Goal: Information Seeking & Learning: Compare options

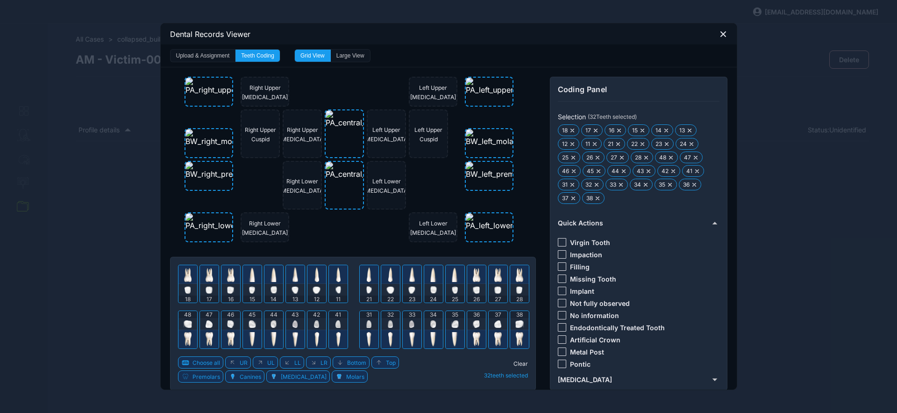
select select "*******"
select select "***"
click at [558, 315] on div at bounding box center [562, 315] width 8 height 8
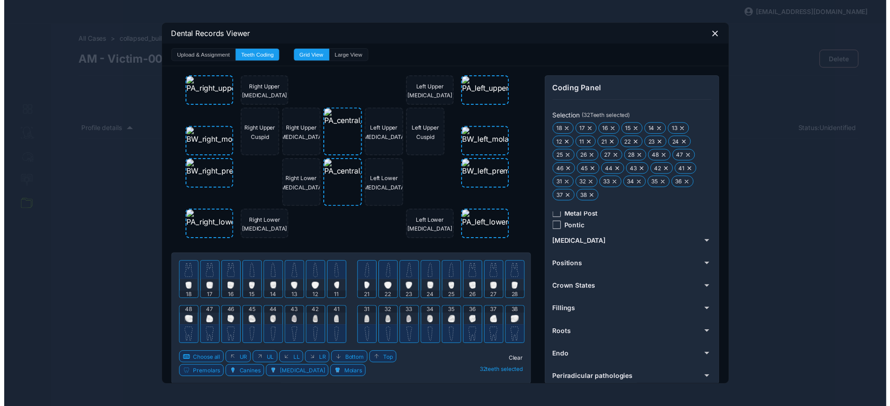
scroll to position [142, 0]
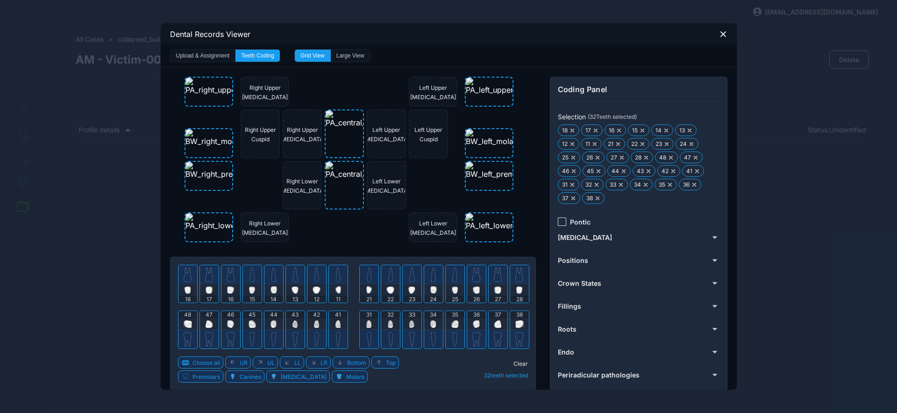
click at [517, 362] on span "Clear" at bounding box center [520, 363] width 14 height 7
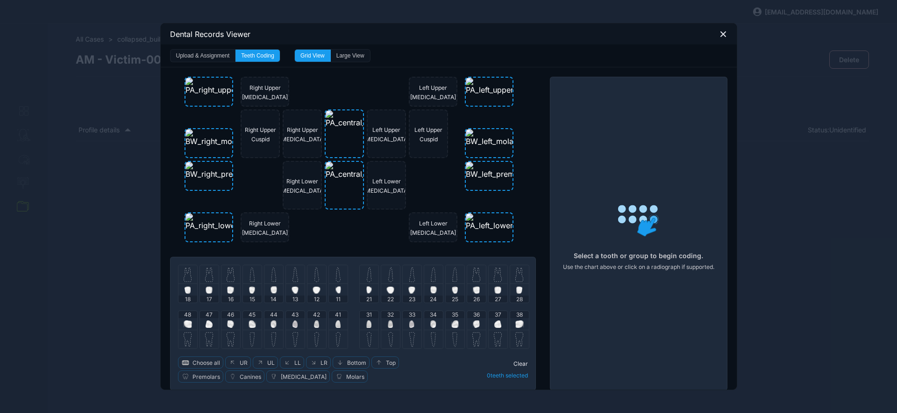
drag, startPoint x: 204, startPoint y: 277, endPoint x: 215, endPoint y: 276, distance: 11.7
click at [205, 277] on img at bounding box center [209, 274] width 8 height 15
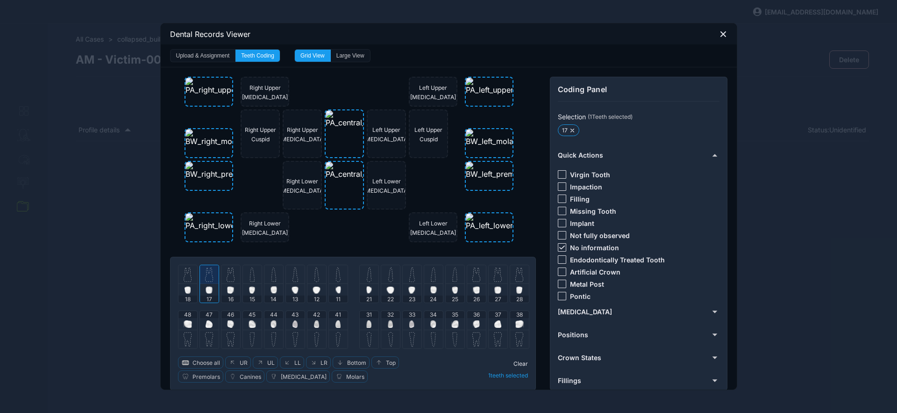
click at [227, 276] on img at bounding box center [231, 274] width 8 height 15
click at [562, 247] on div at bounding box center [562, 247] width 8 height 8
click at [201, 274] on div at bounding box center [209, 274] width 19 height 19
drag, startPoint x: 557, startPoint y: 198, endPoint x: 552, endPoint y: 200, distance: 5.2
click at [558, 199] on div at bounding box center [562, 198] width 8 height 8
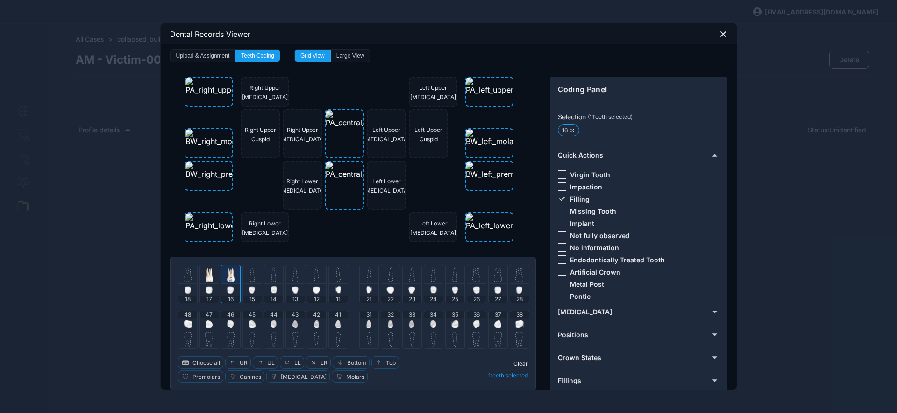
click at [231, 276] on div at bounding box center [230, 274] width 19 height 19
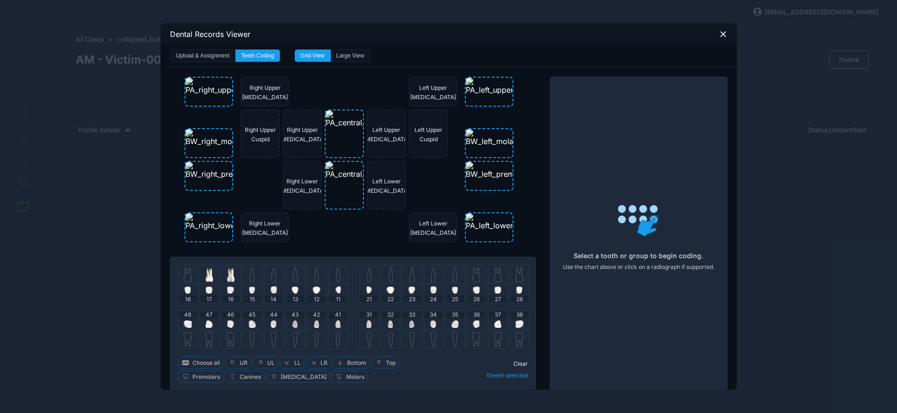
click at [249, 277] on img at bounding box center [251, 274] width 5 height 15
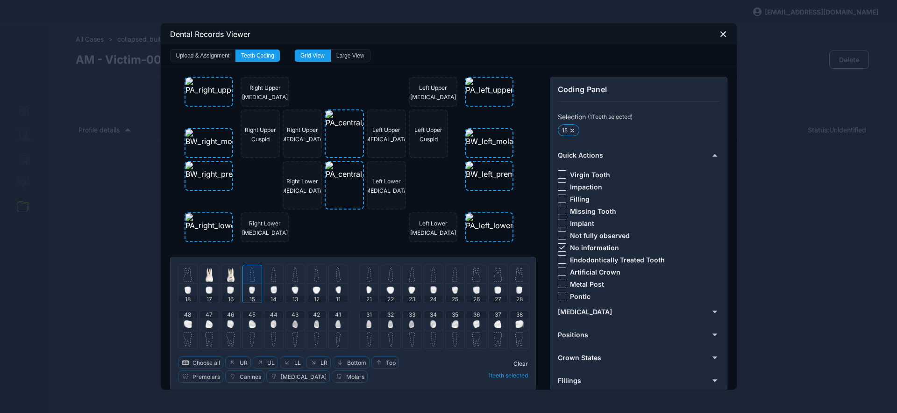
click at [559, 247] on icon at bounding box center [562, 247] width 6 height 4
click at [558, 266] on div "Virgin [MEDICAL_DATA] Filling Missing Tooth Implant Not fully observed No infor…" at bounding box center [638, 233] width 160 height 141
click at [561, 272] on div at bounding box center [562, 271] width 8 height 8
click at [286, 275] on div at bounding box center [295, 274] width 19 height 19
click at [561, 249] on div "-" at bounding box center [562, 247] width 8 height 8
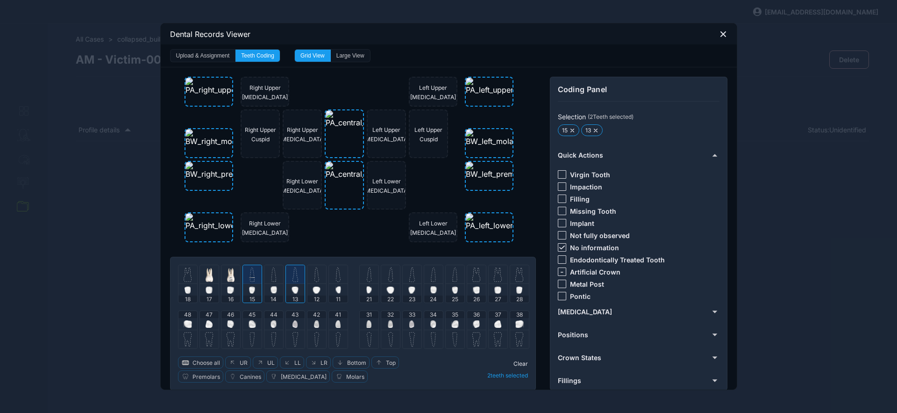
click at [561, 249] on div at bounding box center [562, 247] width 8 height 8
click at [560, 269] on span "-" at bounding box center [561, 271] width 3 height 9
drag, startPoint x: 520, startPoint y: 363, endPoint x: 446, endPoint y: 343, distance: 76.8
click at [520, 363] on span "Clear" at bounding box center [520, 363] width 14 height 7
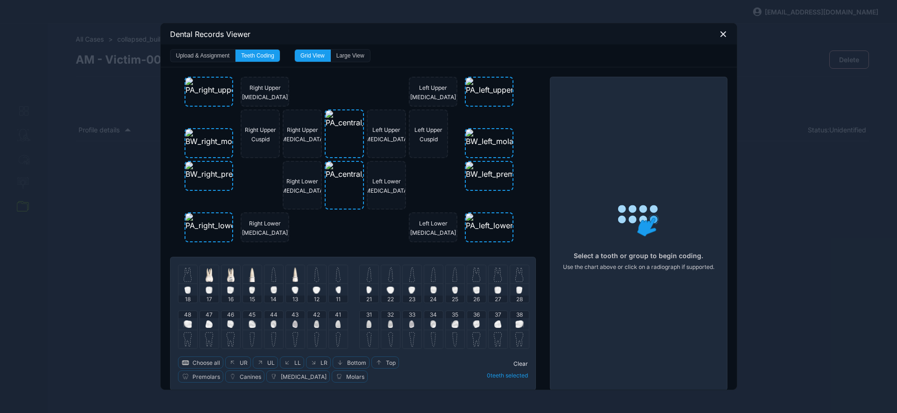
click at [264, 279] on div at bounding box center [273, 274] width 19 height 19
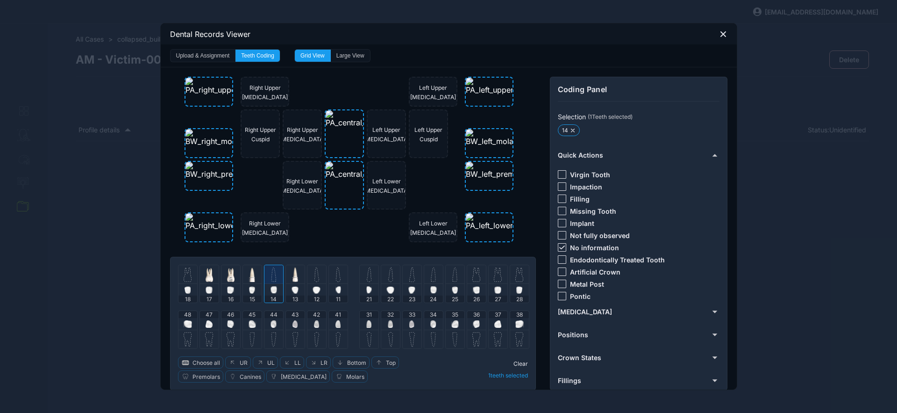
click at [561, 247] on icon at bounding box center [562, 247] width 6 height 4
click at [558, 294] on div at bounding box center [562, 296] width 8 height 8
click at [523, 363] on span "Clear" at bounding box center [520, 363] width 14 height 7
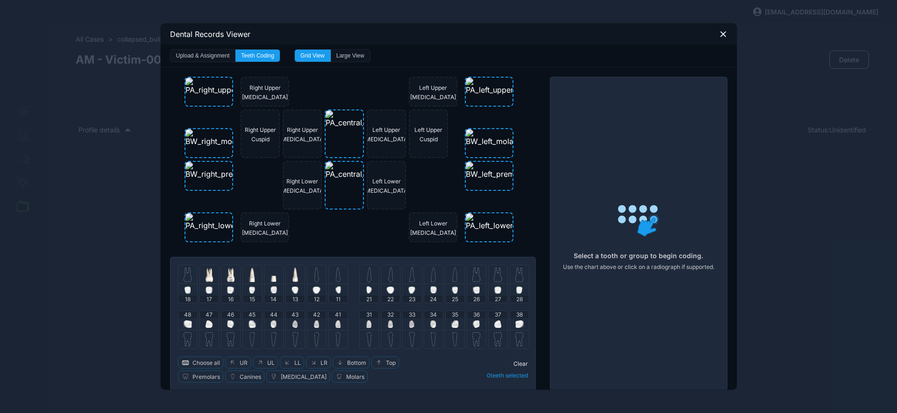
click at [314, 279] on img at bounding box center [316, 274] width 5 height 15
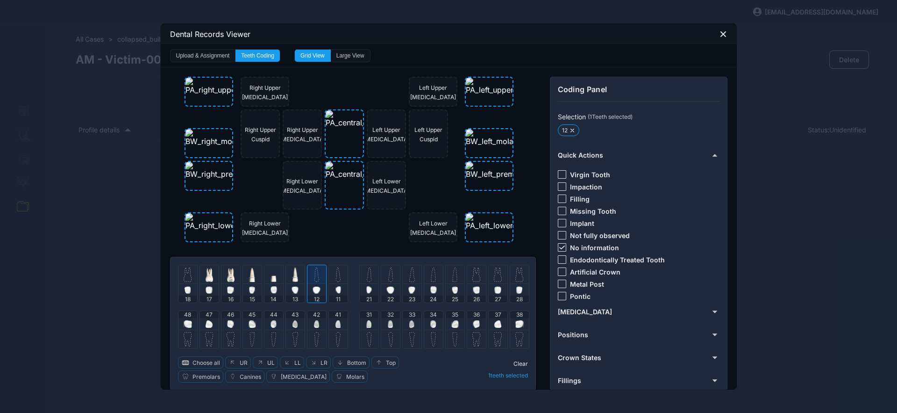
drag, startPoint x: 329, startPoint y: 279, endPoint x: 370, endPoint y: 277, distance: 40.7
click at [331, 279] on div at bounding box center [338, 274] width 19 height 19
click at [368, 275] on div at bounding box center [369, 274] width 19 height 19
drag, startPoint x: 383, startPoint y: 272, endPoint x: 413, endPoint y: 269, distance: 30.1
click at [383, 272] on div at bounding box center [390, 274] width 19 height 19
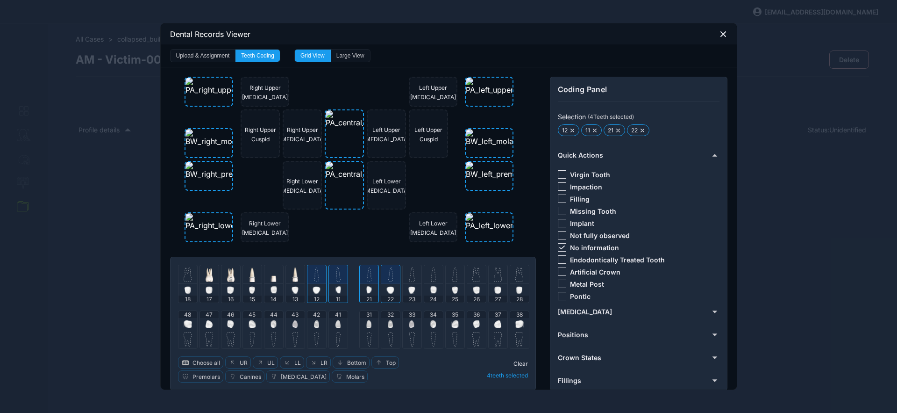
click at [558, 249] on div at bounding box center [562, 247] width 8 height 8
drag, startPoint x: 559, startPoint y: 173, endPoint x: 561, endPoint y: 199, distance: 25.7
click at [559, 174] on div at bounding box center [562, 174] width 8 height 8
click at [516, 363] on span "Clear" at bounding box center [520, 363] width 14 height 7
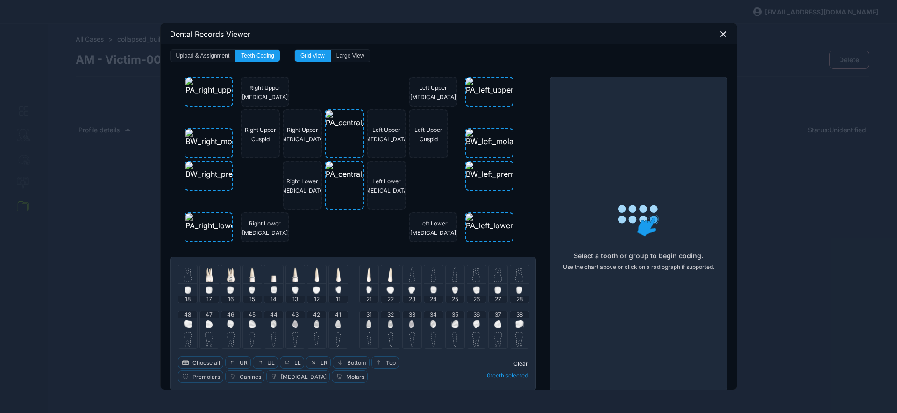
click at [409, 277] on img at bounding box center [412, 274] width 6 height 15
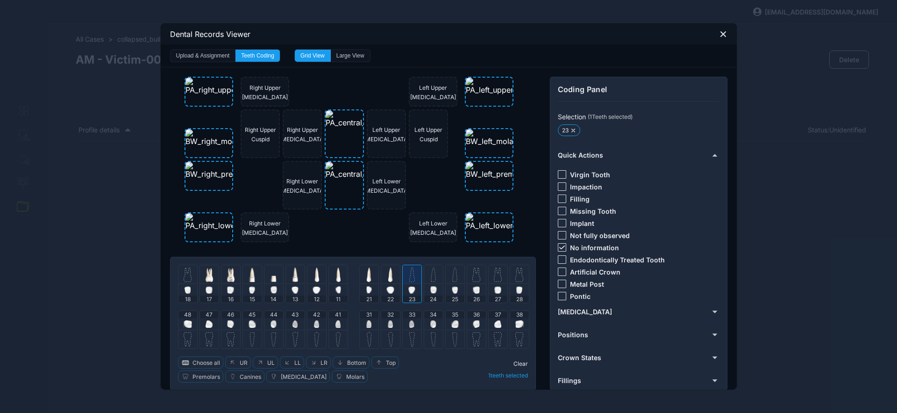
drag, startPoint x: 557, startPoint y: 246, endPoint x: 559, endPoint y: 217, distance: 29.1
click at [559, 246] on icon at bounding box center [562, 247] width 6 height 4
click at [558, 196] on div at bounding box center [562, 198] width 8 height 8
click at [524, 213] on div "Right Upper [MEDICAL_DATA] Left Upper [MEDICAL_DATA] Right Upper [MEDICAL_DATA]…" at bounding box center [353, 233] width 366 height 313
click at [413, 277] on div at bounding box center [412, 274] width 19 height 19
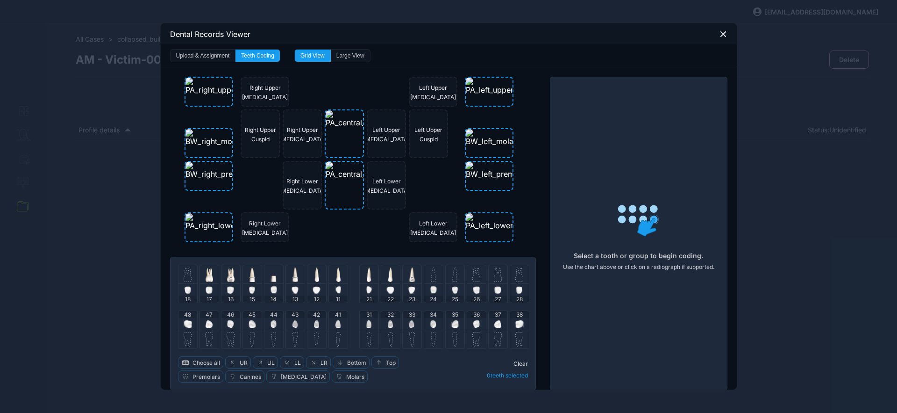
click at [432, 278] on img at bounding box center [433, 274] width 5 height 15
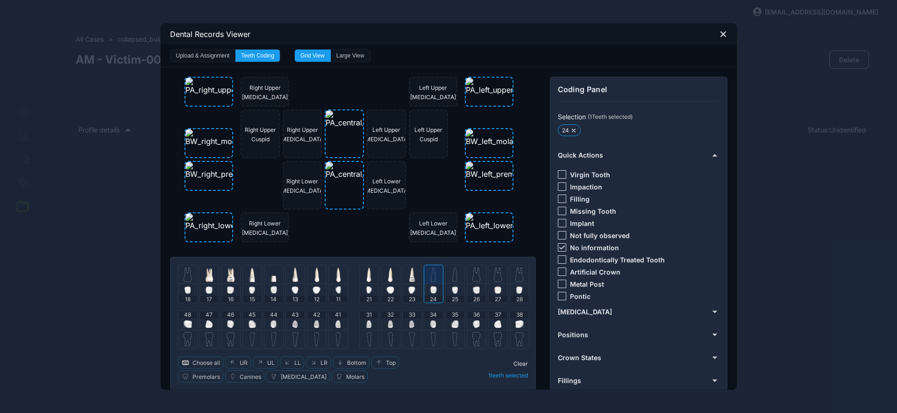
click at [453, 276] on img at bounding box center [454, 274] width 5 height 15
drag, startPoint x: 477, startPoint y: 279, endPoint x: 490, endPoint y: 274, distance: 14.2
click at [477, 280] on img at bounding box center [476, 274] width 8 height 15
click at [560, 248] on icon at bounding box center [562, 247] width 6 height 4
drag, startPoint x: 561, startPoint y: 176, endPoint x: 557, endPoint y: 190, distance: 14.4
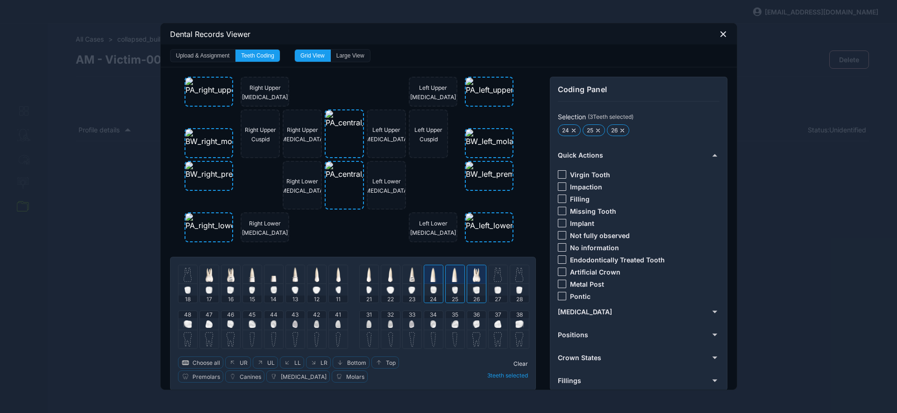
click at [561, 176] on div at bounding box center [562, 174] width 8 height 8
click at [524, 236] on div "Right Upper [MEDICAL_DATA] Left Upper [MEDICAL_DATA] Right Upper [MEDICAL_DATA]…" at bounding box center [353, 233] width 366 height 313
click at [513, 361] on span "Clear" at bounding box center [520, 363] width 14 height 7
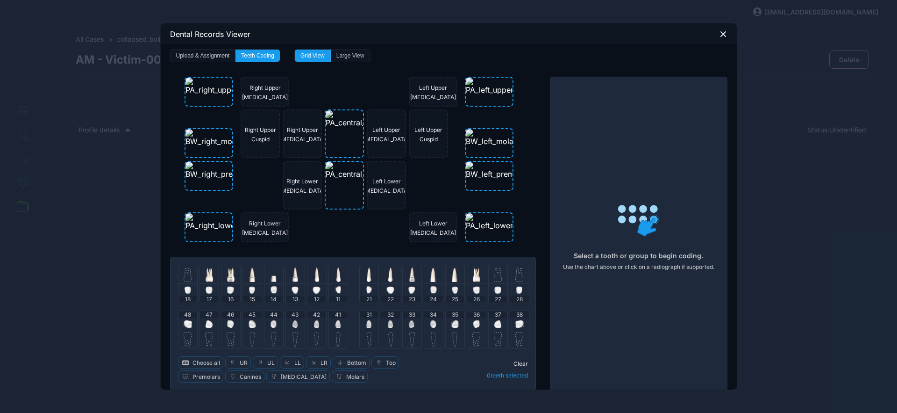
click at [451, 323] on img at bounding box center [454, 323] width 7 height 7
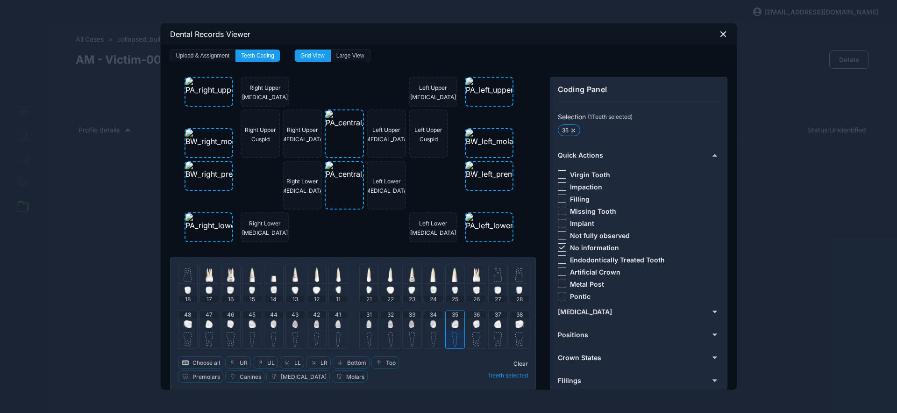
click at [559, 248] on icon at bounding box center [562, 247] width 6 height 4
click at [560, 263] on div at bounding box center [562, 259] width 8 height 8
drag, startPoint x: 561, startPoint y: 271, endPoint x: 556, endPoint y: 279, distance: 9.6
click at [561, 271] on div at bounding box center [562, 271] width 8 height 8
click at [519, 362] on span "Clear" at bounding box center [520, 363] width 14 height 7
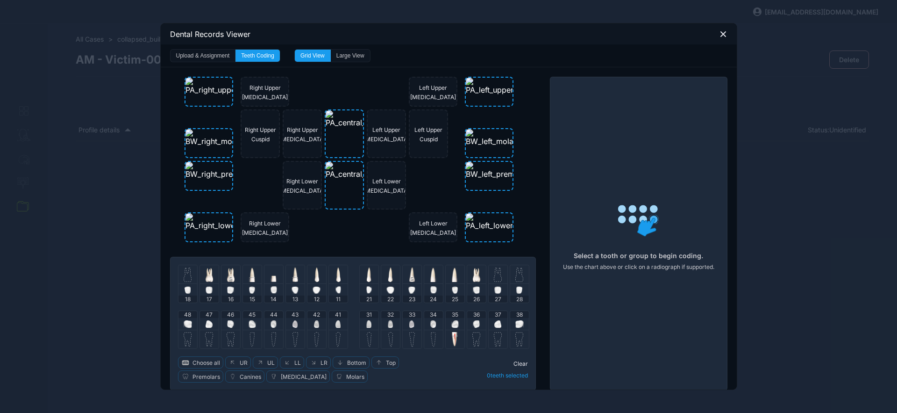
click at [473, 322] on img at bounding box center [476, 323] width 7 height 7
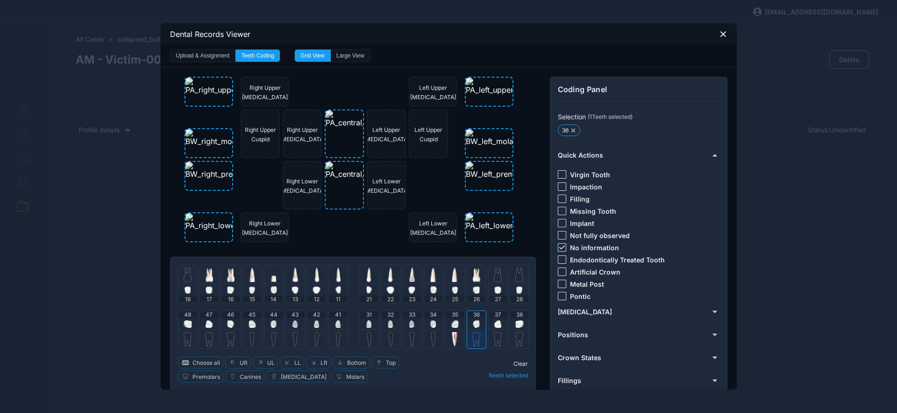
click at [515, 360] on span "Clear" at bounding box center [520, 363] width 14 height 7
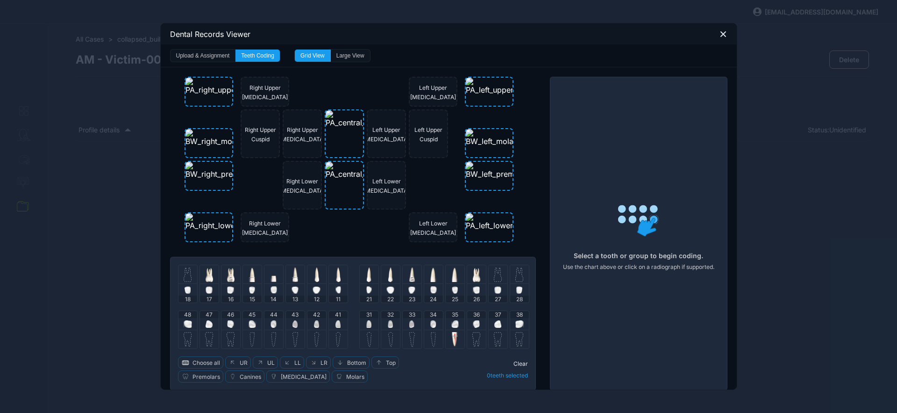
click at [447, 324] on div "35" at bounding box center [455, 320] width 19 height 19
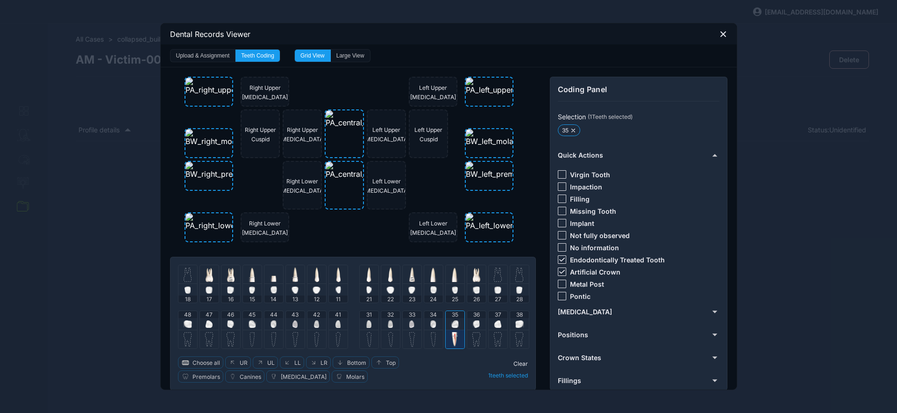
click at [559, 273] on icon at bounding box center [562, 272] width 6 height 4
click at [559, 271] on div at bounding box center [562, 271] width 8 height 8
click at [520, 362] on span "Clear" at bounding box center [520, 363] width 14 height 7
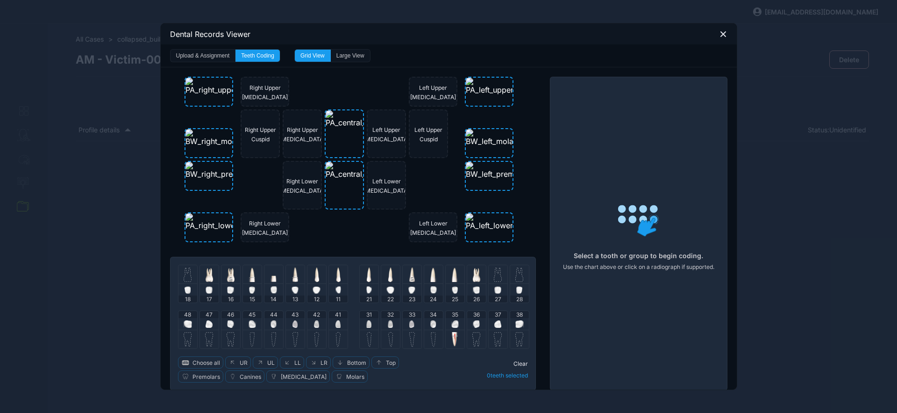
click at [498, 277] on img at bounding box center [498, 274] width 8 height 15
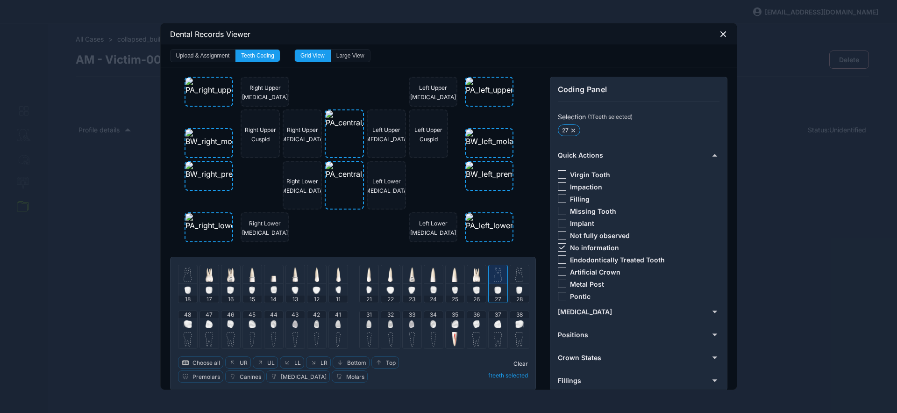
click at [560, 174] on div at bounding box center [562, 174] width 8 height 8
click at [559, 247] on icon at bounding box center [562, 247] width 6 height 4
drag, startPoint x: 496, startPoint y: 284, endPoint x: 495, endPoint y: 289, distance: 5.2
click at [496, 284] on div at bounding box center [497, 290] width 7 height 12
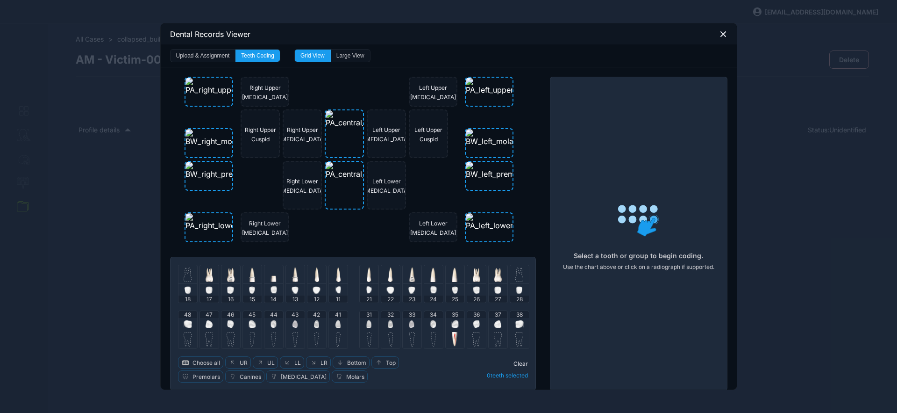
click at [474, 326] on img at bounding box center [476, 323] width 7 height 7
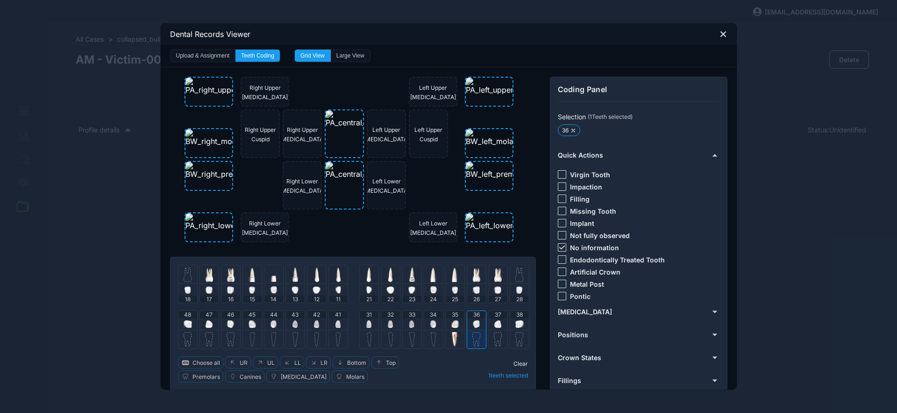
click at [559, 247] on icon at bounding box center [562, 247] width 6 height 4
click at [558, 196] on div at bounding box center [562, 198] width 8 height 8
click at [475, 324] on img at bounding box center [476, 323] width 7 height 7
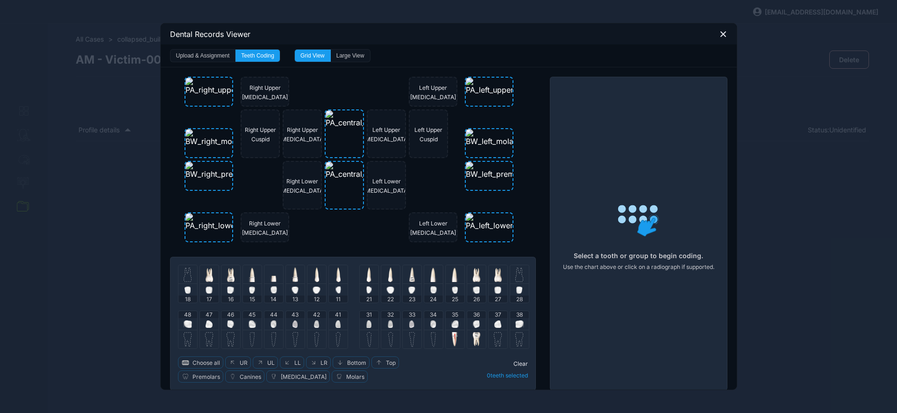
click at [496, 326] on img at bounding box center [497, 323] width 7 height 7
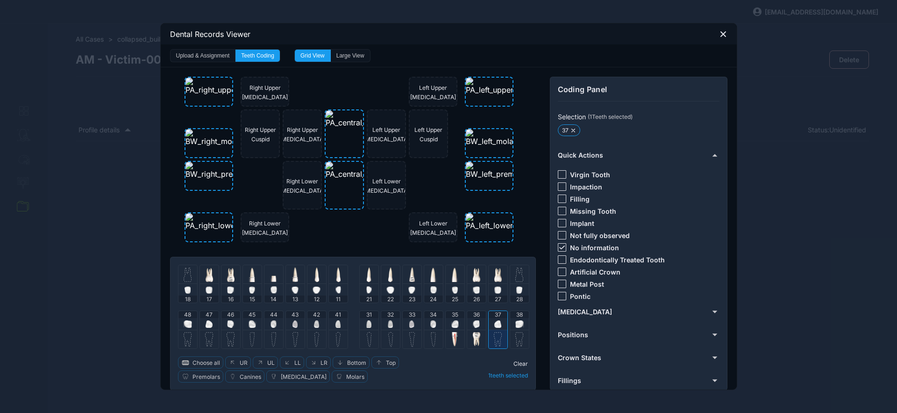
drag, startPoint x: 558, startPoint y: 246, endPoint x: 562, endPoint y: 208, distance: 37.6
click at [559, 245] on icon at bounding box center [562, 247] width 6 height 4
drag, startPoint x: 557, startPoint y: 174, endPoint x: 548, endPoint y: 193, distance: 20.7
click at [558, 175] on div at bounding box center [562, 174] width 8 height 8
click at [496, 320] on img at bounding box center [497, 323] width 7 height 7
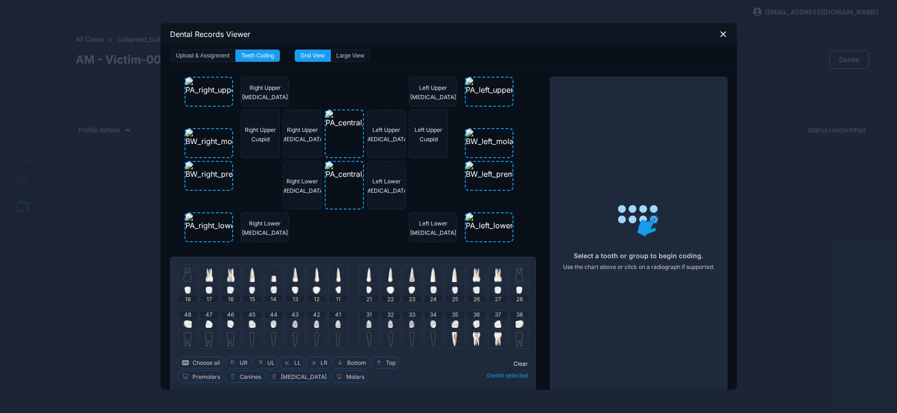
drag, startPoint x: 335, startPoint y: 322, endPoint x: 346, endPoint y: 322, distance: 10.8
click at [336, 322] on img at bounding box center [337, 323] width 5 height 7
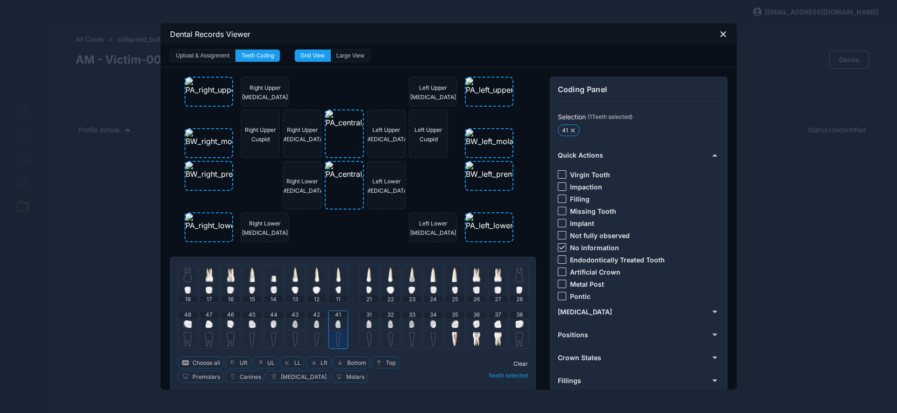
click at [366, 325] on img at bounding box center [368, 323] width 5 height 7
click at [390, 322] on div "32" at bounding box center [390, 320] width 19 height 19
click at [559, 245] on icon at bounding box center [562, 247] width 6 height 4
drag, startPoint x: 558, startPoint y: 172, endPoint x: 498, endPoint y: 197, distance: 64.5
click at [558, 172] on div at bounding box center [562, 174] width 8 height 8
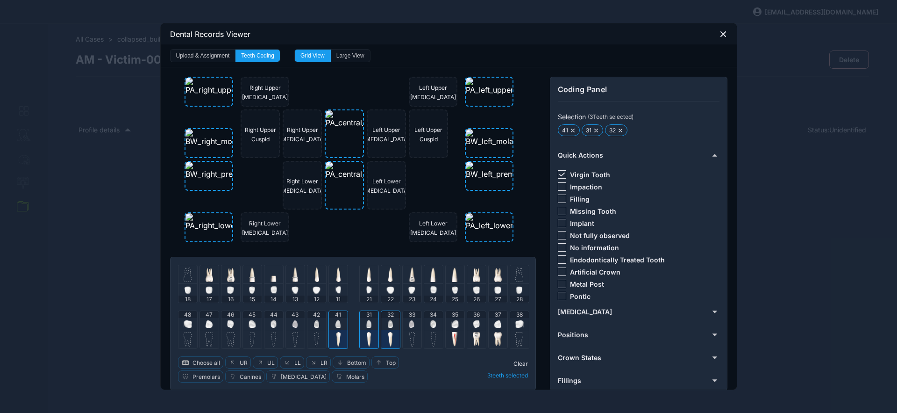
click at [381, 319] on div "32" at bounding box center [390, 320] width 19 height 19
drag, startPoint x: 368, startPoint y: 320, endPoint x: 327, endPoint y: 323, distance: 40.2
click at [368, 320] on div at bounding box center [368, 324] width 5 height 12
drag, startPoint x: 339, startPoint y: 324, endPoint x: 292, endPoint y: 325, distance: 47.2
click at [338, 323] on div "41" at bounding box center [338, 320] width 19 height 19
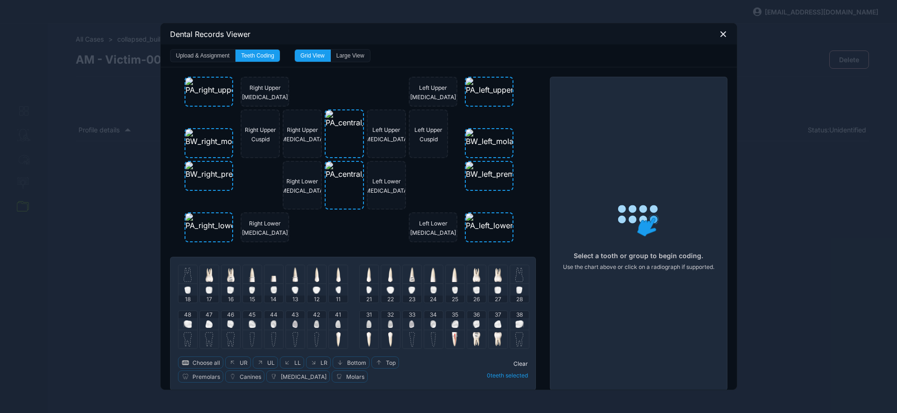
drag, startPoint x: 224, startPoint y: 322, endPoint x: 216, endPoint y: 323, distance: 8.0
click at [227, 322] on img at bounding box center [230, 323] width 7 height 7
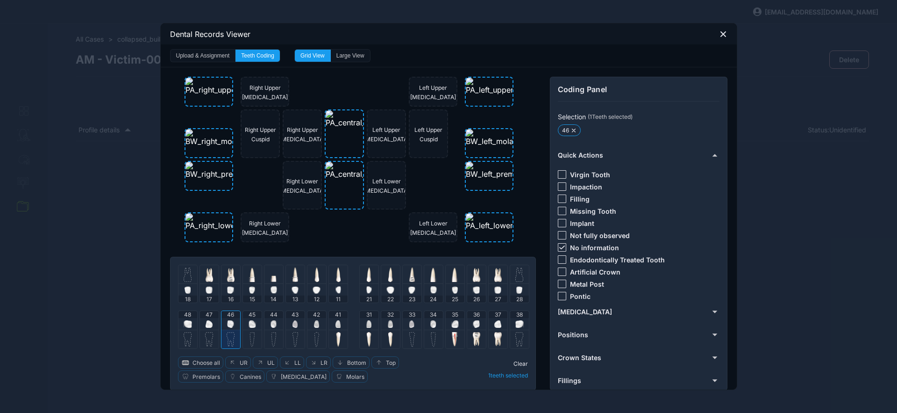
click at [559, 248] on icon at bounding box center [562, 247] width 6 height 4
click at [560, 258] on div at bounding box center [562, 259] width 8 height 8
click at [559, 270] on div at bounding box center [562, 271] width 8 height 8
click at [227, 328] on div at bounding box center [230, 324] width 7 height 12
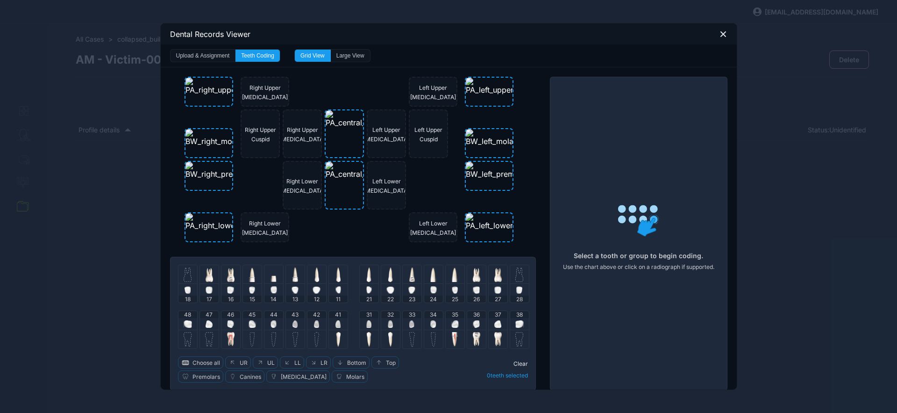
click at [205, 334] on img at bounding box center [209, 339] width 8 height 15
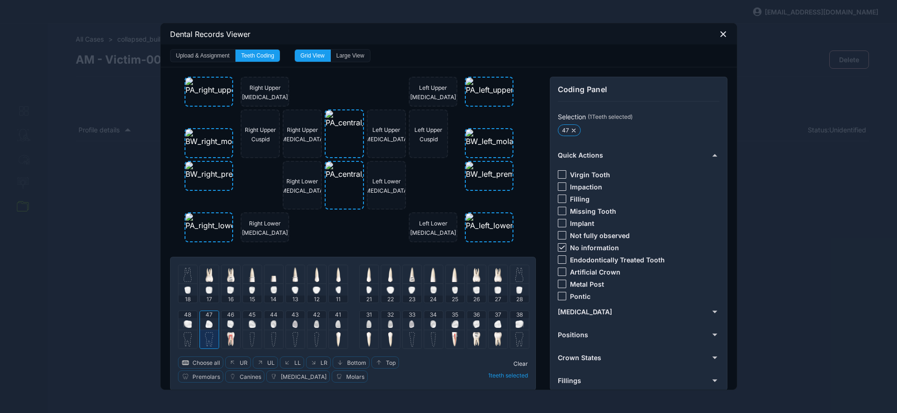
click at [561, 246] on div at bounding box center [562, 247] width 8 height 8
click at [558, 197] on div at bounding box center [562, 198] width 8 height 8
click at [207, 327] on div at bounding box center [209, 324] width 7 height 12
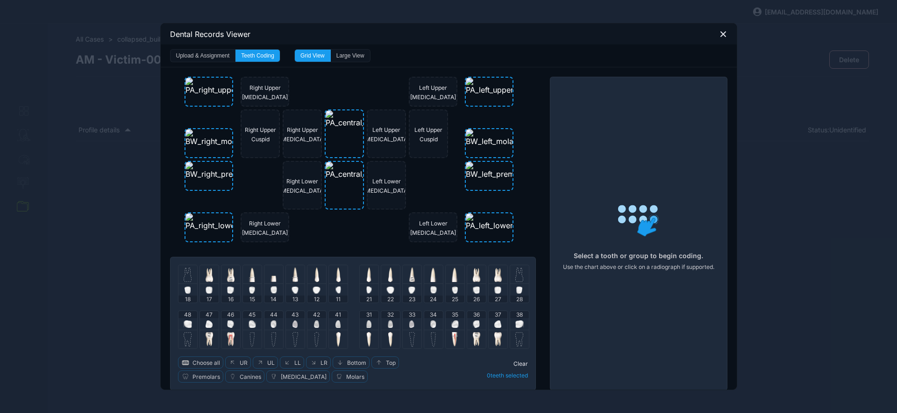
click at [720, 34] on icon at bounding box center [723, 34] width 8 height 8
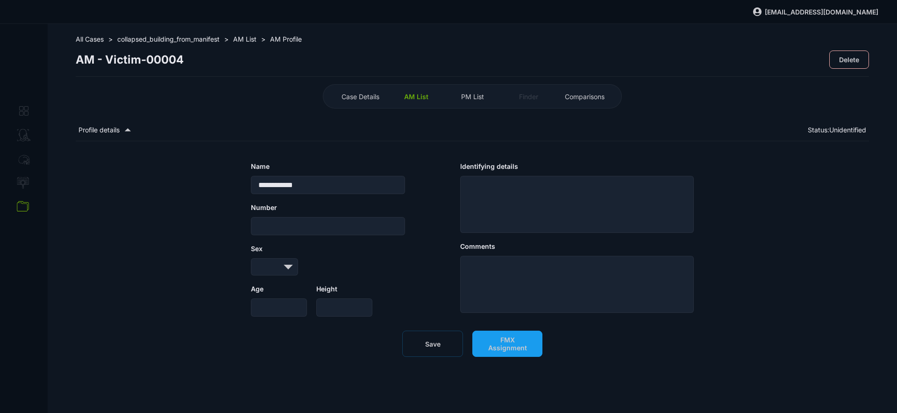
click at [436, 348] on span "Save" at bounding box center [432, 344] width 15 height 8
click at [510, 356] on button "FMX Assignment" at bounding box center [507, 343] width 70 height 26
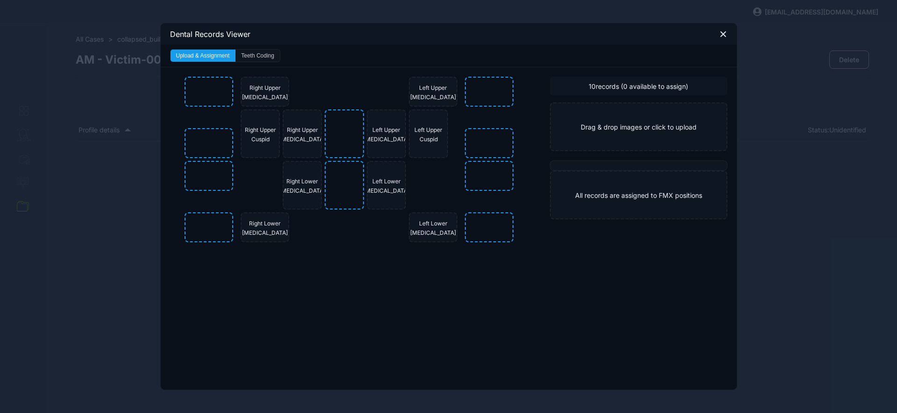
click at [723, 35] on icon at bounding box center [723, 34] width 8 height 8
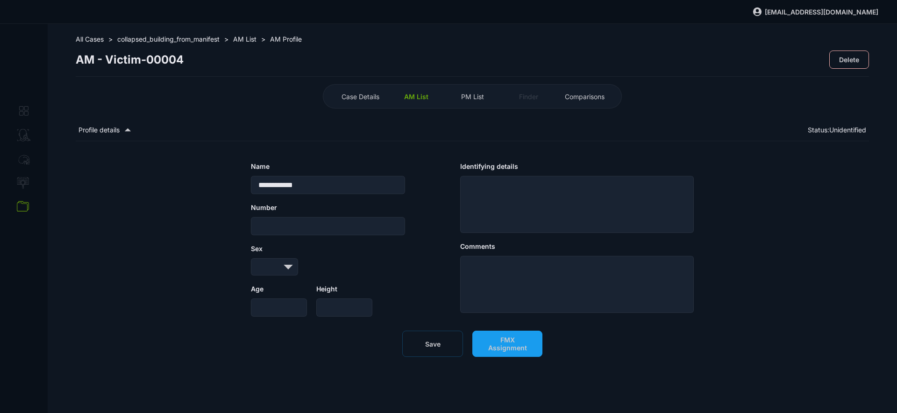
click at [414, 97] on span "AM List" at bounding box center [416, 97] width 24 height 8
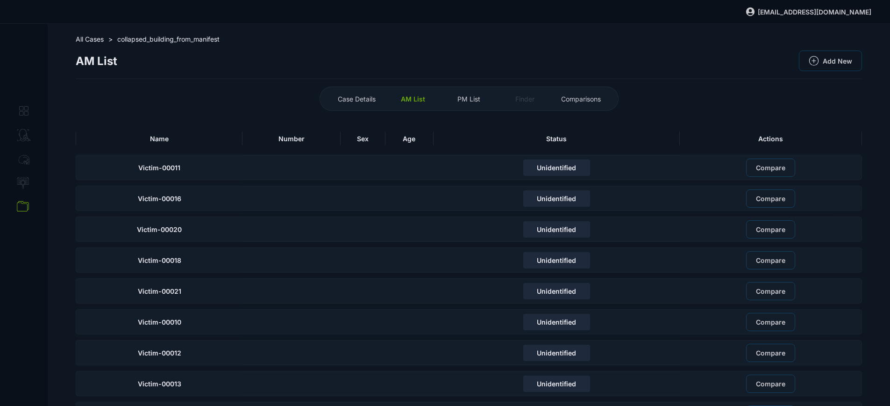
click at [194, 135] on div "Name" at bounding box center [159, 138] width 167 height 14
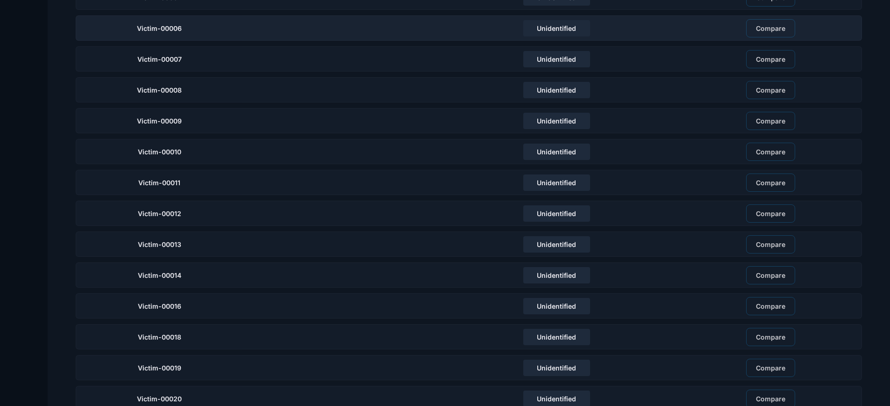
scroll to position [261, 0]
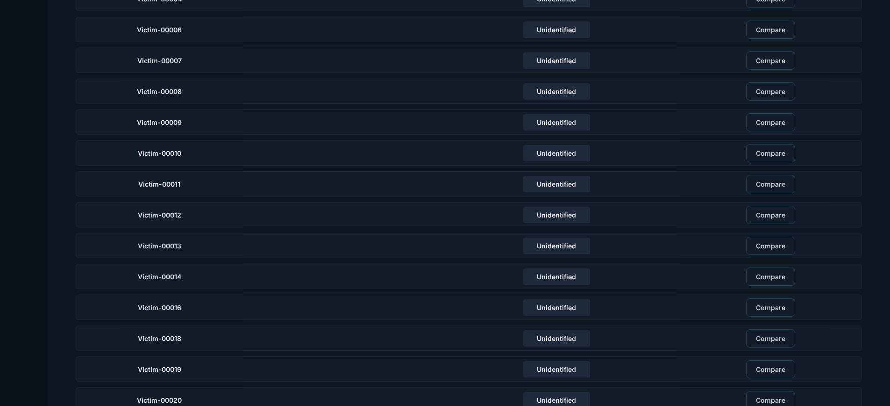
click at [212, 27] on div "Victim-00006" at bounding box center [159, 29] width 167 height 25
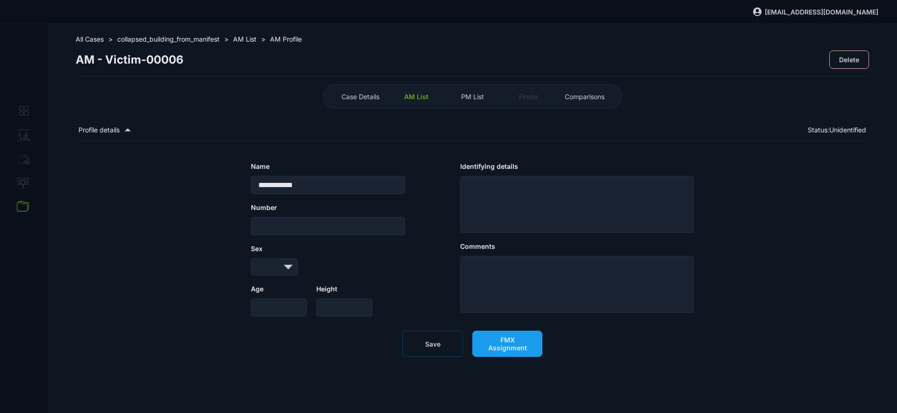
click at [514, 356] on button "FMX Assignment" at bounding box center [507, 343] width 70 height 26
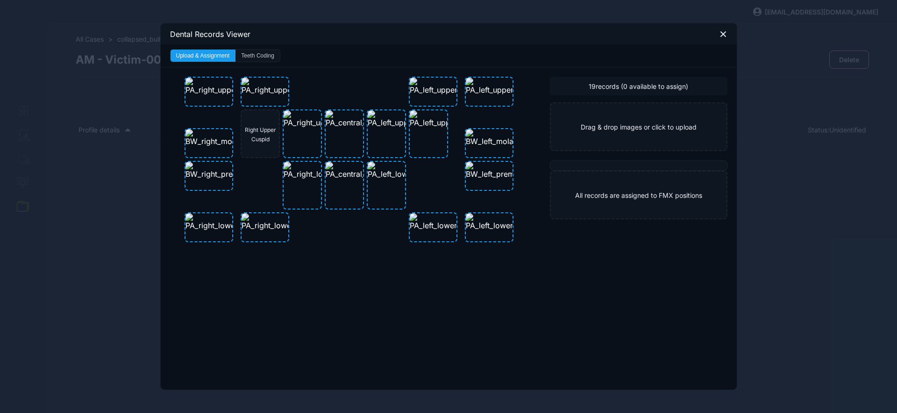
click at [254, 57] on button "Teeth Coding" at bounding box center [257, 56] width 44 height 12
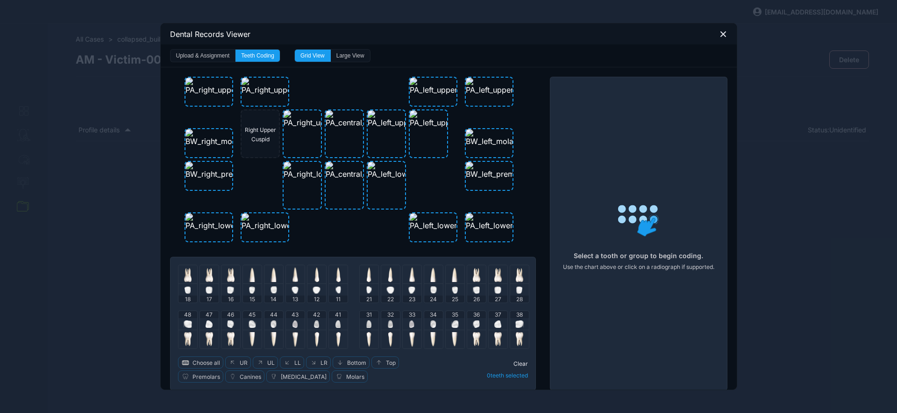
drag, startPoint x: 190, startPoint y: 364, endPoint x: 319, endPoint y: 329, distance: 133.7
click at [192, 364] on span "Choose all" at bounding box center [206, 362] width 28 height 7
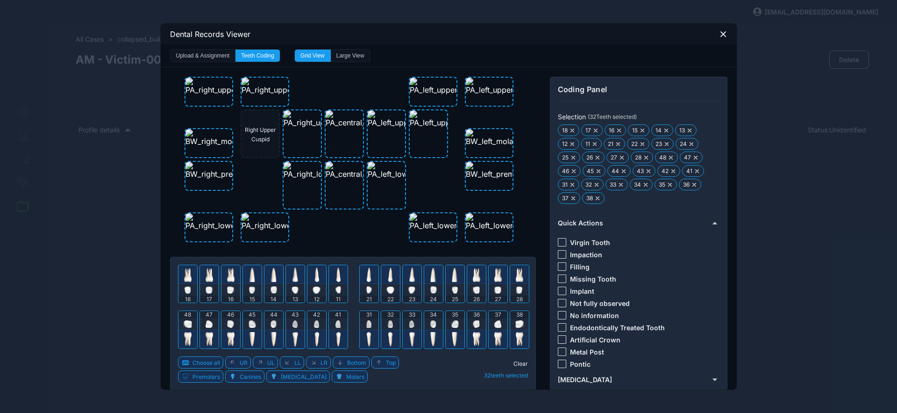
click at [560, 315] on div at bounding box center [562, 315] width 8 height 8
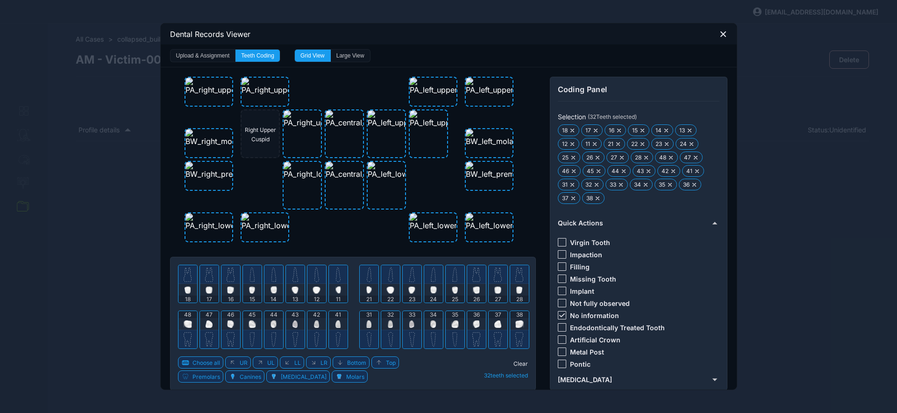
click at [516, 361] on span "Clear" at bounding box center [520, 363] width 14 height 7
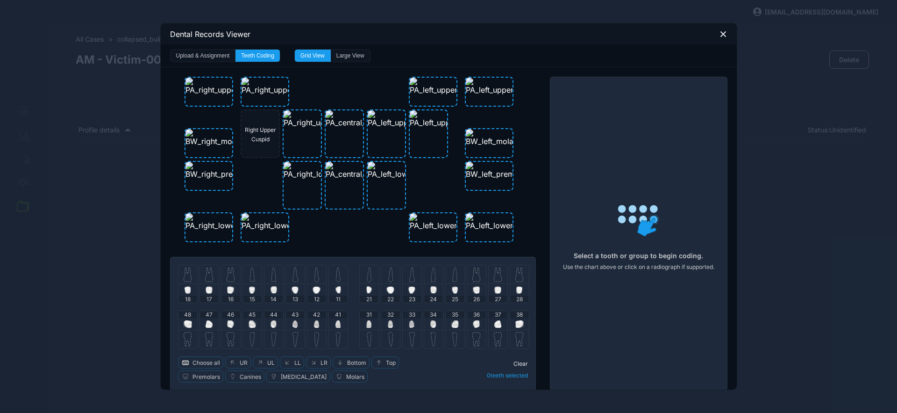
click at [188, 273] on div at bounding box center [187, 274] width 19 height 19
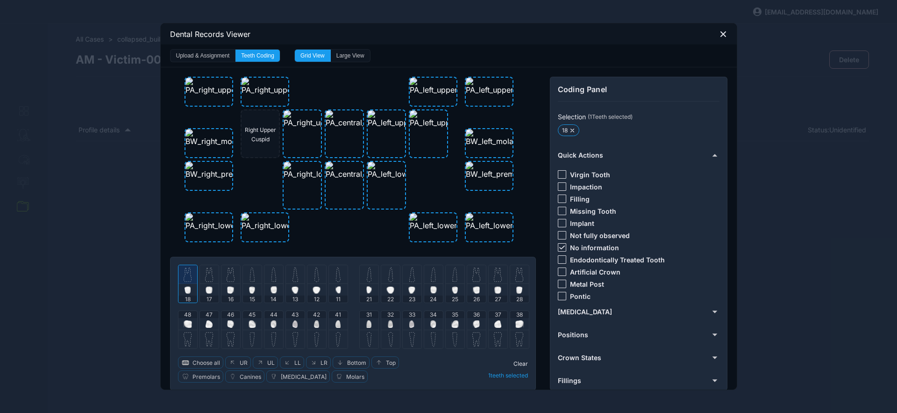
click at [561, 245] on icon at bounding box center [562, 247] width 6 height 4
click at [560, 172] on div at bounding box center [562, 174] width 8 height 8
drag, startPoint x: 516, startPoint y: 364, endPoint x: 376, endPoint y: 319, distance: 147.6
click at [516, 364] on span "Clear" at bounding box center [520, 363] width 14 height 7
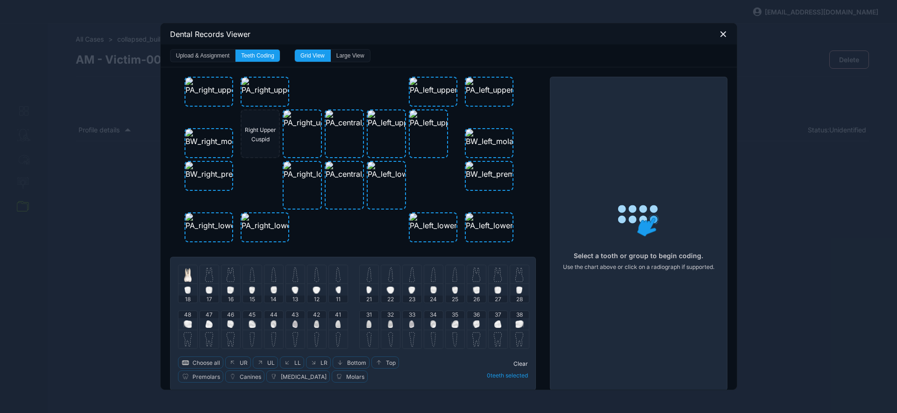
drag, startPoint x: 207, startPoint y: 279, endPoint x: 213, endPoint y: 280, distance: 5.2
click at [208, 279] on img at bounding box center [209, 274] width 8 height 15
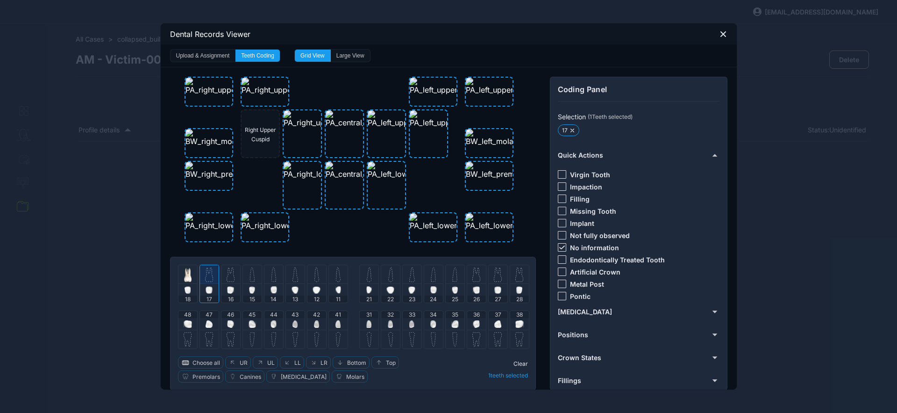
click at [229, 275] on img at bounding box center [231, 274] width 8 height 15
click at [559, 248] on icon at bounding box center [562, 247] width 6 height 4
click at [558, 221] on div at bounding box center [562, 223] width 8 height 8
click at [517, 362] on span "Clear" at bounding box center [520, 363] width 14 height 7
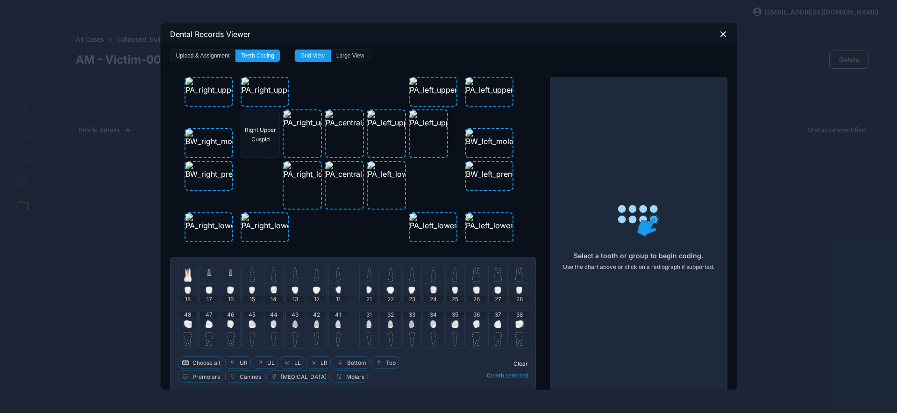
drag, startPoint x: 251, startPoint y: 279, endPoint x: 259, endPoint y: 279, distance: 7.5
click at [252, 280] on div at bounding box center [252, 274] width 19 height 19
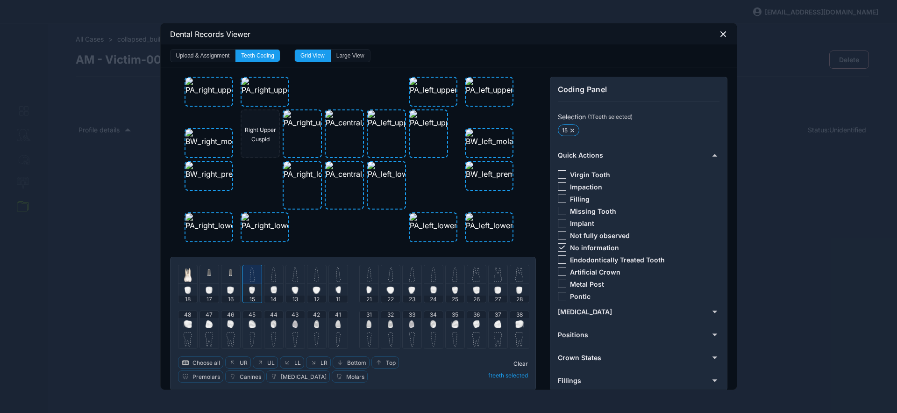
drag, startPoint x: 275, startPoint y: 278, endPoint x: 281, endPoint y: 278, distance: 6.6
click at [275, 278] on div at bounding box center [273, 274] width 19 height 19
drag, startPoint x: 285, startPoint y: 278, endPoint x: 296, endPoint y: 278, distance: 10.7
click at [286, 278] on div at bounding box center [295, 274] width 19 height 19
drag, startPoint x: 309, startPoint y: 277, endPoint x: 321, endPoint y: 277, distance: 12.2
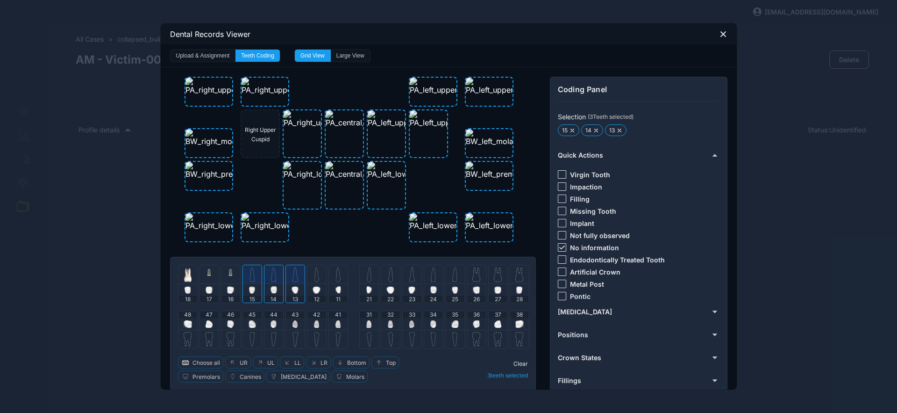
click at [310, 277] on div at bounding box center [316, 274] width 19 height 19
click at [336, 277] on img at bounding box center [338, 274] width 5 height 15
drag, startPoint x: 362, startPoint y: 278, endPoint x: 369, endPoint y: 280, distance: 7.4
click at [362, 278] on div at bounding box center [369, 274] width 19 height 19
click at [388, 277] on img at bounding box center [390, 274] width 5 height 15
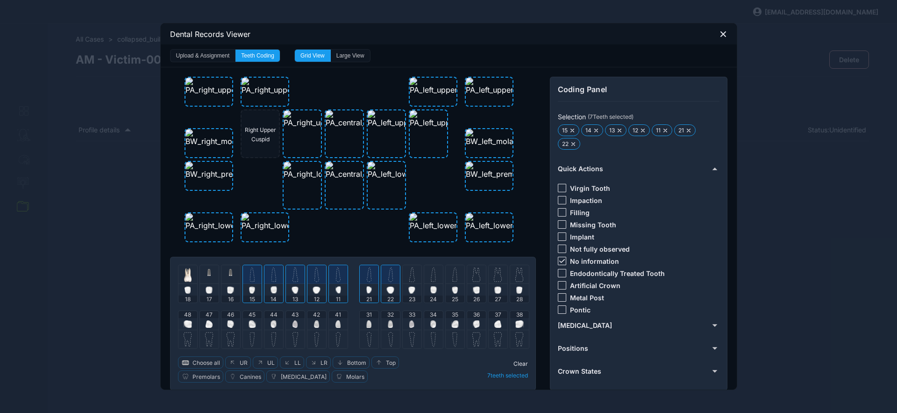
click at [560, 263] on div at bounding box center [562, 260] width 8 height 8
drag, startPoint x: 560, startPoint y: 187, endPoint x: 528, endPoint y: 207, distance: 37.8
click at [560, 187] on div at bounding box center [562, 188] width 8 height 8
drag, startPoint x: 515, startPoint y: 363, endPoint x: 498, endPoint y: 352, distance: 20.0
click at [514, 362] on span "Clear" at bounding box center [520, 363] width 14 height 7
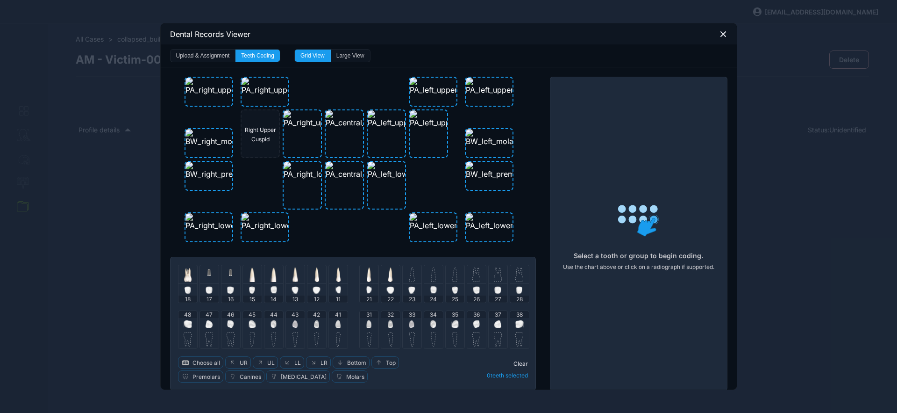
drag, startPoint x: 411, startPoint y: 276, endPoint x: 416, endPoint y: 273, distance: 5.2
click at [411, 276] on div at bounding box center [412, 274] width 19 height 19
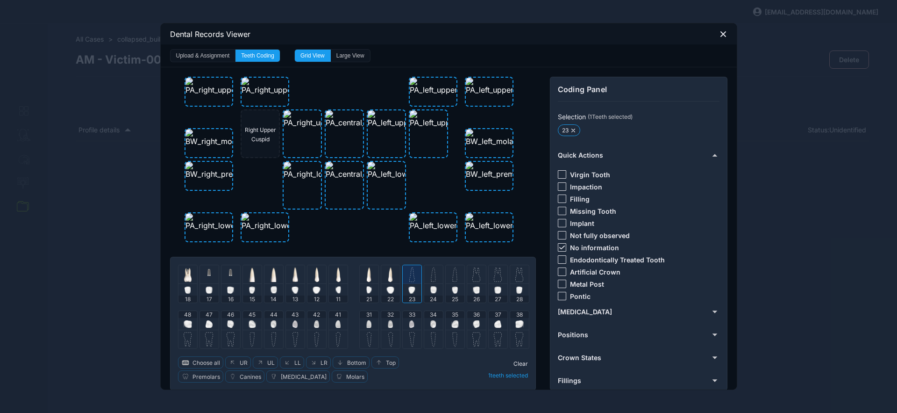
drag, startPoint x: 559, startPoint y: 245, endPoint x: 557, endPoint y: 239, distance: 6.2
click at [559, 246] on icon at bounding box center [562, 247] width 6 height 4
click at [558, 202] on div at bounding box center [562, 198] width 8 height 8
drag, startPoint x: 518, startPoint y: 361, endPoint x: 508, endPoint y: 354, distance: 12.4
click at [518, 361] on span "Clear" at bounding box center [520, 363] width 14 height 7
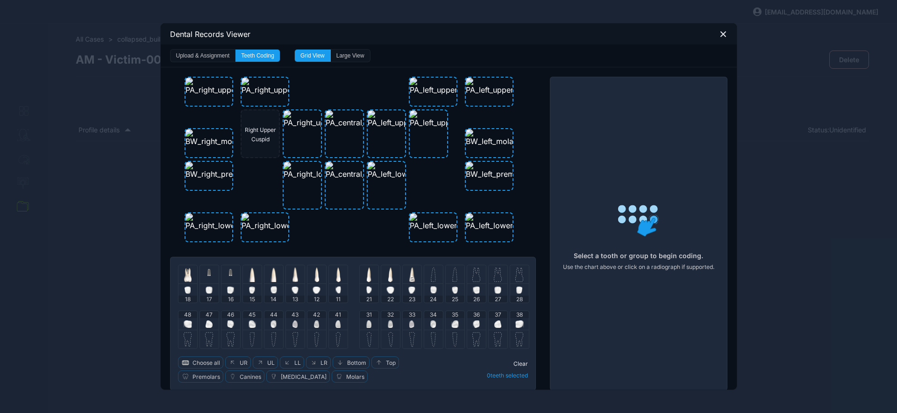
drag, startPoint x: 431, startPoint y: 274, endPoint x: 441, endPoint y: 274, distance: 10.8
click at [431, 275] on img at bounding box center [433, 274] width 5 height 15
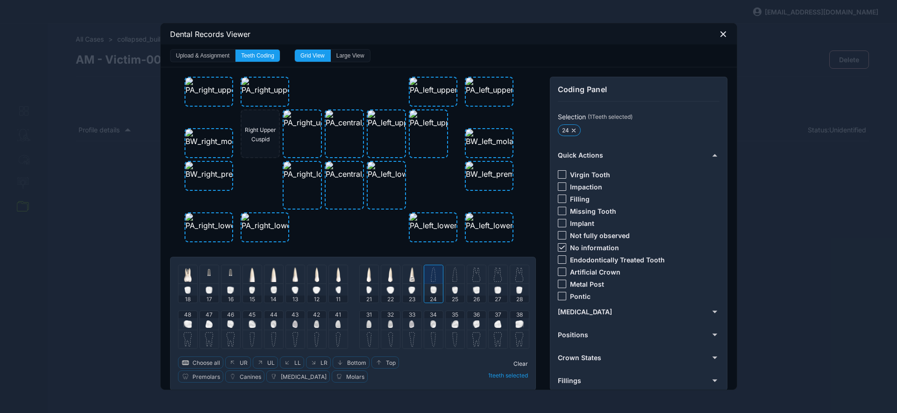
click at [453, 275] on img at bounding box center [454, 274] width 5 height 15
drag, startPoint x: 557, startPoint y: 245, endPoint x: 559, endPoint y: 233, distance: 11.9
click at [559, 245] on icon at bounding box center [562, 247] width 6 height 4
click at [559, 170] on div at bounding box center [562, 174] width 8 height 8
click at [518, 362] on span "Clear" at bounding box center [520, 363] width 14 height 7
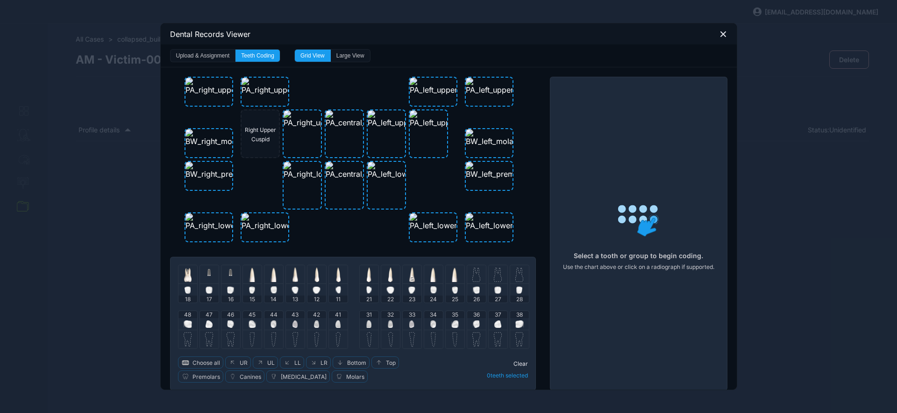
click at [473, 269] on img at bounding box center [476, 274] width 8 height 15
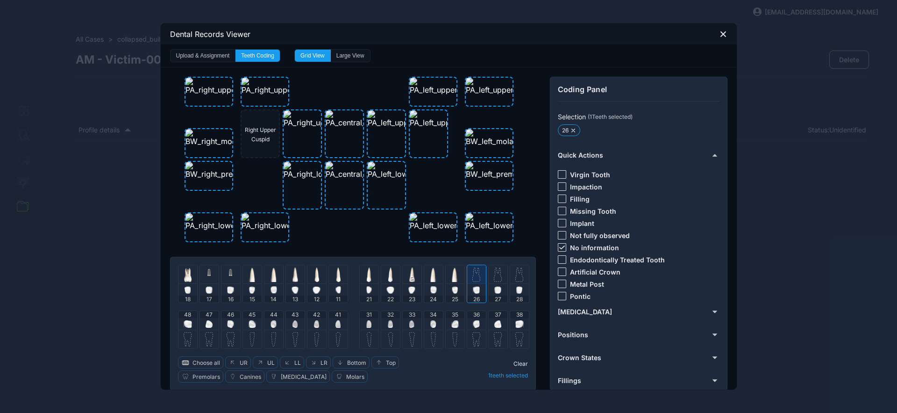
click at [561, 248] on icon at bounding box center [562, 247] width 6 height 4
click at [558, 272] on div at bounding box center [562, 271] width 8 height 8
click at [521, 361] on span "Clear" at bounding box center [520, 363] width 14 height 7
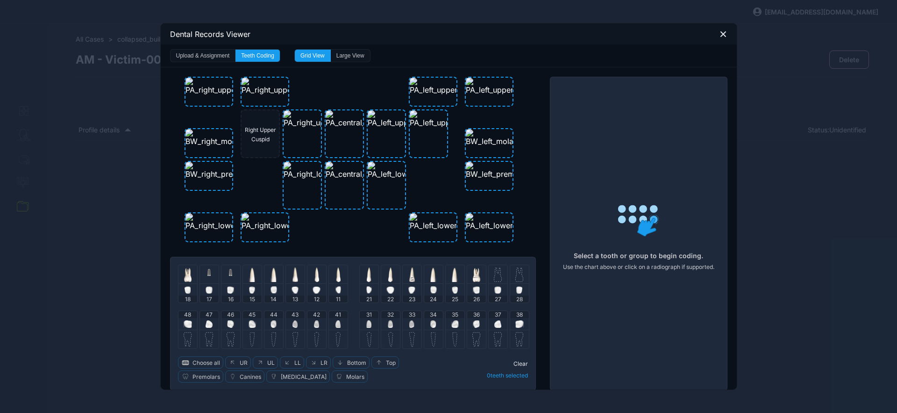
click at [496, 269] on img at bounding box center [498, 274] width 8 height 15
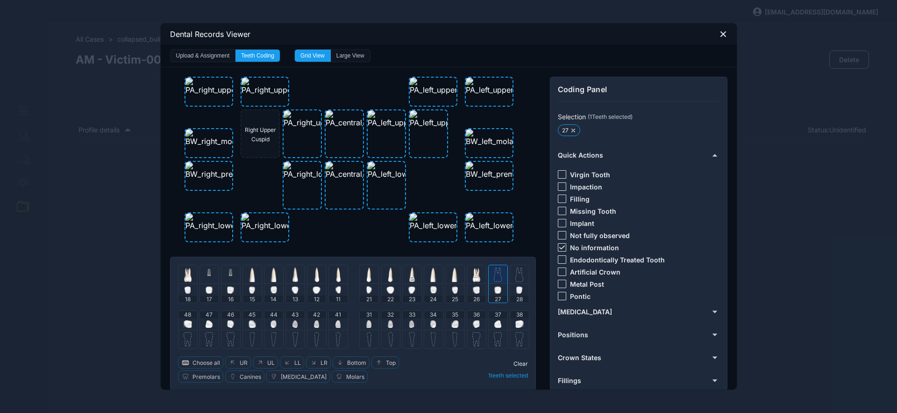
click at [558, 245] on div at bounding box center [562, 247] width 8 height 8
drag, startPoint x: 558, startPoint y: 197, endPoint x: 532, endPoint y: 289, distance: 95.1
click at [558, 197] on div at bounding box center [562, 198] width 8 height 8
click at [519, 361] on span "Clear" at bounding box center [520, 363] width 14 height 7
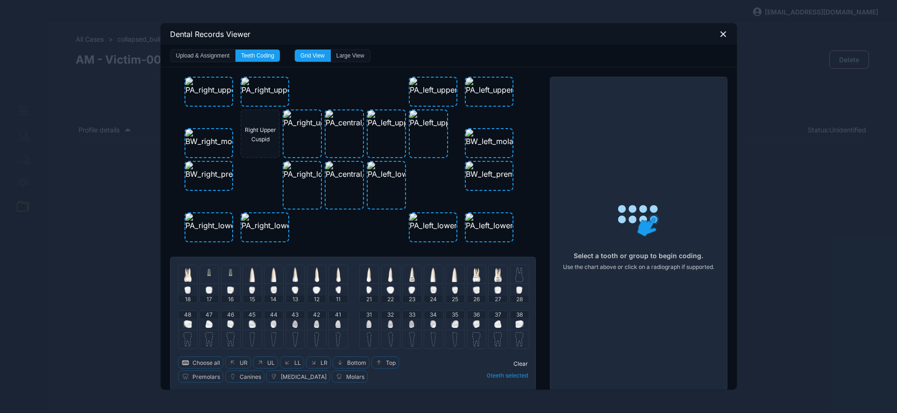
click at [519, 281] on img at bounding box center [519, 274] width 8 height 15
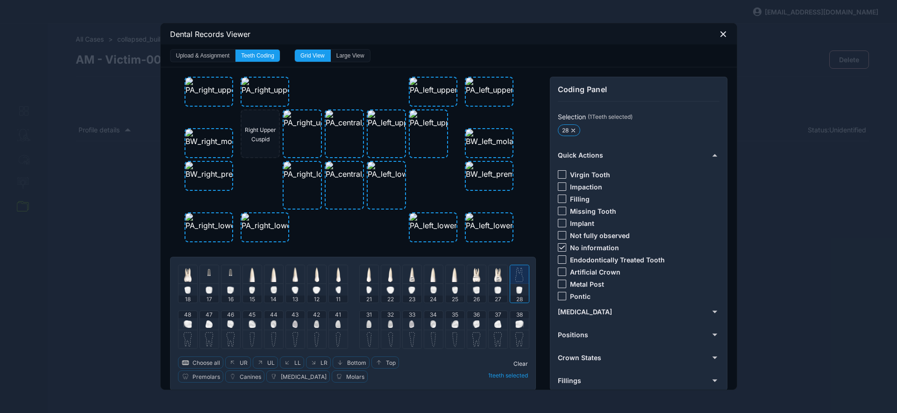
click at [559, 245] on icon at bounding box center [562, 247] width 6 height 4
click at [558, 171] on div at bounding box center [562, 174] width 8 height 8
click at [514, 365] on span "Clear" at bounding box center [520, 363] width 14 height 7
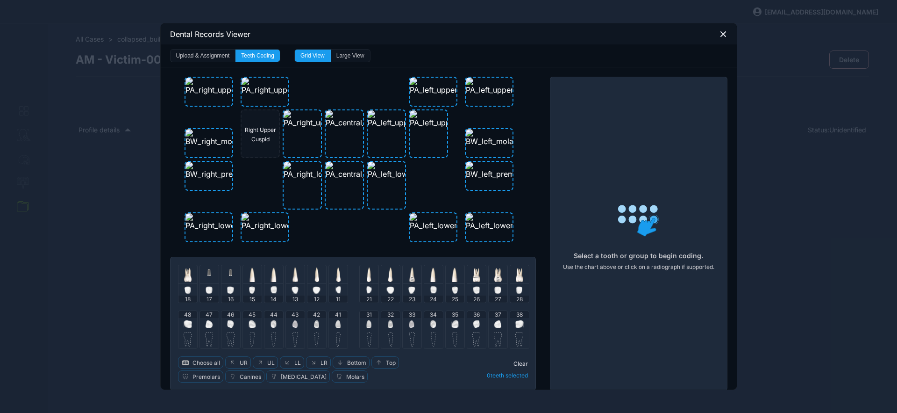
drag, startPoint x: 183, startPoint y: 324, endPoint x: 228, endPoint y: 324, distance: 45.3
click at [184, 325] on img at bounding box center [188, 323] width 8 height 7
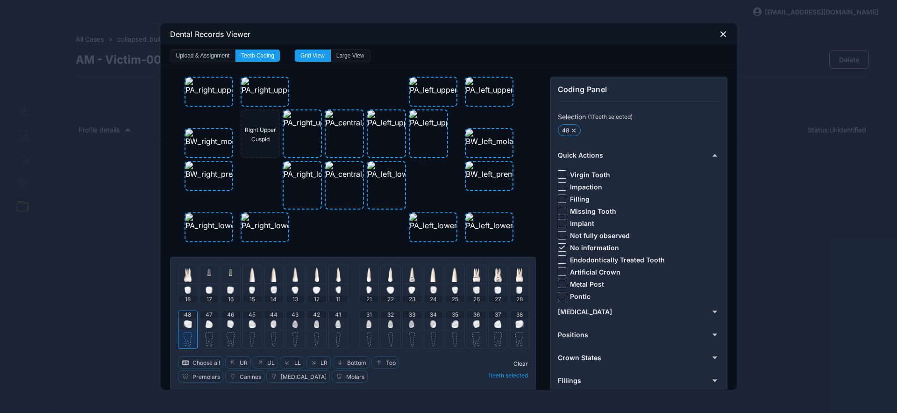
drag, startPoint x: 561, startPoint y: 249, endPoint x: 559, endPoint y: 233, distance: 15.5
click at [561, 248] on icon at bounding box center [562, 247] width 6 height 4
click at [561, 177] on div at bounding box center [562, 174] width 8 height 8
click at [516, 355] on div "18 17 16 15 14 13 12 11 21 22 23 24 25 26 27 28 48 47 46 45 44 43 42 41 31 32 3…" at bounding box center [353, 323] width 366 height 134
click at [519, 361] on span "Clear" at bounding box center [520, 363] width 14 height 7
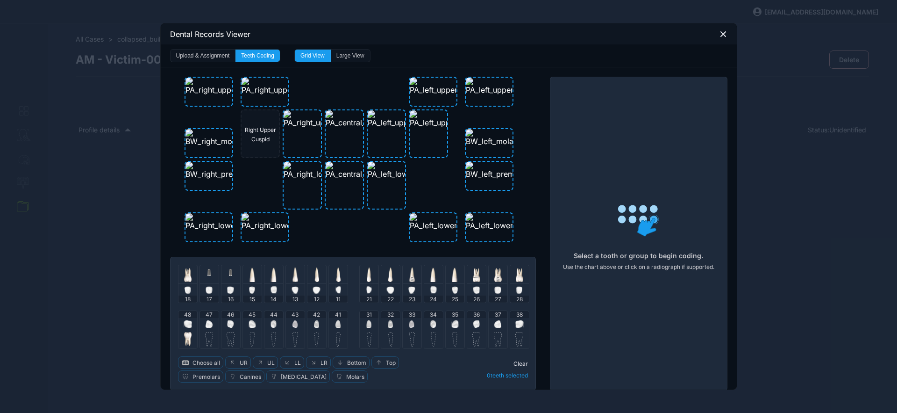
drag, startPoint x: 199, startPoint y: 319, endPoint x: 207, endPoint y: 318, distance: 8.5
click at [200, 320] on div "47" at bounding box center [209, 320] width 19 height 19
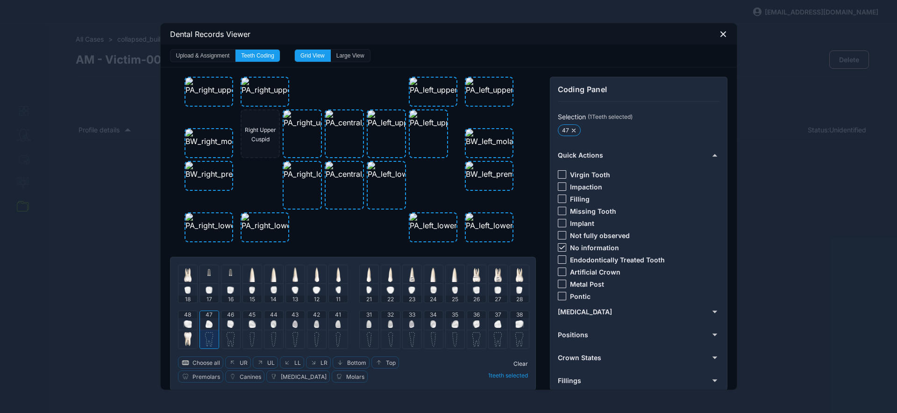
click at [227, 317] on span "46" at bounding box center [230, 314] width 7 height 7
click at [494, 324] on img at bounding box center [497, 323] width 7 height 7
click at [479, 321] on div "36" at bounding box center [476, 320] width 19 height 19
click at [561, 249] on div at bounding box center [562, 247] width 8 height 8
click at [558, 194] on div at bounding box center [562, 198] width 8 height 8
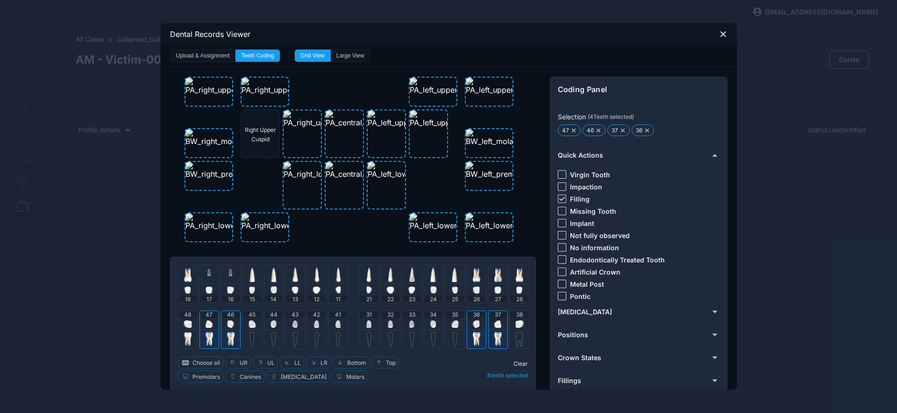
drag, startPoint x: 513, startPoint y: 360, endPoint x: 514, endPoint y: 345, distance: 15.0
click at [513, 360] on span "Clear" at bounding box center [520, 363] width 14 height 7
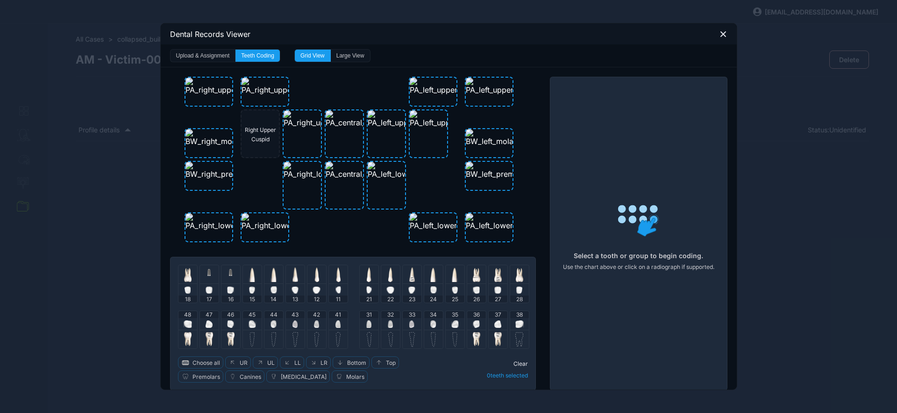
click at [251, 323] on img at bounding box center [252, 323] width 7 height 7
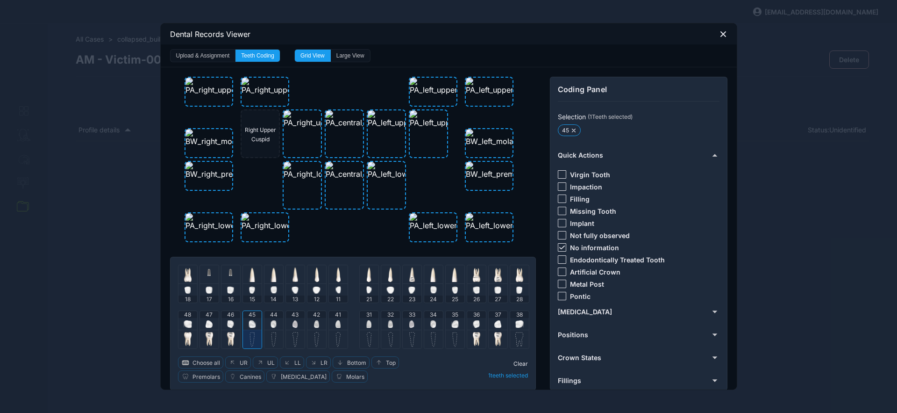
click at [271, 320] on img at bounding box center [273, 323] width 6 height 7
click at [292, 320] on img at bounding box center [294, 323] width 5 height 7
click at [314, 320] on img at bounding box center [316, 323] width 5 height 7
drag, startPoint x: 335, startPoint y: 321, endPoint x: 343, endPoint y: 319, distance: 9.1
click at [335, 321] on img at bounding box center [337, 323] width 5 height 7
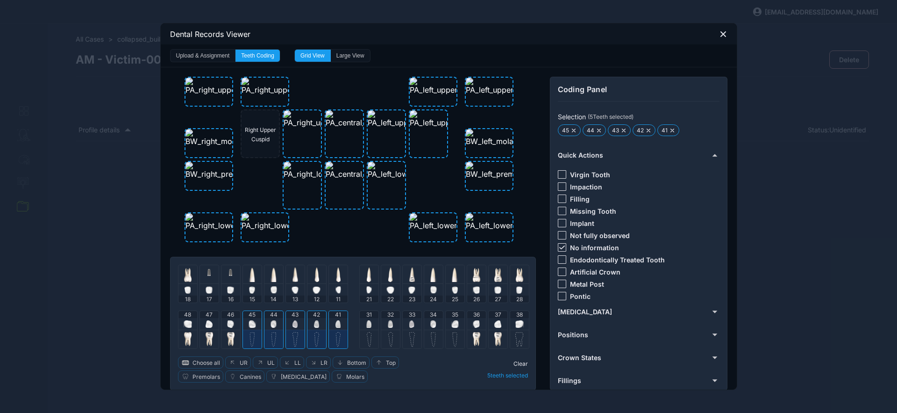
click at [366, 320] on img at bounding box center [368, 323] width 5 height 7
drag, startPoint x: 390, startPoint y: 321, endPoint x: 407, endPoint y: 324, distance: 17.5
click at [391, 322] on div "32" at bounding box center [390, 320] width 19 height 19
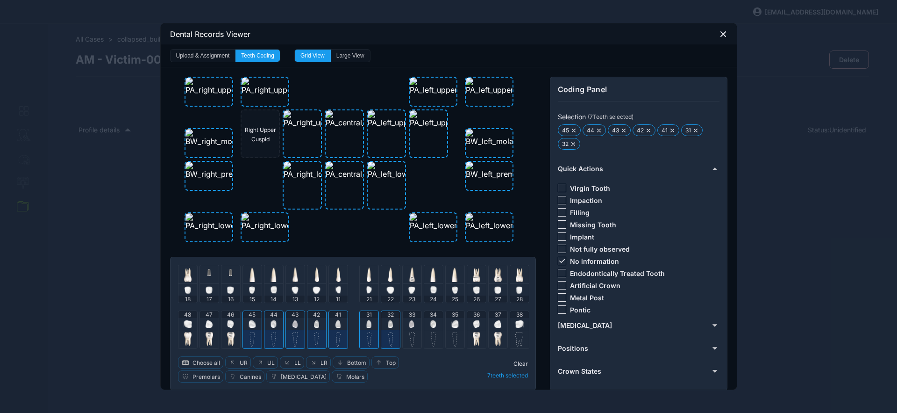
click at [412, 324] on div "33" at bounding box center [412, 320] width 19 height 19
click at [430, 322] on img at bounding box center [433, 323] width 6 height 7
drag, startPoint x: 451, startPoint y: 321, endPoint x: 463, endPoint y: 324, distance: 12.0
click at [452, 321] on img at bounding box center [454, 323] width 7 height 7
click at [564, 189] on div "Virgin Tooth" at bounding box center [584, 188] width 52 height 8
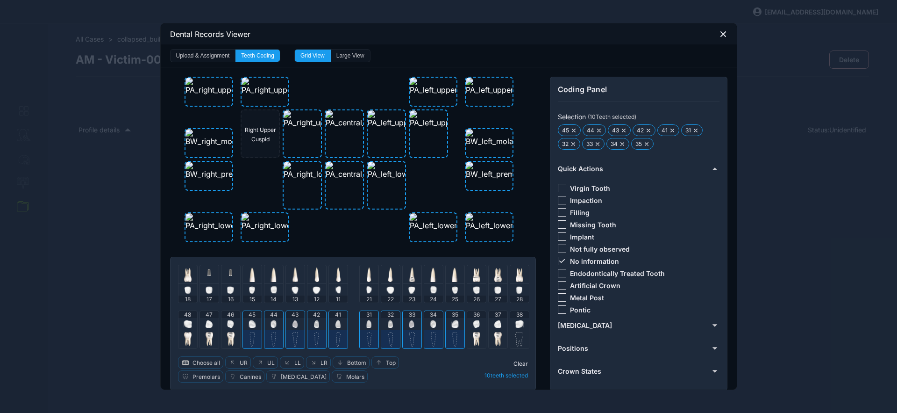
drag, startPoint x: 560, startPoint y: 189, endPoint x: 558, endPoint y: 194, distance: 5.5
click at [560, 189] on div at bounding box center [562, 188] width 8 height 8
click at [520, 363] on span "Clear" at bounding box center [520, 363] width 14 height 7
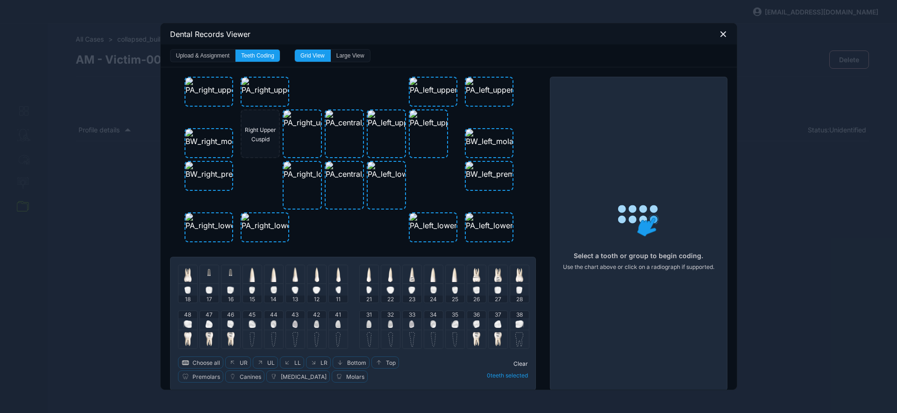
drag, startPoint x: 450, startPoint y: 320, endPoint x: 442, endPoint y: 320, distance: 8.0
click at [451, 320] on img at bounding box center [454, 323] width 7 height 7
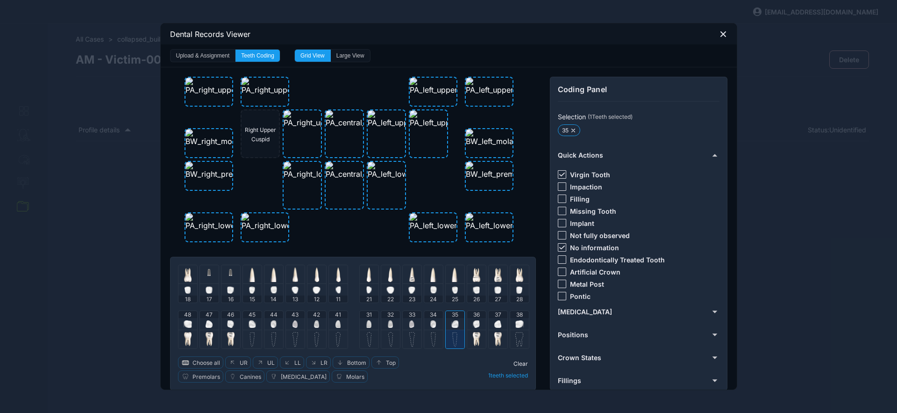
drag, startPoint x: 437, startPoint y: 320, endPoint x: 428, endPoint y: 323, distance: 8.9
click at [435, 321] on div "34" at bounding box center [433, 320] width 19 height 19
click at [415, 324] on div "33" at bounding box center [412, 320] width 19 height 19
drag, startPoint x: 392, startPoint y: 326, endPoint x: 370, endPoint y: 327, distance: 22.9
click at [391, 326] on div "32" at bounding box center [390, 320] width 19 height 19
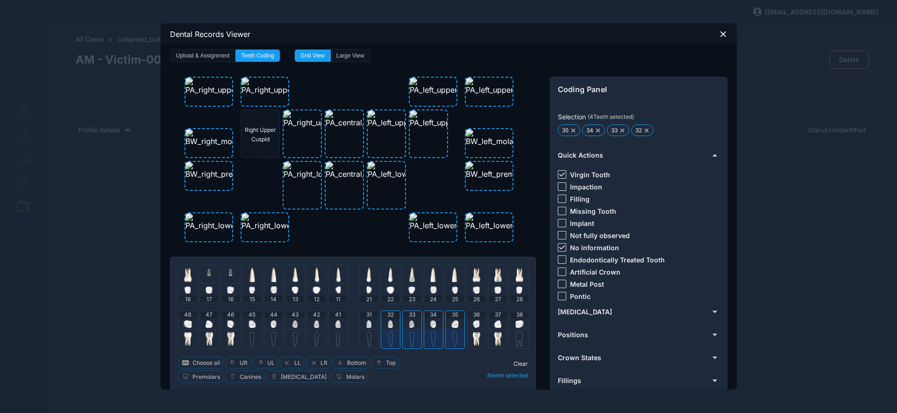
click at [368, 327] on div "31" at bounding box center [369, 320] width 19 height 19
click at [329, 326] on div "41" at bounding box center [338, 320] width 19 height 19
click at [307, 324] on div "42" at bounding box center [316, 320] width 19 height 19
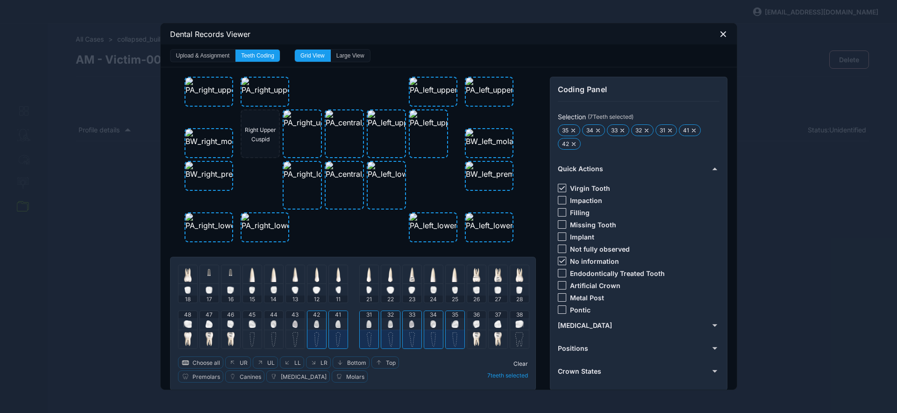
click at [294, 324] on div "43" at bounding box center [295, 320] width 19 height 19
drag, startPoint x: 269, startPoint y: 327, endPoint x: 262, endPoint y: 328, distance: 6.7
click at [270, 327] on img at bounding box center [273, 323] width 6 height 7
drag, startPoint x: 254, startPoint y: 327, endPoint x: 263, endPoint y: 326, distance: 8.5
click at [254, 327] on div "45" at bounding box center [252, 320] width 19 height 19
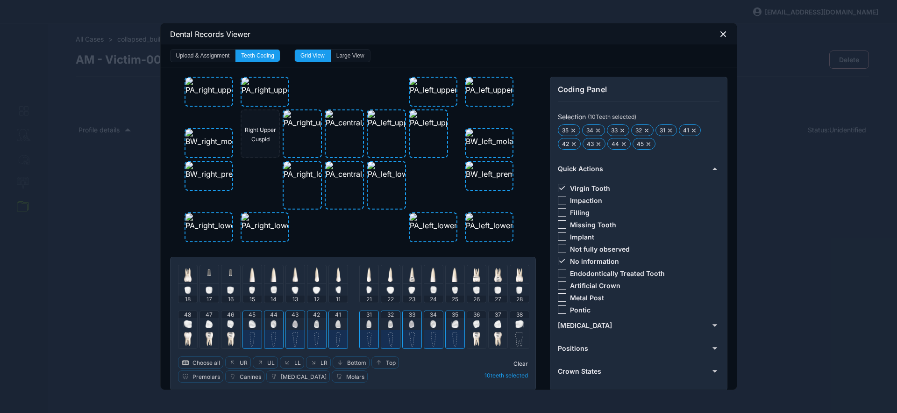
click at [560, 259] on icon at bounding box center [562, 261] width 6 height 4
click at [517, 363] on span "Clear" at bounding box center [520, 363] width 14 height 7
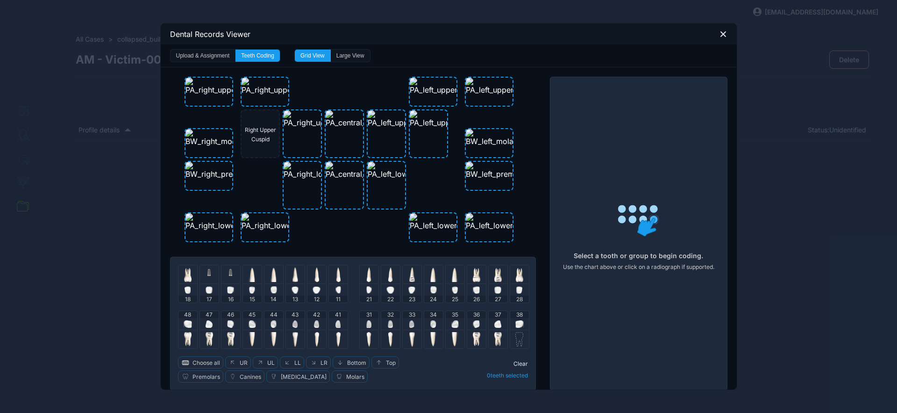
click at [720, 32] on icon at bounding box center [723, 34] width 8 height 8
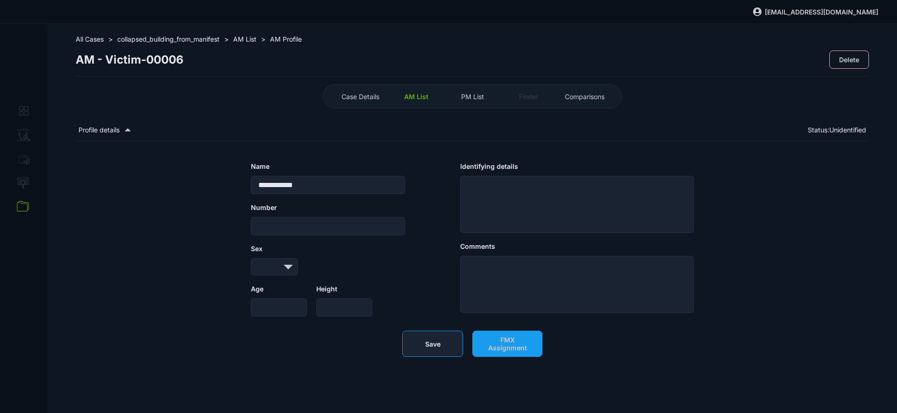
click at [441, 356] on button "Save" at bounding box center [432, 343] width 61 height 26
click at [424, 97] on span "AM List" at bounding box center [416, 97] width 24 height 8
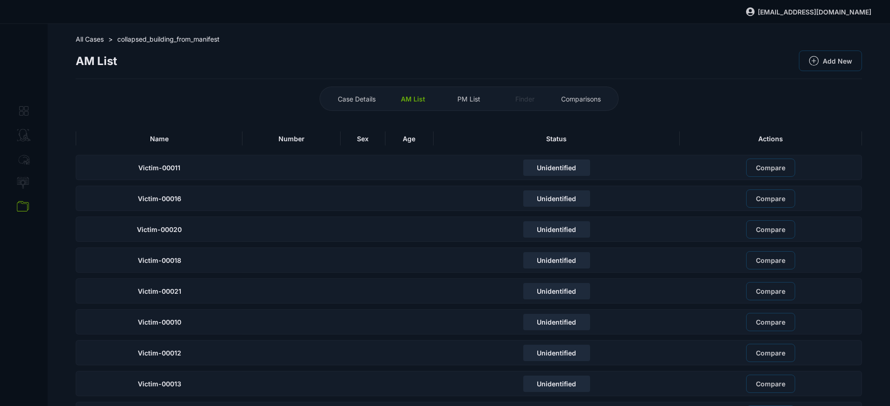
click at [189, 140] on div "Name" at bounding box center [159, 138] width 167 height 14
click at [175, 139] on div "Name" at bounding box center [159, 138] width 167 height 14
click at [178, 137] on div "Name" at bounding box center [159, 138] width 167 height 14
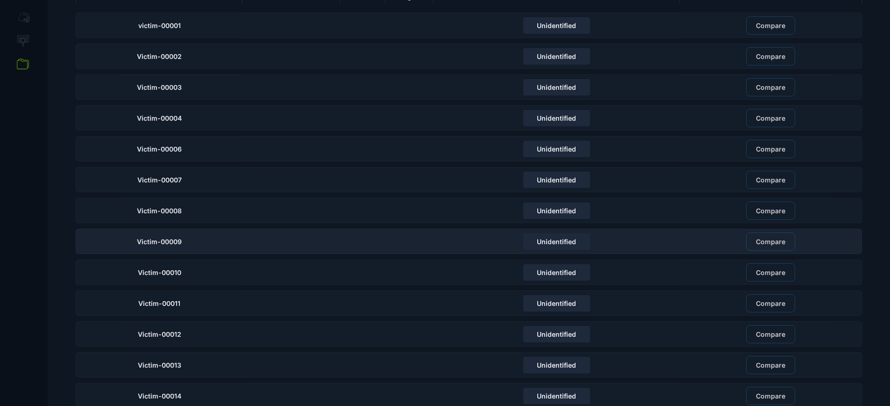
scroll to position [144, 0]
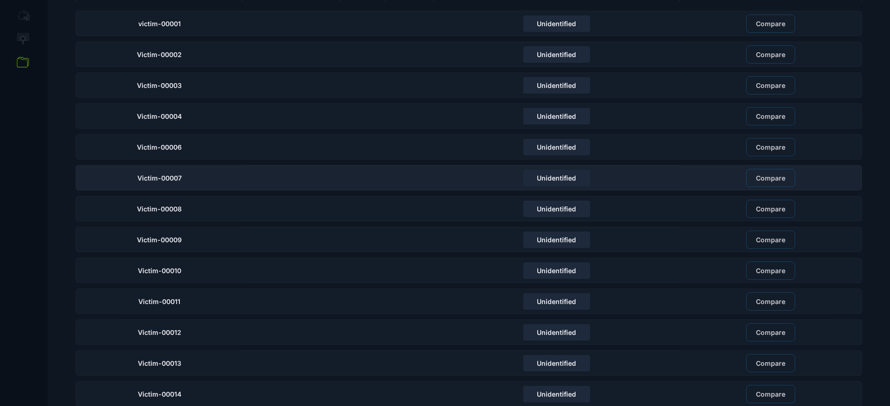
click at [178, 179] on span "Victim-00007" at bounding box center [159, 178] width 44 height 8
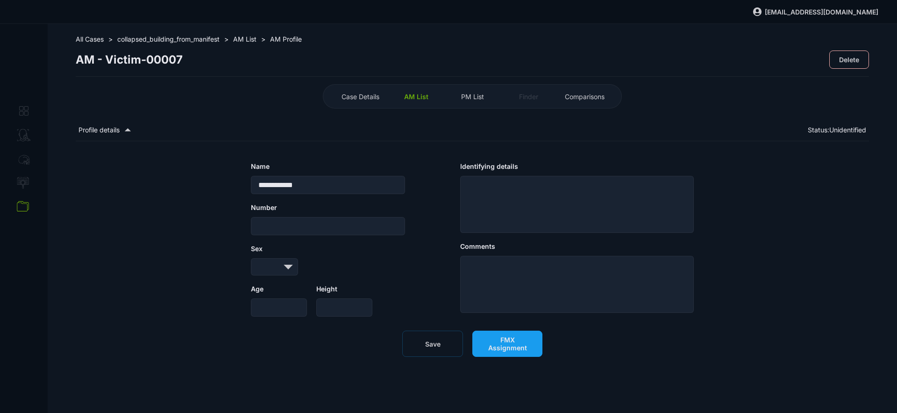
click at [521, 351] on span "FMX Assignment" at bounding box center [507, 343] width 50 height 16
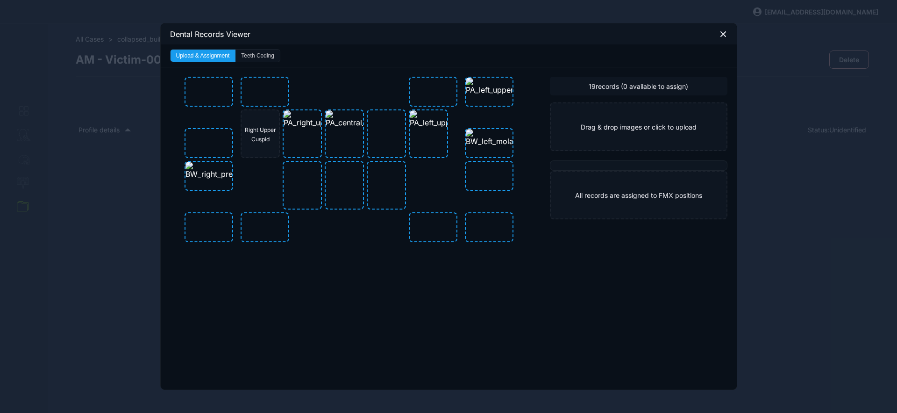
click at [259, 57] on button "Teeth Coding" at bounding box center [257, 56] width 44 height 12
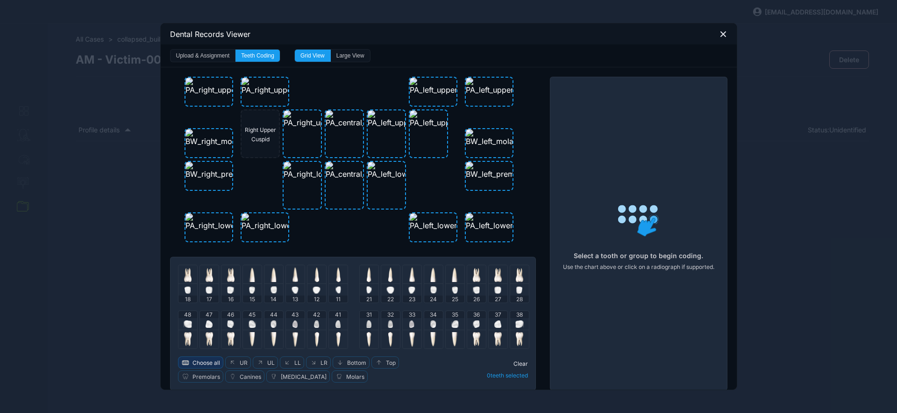
drag, startPoint x: 197, startPoint y: 358, endPoint x: 206, endPoint y: 356, distance: 8.9
click at [197, 359] on span "Choose all" at bounding box center [206, 362] width 28 height 7
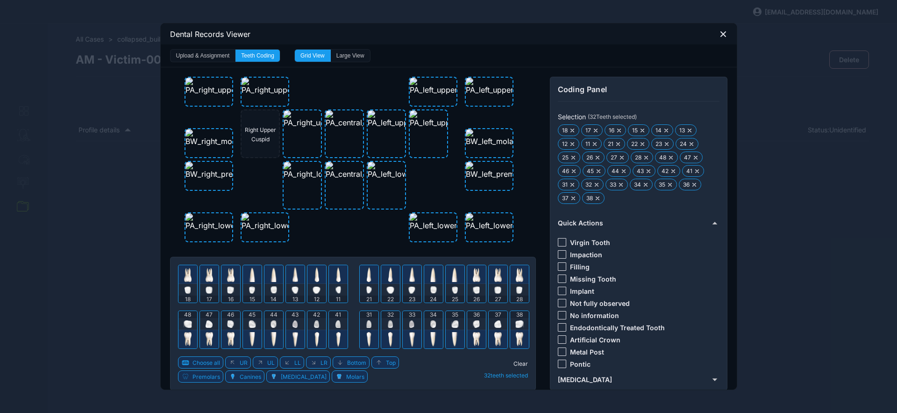
click at [558, 313] on div at bounding box center [562, 315] width 8 height 8
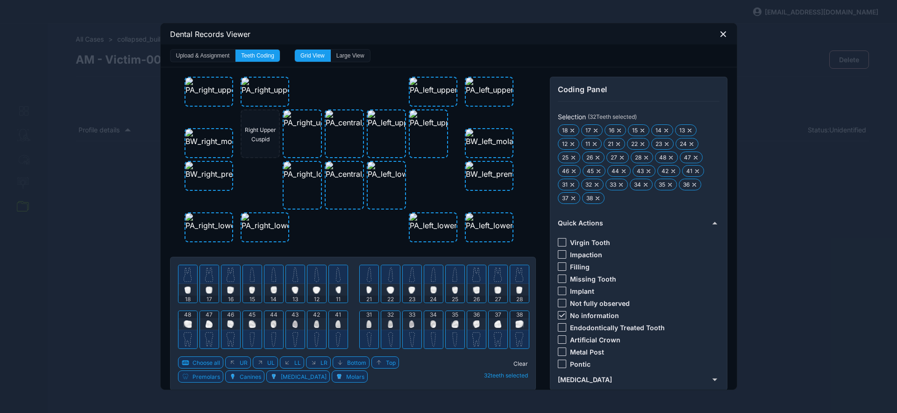
click at [517, 364] on span "Clear" at bounding box center [520, 363] width 14 height 7
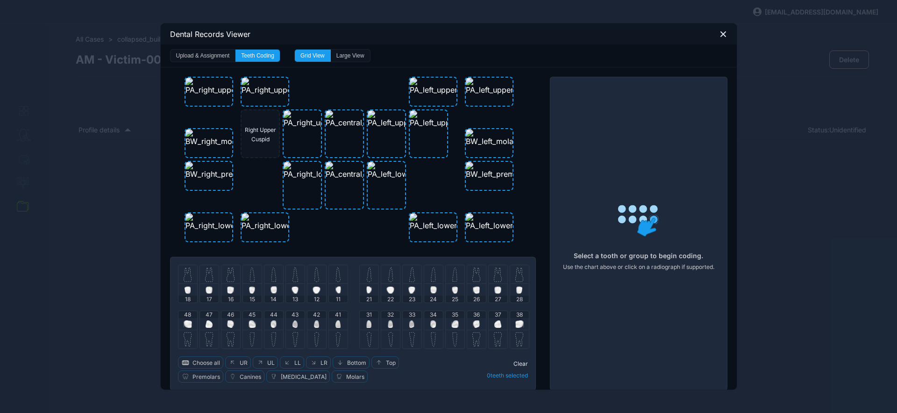
click at [184, 271] on img at bounding box center [188, 274] width 8 height 15
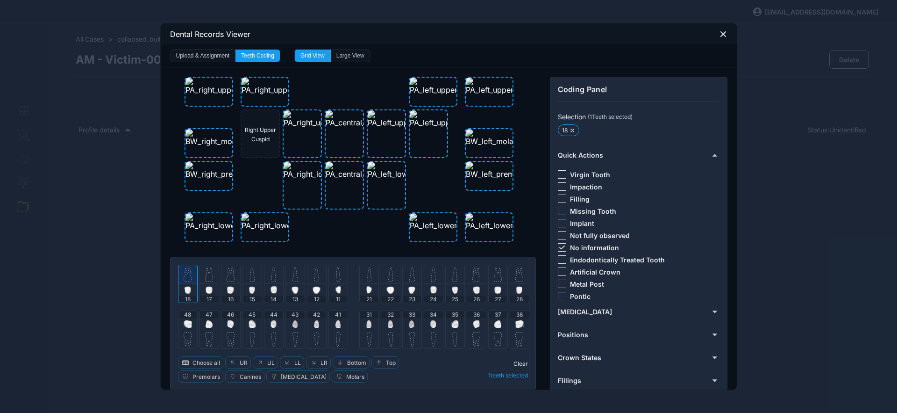
click at [210, 279] on div at bounding box center [209, 274] width 19 height 19
click at [517, 324] on img at bounding box center [519, 323] width 8 height 7
click at [497, 327] on div at bounding box center [497, 324] width 7 height 12
click at [185, 327] on div at bounding box center [188, 324] width 8 height 12
drag, startPoint x: 560, startPoint y: 249, endPoint x: 561, endPoint y: 242, distance: 7.0
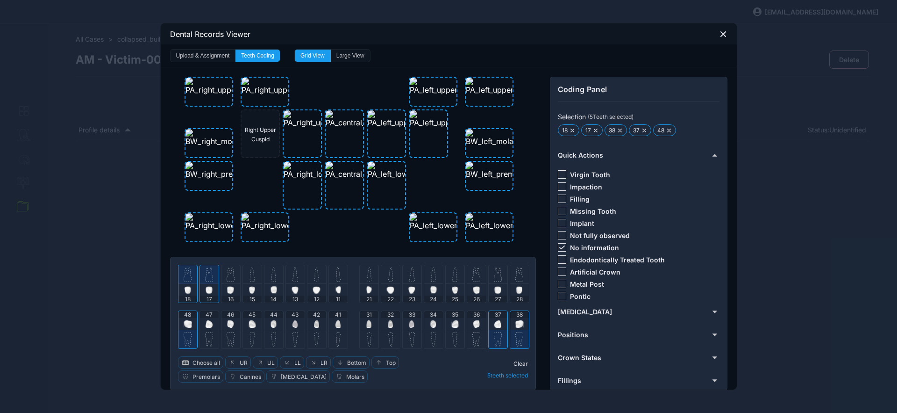
click at [560, 249] on div at bounding box center [562, 247] width 8 height 8
click at [558, 174] on div at bounding box center [562, 174] width 8 height 8
click at [513, 360] on span "Clear" at bounding box center [520, 363] width 14 height 7
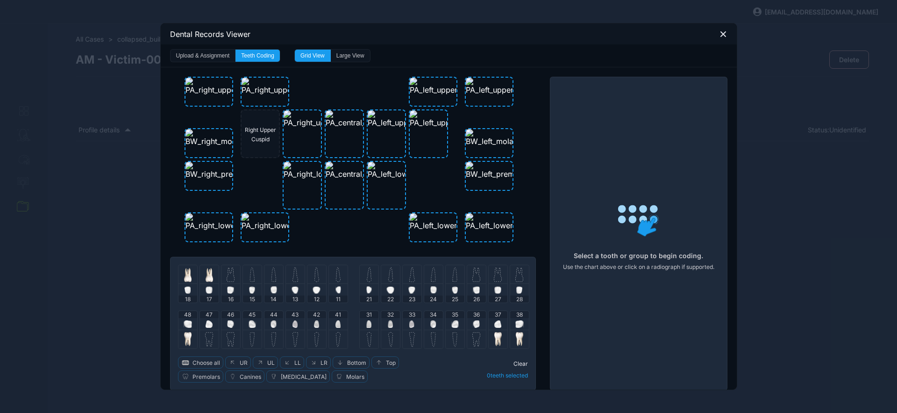
click at [206, 327] on img at bounding box center [209, 323] width 7 height 7
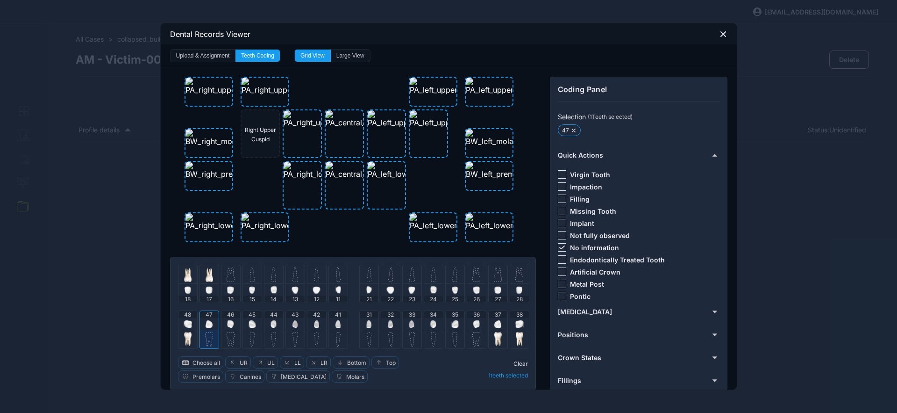
drag, startPoint x: 228, startPoint y: 329, endPoint x: 239, endPoint y: 325, distance: 11.1
click at [229, 330] on div at bounding box center [230, 338] width 19 height 19
click at [256, 326] on div "45" at bounding box center [252, 320] width 19 height 19
click at [473, 323] on img at bounding box center [476, 323] width 7 height 7
drag, startPoint x: 556, startPoint y: 247, endPoint x: 560, endPoint y: 233, distance: 14.8
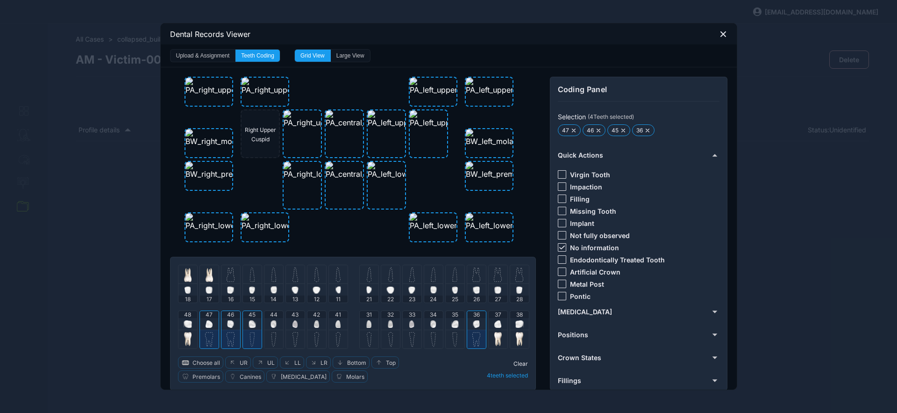
click at [559, 247] on icon at bounding box center [562, 247] width 6 height 4
click at [558, 198] on div at bounding box center [562, 198] width 8 height 8
click at [520, 362] on span "Clear" at bounding box center [520, 363] width 14 height 7
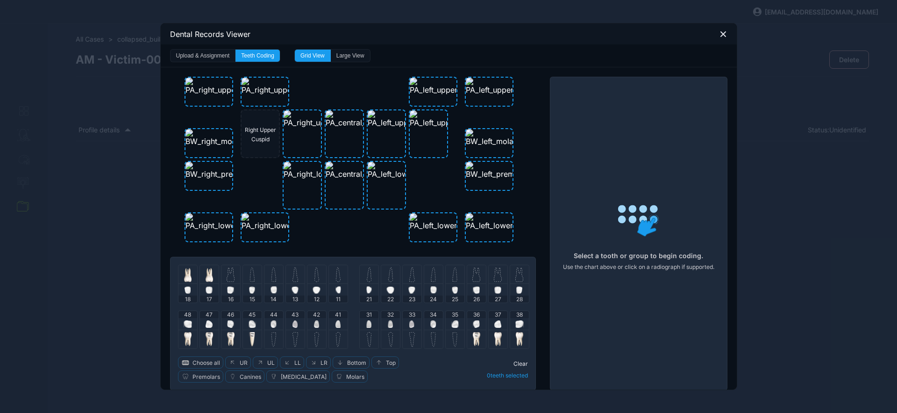
click at [336, 272] on img at bounding box center [338, 274] width 5 height 15
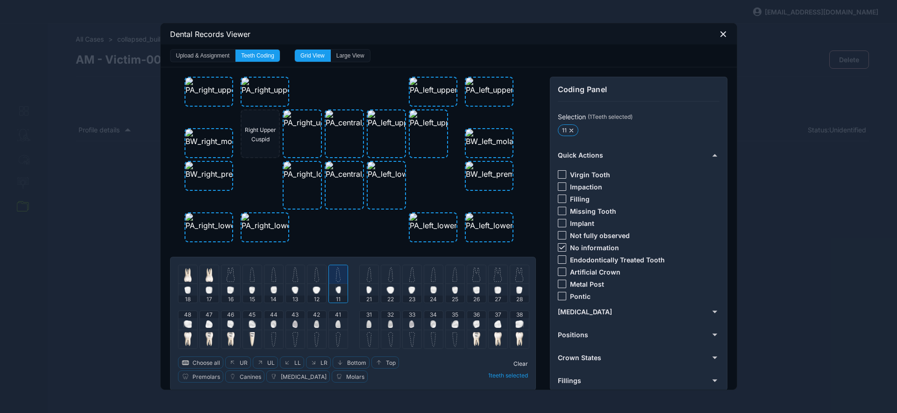
drag, startPoint x: 367, startPoint y: 275, endPoint x: 361, endPoint y: 276, distance: 6.1
click at [367, 275] on img at bounding box center [369, 274] width 5 height 15
click at [310, 270] on div at bounding box center [316, 274] width 19 height 19
drag, startPoint x: 391, startPoint y: 272, endPoint x: 400, endPoint y: 275, distance: 8.9
click at [391, 272] on div at bounding box center [390, 274] width 19 height 19
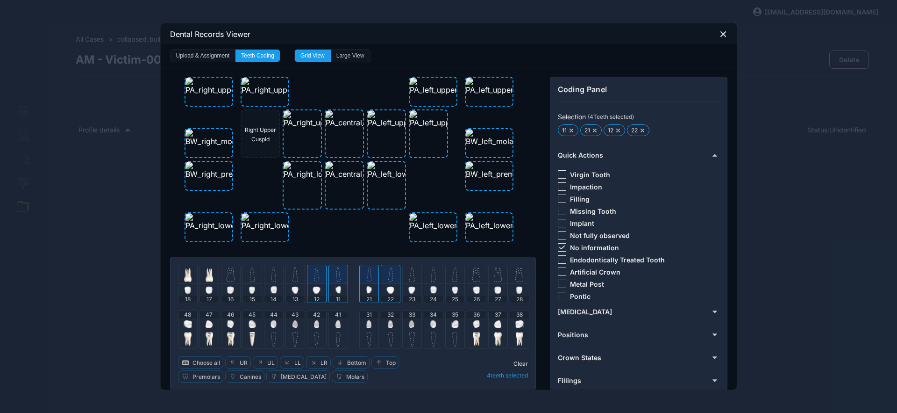
click at [409, 277] on img at bounding box center [412, 274] width 6 height 15
click at [431, 278] on img at bounding box center [433, 274] width 5 height 15
drag, startPoint x: 330, startPoint y: 327, endPoint x: 344, endPoint y: 327, distance: 14.5
click at [330, 327] on div "41" at bounding box center [338, 320] width 19 height 19
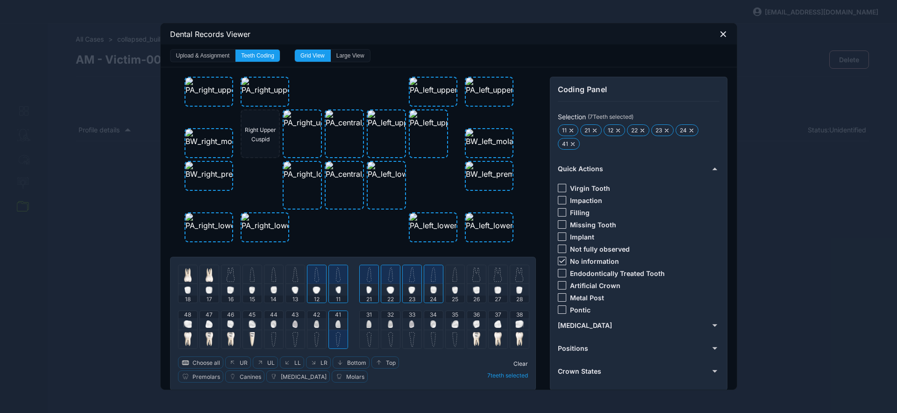
drag, startPoint x: 362, startPoint y: 330, endPoint x: 343, endPoint y: 326, distance: 19.2
click at [362, 330] on div at bounding box center [369, 338] width 19 height 19
drag, startPoint x: 312, startPoint y: 321, endPoint x: 343, endPoint y: 320, distance: 31.3
click at [314, 321] on img at bounding box center [316, 323] width 5 height 7
click at [388, 328] on div at bounding box center [390, 324] width 5 height 12
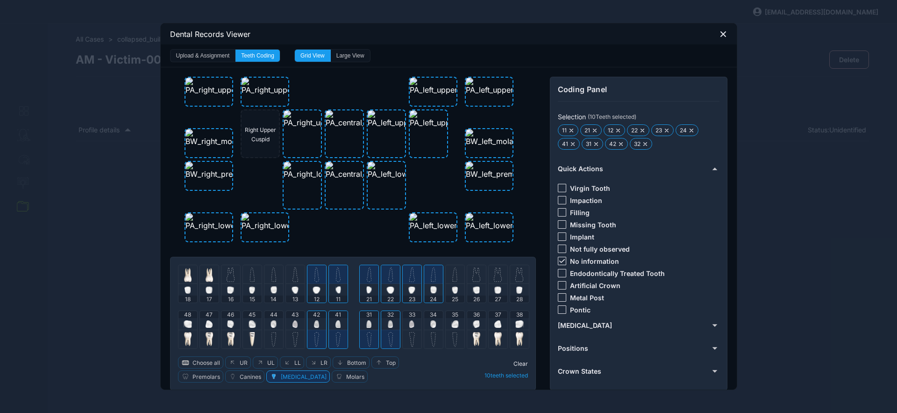
click at [410, 329] on div at bounding box center [412, 338] width 19 height 19
drag, startPoint x: 432, startPoint y: 323, endPoint x: 439, endPoint y: 323, distance: 7.5
click at [432, 323] on img at bounding box center [433, 323] width 6 height 7
click at [451, 325] on img at bounding box center [454, 323] width 7 height 7
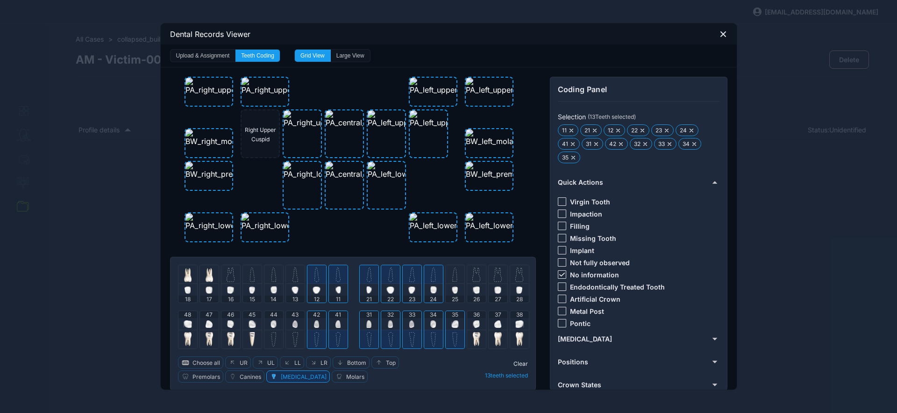
click at [295, 324] on div "43" at bounding box center [295, 320] width 19 height 19
click at [270, 321] on img at bounding box center [273, 323] width 6 height 7
click at [559, 275] on icon at bounding box center [562, 274] width 6 height 4
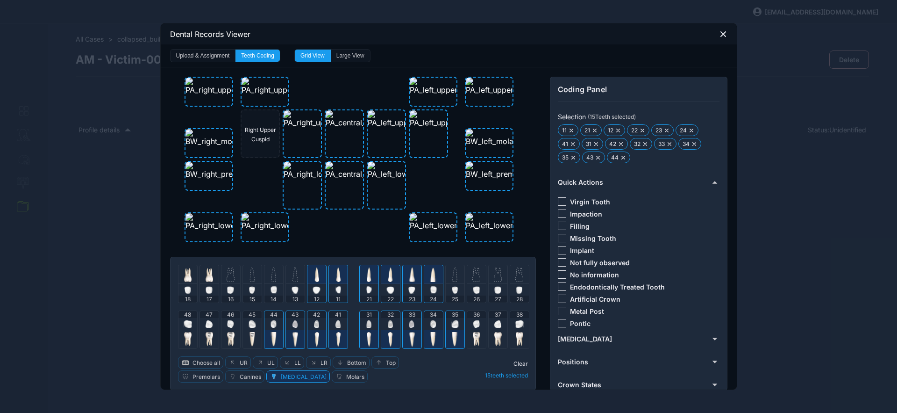
click at [558, 201] on div at bounding box center [562, 201] width 8 height 8
click at [513, 362] on span "Clear" at bounding box center [520, 363] width 14 height 7
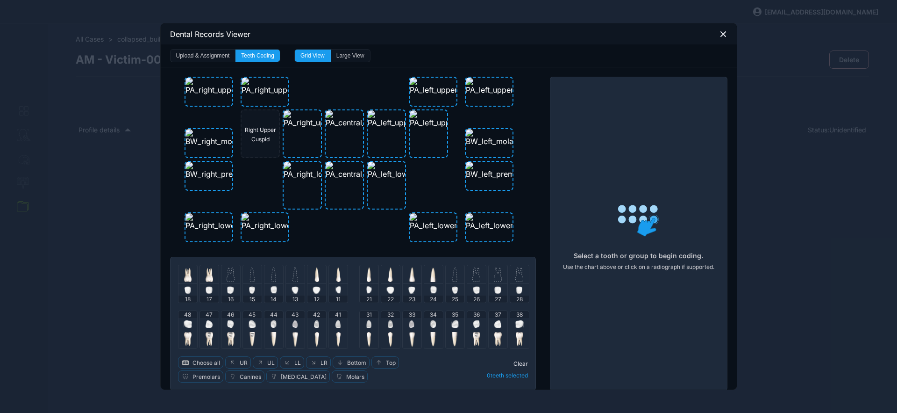
drag, startPoint x: 719, startPoint y: 33, endPoint x: 679, endPoint y: 77, distance: 59.5
click at [719, 33] on icon at bounding box center [723, 34] width 8 height 8
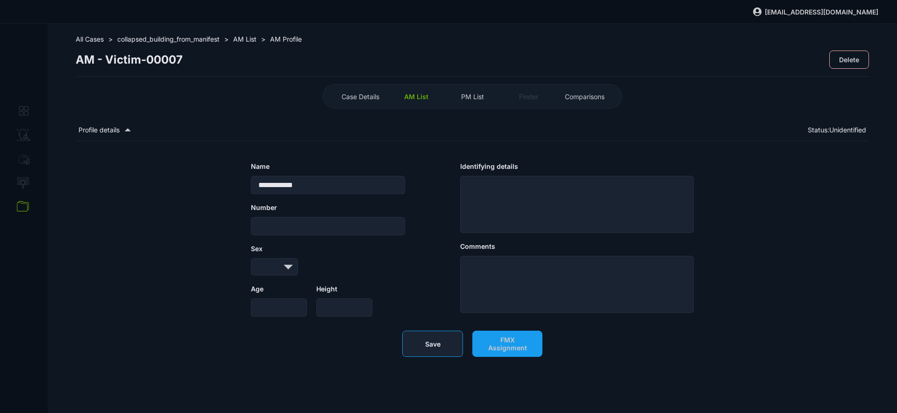
click at [416, 349] on button "Save" at bounding box center [432, 343] width 61 height 26
click at [522, 339] on button "FMX Assignment" at bounding box center [507, 343] width 70 height 26
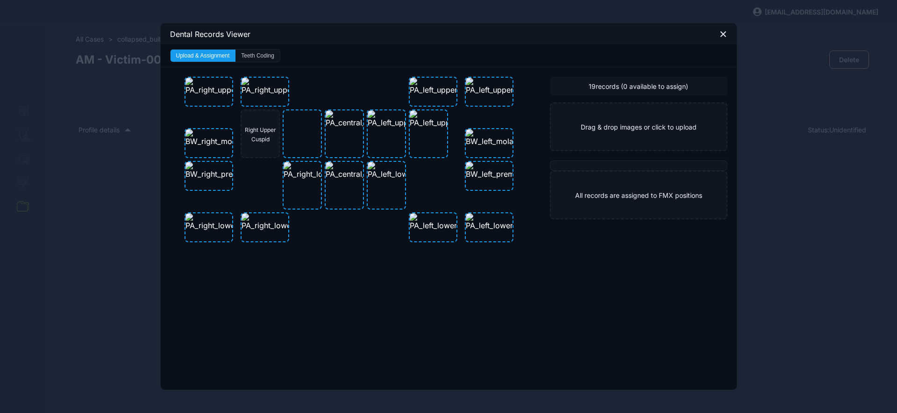
click at [267, 57] on button "Teeth Coding" at bounding box center [257, 56] width 44 height 12
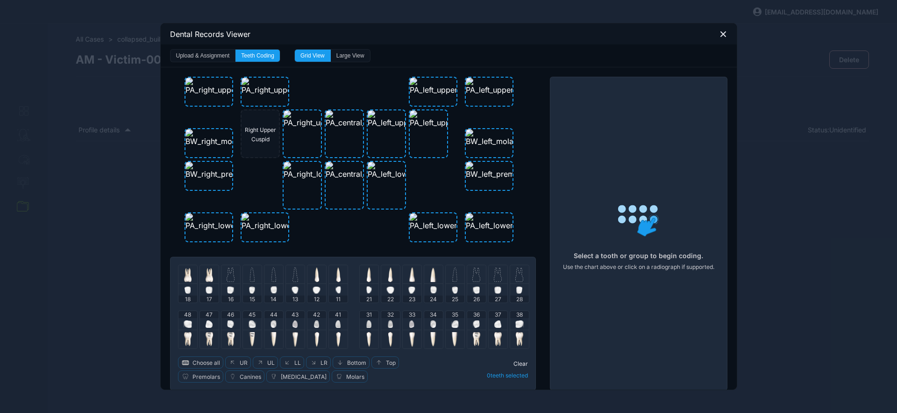
click at [724, 33] on div "Dental Records Viewer" at bounding box center [449, 33] width 576 height 21
click at [722, 33] on icon at bounding box center [723, 34] width 8 height 8
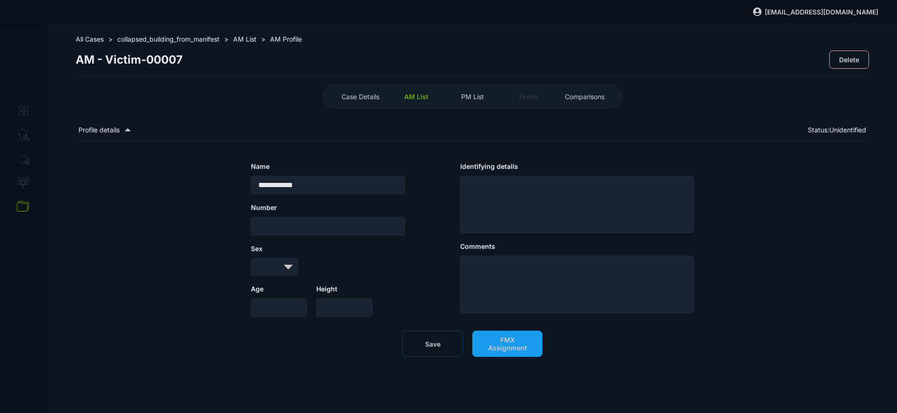
click at [419, 98] on span "AM List" at bounding box center [416, 97] width 24 height 8
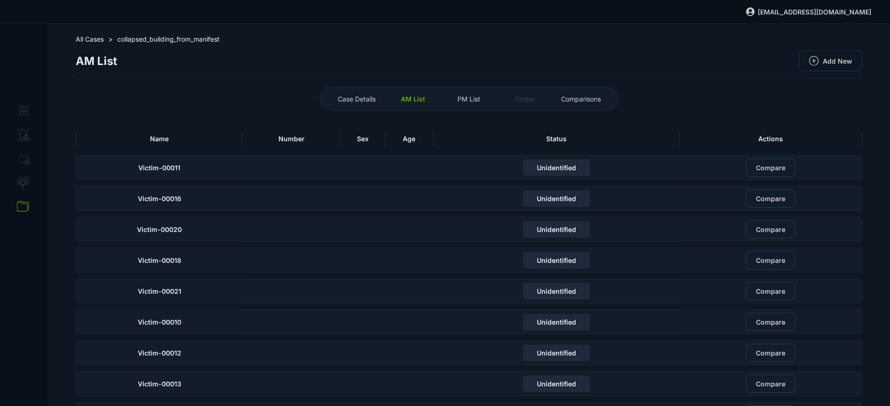
click at [212, 148] on th "Name" at bounding box center [159, 138] width 167 height 21
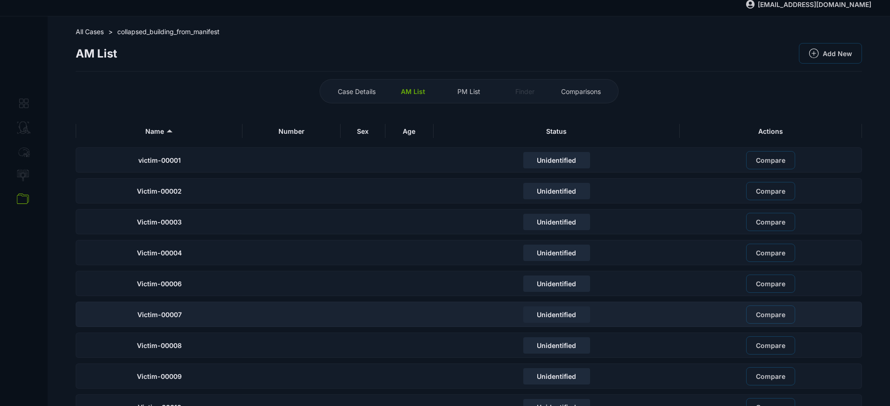
scroll to position [16, 0]
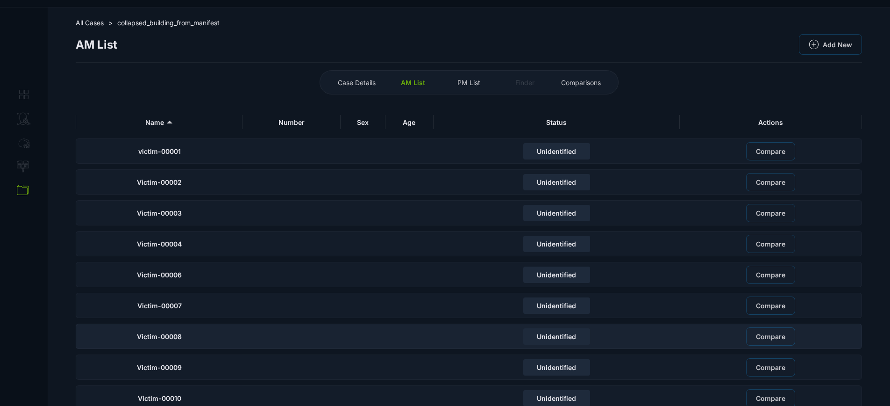
click at [182, 329] on div "Victim-00008" at bounding box center [159, 335] width 167 height 25
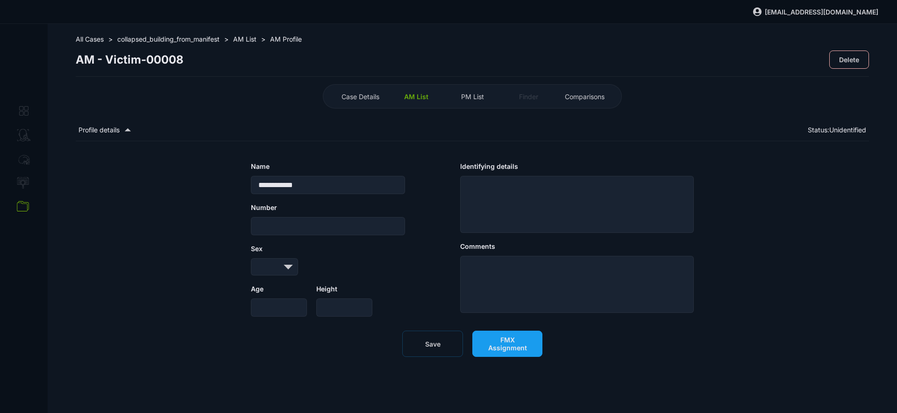
click at [520, 341] on button "FMX Assignment" at bounding box center [507, 343] width 70 height 26
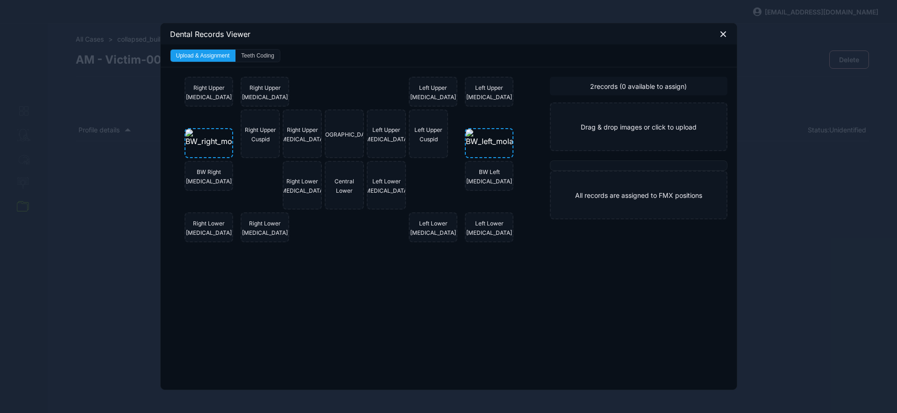
click at [252, 60] on button "Teeth Coding" at bounding box center [257, 56] width 44 height 12
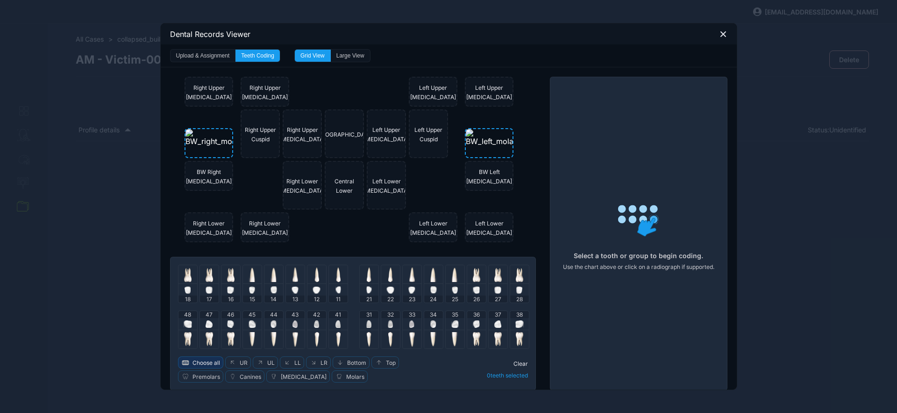
drag, startPoint x: 206, startPoint y: 362, endPoint x: 213, endPoint y: 361, distance: 7.6
click at [206, 362] on span "Choose all" at bounding box center [206, 362] width 28 height 7
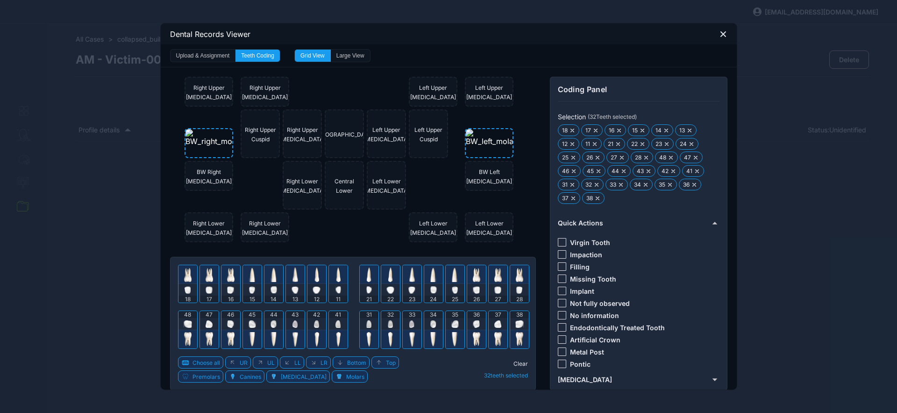
drag, startPoint x: 557, startPoint y: 313, endPoint x: 538, endPoint y: 340, distance: 32.8
click at [558, 314] on div at bounding box center [562, 315] width 8 height 8
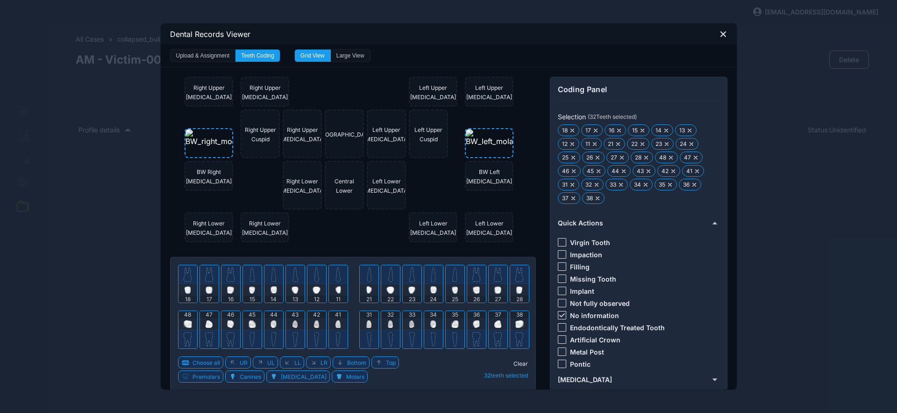
click at [517, 363] on span "Clear" at bounding box center [520, 363] width 14 height 7
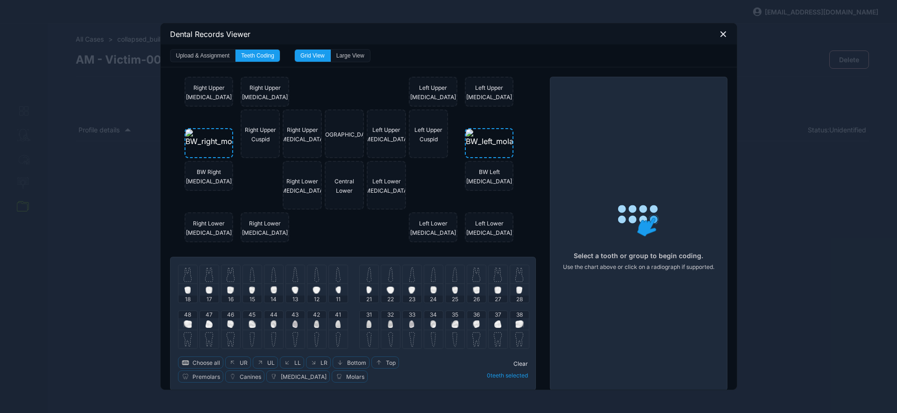
click at [185, 283] on div at bounding box center [187, 274] width 19 height 19
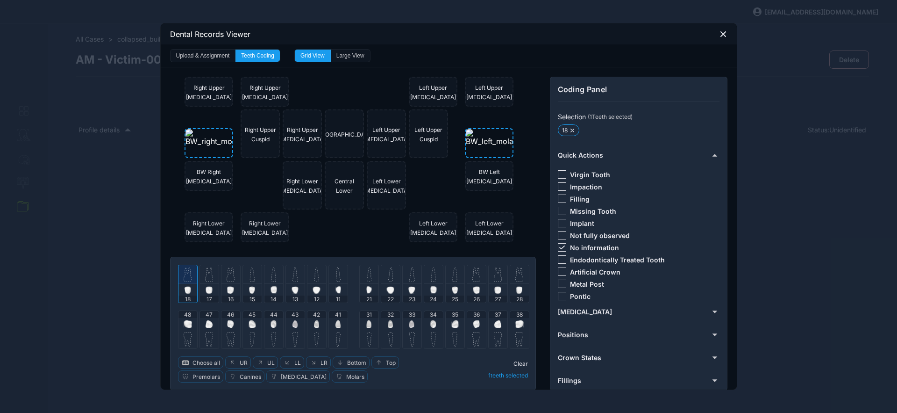
click at [187, 282] on div at bounding box center [187, 274] width 19 height 19
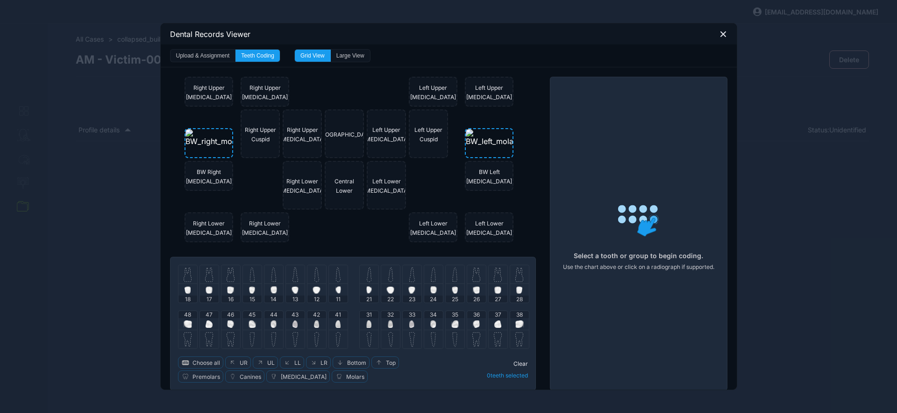
click at [227, 324] on img at bounding box center [230, 323] width 7 height 7
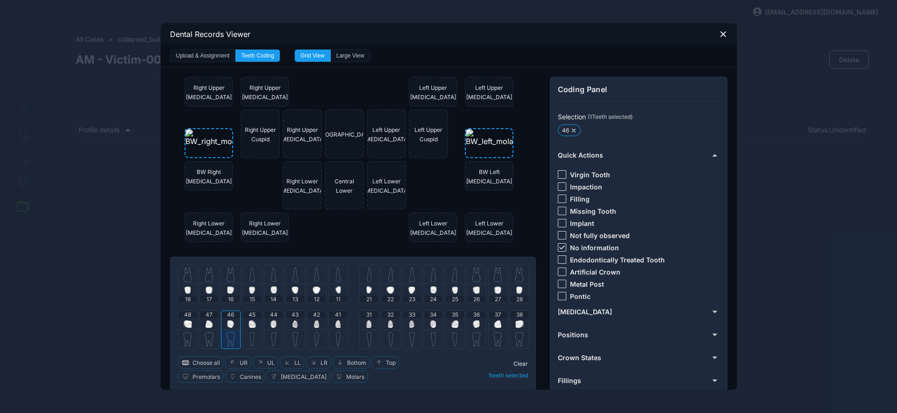
drag, startPoint x: 211, startPoint y: 320, endPoint x: 210, endPoint y: 300, distance: 19.6
click at [211, 320] on div "47" at bounding box center [209, 320] width 19 height 19
click at [208, 284] on div at bounding box center [209, 290] width 7 height 12
drag, startPoint x: 228, startPoint y: 278, endPoint x: 242, endPoint y: 283, distance: 15.8
click at [228, 279] on img at bounding box center [231, 274] width 8 height 15
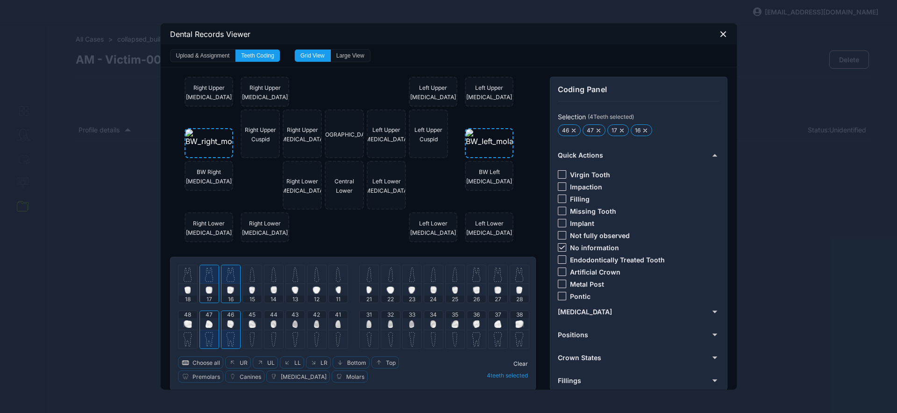
click at [253, 282] on div at bounding box center [252, 274] width 19 height 19
drag, startPoint x: 272, startPoint y: 282, endPoint x: 270, endPoint y: 313, distance: 31.8
click at [273, 287] on div "14" at bounding box center [274, 283] width 20 height 38
click at [249, 327] on div at bounding box center [252, 324] width 7 height 12
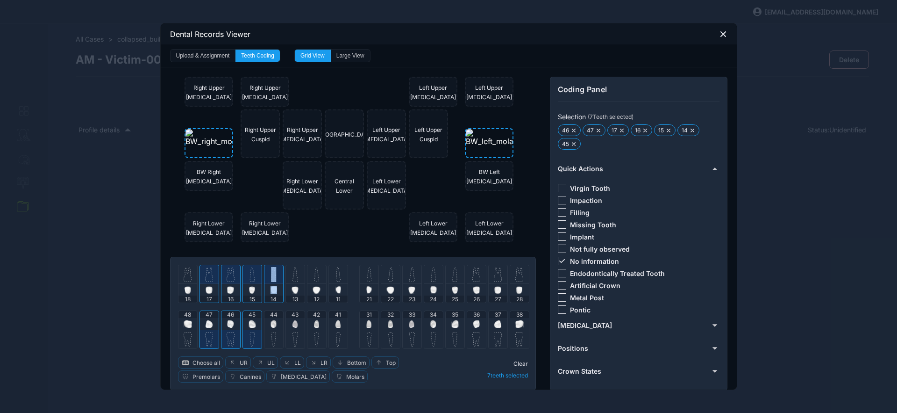
drag, startPoint x: 496, startPoint y: 321, endPoint x: 498, endPoint y: 305, distance: 16.1
click at [496, 321] on img at bounding box center [497, 323] width 7 height 7
click at [496, 291] on img at bounding box center [497, 289] width 7 height 7
click at [474, 316] on span "36" at bounding box center [476, 314] width 7 height 7
drag, startPoint x: 455, startPoint y: 319, endPoint x: 457, endPoint y: 310, distance: 9.6
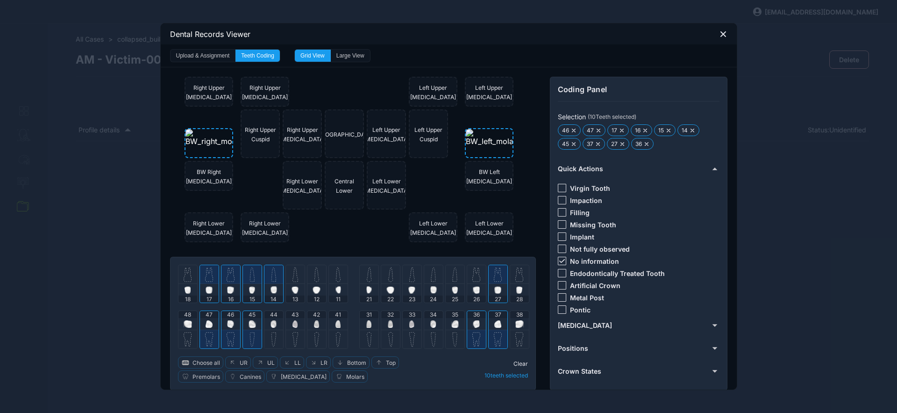
click at [455, 319] on div at bounding box center [454, 324] width 7 height 12
drag, startPoint x: 456, startPoint y: 282, endPoint x: 438, endPoint y: 283, distance: 18.2
click at [456, 282] on div at bounding box center [455, 274] width 19 height 19
click at [435, 281] on div at bounding box center [433, 274] width 19 height 19
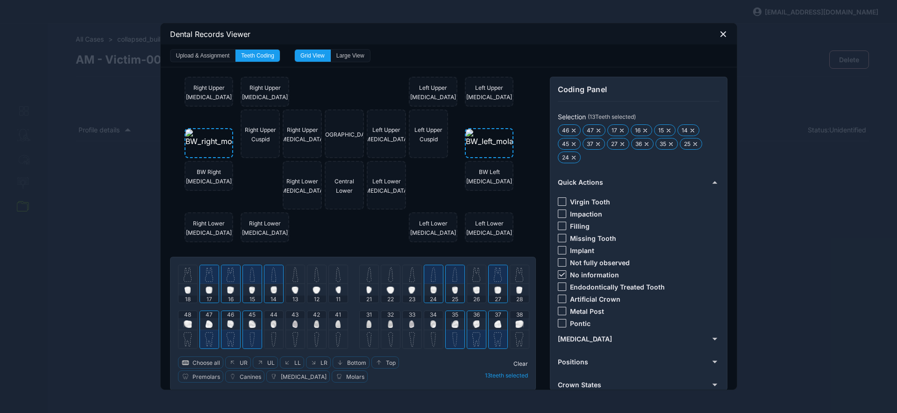
drag, startPoint x: 434, startPoint y: 321, endPoint x: 468, endPoint y: 321, distance: 33.2
click at [435, 321] on div "34" at bounding box center [433, 320] width 19 height 19
click at [476, 272] on img at bounding box center [476, 274] width 8 height 15
click at [559, 272] on icon at bounding box center [562, 274] width 6 height 4
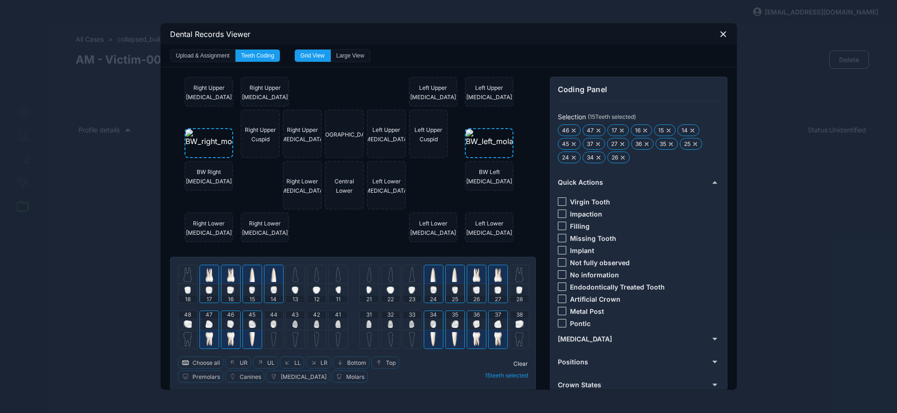
drag, startPoint x: 560, startPoint y: 200, endPoint x: 558, endPoint y: 206, distance: 5.5
click at [560, 201] on div at bounding box center [562, 201] width 8 height 8
click at [519, 362] on span "Clear" at bounding box center [520, 363] width 14 height 7
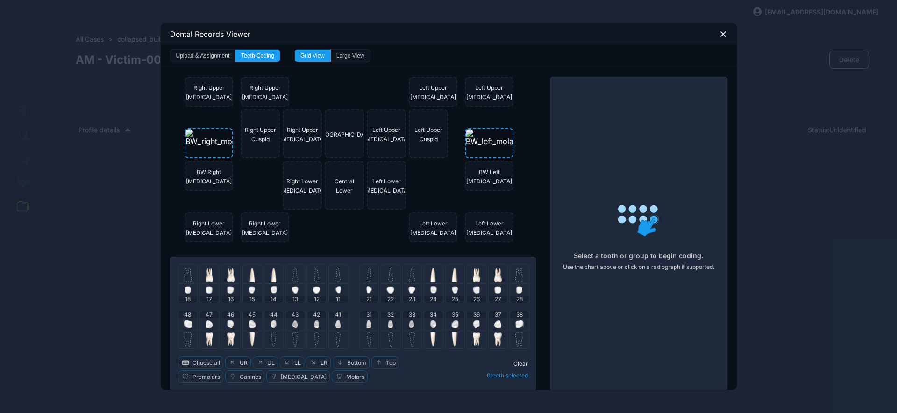
click at [270, 276] on img at bounding box center [273, 274] width 6 height 15
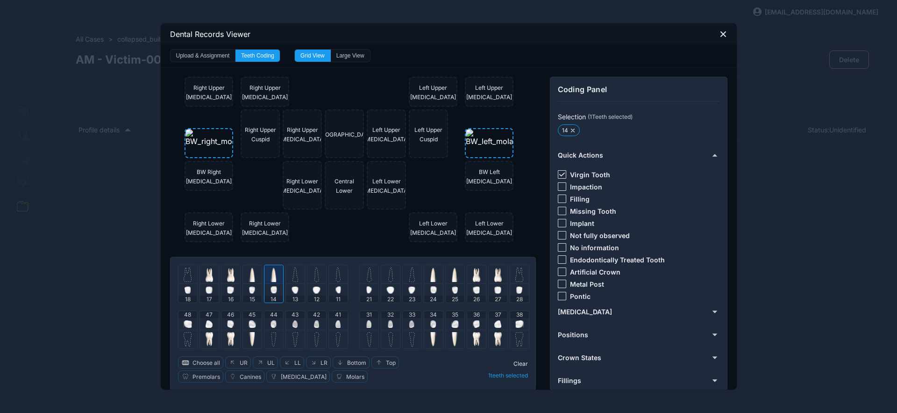
click at [271, 291] on img at bounding box center [273, 289] width 7 height 7
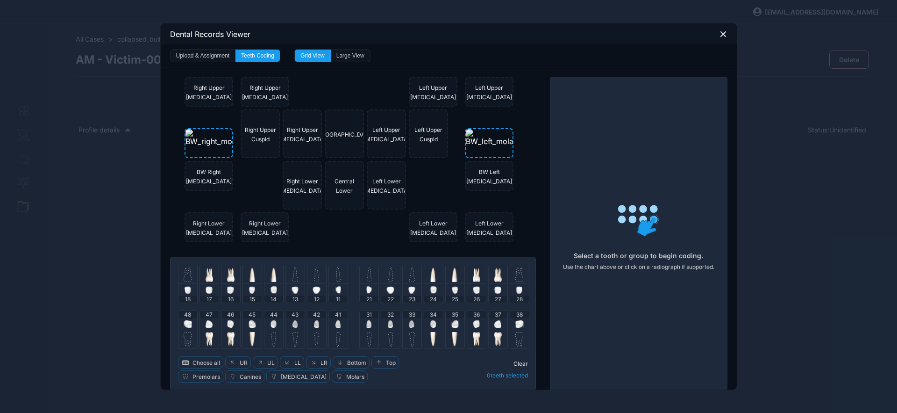
click at [272, 320] on img at bounding box center [273, 323] width 6 height 7
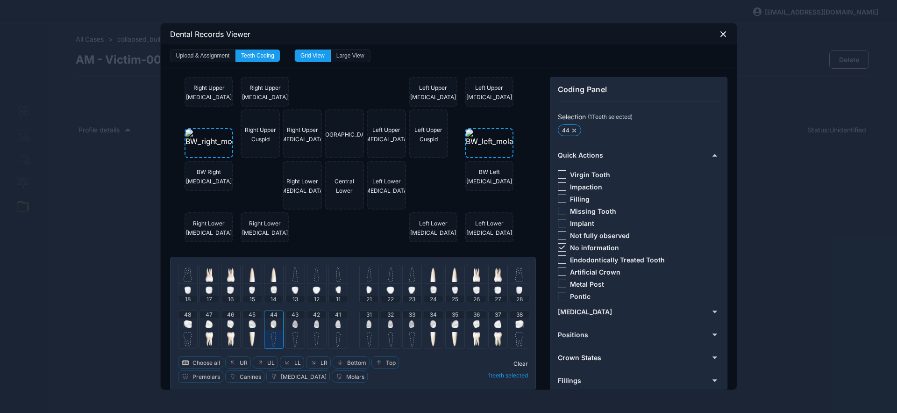
drag, startPoint x: 558, startPoint y: 248, endPoint x: 555, endPoint y: 203, distance: 45.0
click at [559, 246] on icon at bounding box center [562, 247] width 6 height 4
click at [558, 175] on div at bounding box center [562, 174] width 8 height 8
click at [522, 364] on span "Clear" at bounding box center [520, 363] width 14 height 7
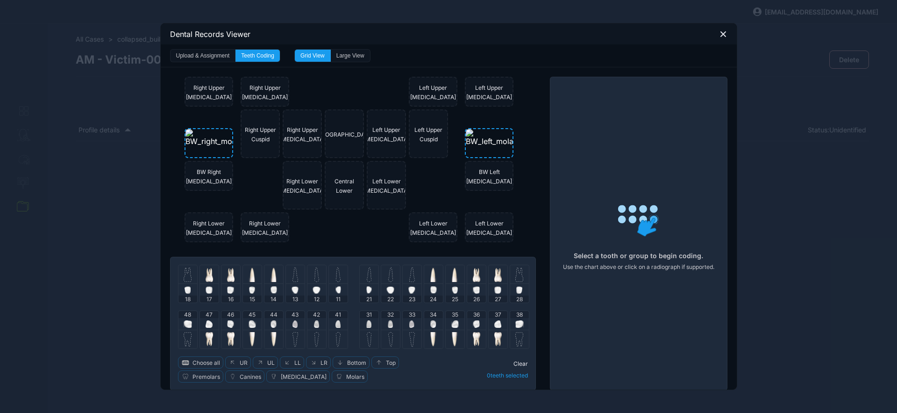
click at [724, 37] on div "Dental Records Viewer" at bounding box center [449, 33] width 576 height 21
click at [719, 31] on icon at bounding box center [723, 34] width 8 height 8
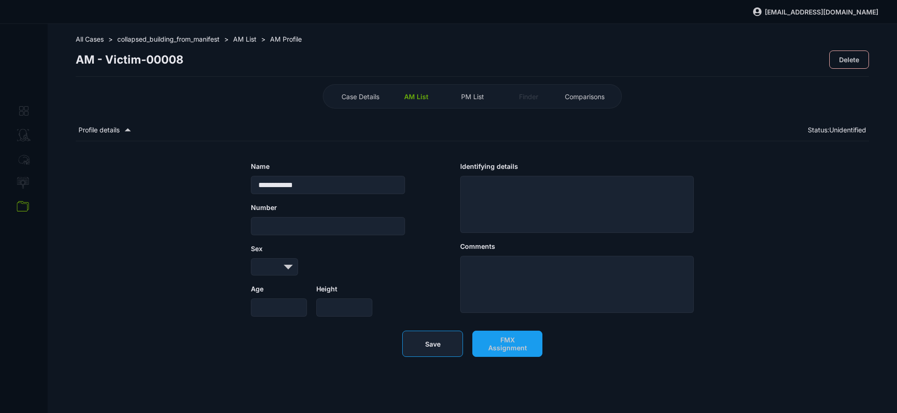
click at [447, 352] on button "Save" at bounding box center [432, 343] width 61 height 26
click at [505, 356] on button "FMX Assignment" at bounding box center [507, 343] width 70 height 26
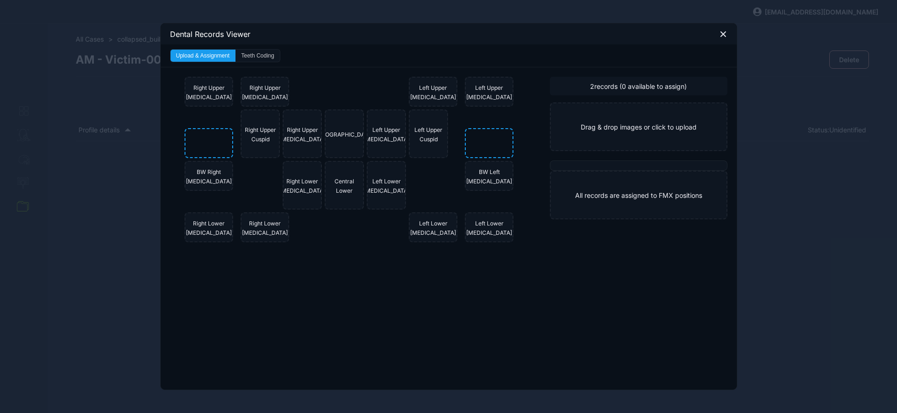
click at [723, 30] on icon at bounding box center [723, 34] width 8 height 8
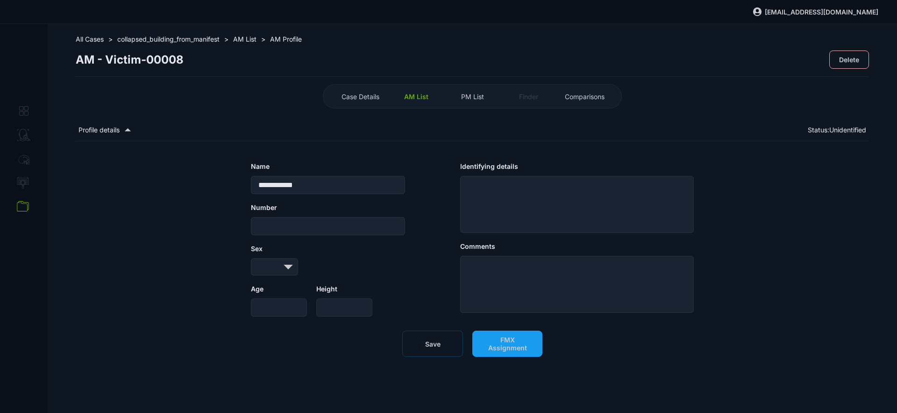
click at [416, 97] on span "AM List" at bounding box center [416, 97] width 24 height 8
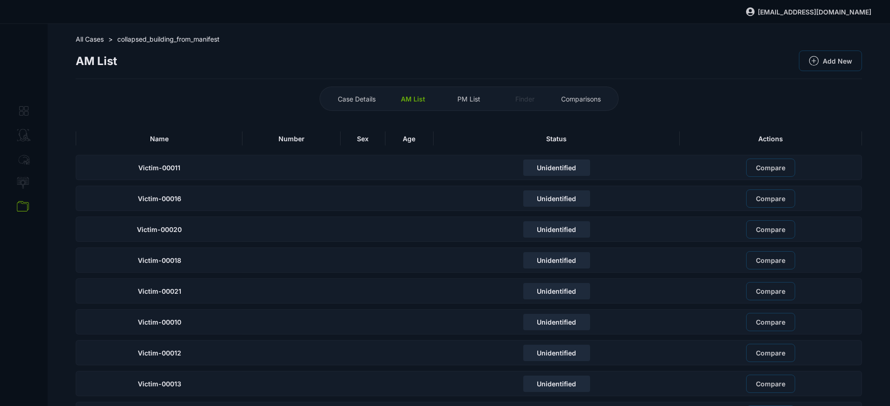
click at [228, 147] on th "Name" at bounding box center [159, 138] width 167 height 21
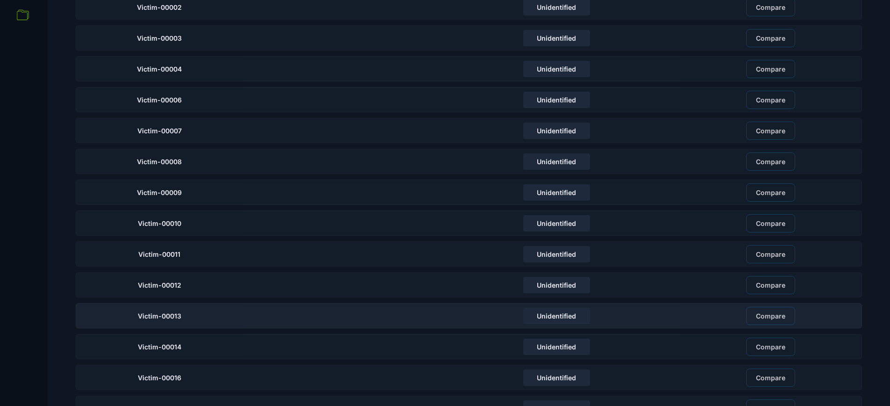
scroll to position [227, 0]
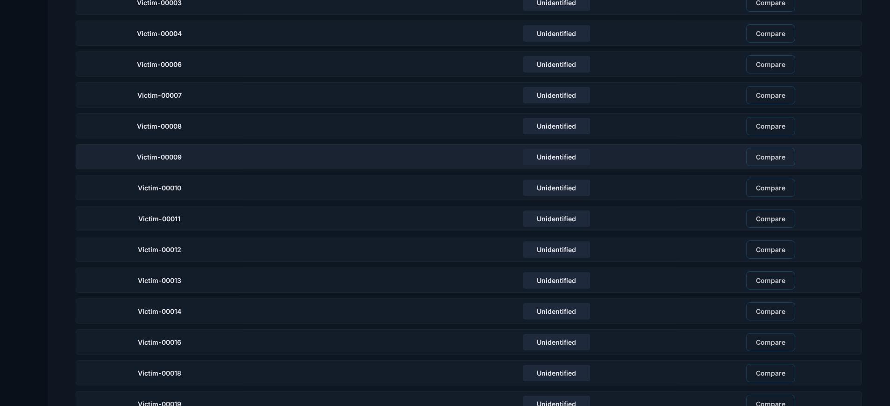
click at [212, 158] on div "Victim-00009" at bounding box center [159, 156] width 167 height 25
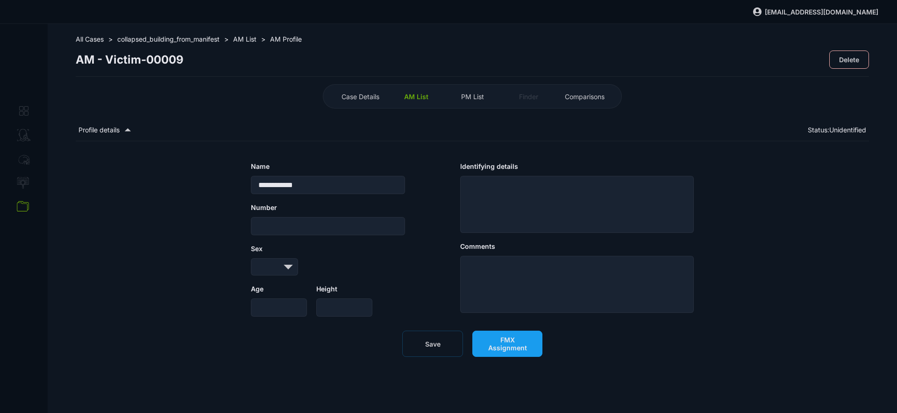
click at [484, 351] on span "FMX Assignment" at bounding box center [507, 343] width 50 height 16
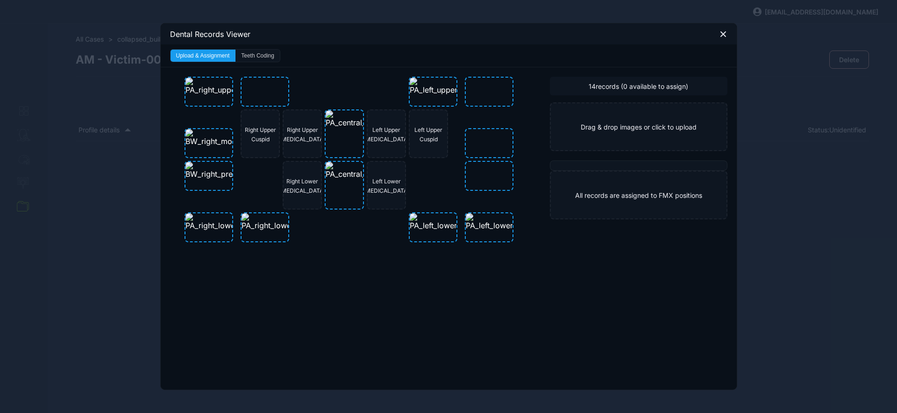
click at [269, 55] on button "Teeth Coding" at bounding box center [257, 56] width 44 height 12
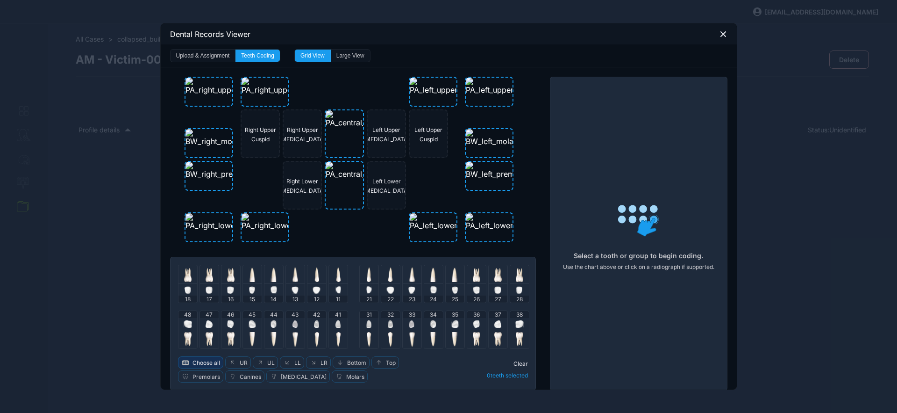
drag, startPoint x: 201, startPoint y: 361, endPoint x: 211, endPoint y: 359, distance: 10.0
click at [201, 361] on span "Choose all" at bounding box center [206, 362] width 28 height 7
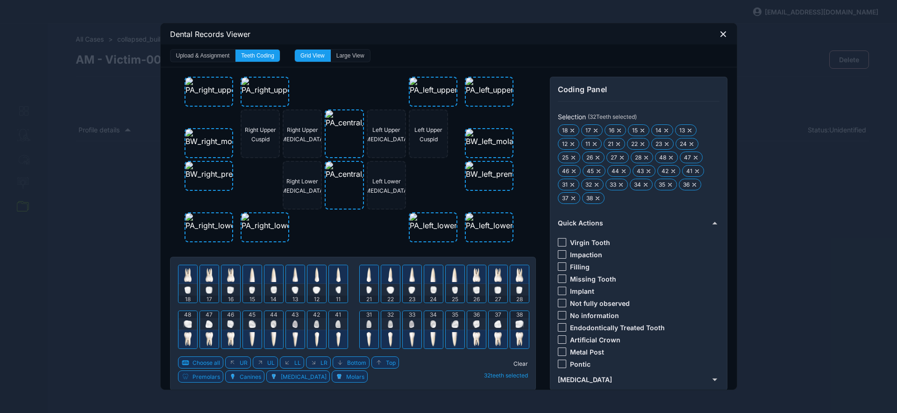
click at [560, 313] on div at bounding box center [562, 315] width 8 height 8
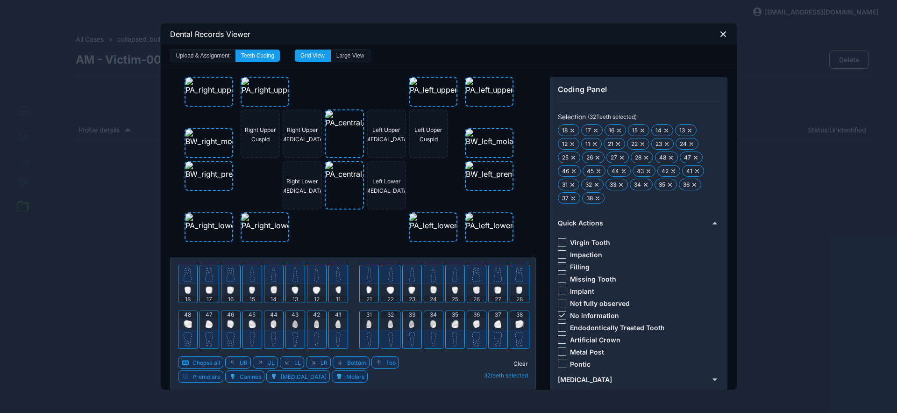
click at [517, 363] on span "Clear" at bounding box center [520, 363] width 14 height 7
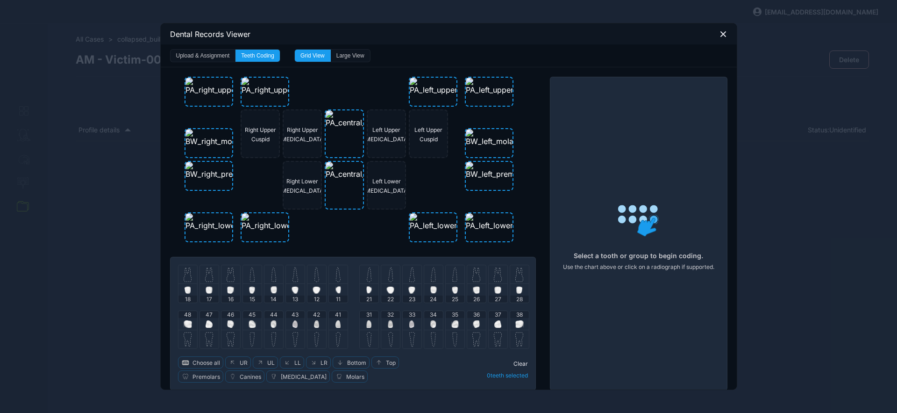
click at [190, 326] on div "48" at bounding box center [187, 320] width 19 height 19
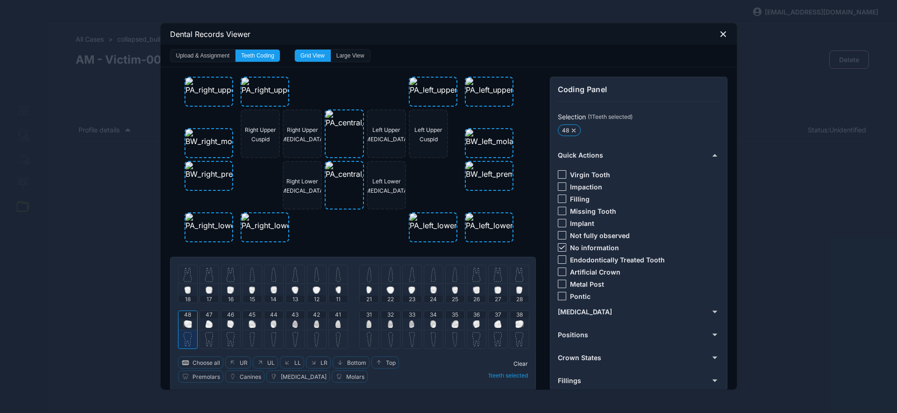
click at [201, 327] on div "47" at bounding box center [209, 320] width 19 height 19
click at [222, 324] on div "46" at bounding box center [230, 320] width 19 height 19
drag, startPoint x: 225, startPoint y: 278, endPoint x: 221, endPoint y: 278, distance: 4.7
click at [227, 278] on img at bounding box center [231, 274] width 8 height 15
drag, startPoint x: 204, startPoint y: 274, endPoint x: 192, endPoint y: 277, distance: 12.0
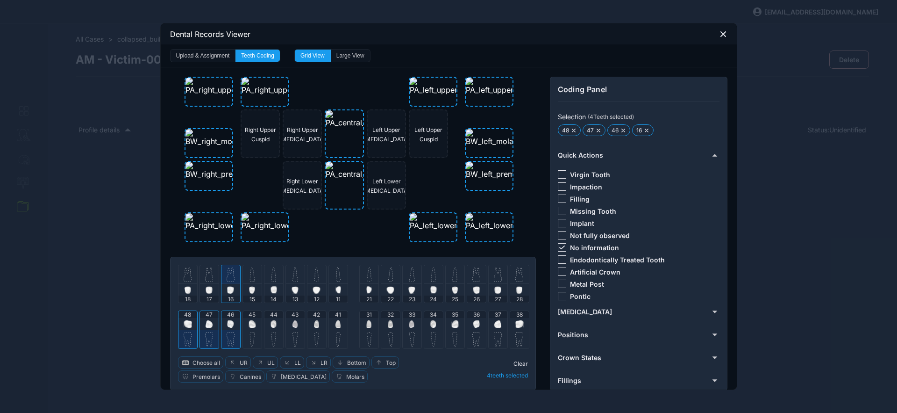
click at [205, 274] on img at bounding box center [209, 274] width 8 height 15
click at [185, 277] on img at bounding box center [188, 274] width 8 height 15
drag, startPoint x: 514, startPoint y: 321, endPoint x: 509, endPoint y: 322, distance: 5.2
click at [515, 321] on img at bounding box center [519, 323] width 8 height 7
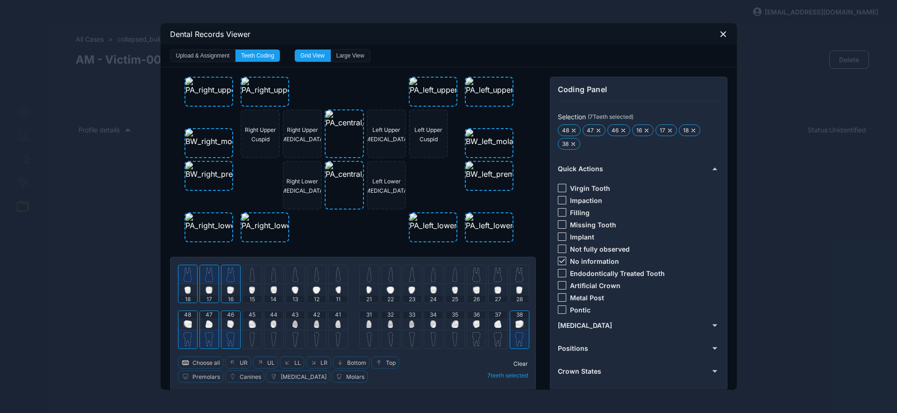
click at [474, 318] on div at bounding box center [476, 324] width 7 height 12
click at [494, 324] on img at bounding box center [497, 323] width 7 height 7
drag, startPoint x: 475, startPoint y: 294, endPoint x: 486, endPoint y: 289, distance: 11.9
click at [475, 295] on span "26" at bounding box center [476, 298] width 7 height 7
click at [493, 283] on div at bounding box center [498, 274] width 19 height 19
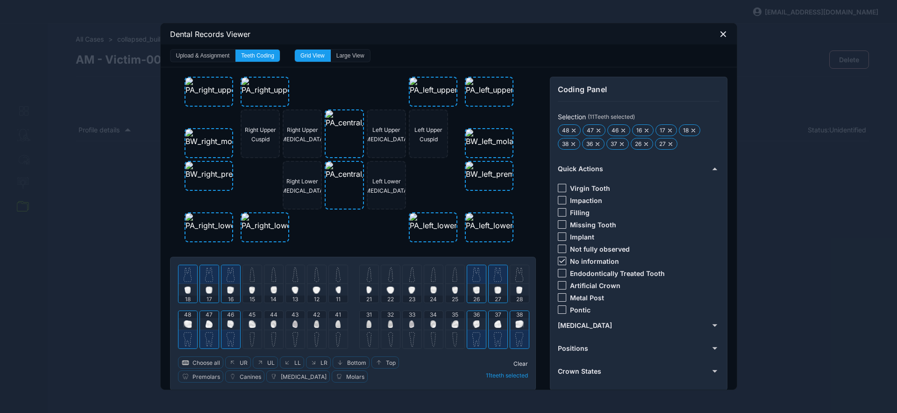
click at [510, 280] on div at bounding box center [519, 274] width 19 height 19
click at [560, 261] on icon at bounding box center [562, 261] width 6 height 4
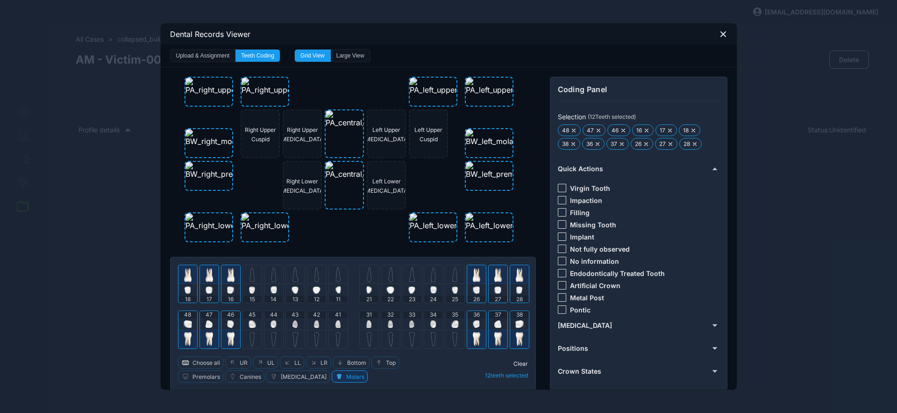
click at [558, 213] on div at bounding box center [562, 212] width 8 height 8
click at [517, 363] on span "Clear" at bounding box center [520, 363] width 14 height 7
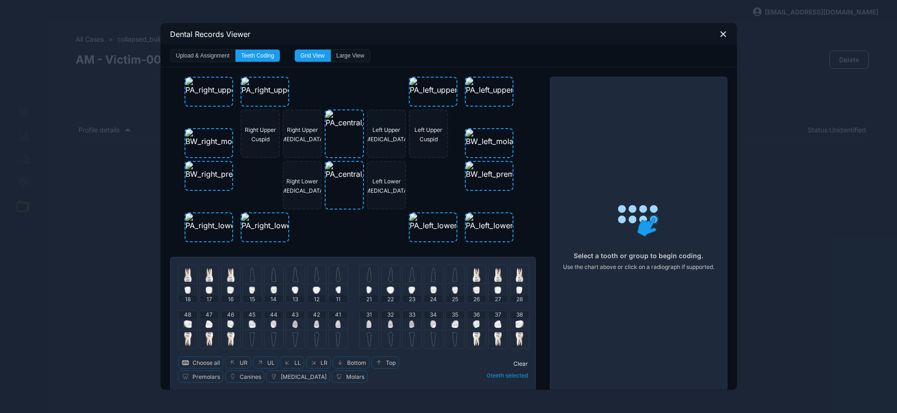
click at [335, 323] on img at bounding box center [337, 323] width 5 height 7
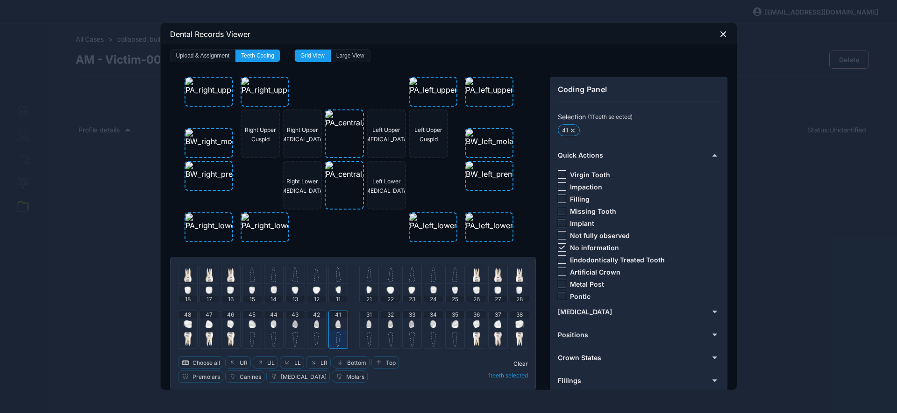
click at [368, 323] on div "31" at bounding box center [369, 320] width 19 height 19
click at [388, 321] on img at bounding box center [390, 323] width 5 height 7
click at [314, 321] on img at bounding box center [316, 323] width 5 height 7
click at [338, 282] on div at bounding box center [338, 274] width 19 height 19
click at [361, 283] on div at bounding box center [369, 274] width 19 height 19
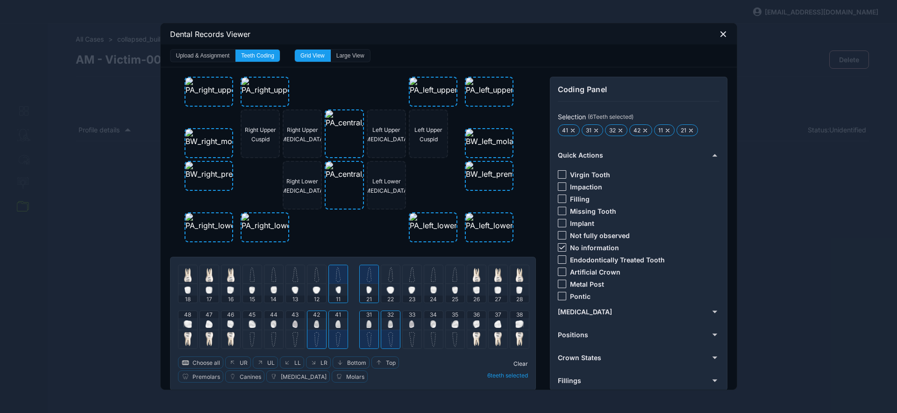
drag, startPoint x: 388, startPoint y: 278, endPoint x: 377, endPoint y: 278, distance: 11.2
click at [388, 278] on img at bounding box center [390, 274] width 5 height 15
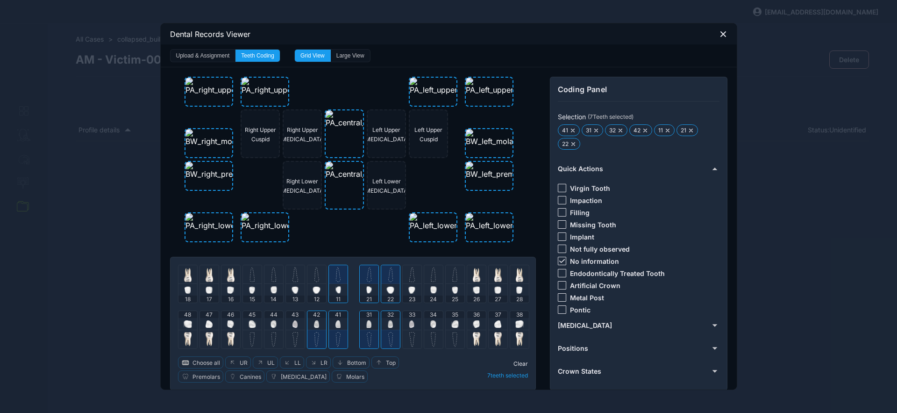
drag, startPoint x: 559, startPoint y: 260, endPoint x: 555, endPoint y: 253, distance: 8.2
click at [559, 260] on icon at bounding box center [562, 261] width 6 height 4
click at [562, 186] on div at bounding box center [562, 188] width 8 height 8
click at [516, 363] on span "Clear" at bounding box center [520, 363] width 14 height 7
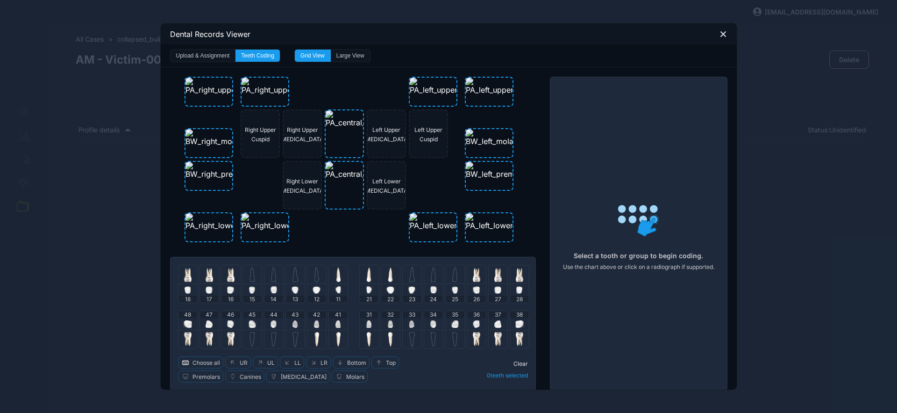
click at [723, 33] on icon at bounding box center [723, 34] width 8 height 8
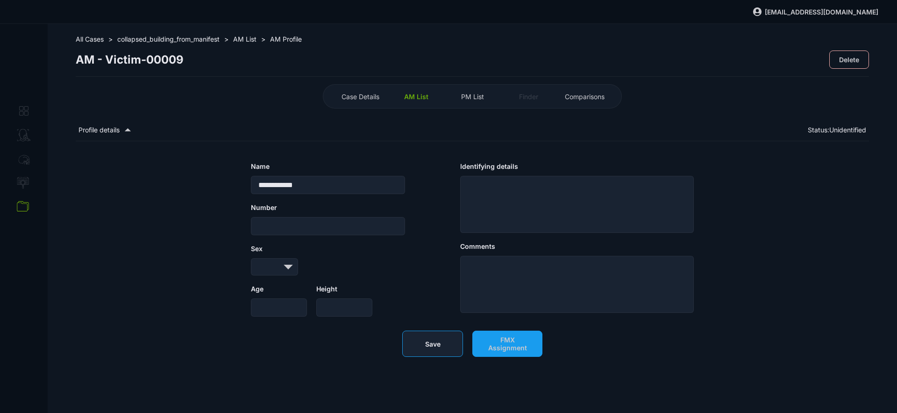
click at [427, 347] on span "Save" at bounding box center [432, 344] width 15 height 8
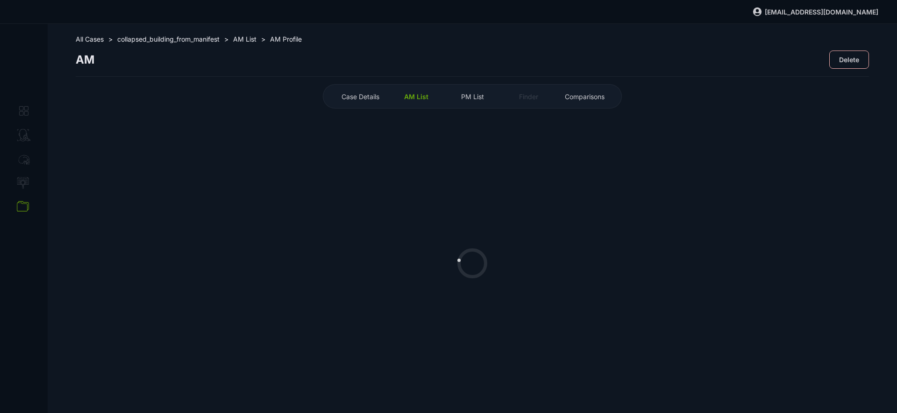
click at [424, 98] on span "AM List" at bounding box center [416, 97] width 24 height 8
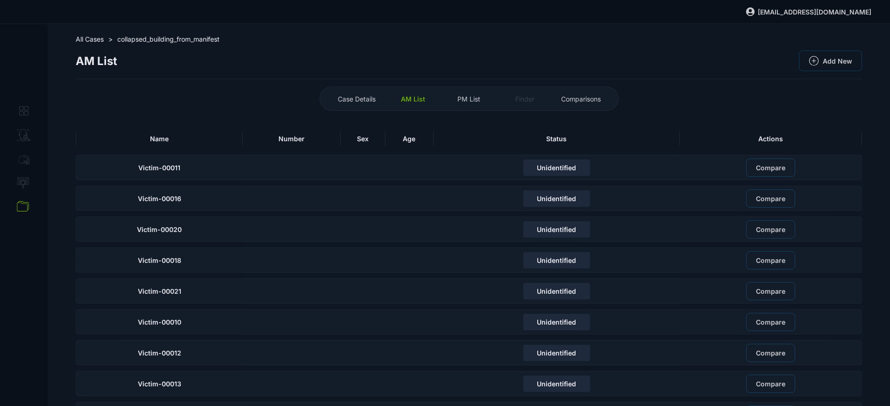
click at [228, 148] on th "Name" at bounding box center [159, 138] width 167 height 21
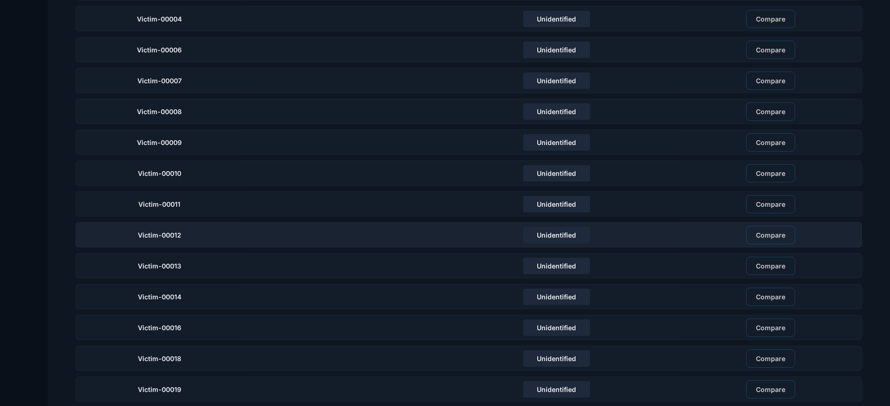
scroll to position [279, 0]
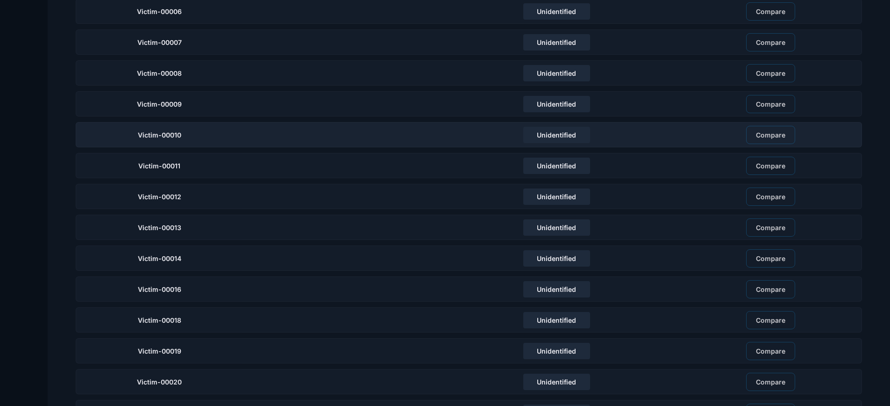
click at [214, 142] on div "Victim-00010" at bounding box center [159, 134] width 167 height 25
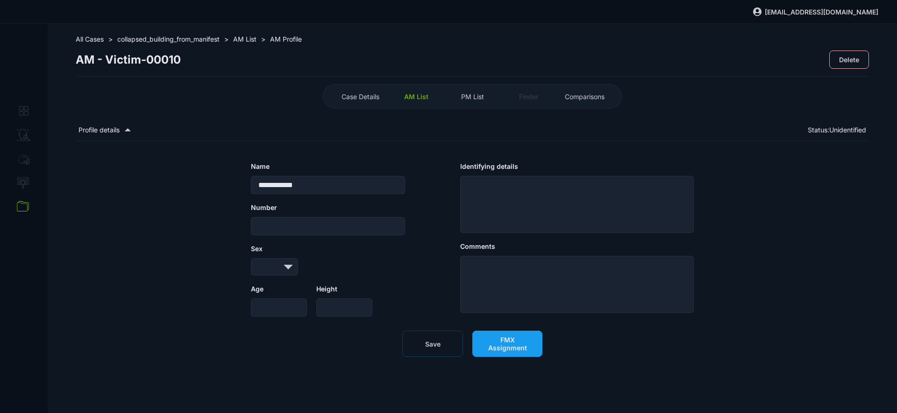
click at [507, 348] on span "FMX Assignment" at bounding box center [507, 343] width 50 height 16
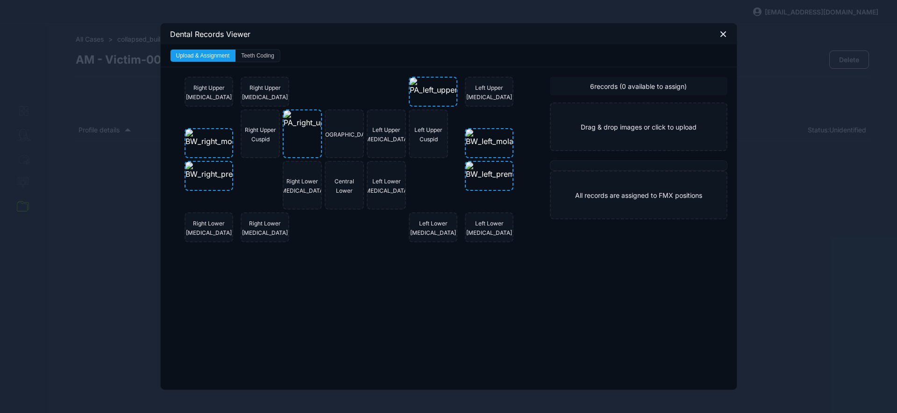
drag, startPoint x: 241, startPoint y: 57, endPoint x: 245, endPoint y: 64, distance: 8.0
click at [241, 57] on button "Teeth Coding" at bounding box center [257, 56] width 44 height 12
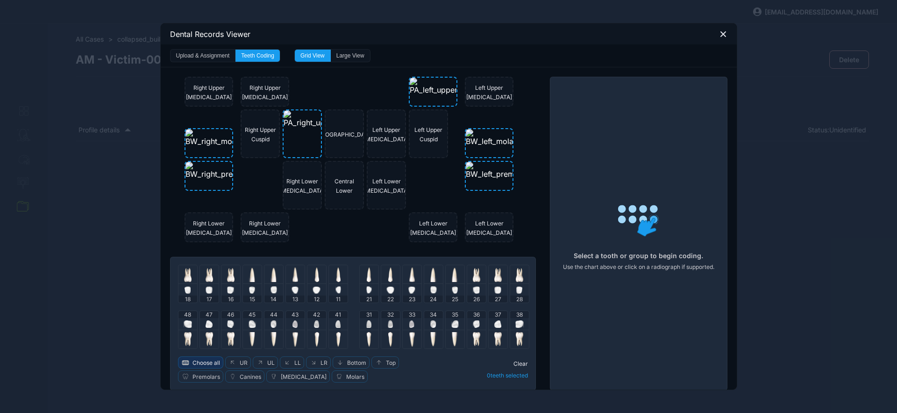
click at [192, 361] on span "Choose all" at bounding box center [206, 362] width 28 height 7
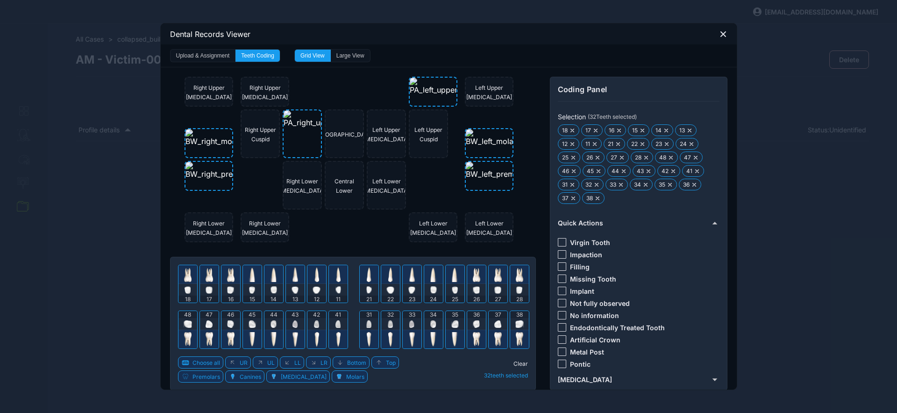
drag, startPoint x: 555, startPoint y: 314, endPoint x: 568, endPoint y: 303, distance: 16.6
click at [558, 313] on div at bounding box center [562, 315] width 8 height 8
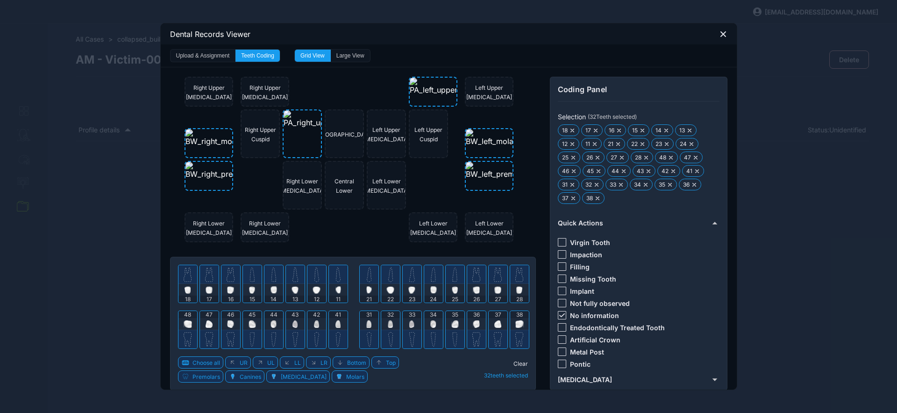
click at [516, 363] on span "Clear" at bounding box center [520, 363] width 14 height 7
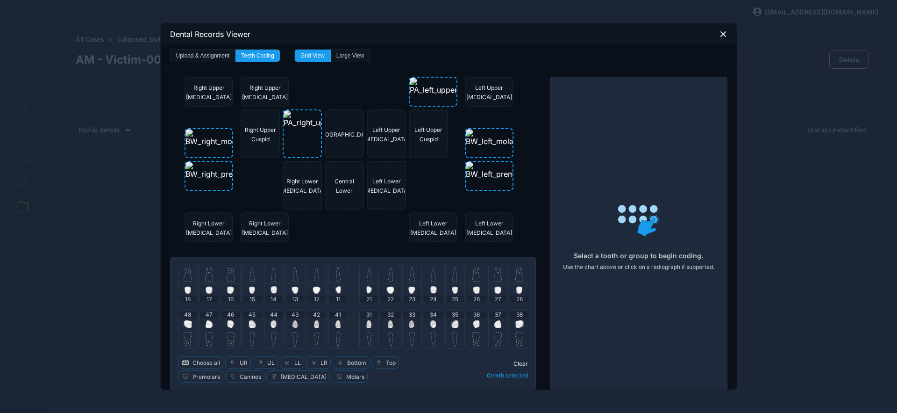
click at [184, 325] on img at bounding box center [188, 323] width 8 height 7
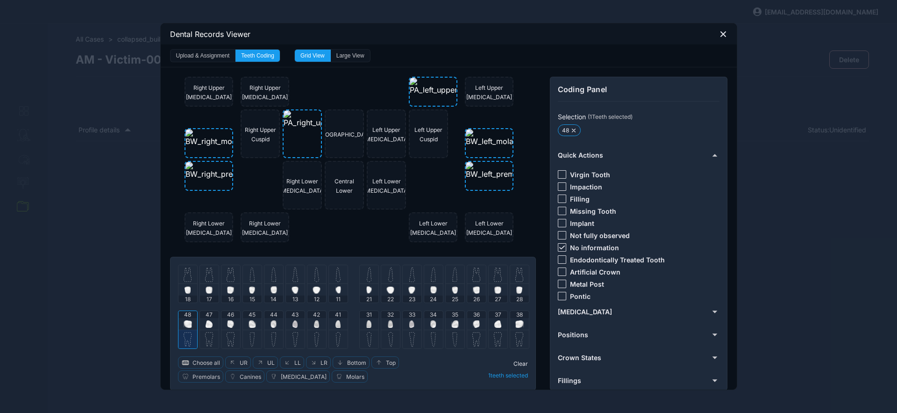
click at [184, 281] on img at bounding box center [188, 274] width 8 height 15
click at [205, 277] on img at bounding box center [209, 274] width 8 height 15
click at [227, 278] on img at bounding box center [231, 274] width 8 height 15
click at [183, 330] on div at bounding box center [187, 338] width 19 height 19
drag, startPoint x: 182, startPoint y: 271, endPoint x: 191, endPoint y: 273, distance: 8.5
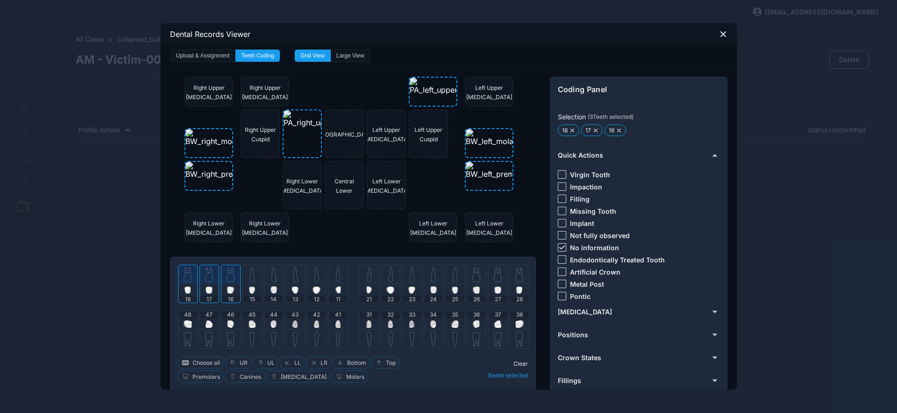
click at [184, 272] on img at bounding box center [188, 274] width 8 height 15
drag, startPoint x: 202, startPoint y: 276, endPoint x: 218, endPoint y: 277, distance: 15.4
click at [205, 276] on img at bounding box center [209, 274] width 8 height 15
click at [227, 281] on img at bounding box center [231, 274] width 8 height 15
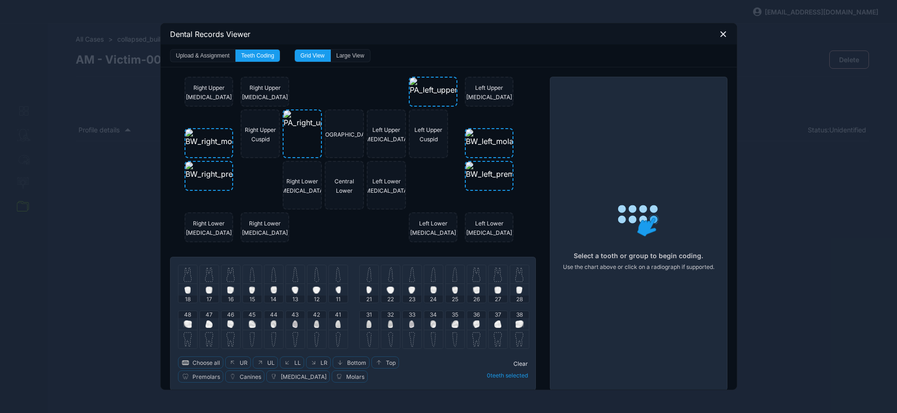
drag, startPoint x: 249, startPoint y: 274, endPoint x: 235, endPoint y: 272, distance: 15.1
click at [249, 274] on img at bounding box center [251, 274] width 5 height 15
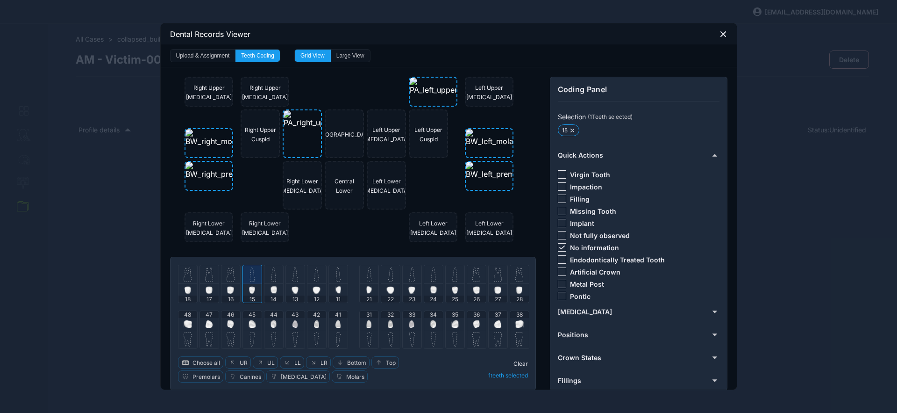
click at [228, 270] on img at bounding box center [231, 274] width 8 height 15
click at [207, 320] on img at bounding box center [209, 323] width 7 height 7
click at [248, 329] on div at bounding box center [252, 338] width 19 height 19
click at [205, 279] on img at bounding box center [209, 274] width 8 height 15
click at [270, 320] on img at bounding box center [273, 323] width 6 height 7
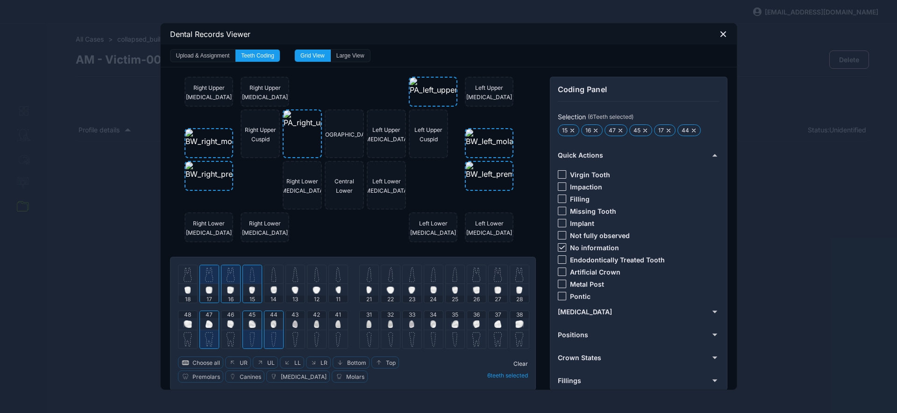
click at [270, 291] on img at bounding box center [273, 289] width 7 height 7
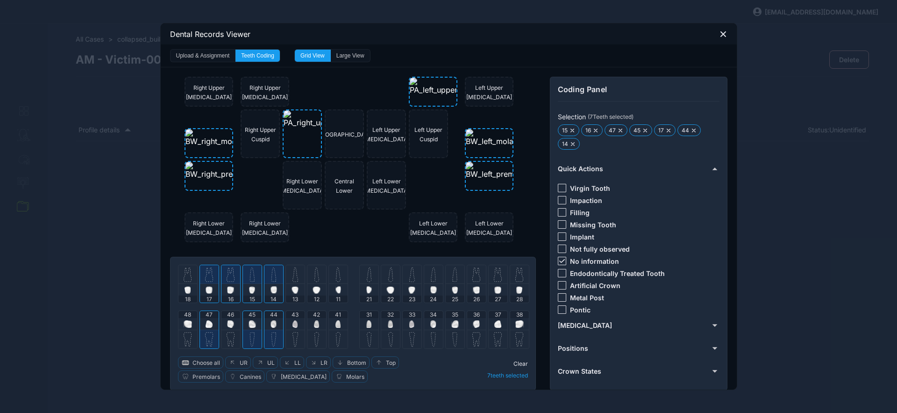
click at [431, 277] on img at bounding box center [433, 274] width 5 height 15
click at [452, 278] on img at bounding box center [454, 274] width 5 height 15
drag, startPoint x: 470, startPoint y: 277, endPoint x: 478, endPoint y: 277, distance: 8.0
click at [472, 277] on img at bounding box center [476, 274] width 8 height 15
click at [494, 275] on img at bounding box center [498, 274] width 8 height 15
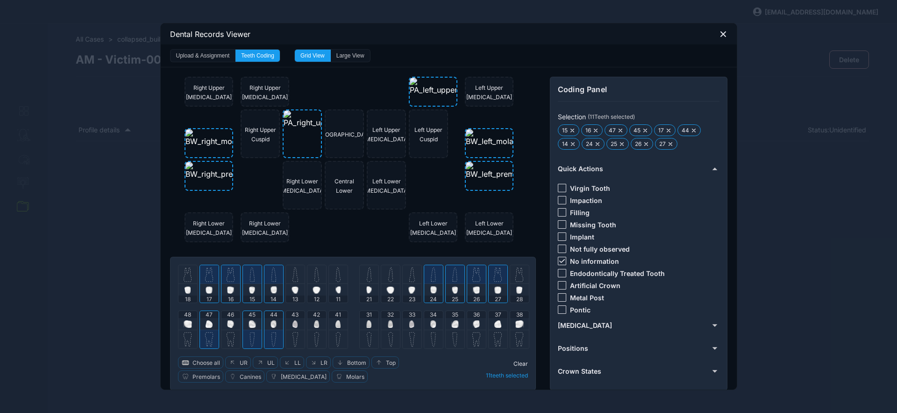
click at [432, 320] on img at bounding box center [433, 323] width 6 height 7
click at [451, 322] on img at bounding box center [454, 323] width 7 height 7
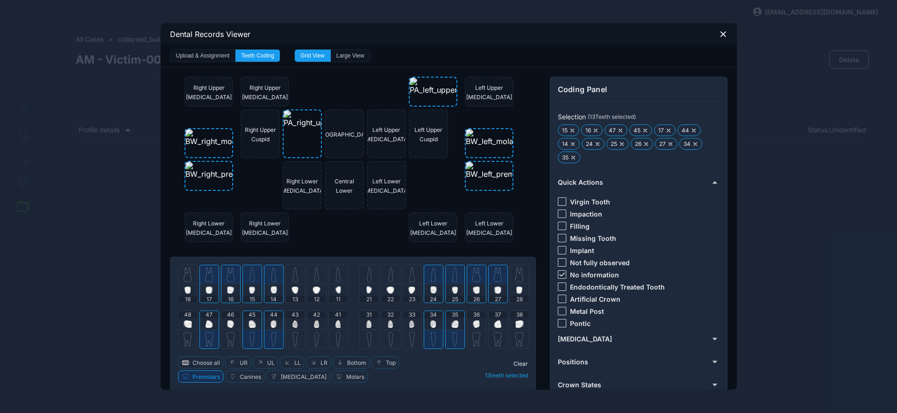
click at [494, 322] on img at bounding box center [497, 323] width 7 height 7
click at [560, 274] on icon at bounding box center [562, 274] width 6 height 4
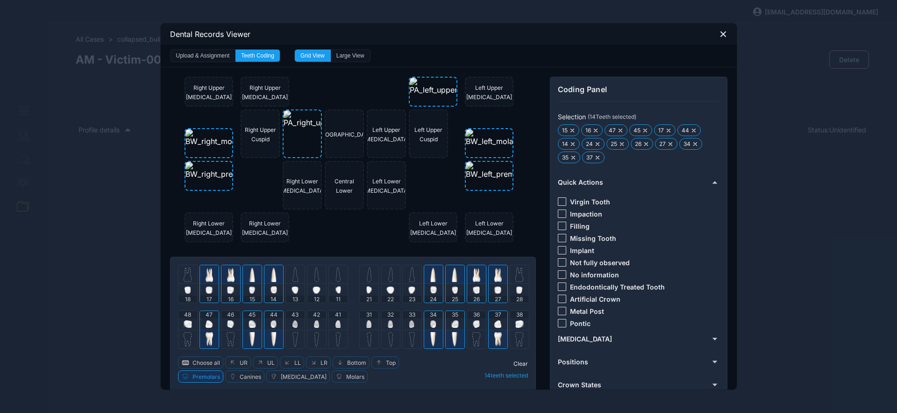
drag, startPoint x: 556, startPoint y: 227, endPoint x: 554, endPoint y: 247, distance: 19.8
click at [558, 227] on div at bounding box center [562, 225] width 8 height 8
click at [515, 362] on span "Clear" at bounding box center [520, 363] width 14 height 7
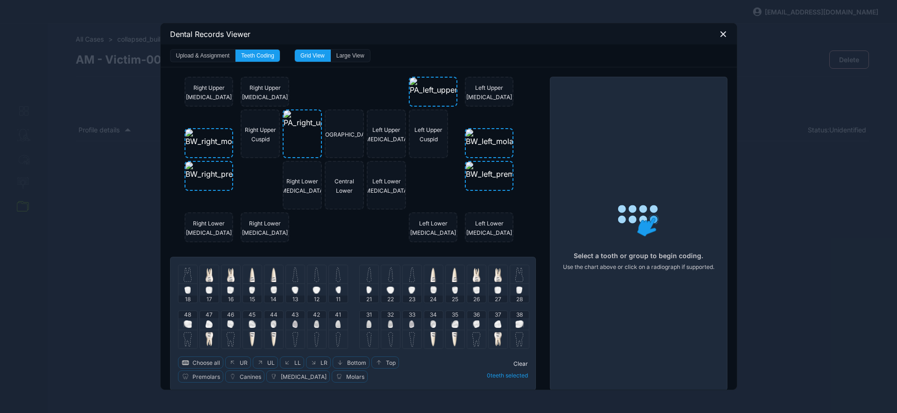
click at [473, 321] on img at bounding box center [476, 323] width 7 height 7
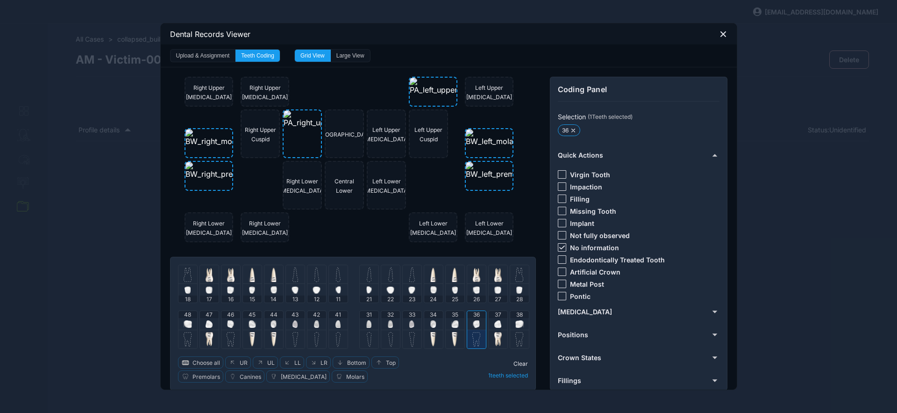
drag, startPoint x: 225, startPoint y: 322, endPoint x: 234, endPoint y: 321, distance: 9.0
click at [227, 322] on img at bounding box center [230, 323] width 7 height 7
click at [559, 249] on icon at bounding box center [562, 247] width 6 height 4
drag, startPoint x: 559, startPoint y: 210, endPoint x: 556, endPoint y: 231, distance: 21.2
click at [559, 210] on div at bounding box center [562, 210] width 8 height 8
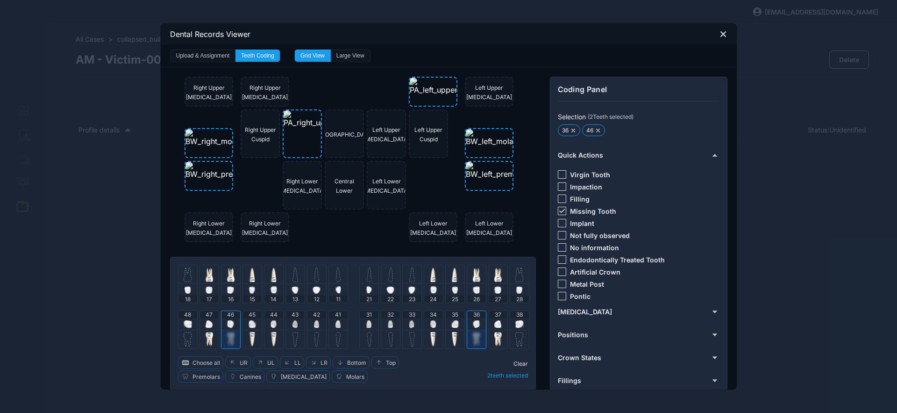
drag, startPoint x: 722, startPoint y: 32, endPoint x: 707, endPoint y: 50, distance: 23.2
click at [722, 32] on icon at bounding box center [723, 34] width 8 height 8
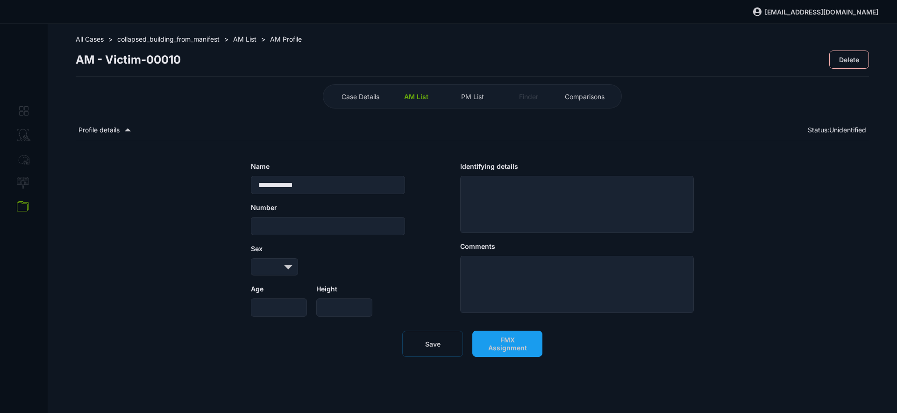
click at [440, 355] on button "Save" at bounding box center [432, 343] width 61 height 26
click at [497, 346] on span "FMX Assignment" at bounding box center [507, 343] width 50 height 16
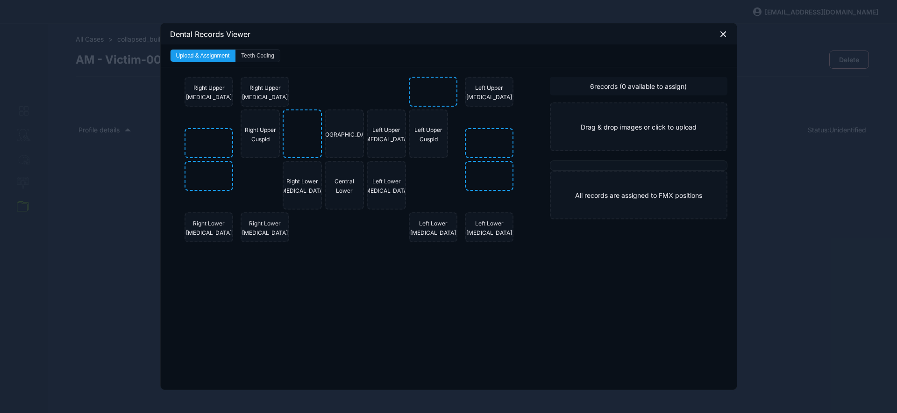
click at [721, 35] on icon at bounding box center [723, 34] width 5 height 5
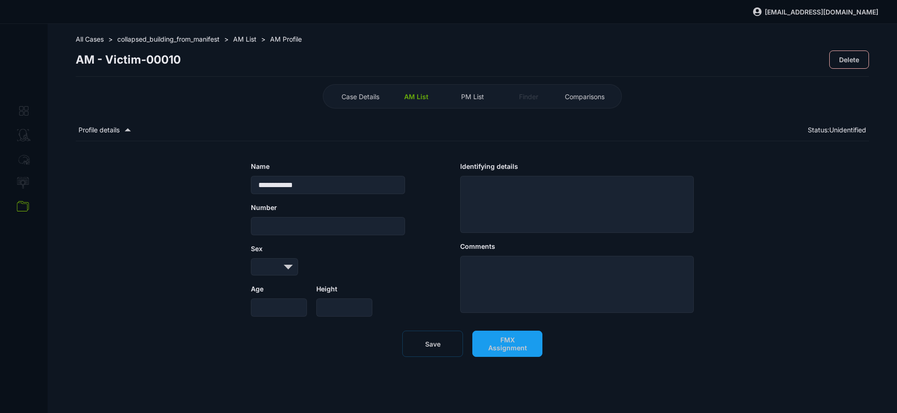
click at [419, 95] on span "AM List" at bounding box center [416, 97] width 24 height 8
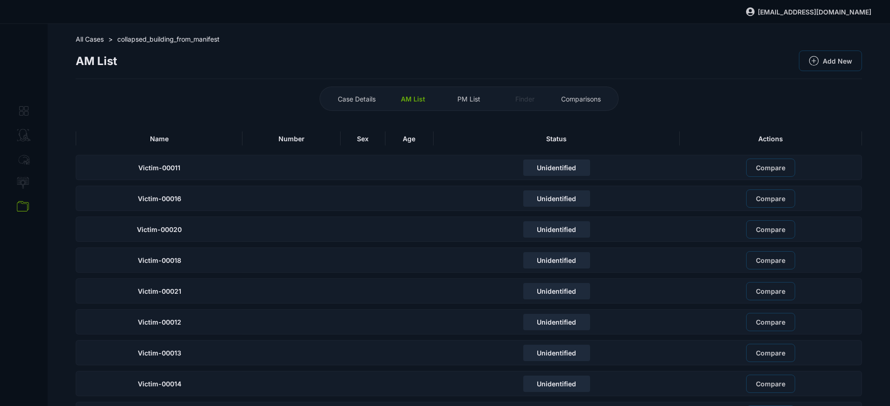
drag, startPoint x: 215, startPoint y: 139, endPoint x: 202, endPoint y: 184, distance: 46.6
click at [215, 140] on div "Name" at bounding box center [159, 138] width 167 height 14
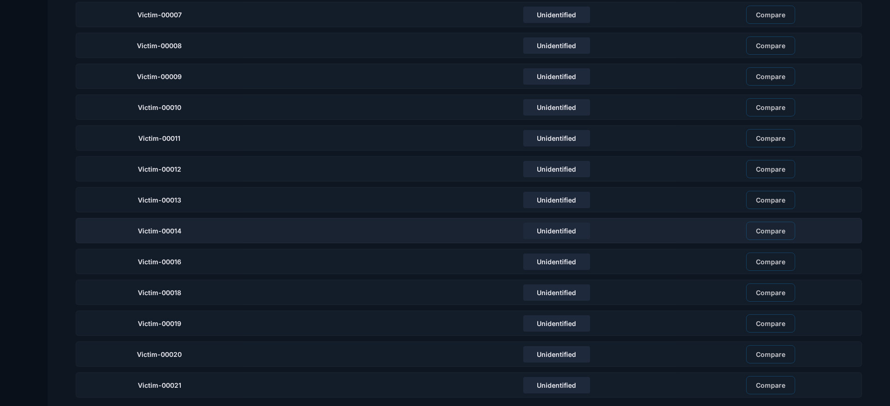
scroll to position [310, 0]
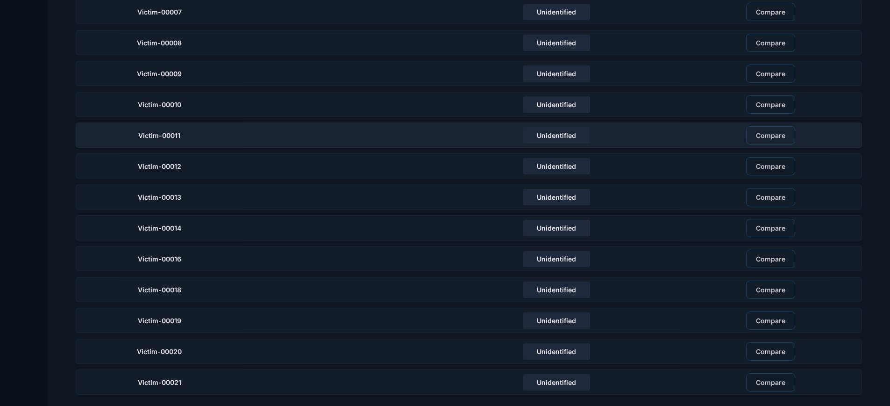
click at [208, 131] on div "Victim-00011" at bounding box center [159, 134] width 167 height 25
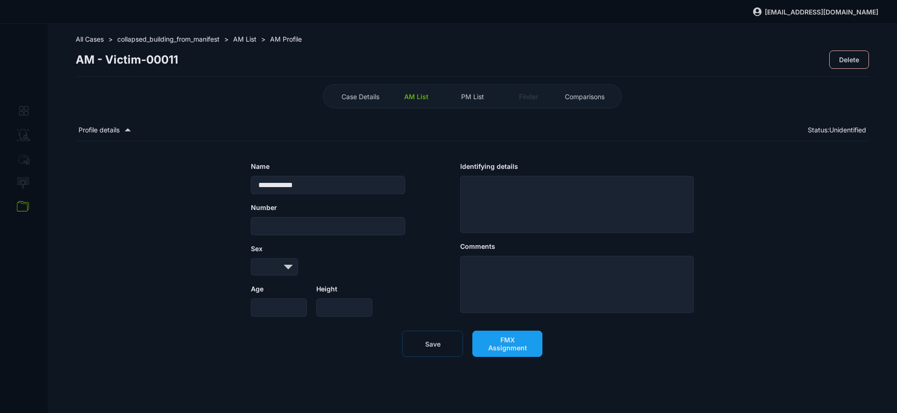
click at [507, 340] on button "FMX Assignment" at bounding box center [507, 343] width 70 height 26
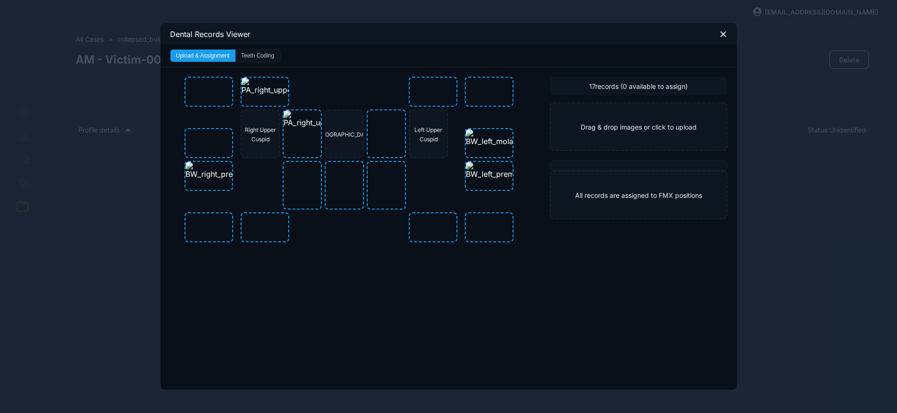
click at [256, 53] on button "Teeth Coding" at bounding box center [257, 56] width 44 height 12
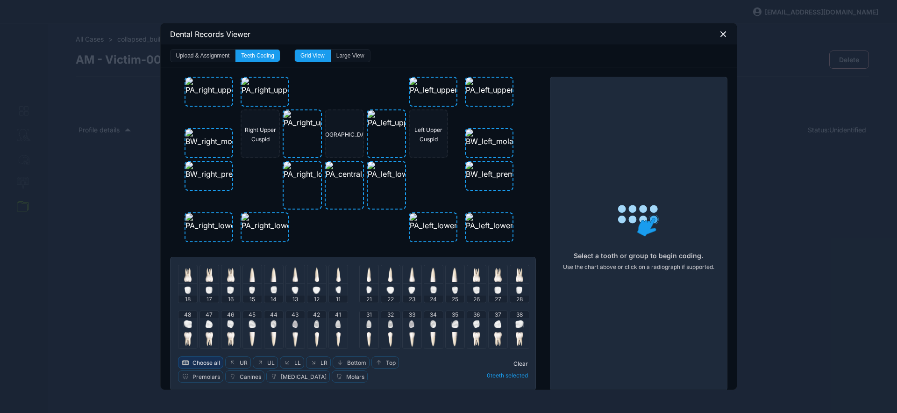
click at [200, 363] on span "Choose all" at bounding box center [206, 362] width 28 height 7
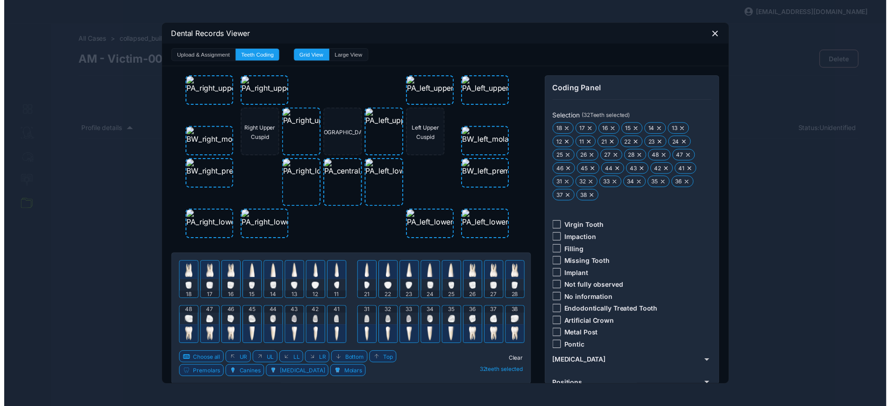
scroll to position [15, 0]
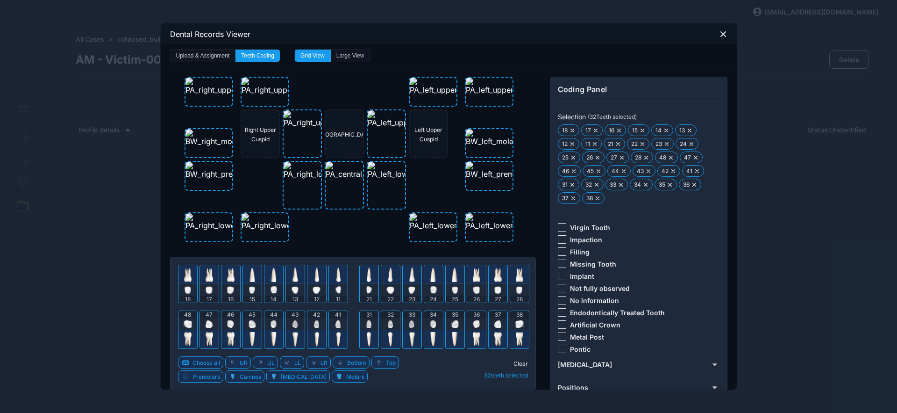
click at [559, 298] on div at bounding box center [562, 300] width 8 height 8
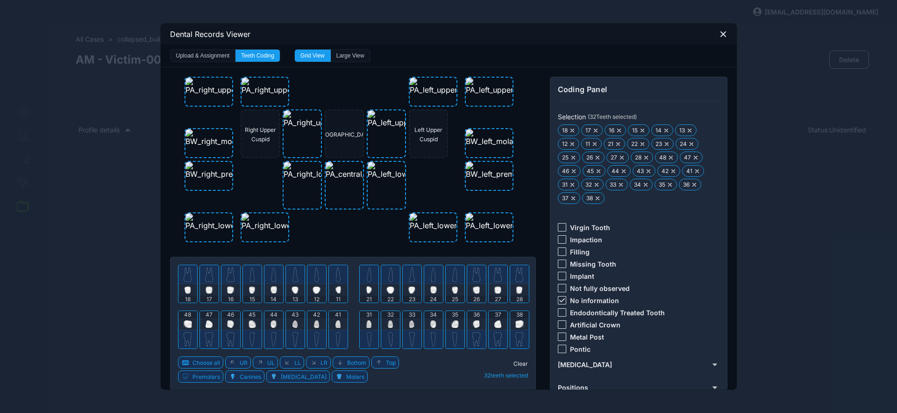
click at [521, 361] on span "Clear" at bounding box center [520, 363] width 14 height 7
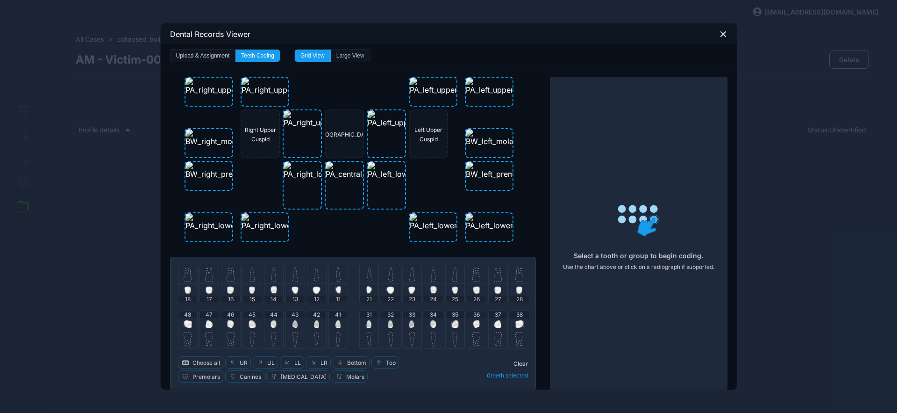
click at [210, 274] on div at bounding box center [209, 274] width 19 height 19
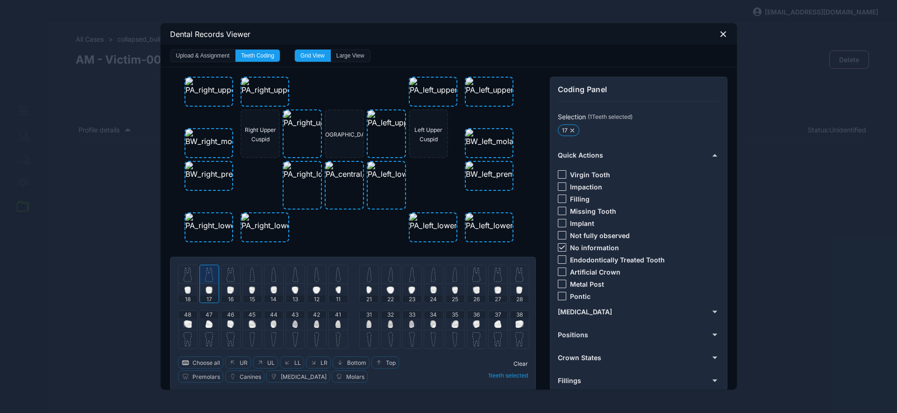
click at [233, 281] on div at bounding box center [230, 274] width 19 height 19
drag, startPoint x: 492, startPoint y: 279, endPoint x: 486, endPoint y: 278, distance: 6.1
click at [494, 279] on img at bounding box center [498, 274] width 8 height 15
click at [472, 278] on img at bounding box center [476, 274] width 8 height 15
click at [452, 275] on img at bounding box center [454, 274] width 5 height 15
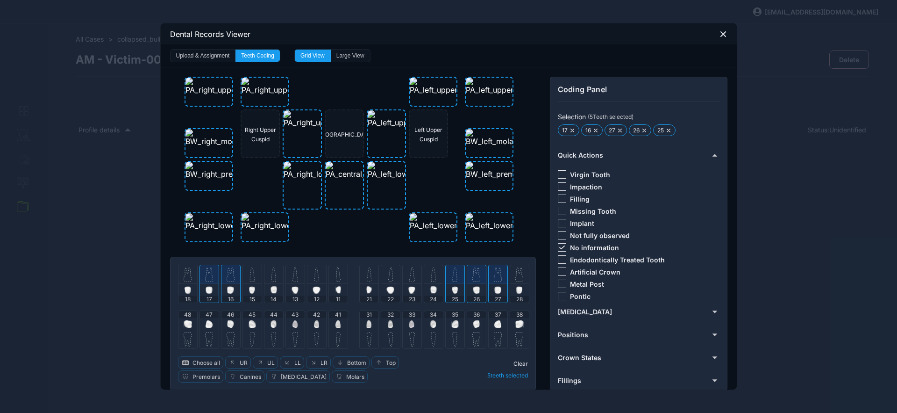
click at [431, 270] on img at bounding box center [433, 274] width 5 height 15
drag, startPoint x: 474, startPoint y: 321, endPoint x: 460, endPoint y: 321, distance: 14.5
click at [474, 322] on img at bounding box center [476, 323] width 7 height 7
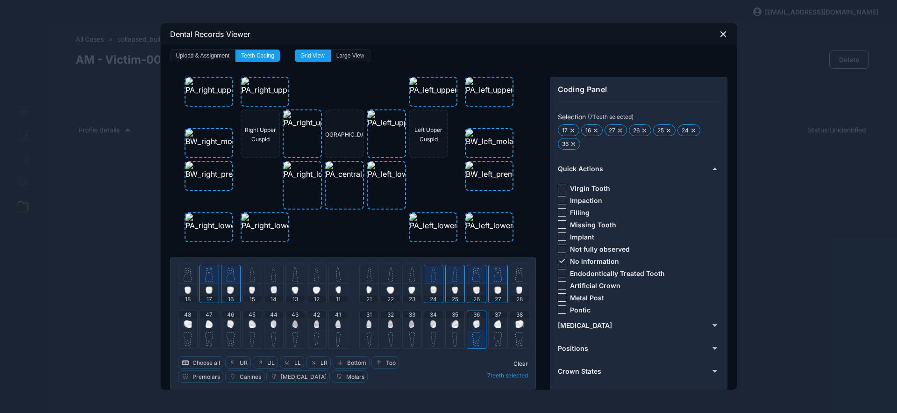
click at [430, 321] on img at bounding box center [433, 323] width 6 height 7
drag, startPoint x: 472, startPoint y: 319, endPoint x: 450, endPoint y: 318, distance: 22.0
click at [473, 319] on div at bounding box center [476, 324] width 7 height 12
click at [430, 316] on span "34" at bounding box center [433, 314] width 7 height 7
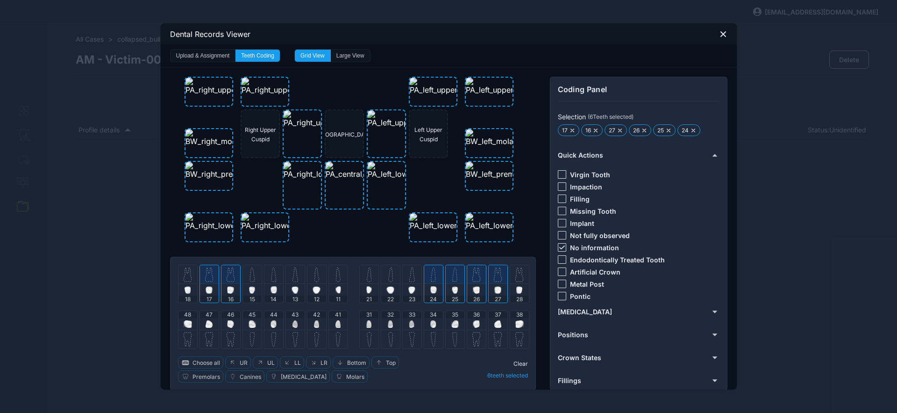
click at [559, 247] on icon at bounding box center [562, 247] width 6 height 4
click at [559, 199] on div at bounding box center [562, 198] width 8 height 8
click at [519, 360] on span "Clear" at bounding box center [520, 363] width 14 height 7
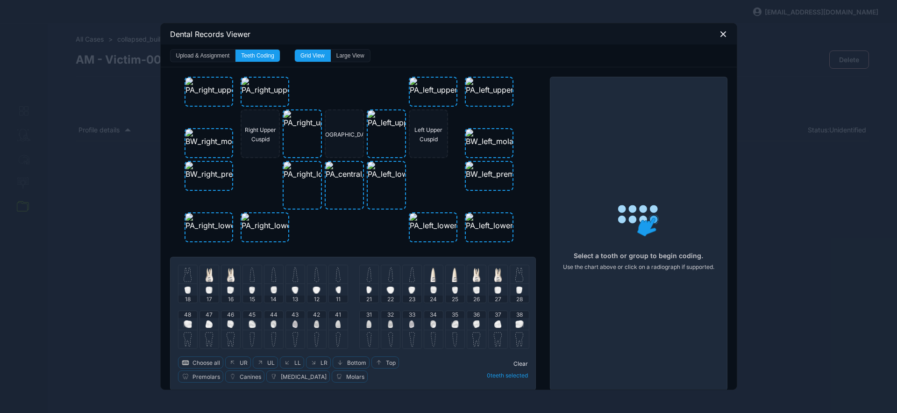
click at [490, 325] on div "37" at bounding box center [498, 320] width 19 height 19
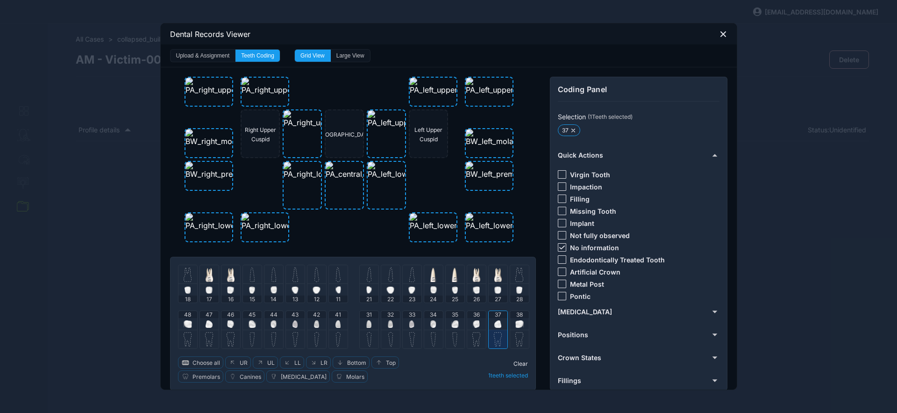
click at [489, 323] on div "37" at bounding box center [498, 320] width 19 height 19
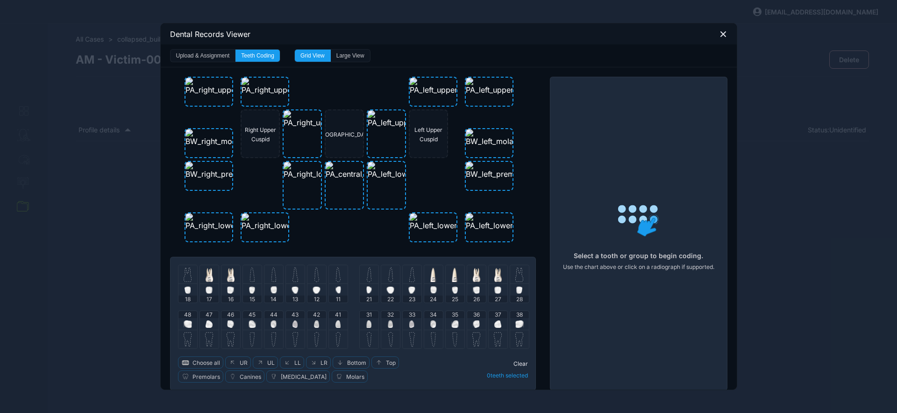
click at [473, 321] on img at bounding box center [476, 323] width 7 height 7
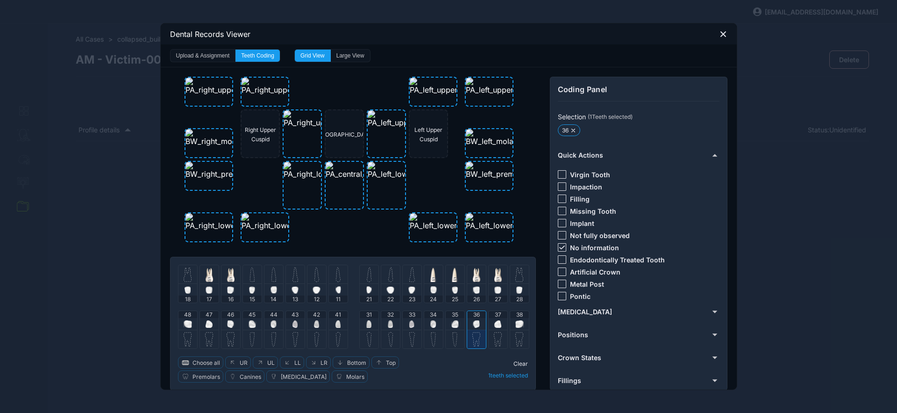
click at [430, 324] on img at bounding box center [433, 323] width 6 height 7
click at [250, 320] on img at bounding box center [252, 323] width 7 height 7
click at [206, 323] on img at bounding box center [209, 323] width 7 height 7
drag, startPoint x: 561, startPoint y: 248, endPoint x: 561, endPoint y: 258, distance: 10.7
click at [561, 248] on div at bounding box center [562, 247] width 8 height 8
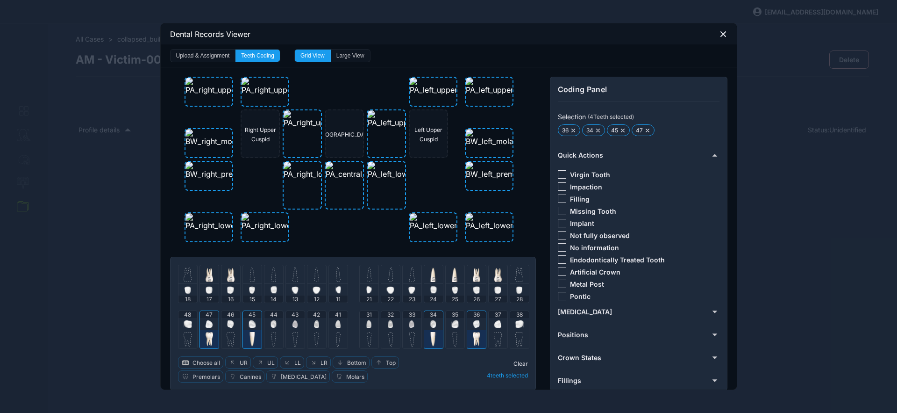
click at [558, 270] on div at bounding box center [562, 271] width 8 height 8
click at [514, 361] on span "Clear" at bounding box center [520, 363] width 14 height 7
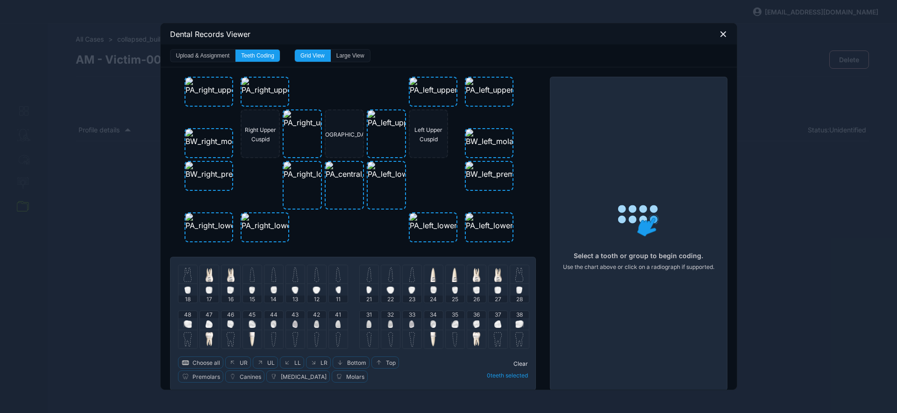
drag, startPoint x: 452, startPoint y: 323, endPoint x: 291, endPoint y: 320, distance: 161.7
click at [451, 323] on img at bounding box center [454, 323] width 7 height 7
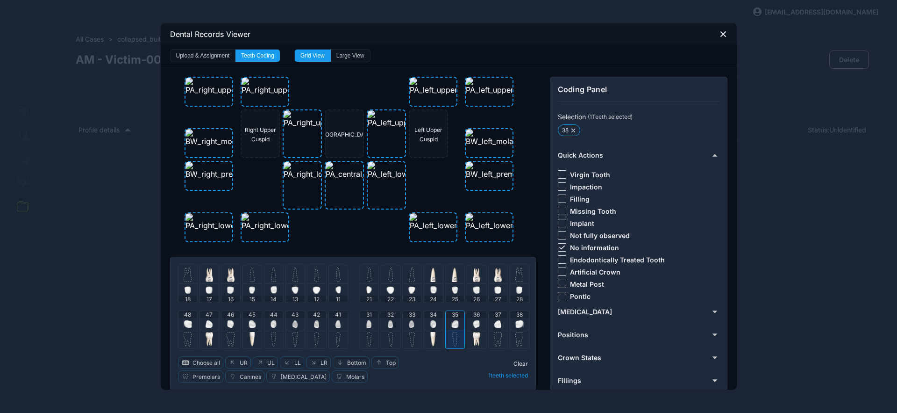
click at [227, 320] on img at bounding box center [230, 323] width 7 height 7
click at [559, 245] on icon at bounding box center [562, 247] width 6 height 4
click at [558, 298] on div at bounding box center [562, 296] width 8 height 8
click at [513, 362] on span "Clear" at bounding box center [520, 363] width 14 height 7
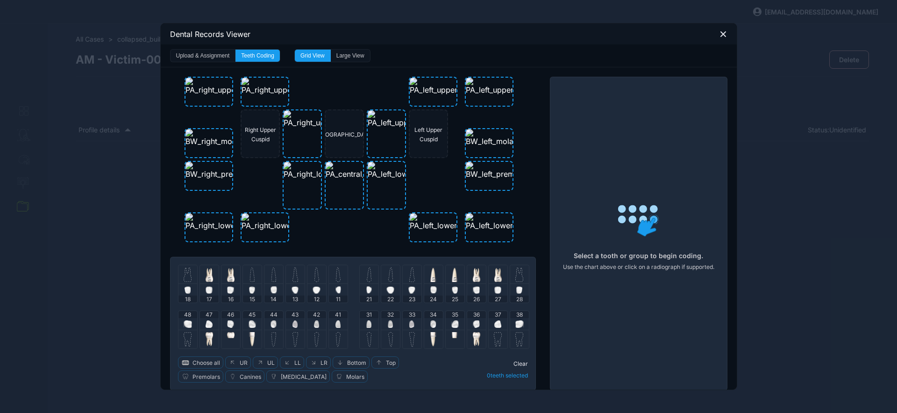
click at [272, 325] on img at bounding box center [273, 323] width 6 height 7
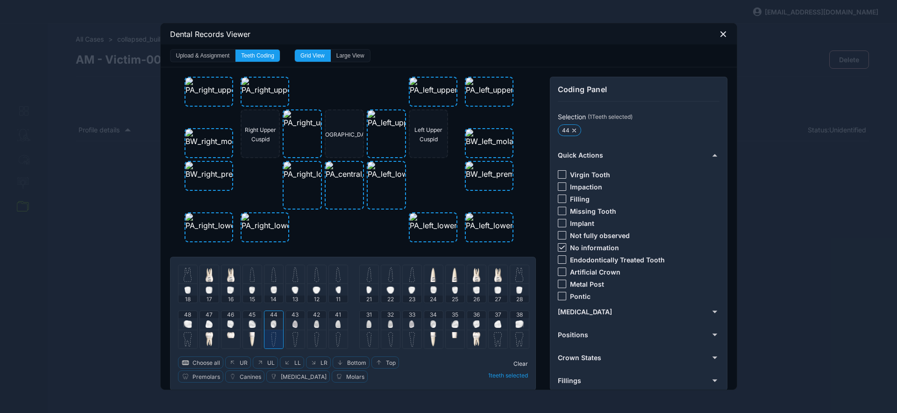
drag, startPoint x: 557, startPoint y: 247, endPoint x: 562, endPoint y: 232, distance: 15.2
click at [559, 247] on icon at bounding box center [562, 247] width 6 height 4
drag, startPoint x: 562, startPoint y: 224, endPoint x: 555, endPoint y: 227, distance: 7.1
click at [562, 224] on div at bounding box center [562, 223] width 8 height 8
click at [516, 361] on span "Clear" at bounding box center [520, 363] width 14 height 7
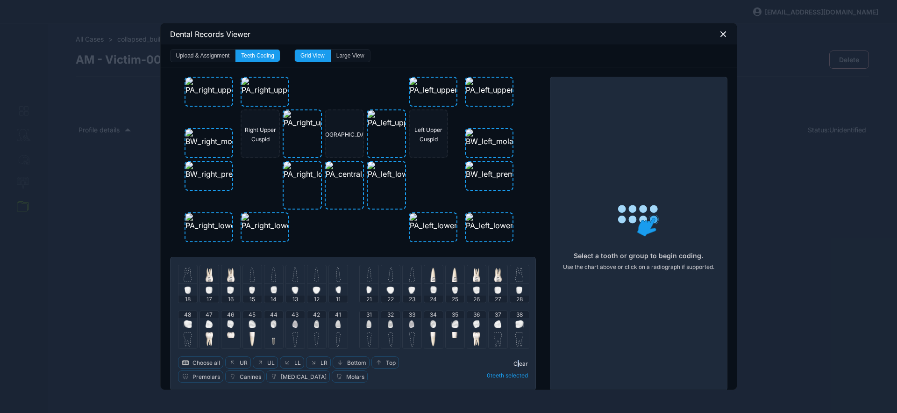
click at [409, 324] on img at bounding box center [411, 323] width 5 height 7
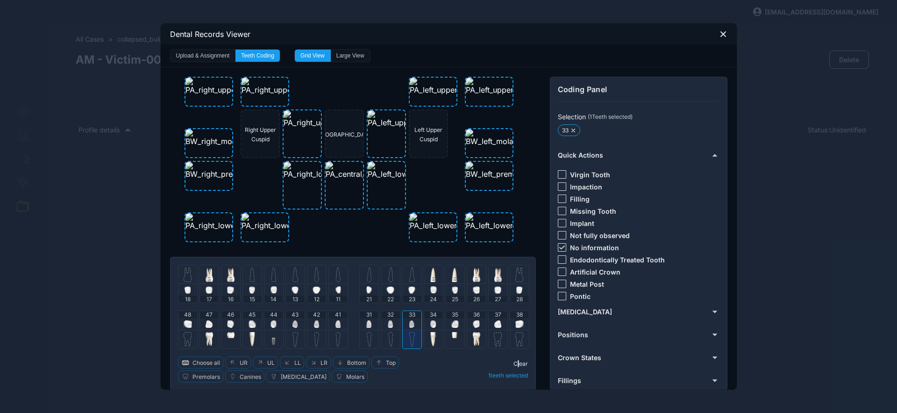
click at [388, 324] on img at bounding box center [390, 323] width 5 height 7
drag, startPoint x: 363, startPoint y: 322, endPoint x: 349, endPoint y: 325, distance: 14.3
click at [366, 322] on img at bounding box center [368, 323] width 5 height 7
drag, startPoint x: 334, startPoint y: 325, endPoint x: 315, endPoint y: 326, distance: 18.2
click at [335, 325] on img at bounding box center [337, 323] width 5 height 7
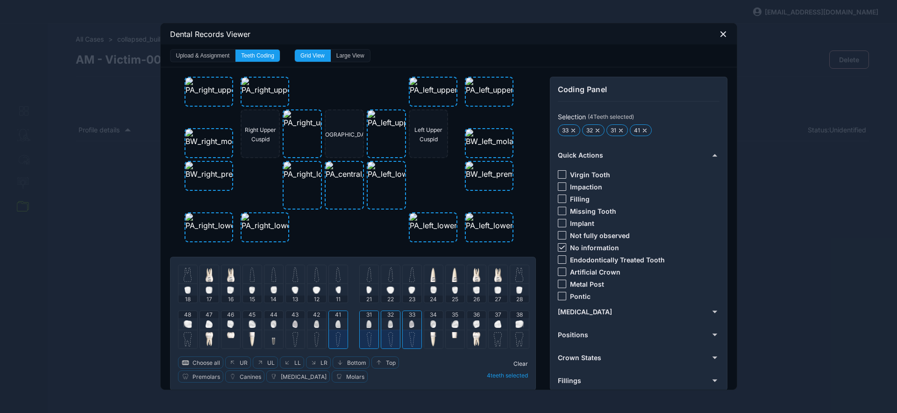
drag, startPoint x: 307, startPoint y: 324, endPoint x: 293, endPoint y: 324, distance: 14.0
click at [307, 324] on div "42" at bounding box center [316, 320] width 19 height 19
click at [292, 324] on img at bounding box center [294, 323] width 5 height 7
click at [561, 247] on div at bounding box center [562, 247] width 8 height 8
click at [562, 172] on div "Virgin Tooth" at bounding box center [584, 174] width 52 height 8
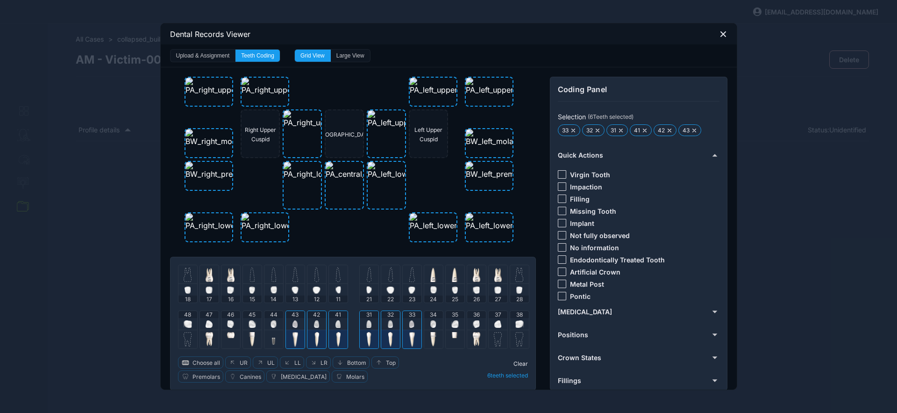
drag, startPoint x: 560, startPoint y: 174, endPoint x: 555, endPoint y: 184, distance: 10.9
click at [560, 175] on div at bounding box center [562, 174] width 8 height 8
click at [519, 356] on div "Clear 6 teeth selected" at bounding box center [483, 369] width 89 height 26
click at [518, 363] on span "Clear" at bounding box center [520, 363] width 14 height 7
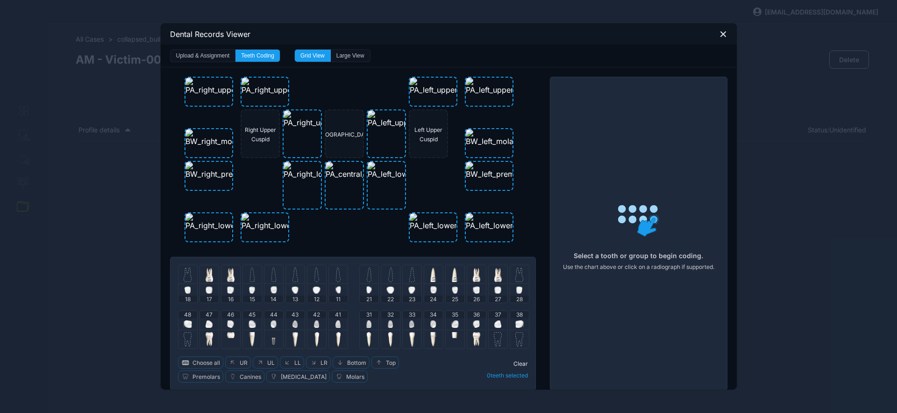
click at [409, 276] on img at bounding box center [412, 274] width 6 height 15
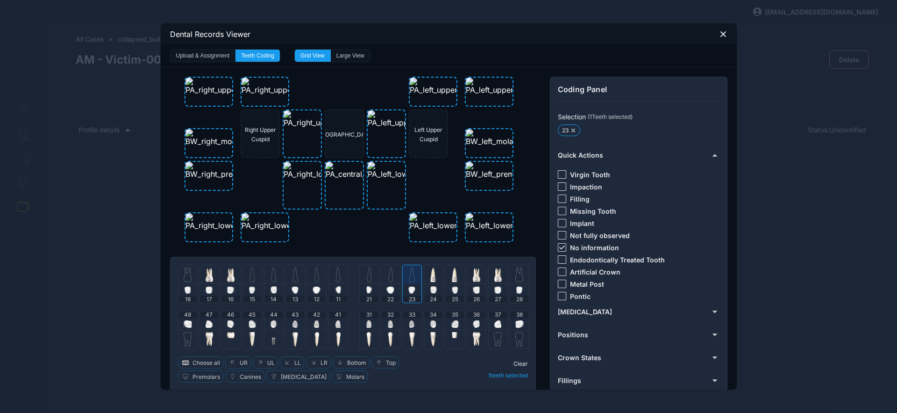
click at [251, 276] on div at bounding box center [252, 274] width 19 height 19
click at [271, 276] on img at bounding box center [273, 274] width 5 height 15
click at [253, 277] on div at bounding box center [252, 274] width 19 height 19
click at [250, 275] on img at bounding box center [251, 274] width 5 height 15
click at [293, 272] on img at bounding box center [295, 274] width 6 height 15
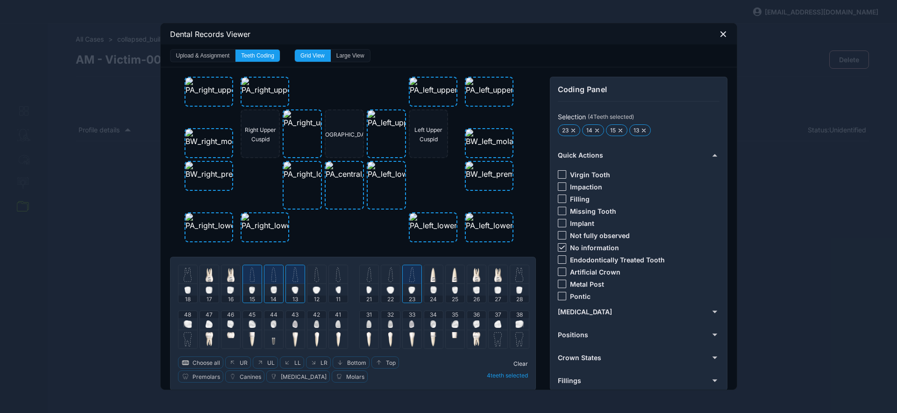
click at [307, 274] on div at bounding box center [316, 274] width 19 height 19
click at [560, 246] on icon at bounding box center [562, 247] width 6 height 4
click at [558, 171] on div at bounding box center [562, 174] width 8 height 8
click at [515, 364] on span "Clear" at bounding box center [520, 363] width 14 height 7
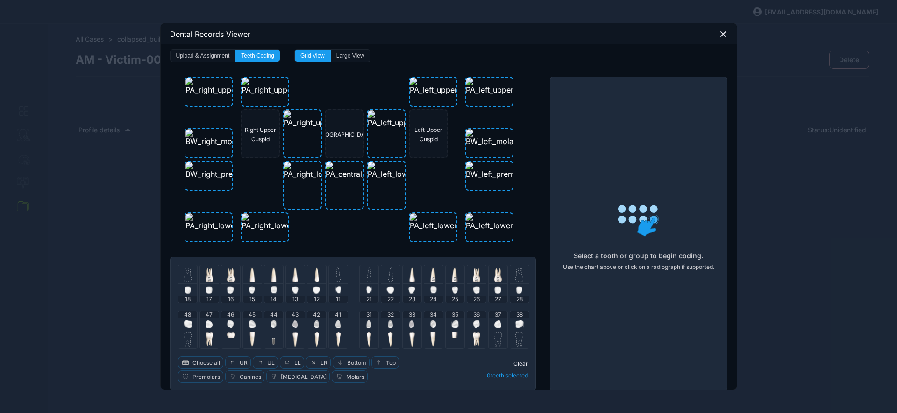
click at [720, 32] on icon at bounding box center [723, 34] width 8 height 8
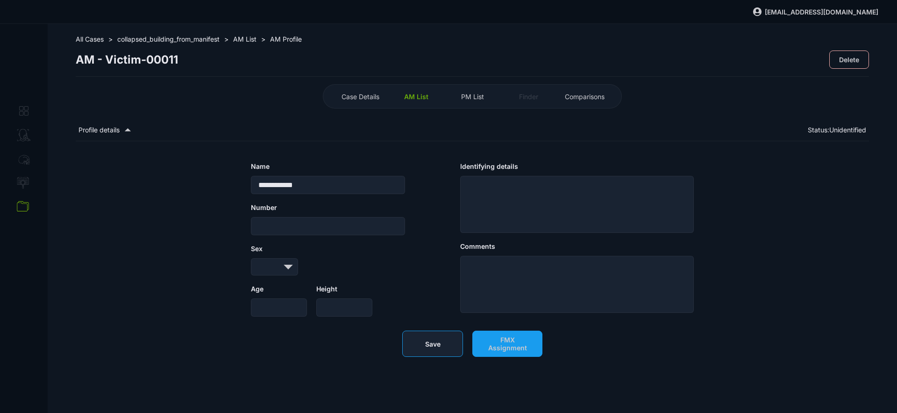
click at [453, 354] on button "Save" at bounding box center [432, 343] width 61 height 26
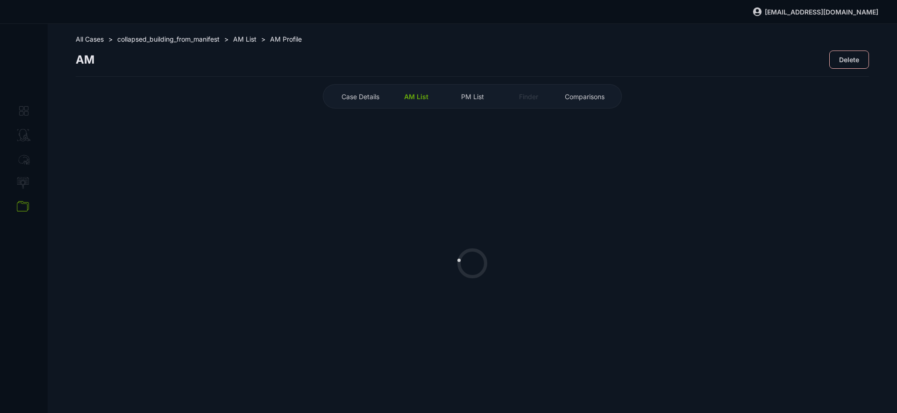
click at [416, 93] on span "AM List" at bounding box center [416, 97] width 24 height 8
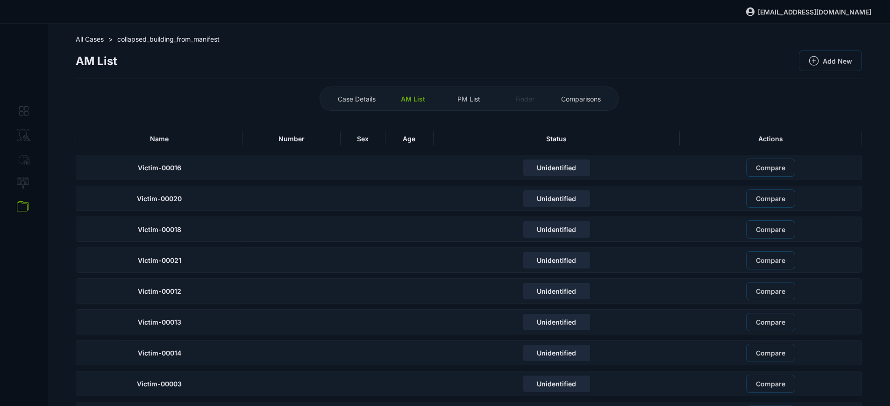
drag, startPoint x: 241, startPoint y: 128, endPoint x: 233, endPoint y: 136, distance: 11.9
click at [240, 128] on th "Name" at bounding box center [159, 138] width 167 height 21
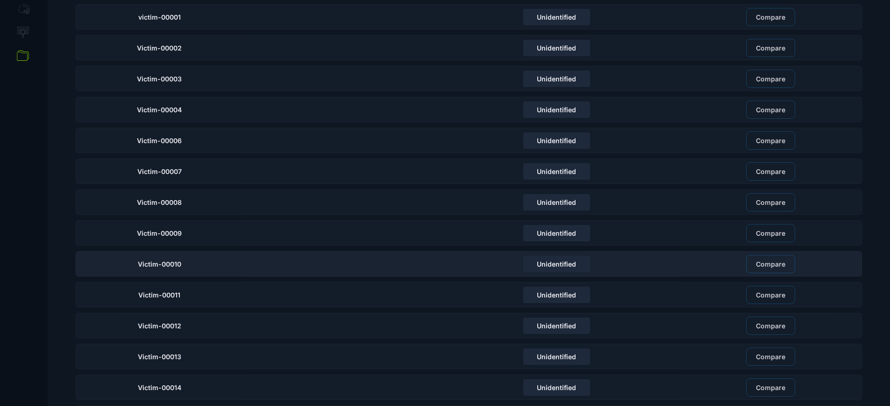
scroll to position [163, 0]
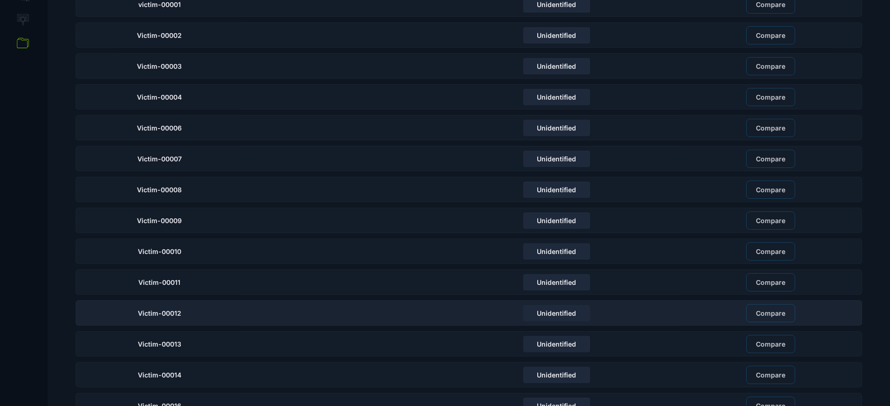
click at [201, 310] on div "Victim-00012" at bounding box center [159, 312] width 167 height 25
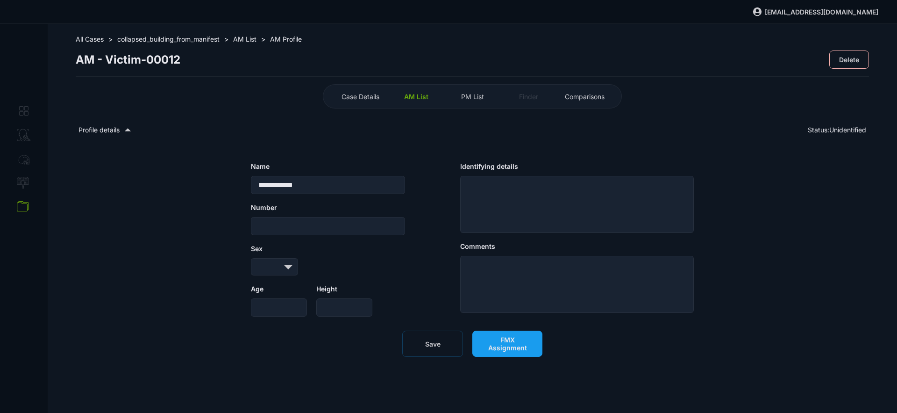
click at [490, 349] on span "FMX Assignment" at bounding box center [507, 343] width 50 height 16
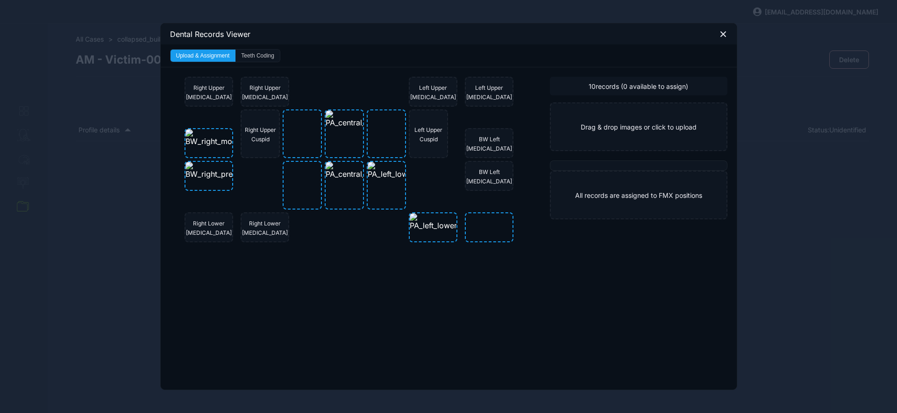
click at [265, 60] on button "Teeth Coding" at bounding box center [257, 56] width 44 height 12
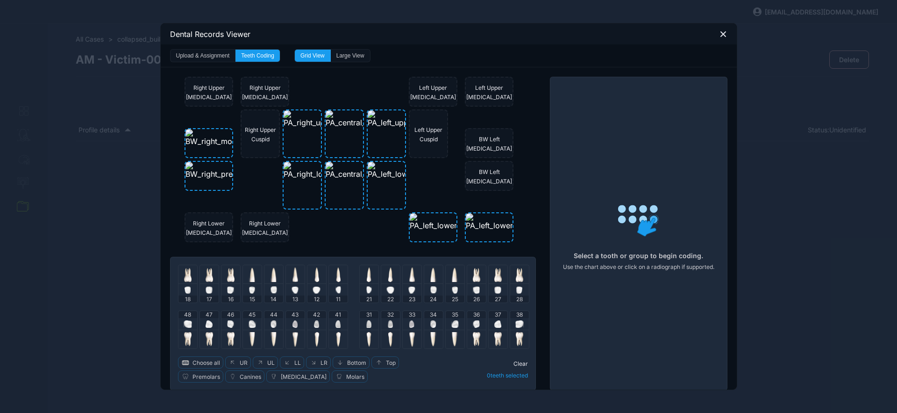
click at [264, 56] on button "Teeth Coding" at bounding box center [257, 56] width 44 height 12
drag, startPoint x: 335, startPoint y: 278, endPoint x: 343, endPoint y: 278, distance: 8.4
click at [336, 278] on img at bounding box center [338, 274] width 5 height 15
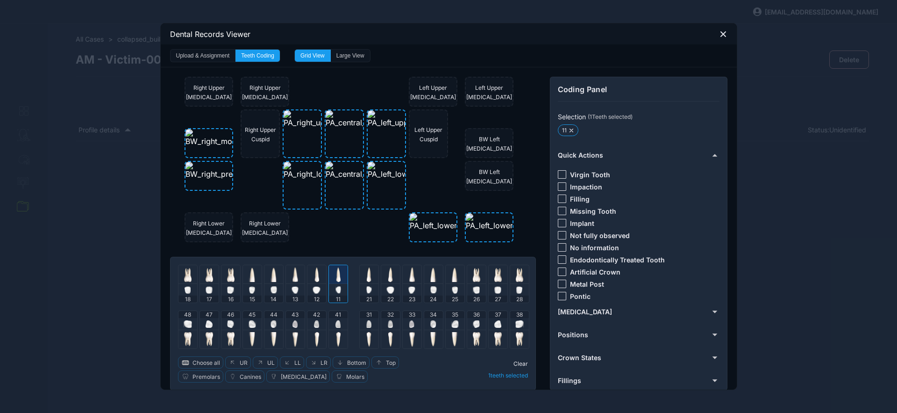
drag, startPoint x: 335, startPoint y: 282, endPoint x: 356, endPoint y: 293, distance: 23.8
click at [335, 282] on div at bounding box center [338, 274] width 19 height 19
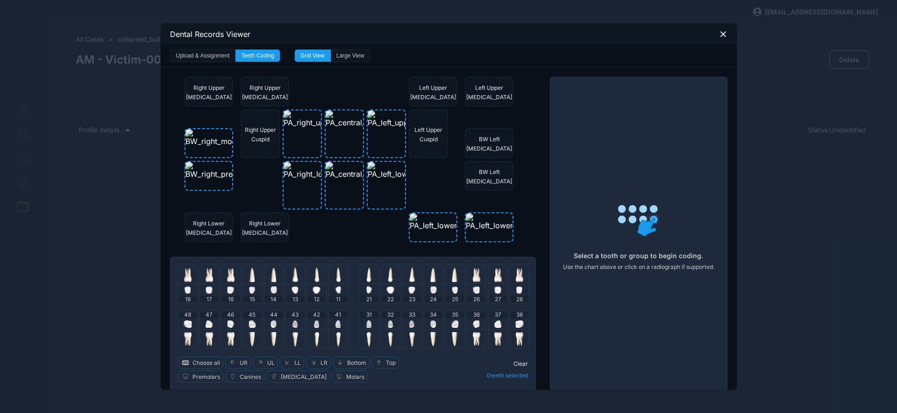
drag, startPoint x: 197, startPoint y: 364, endPoint x: 238, endPoint y: 349, distance: 44.0
click at [197, 364] on span "Choose all" at bounding box center [206, 362] width 28 height 7
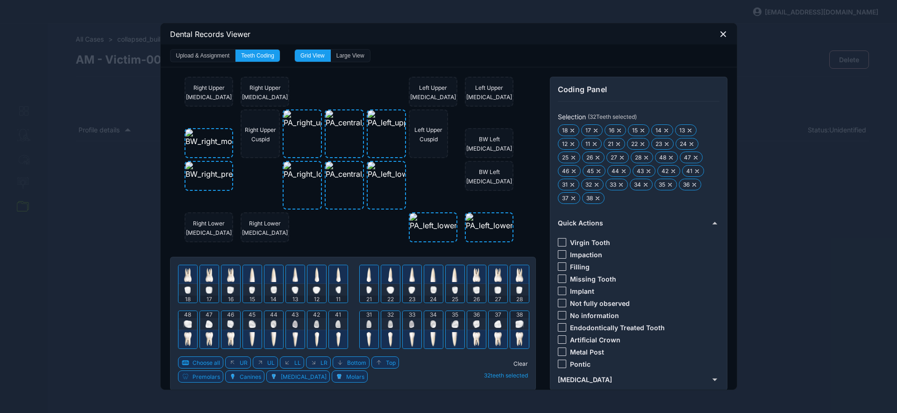
drag, startPoint x: 557, startPoint y: 315, endPoint x: 525, endPoint y: 349, distance: 46.9
click at [558, 315] on div at bounding box center [562, 315] width 8 height 8
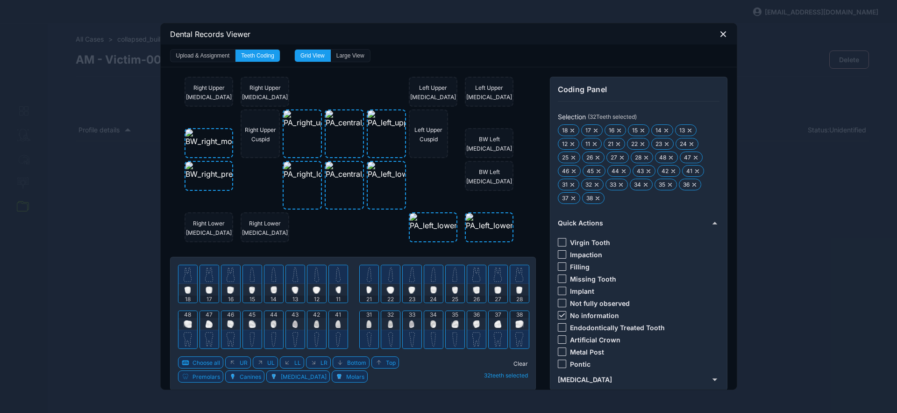
click at [517, 361] on span "Clear" at bounding box center [520, 363] width 14 height 7
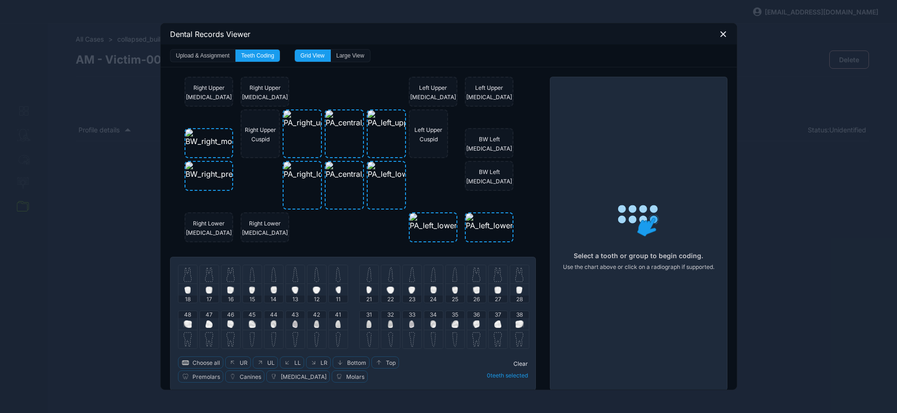
click at [337, 286] on img at bounding box center [338, 289] width 6 height 7
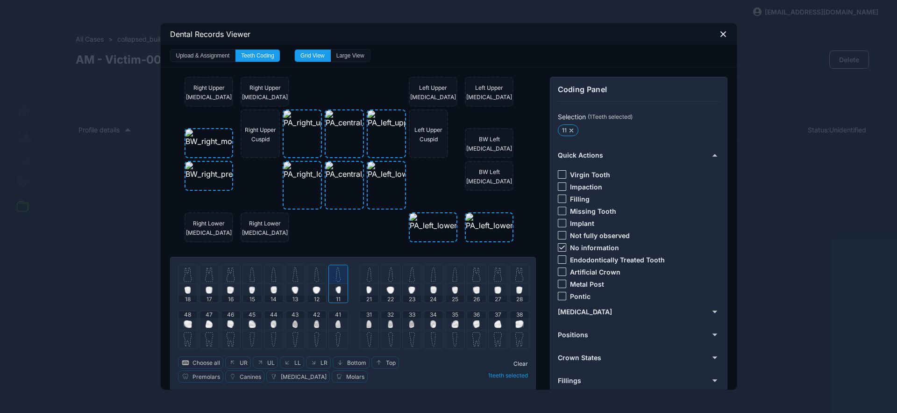
drag, startPoint x: 561, startPoint y: 248, endPoint x: 559, endPoint y: 257, distance: 9.5
click at [561, 249] on icon at bounding box center [562, 247] width 6 height 4
click at [558, 261] on div at bounding box center [562, 259] width 8 height 8
drag, startPoint x: 561, startPoint y: 273, endPoint x: 531, endPoint y: 285, distance: 32.5
click at [561, 273] on div at bounding box center [562, 271] width 8 height 8
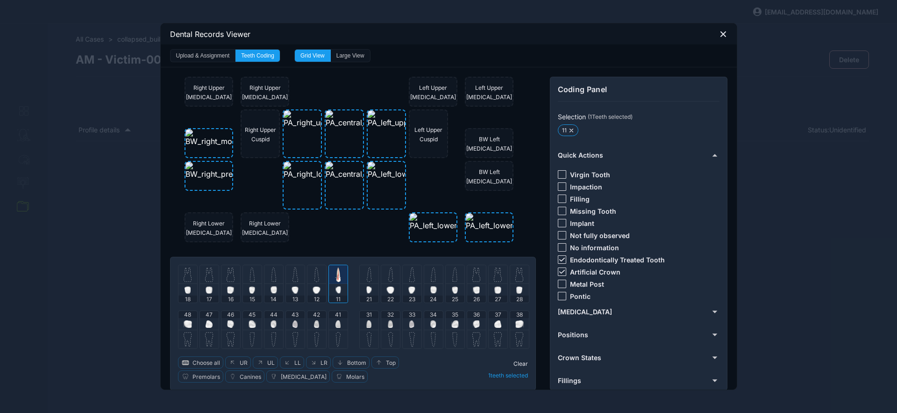
click at [367, 276] on img at bounding box center [369, 274] width 5 height 15
click at [562, 271] on div "- Artificial Crown" at bounding box center [589, 271] width 63 height 8
click at [562, 247] on div "-" at bounding box center [562, 247] width 8 height 8
drag, startPoint x: 562, startPoint y: 247, endPoint x: 562, endPoint y: 252, distance: 5.6
click at [562, 247] on div at bounding box center [562, 247] width 8 height 8
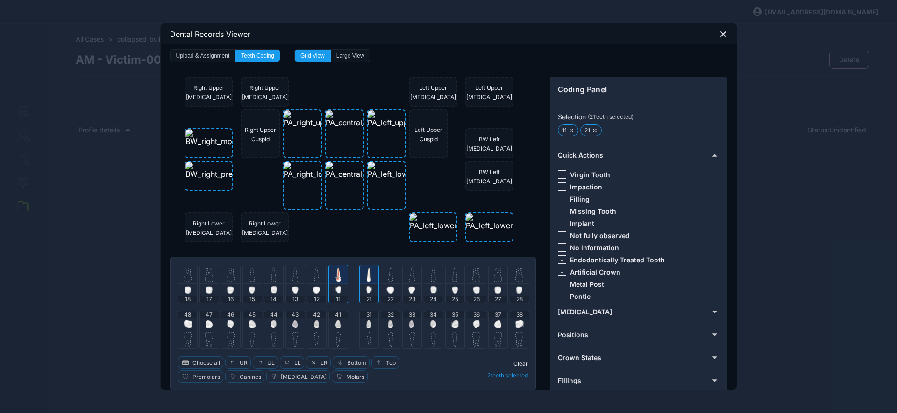
click at [560, 260] on span "-" at bounding box center [561, 259] width 3 height 9
click at [562, 270] on div "-" at bounding box center [562, 271] width 8 height 8
click at [516, 363] on span "Clear" at bounding box center [520, 363] width 14 height 7
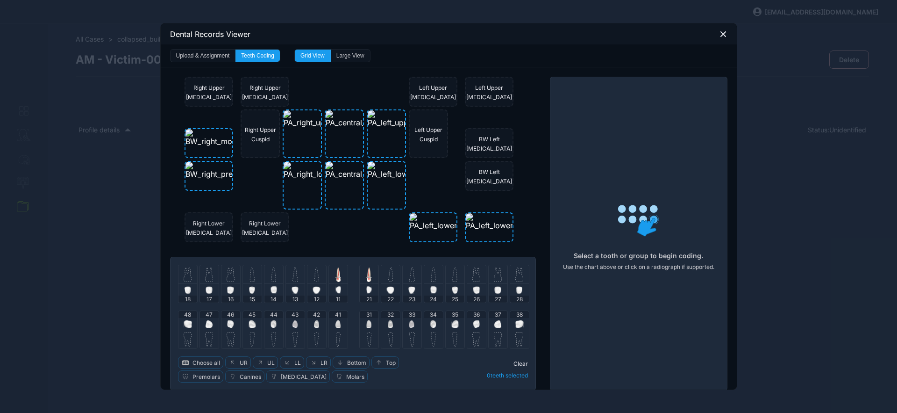
click at [314, 274] on img at bounding box center [316, 274] width 5 height 15
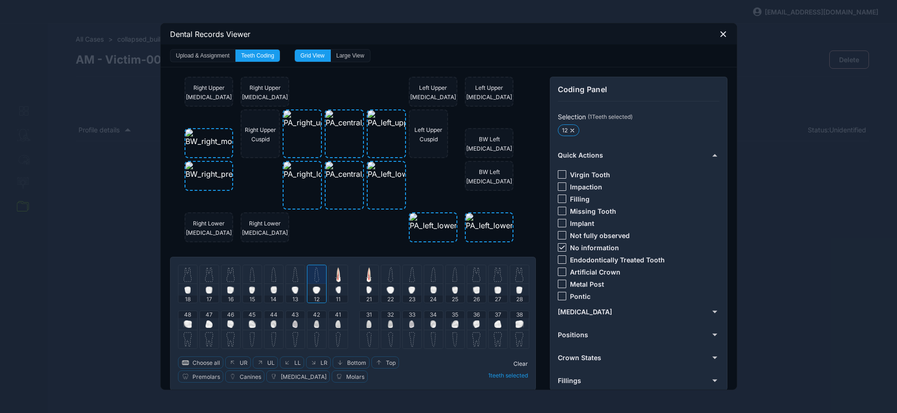
click at [287, 272] on div at bounding box center [295, 274] width 19 height 19
drag, startPoint x: 384, startPoint y: 277, endPoint x: 393, endPoint y: 276, distance: 8.9
click at [385, 277] on div at bounding box center [390, 274] width 19 height 19
click at [403, 277] on div at bounding box center [412, 274] width 19 height 19
drag, startPoint x: 335, startPoint y: 323, endPoint x: 356, endPoint y: 320, distance: 21.7
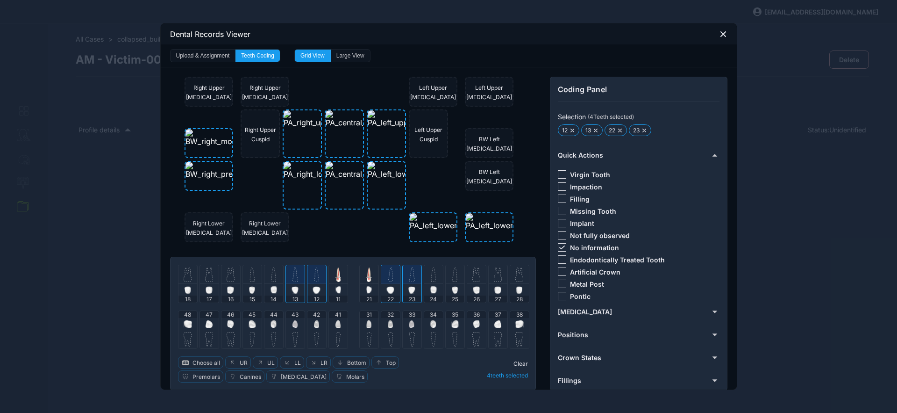
click at [335, 323] on img at bounding box center [337, 323] width 5 height 7
click at [361, 322] on div "31" at bounding box center [369, 320] width 19 height 19
drag, startPoint x: 311, startPoint y: 324, endPoint x: 316, endPoint y: 323, distance: 4.8
click at [314, 324] on img at bounding box center [316, 323] width 5 height 7
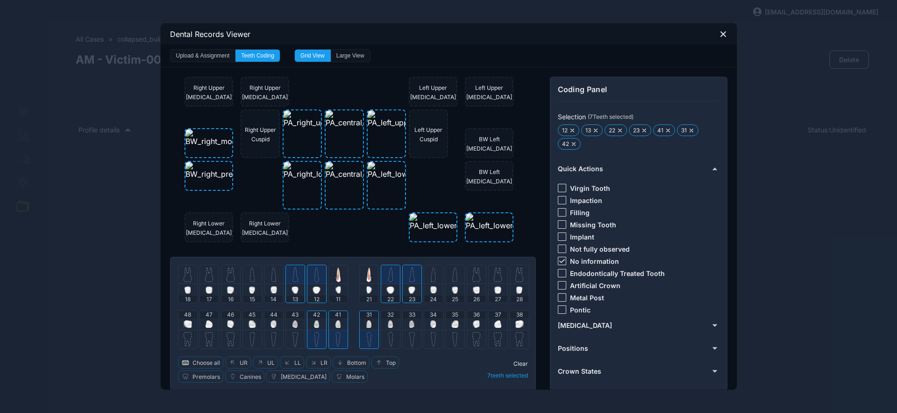
click at [384, 328] on div "32" at bounding box center [390, 320] width 19 height 19
click at [292, 323] on img at bounding box center [294, 323] width 5 height 7
click at [414, 324] on div "33" at bounding box center [412, 320] width 19 height 19
click at [494, 324] on img at bounding box center [497, 323] width 7 height 7
click at [446, 327] on div "35" at bounding box center [455, 320] width 19 height 19
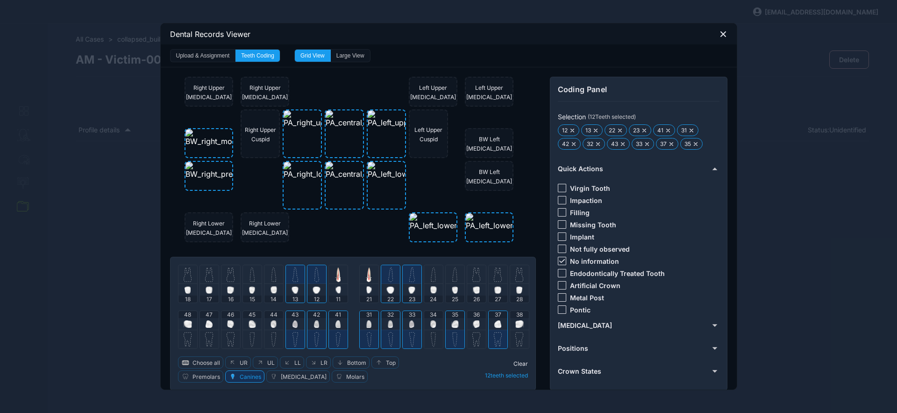
click at [467, 322] on div "36" at bounding box center [476, 320] width 19 height 19
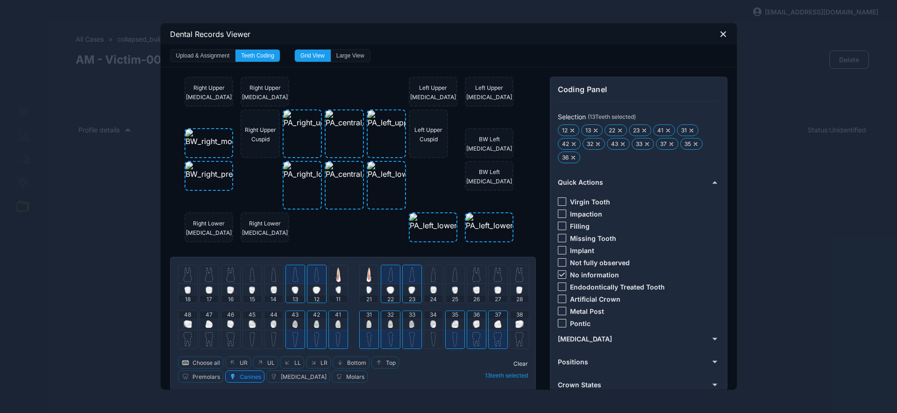
click at [436, 325] on div "34" at bounding box center [433, 320] width 19 height 19
drag, startPoint x: 492, startPoint y: 280, endPoint x: 473, endPoint y: 284, distance: 19.5
click at [494, 280] on img at bounding box center [498, 274] width 8 height 15
drag, startPoint x: 472, startPoint y: 284, endPoint x: 458, endPoint y: 285, distance: 14.1
click at [473, 284] on div at bounding box center [476, 290] width 7 height 12
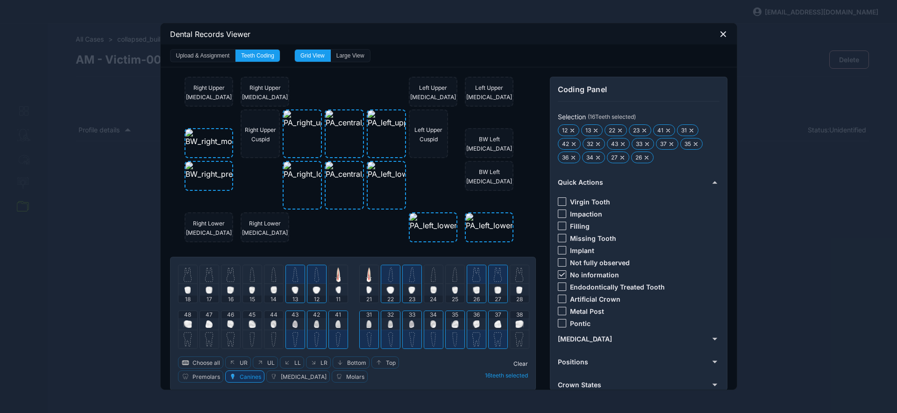
click at [453, 276] on img at bounding box center [454, 274] width 5 height 15
click at [208, 275] on img at bounding box center [209, 274] width 8 height 15
click at [230, 277] on img at bounding box center [231, 274] width 8 height 15
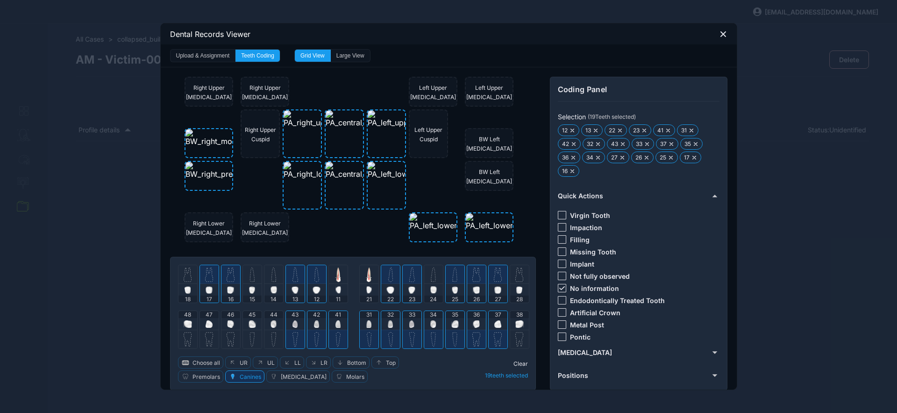
click at [252, 280] on div at bounding box center [252, 274] width 19 height 19
drag, startPoint x: 271, startPoint y: 277, endPoint x: 268, endPoint y: 282, distance: 6.0
click at [271, 277] on img at bounding box center [273, 274] width 5 height 15
click at [208, 318] on div at bounding box center [209, 324] width 7 height 12
click at [232, 321] on div "46" at bounding box center [230, 320] width 19 height 19
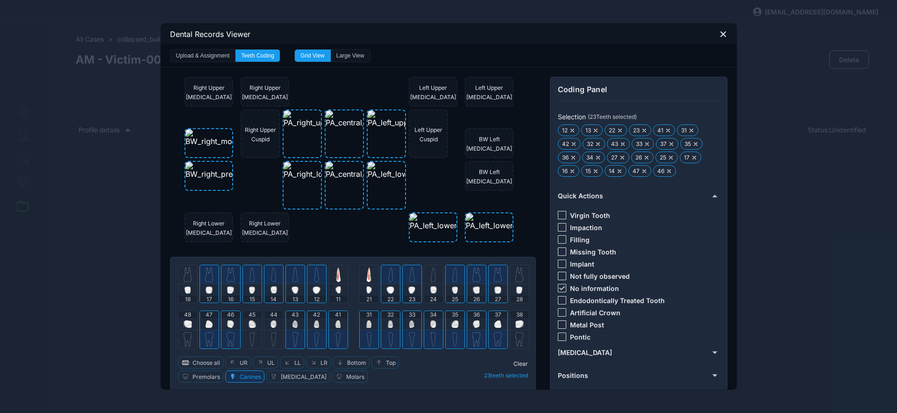
click at [249, 322] on img at bounding box center [252, 323] width 7 height 7
click at [273, 325] on img at bounding box center [273, 323] width 6 height 7
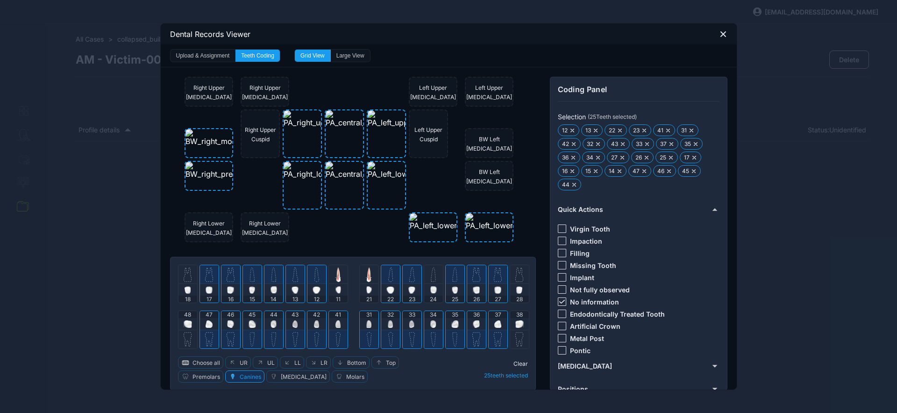
click at [559, 300] on icon at bounding box center [562, 301] width 6 height 4
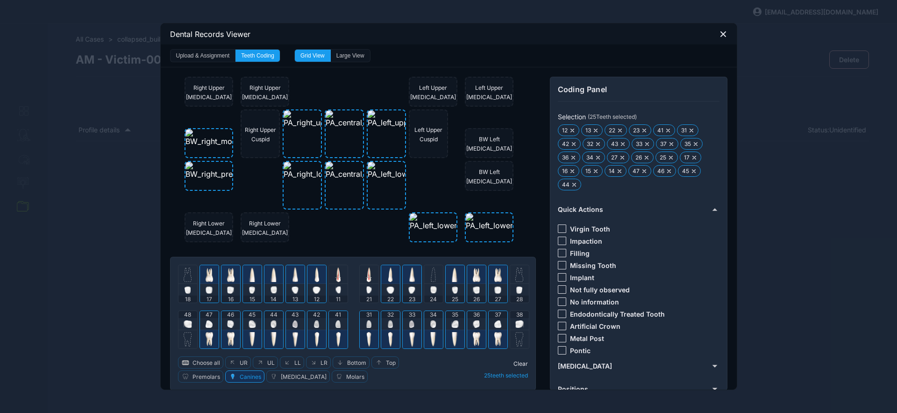
click at [561, 228] on div at bounding box center [562, 228] width 8 height 8
click at [515, 365] on span "Clear" at bounding box center [520, 363] width 14 height 7
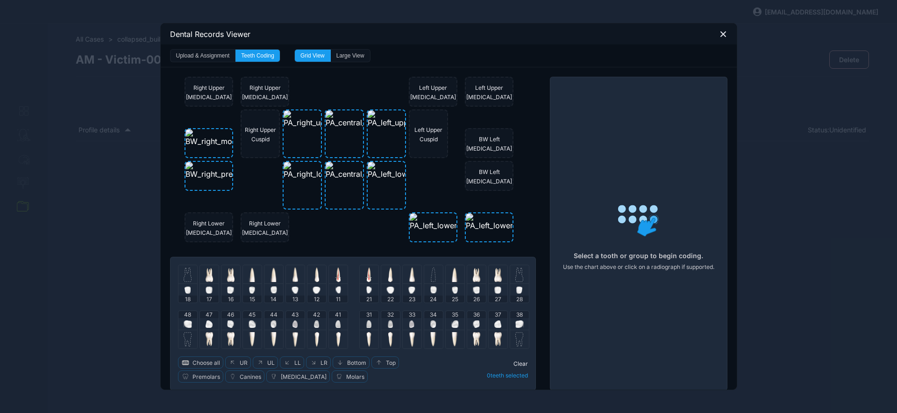
drag, startPoint x: 718, startPoint y: 35, endPoint x: 696, endPoint y: 52, distance: 28.2
click at [719, 34] on icon at bounding box center [723, 34] width 8 height 8
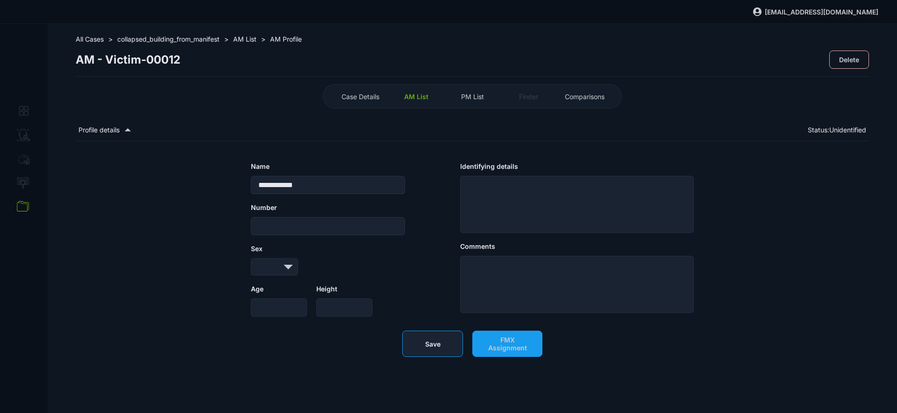
click at [448, 356] on button "Save" at bounding box center [432, 343] width 61 height 26
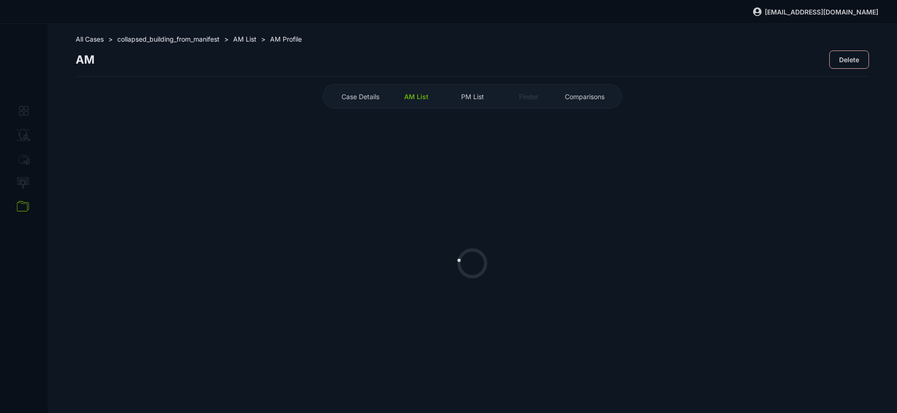
click at [426, 99] on span "AM List" at bounding box center [416, 97] width 24 height 8
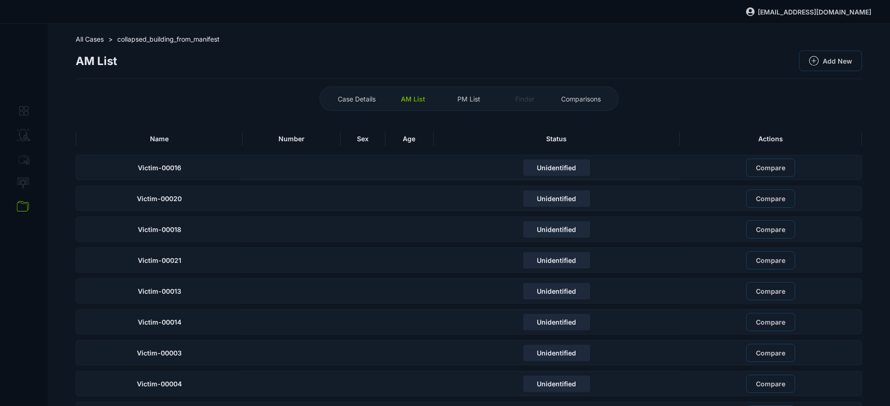
click at [164, 138] on span "Name" at bounding box center [159, 139] width 19 height 8
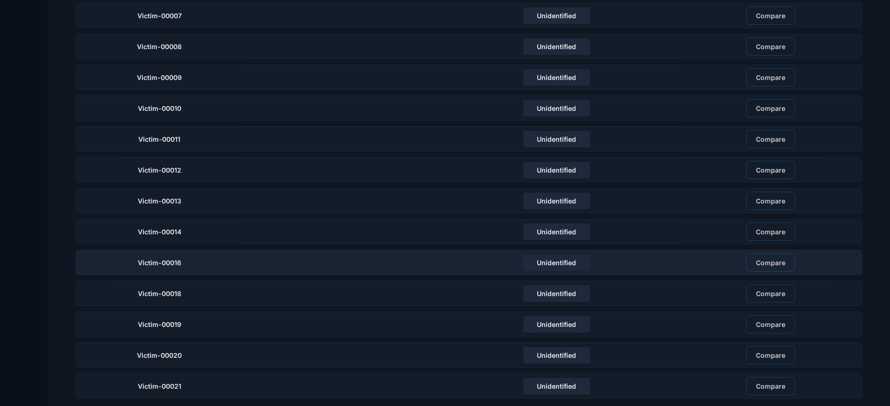
scroll to position [310, 0]
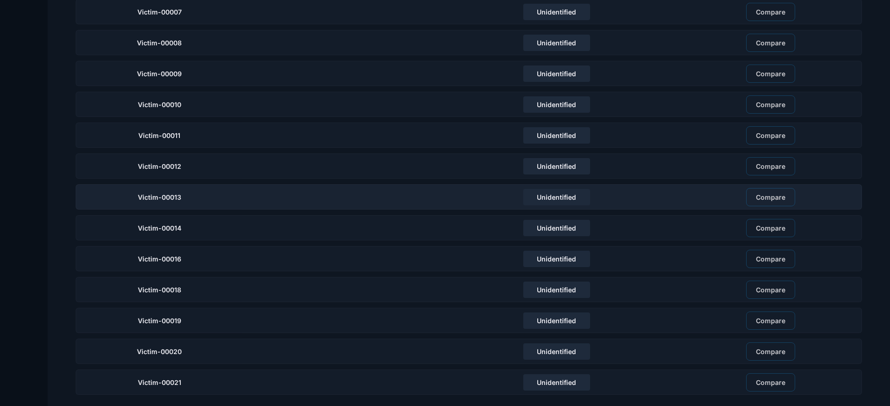
click at [187, 203] on div "Victim-00013" at bounding box center [159, 196] width 167 height 25
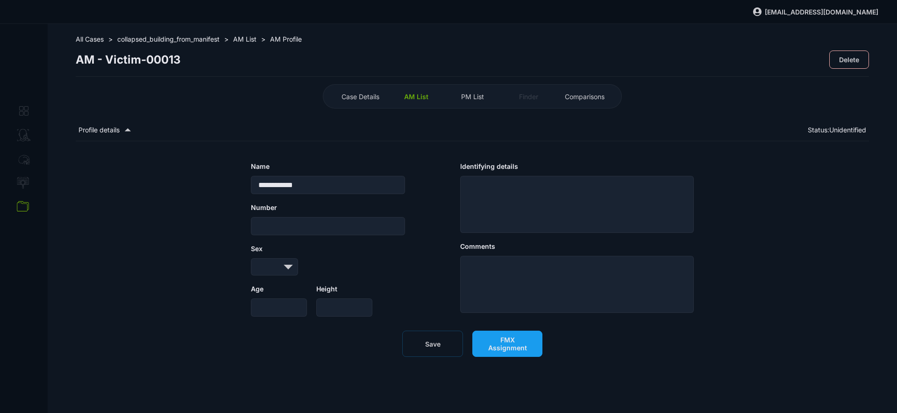
click at [523, 350] on span "FMX Assignment" at bounding box center [507, 343] width 50 height 16
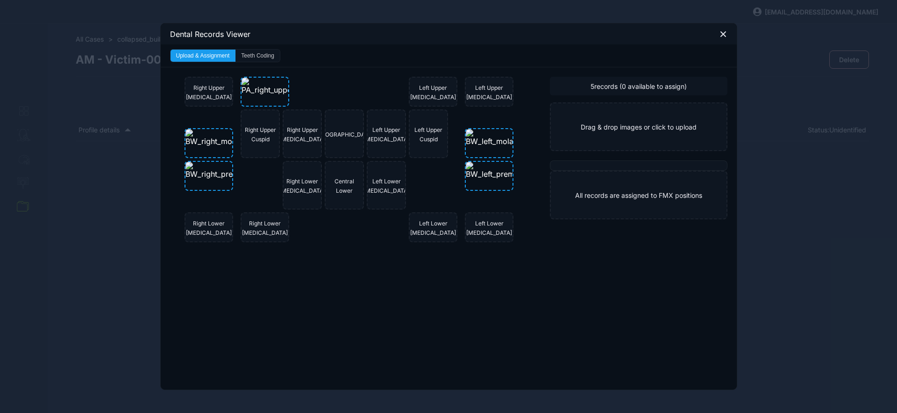
click at [252, 59] on button "Teeth Coding" at bounding box center [257, 56] width 44 height 12
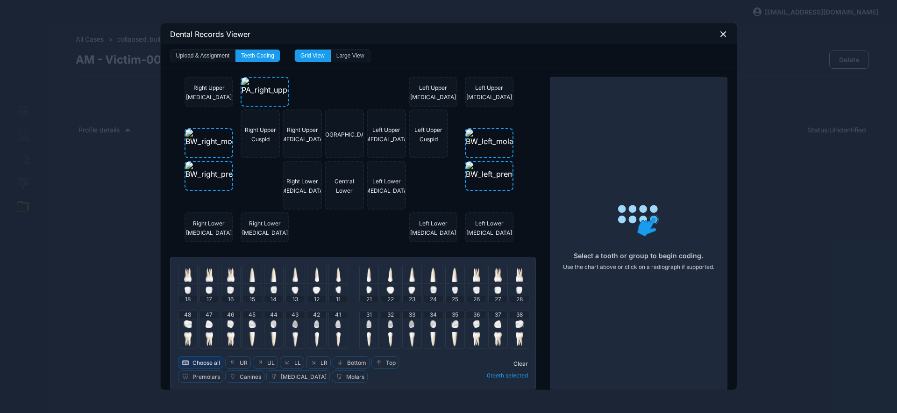
click at [210, 363] on span "Choose all" at bounding box center [206, 362] width 28 height 7
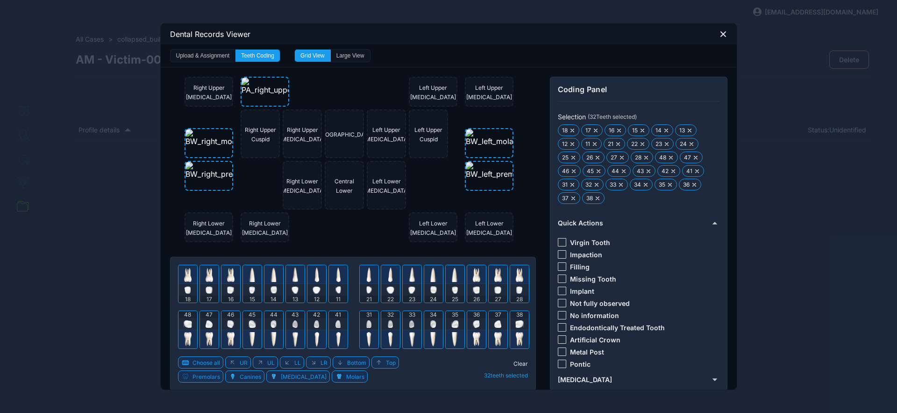
click at [558, 314] on div at bounding box center [562, 315] width 8 height 8
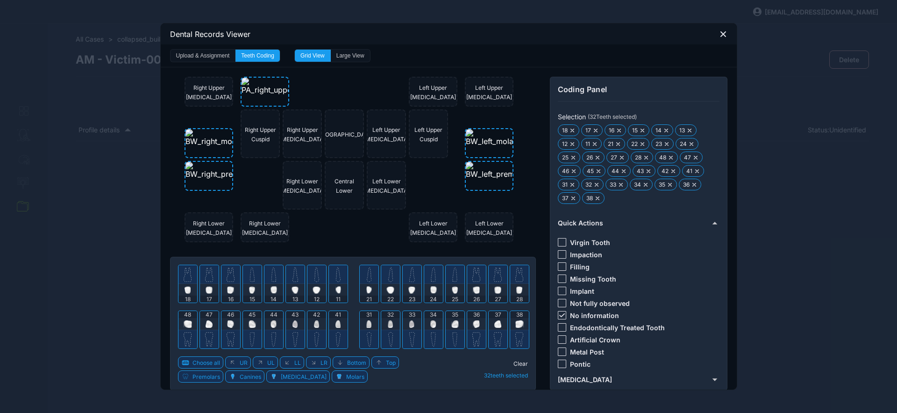
click at [515, 364] on span "Clear" at bounding box center [520, 363] width 14 height 7
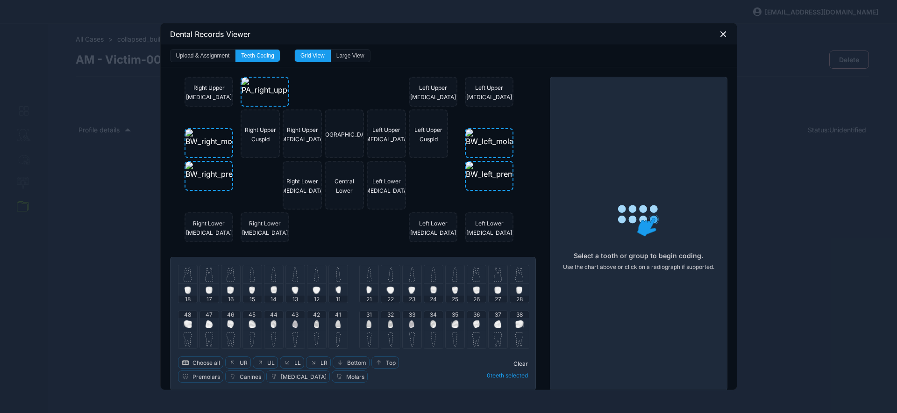
drag, startPoint x: 205, startPoint y: 324, endPoint x: 216, endPoint y: 322, distance: 11.8
click at [206, 324] on img at bounding box center [209, 323] width 7 height 7
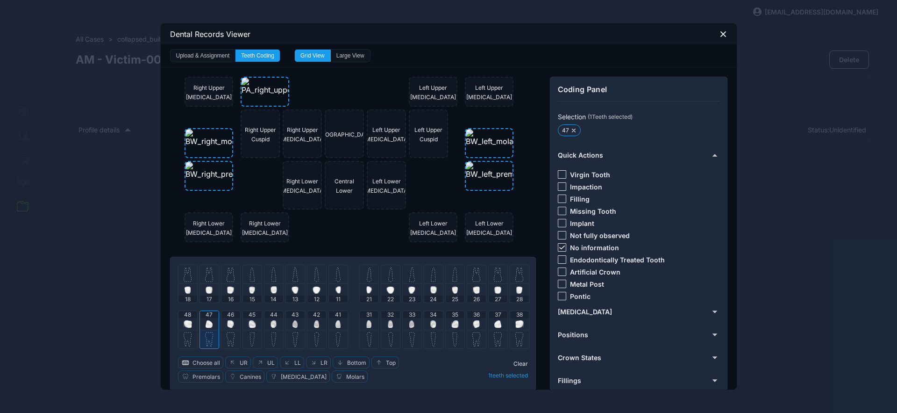
click at [249, 324] on img at bounding box center [252, 323] width 7 height 7
drag, startPoint x: 558, startPoint y: 247, endPoint x: 561, endPoint y: 254, distance: 7.4
click at [559, 248] on icon at bounding box center [562, 247] width 6 height 4
drag, startPoint x: 559, startPoint y: 273, endPoint x: 547, endPoint y: 297, distance: 26.7
click at [559, 274] on div at bounding box center [562, 271] width 8 height 8
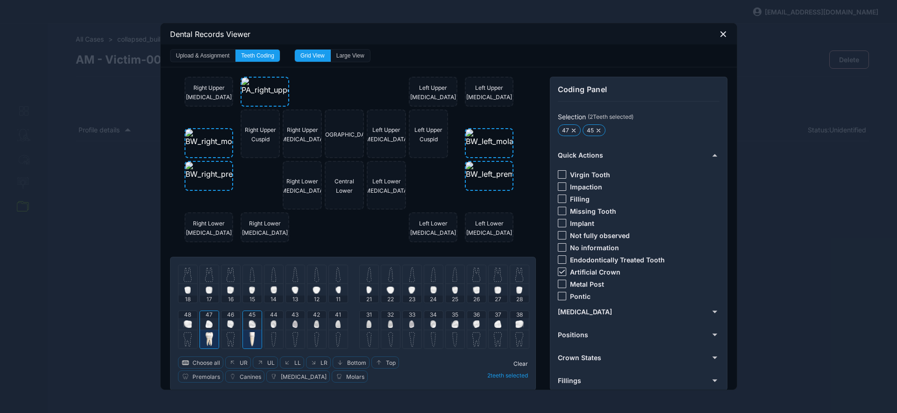
click at [518, 363] on span "Clear" at bounding box center [520, 363] width 14 height 7
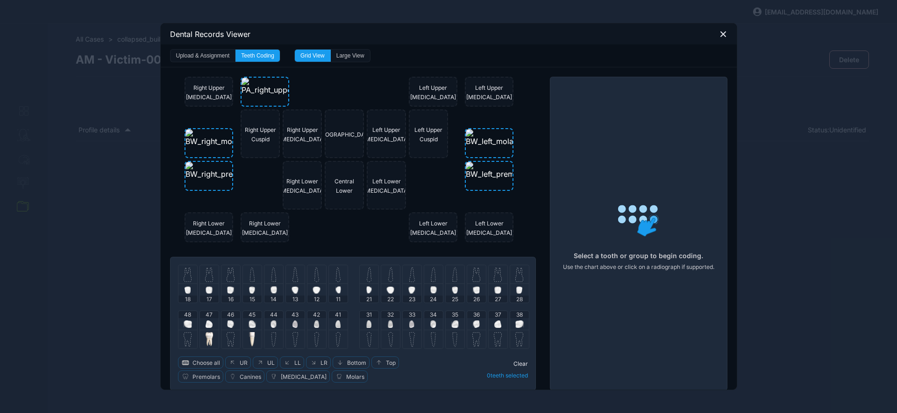
drag, startPoint x: 227, startPoint y: 325, endPoint x: 239, endPoint y: 319, distance: 13.6
click at [227, 325] on img at bounding box center [230, 323] width 7 height 7
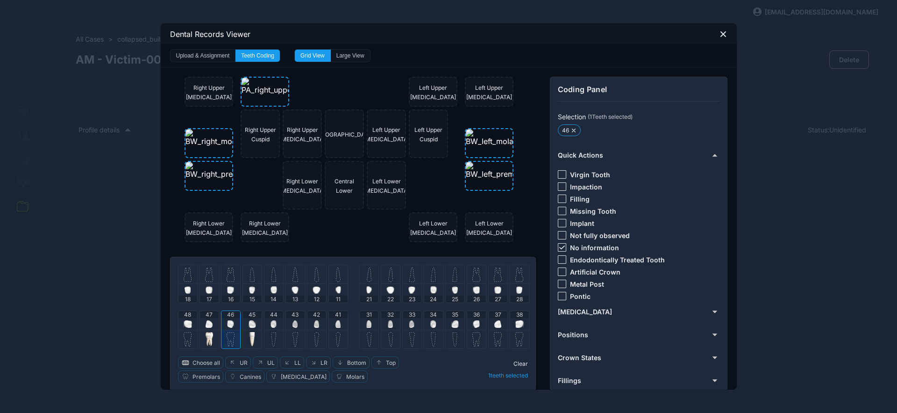
drag, startPoint x: 557, startPoint y: 246, endPoint x: 560, endPoint y: 256, distance: 10.5
click at [558, 249] on div at bounding box center [562, 247] width 8 height 8
click at [560, 293] on div at bounding box center [562, 296] width 8 height 8
click at [516, 365] on span "Clear" at bounding box center [520, 363] width 14 height 7
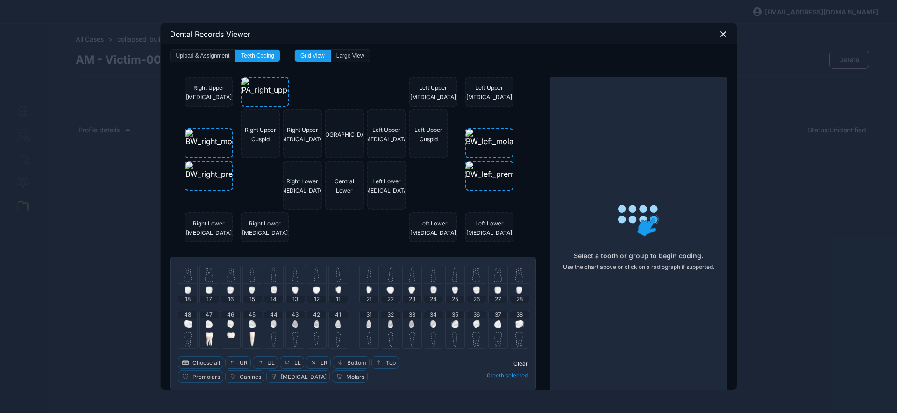
drag, startPoint x: 204, startPoint y: 278, endPoint x: 213, endPoint y: 277, distance: 8.6
click at [205, 279] on img at bounding box center [209, 274] width 8 height 15
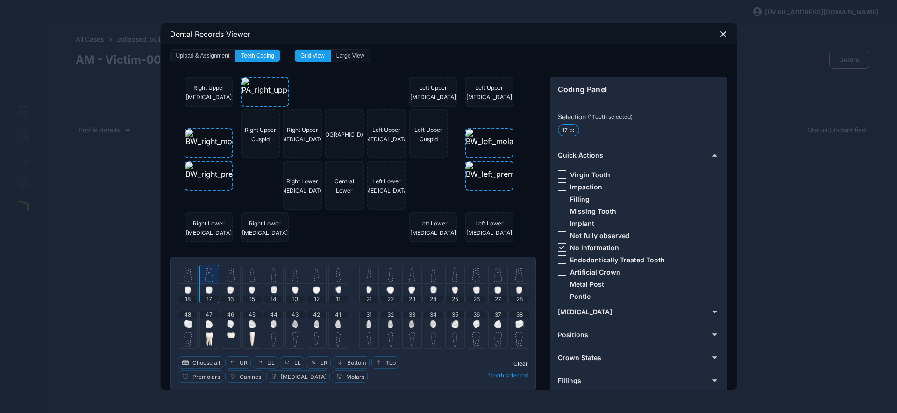
click at [228, 277] on img at bounding box center [231, 274] width 8 height 15
click at [560, 250] on div at bounding box center [562, 247] width 8 height 8
click at [558, 260] on div at bounding box center [562, 259] width 8 height 8
drag, startPoint x: 559, startPoint y: 270, endPoint x: 502, endPoint y: 318, distance: 75.0
click at [559, 270] on div at bounding box center [562, 271] width 8 height 8
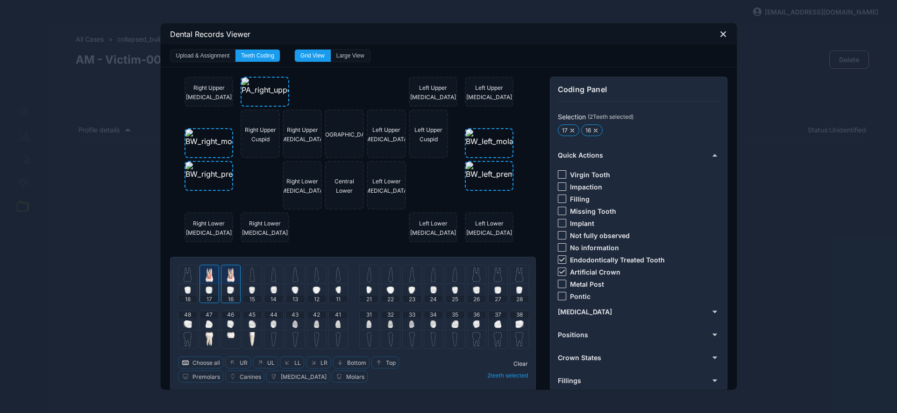
drag, startPoint x: 519, startPoint y: 365, endPoint x: 470, endPoint y: 347, distance: 52.2
click at [517, 364] on span "Clear" at bounding box center [520, 363] width 14 height 7
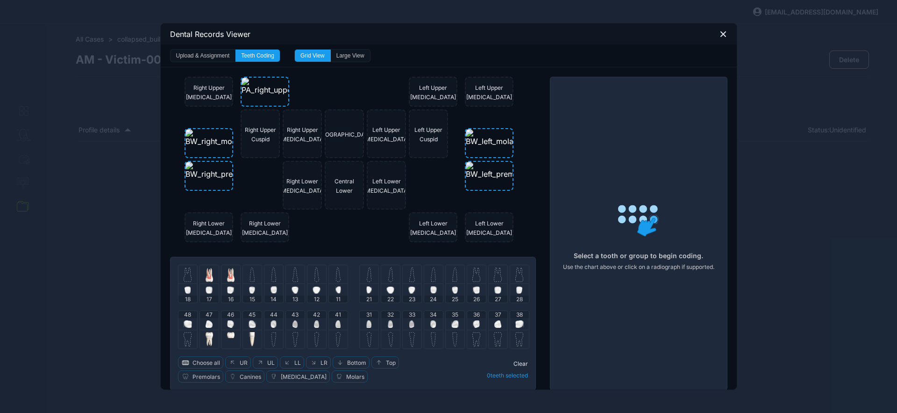
drag, startPoint x: 254, startPoint y: 278, endPoint x: 306, endPoint y: 276, distance: 52.8
click at [254, 278] on div at bounding box center [252, 274] width 19 height 19
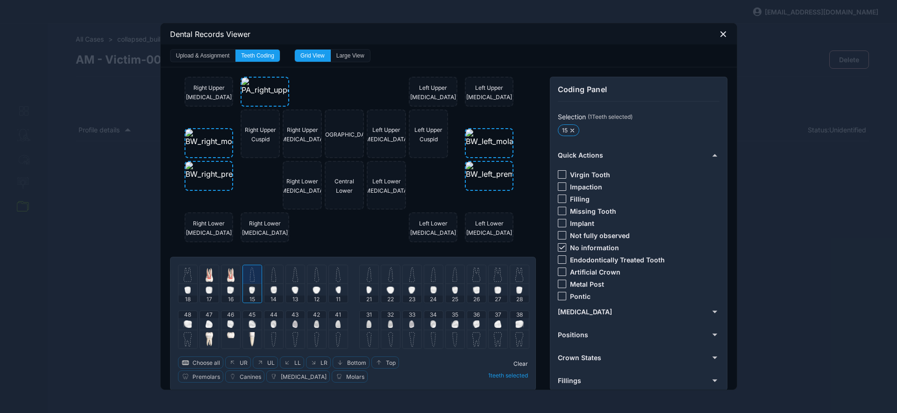
drag, startPoint x: 555, startPoint y: 246, endPoint x: 562, endPoint y: 227, distance: 19.6
click at [559, 245] on icon at bounding box center [562, 247] width 6 height 4
drag, startPoint x: 560, startPoint y: 198, endPoint x: 540, endPoint y: 284, distance: 88.2
click at [559, 203] on div "Virgin [MEDICAL_DATA] Filling Missing Tooth Implant Not fully observed No infor…" at bounding box center [638, 233] width 160 height 141
click at [519, 360] on span "Clear" at bounding box center [520, 363] width 14 height 7
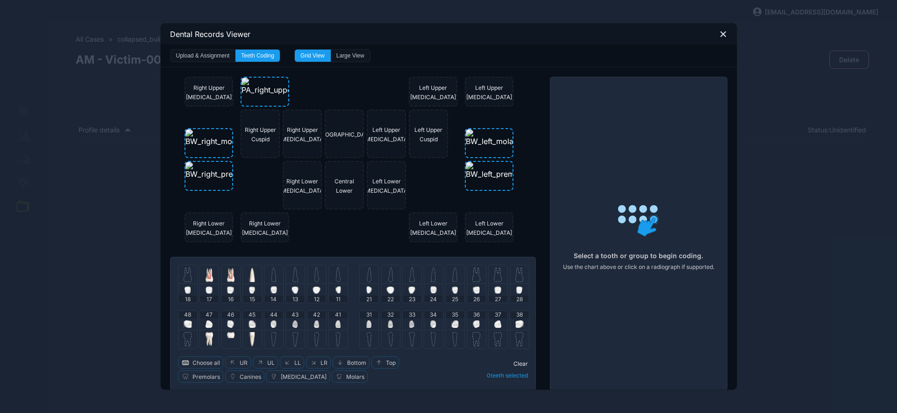
click at [275, 276] on div at bounding box center [273, 274] width 19 height 19
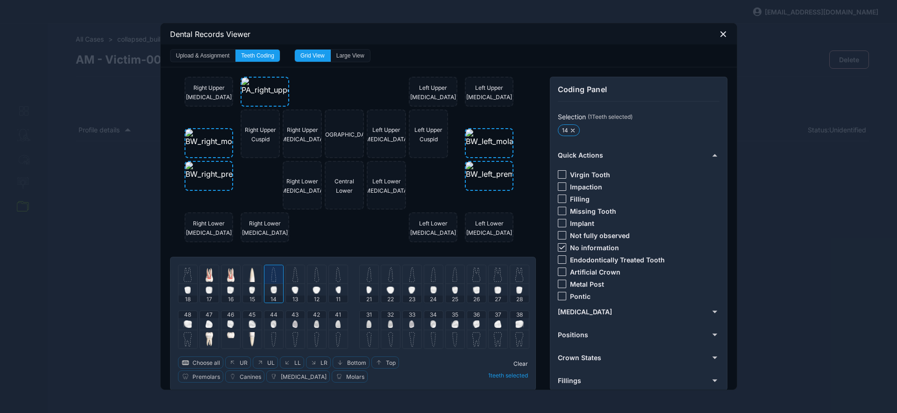
click at [561, 245] on div at bounding box center [562, 247] width 8 height 8
drag, startPoint x: 561, startPoint y: 220, endPoint x: 538, endPoint y: 294, distance: 78.3
click at [561, 220] on div at bounding box center [562, 223] width 8 height 8
click at [516, 359] on div "Clear 1 teeth selected" at bounding box center [483, 369] width 89 height 26
click at [521, 362] on span "Clear" at bounding box center [520, 363] width 14 height 7
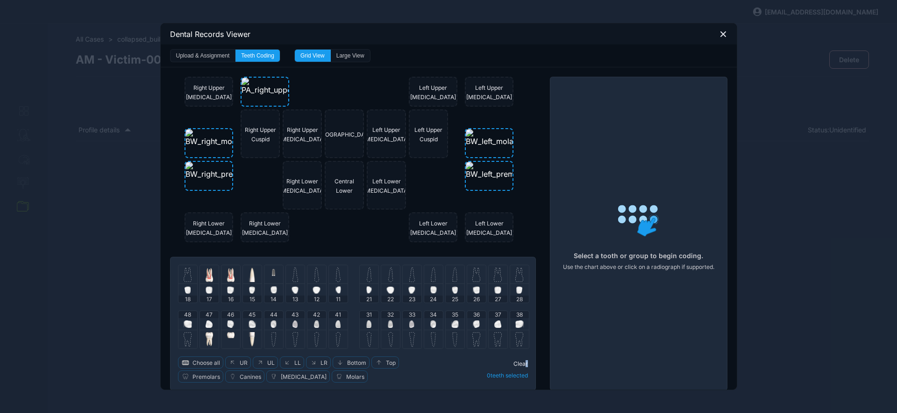
click at [292, 278] on img at bounding box center [295, 274] width 6 height 15
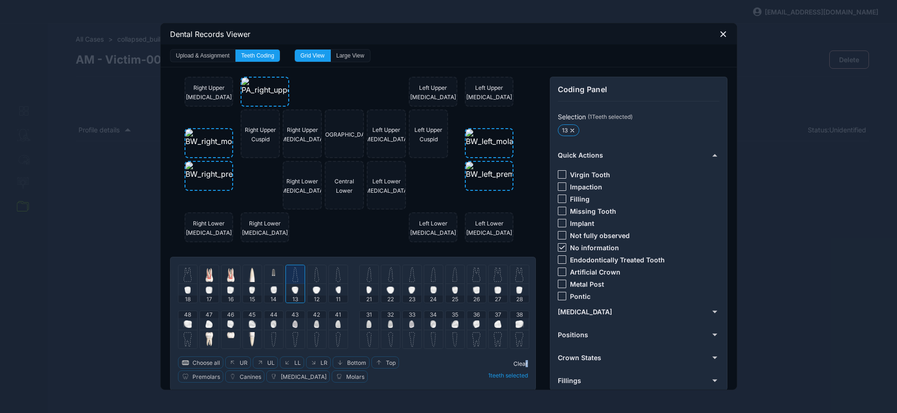
drag, startPoint x: 559, startPoint y: 245, endPoint x: 556, endPoint y: 209, distance: 36.0
click at [558, 243] on div at bounding box center [562, 247] width 8 height 8
drag, startPoint x: 559, startPoint y: 175, endPoint x: 557, endPoint y: 197, distance: 22.5
click at [559, 176] on div at bounding box center [562, 174] width 8 height 8
click at [521, 362] on span "Clear" at bounding box center [520, 363] width 14 height 7
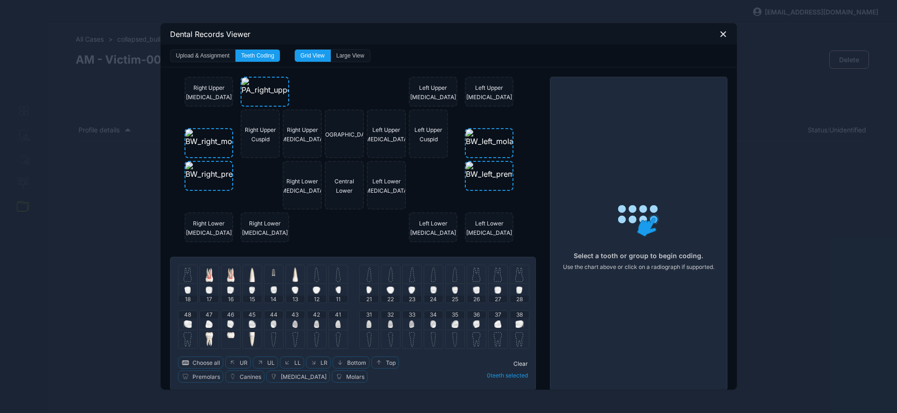
click at [494, 267] on img at bounding box center [498, 274] width 8 height 15
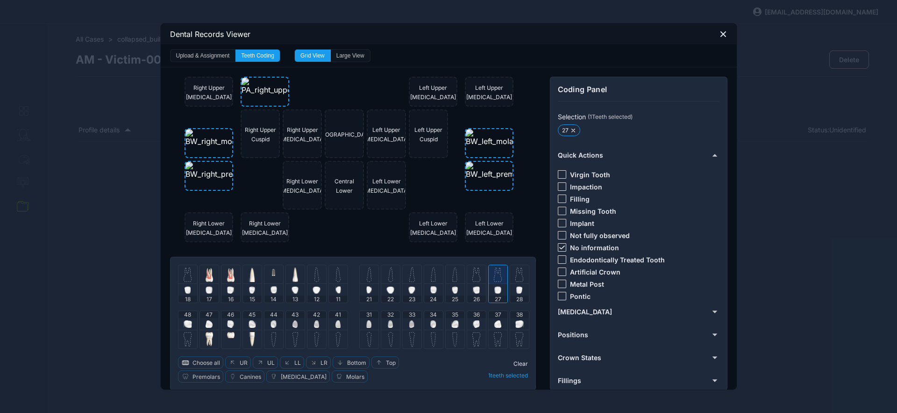
drag, startPoint x: 477, startPoint y: 274, endPoint x: 467, endPoint y: 278, distance: 11.4
click at [477, 274] on div at bounding box center [476, 274] width 19 height 19
click at [459, 280] on div at bounding box center [455, 274] width 19 height 19
drag, startPoint x: 433, startPoint y: 282, endPoint x: 507, endPoint y: 264, distance: 75.9
click at [434, 282] on div at bounding box center [433, 274] width 19 height 19
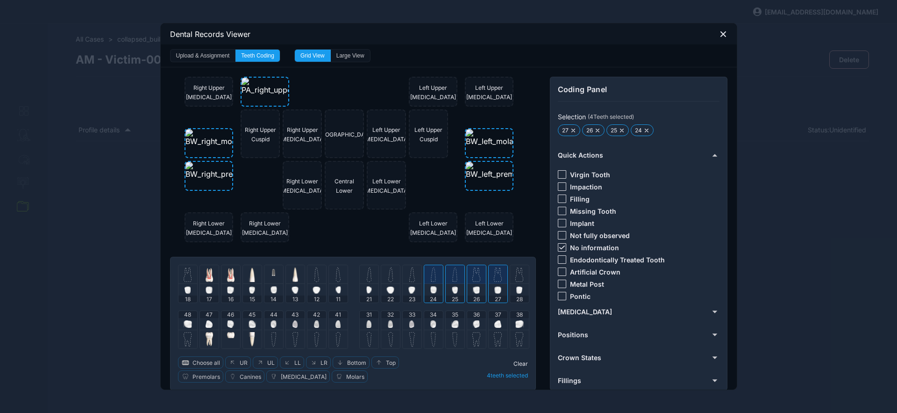
click at [494, 325] on img at bounding box center [497, 323] width 7 height 7
drag, startPoint x: 472, startPoint y: 321, endPoint x: 466, endPoint y: 321, distance: 5.6
click at [473, 321] on img at bounding box center [476, 323] width 7 height 7
click at [451, 322] on img at bounding box center [454, 323] width 7 height 7
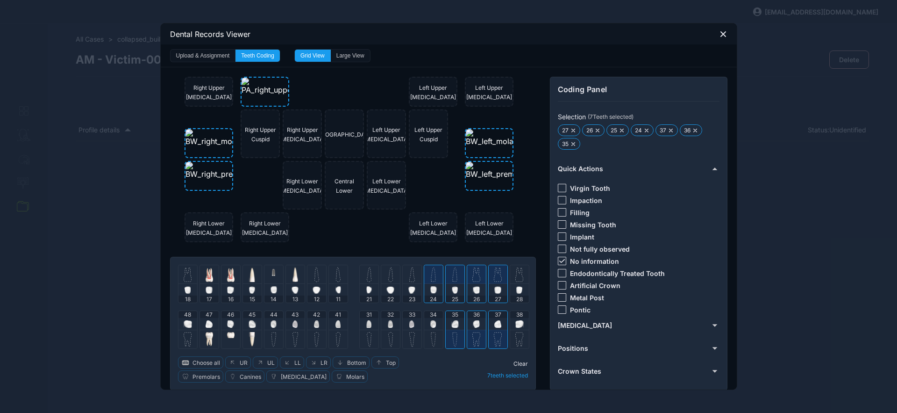
click at [559, 262] on icon at bounding box center [562, 261] width 6 height 4
drag, startPoint x: 559, startPoint y: 210, endPoint x: 554, endPoint y: 287, distance: 77.7
click at [559, 211] on div at bounding box center [562, 212] width 8 height 8
click at [517, 364] on span "Clear" at bounding box center [520, 363] width 14 height 7
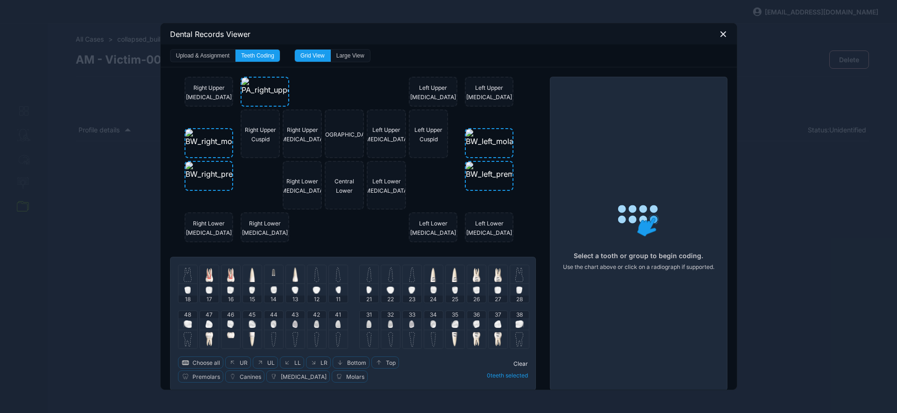
drag, startPoint x: 429, startPoint y: 316, endPoint x: 414, endPoint y: 320, distance: 15.5
click at [430, 317] on span "34" at bounding box center [433, 314] width 7 height 7
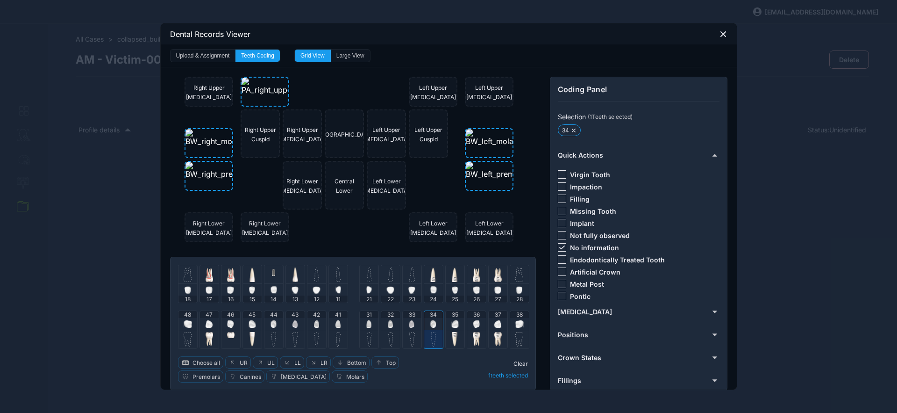
drag, startPoint x: 412, startPoint y: 320, endPoint x: 410, endPoint y: 297, distance: 23.9
click at [412, 320] on div "33" at bounding box center [412, 320] width 19 height 19
click at [411, 289] on img at bounding box center [411, 289] width 7 height 7
click at [559, 249] on icon at bounding box center [562, 247] width 6 height 4
click at [562, 179] on div "Virgin [MEDICAL_DATA] Filling Missing Tooth Implant Not fully observed No infor…" at bounding box center [638, 233] width 160 height 141
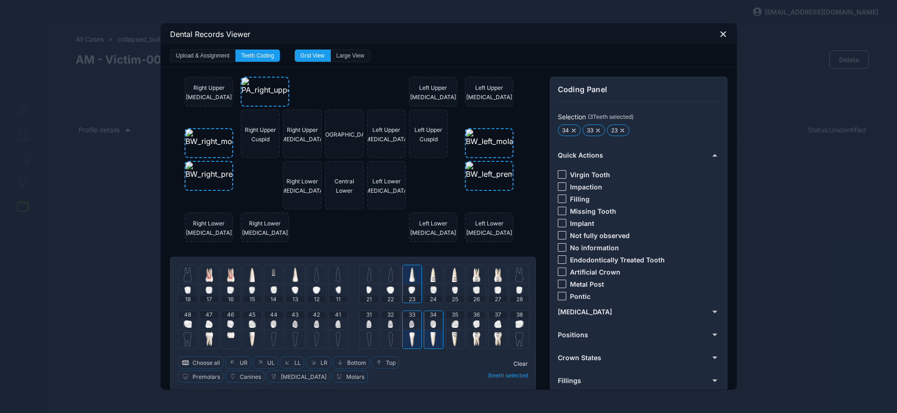
drag, startPoint x: 560, startPoint y: 174, endPoint x: 559, endPoint y: 178, distance: 4.8
click at [560, 174] on div at bounding box center [562, 174] width 8 height 8
click at [721, 34] on icon at bounding box center [723, 34] width 5 height 5
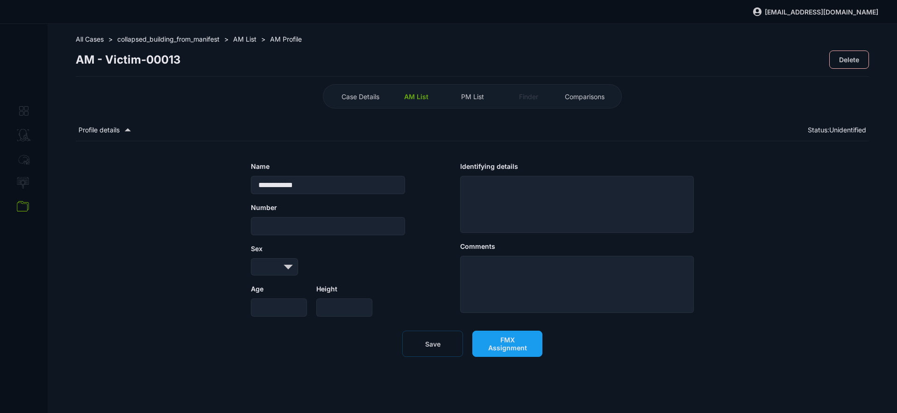
click at [506, 351] on span "FMX Assignment" at bounding box center [507, 343] width 50 height 16
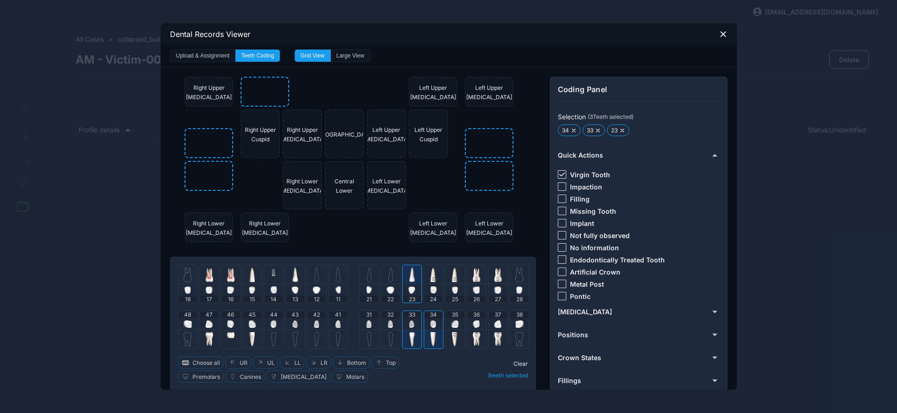
click at [719, 36] on icon at bounding box center [723, 34] width 8 height 8
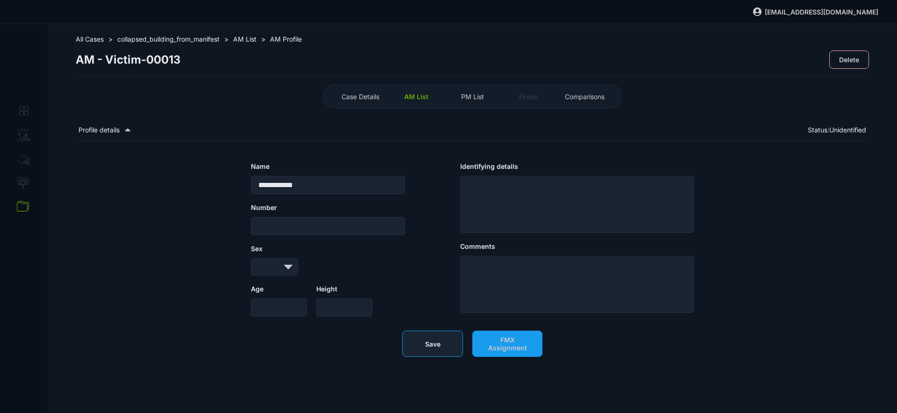
click at [436, 348] on span "Save" at bounding box center [432, 344] width 15 height 8
click at [421, 99] on span "AM List" at bounding box center [416, 97] width 24 height 8
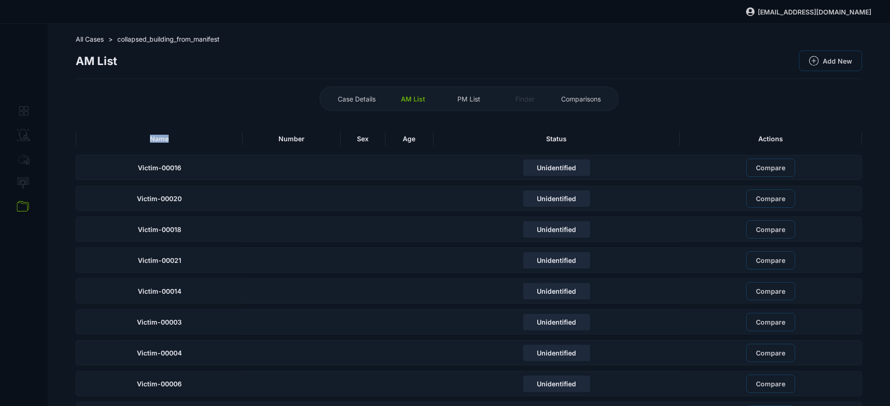
click at [174, 135] on div "Name" at bounding box center [159, 138] width 167 height 14
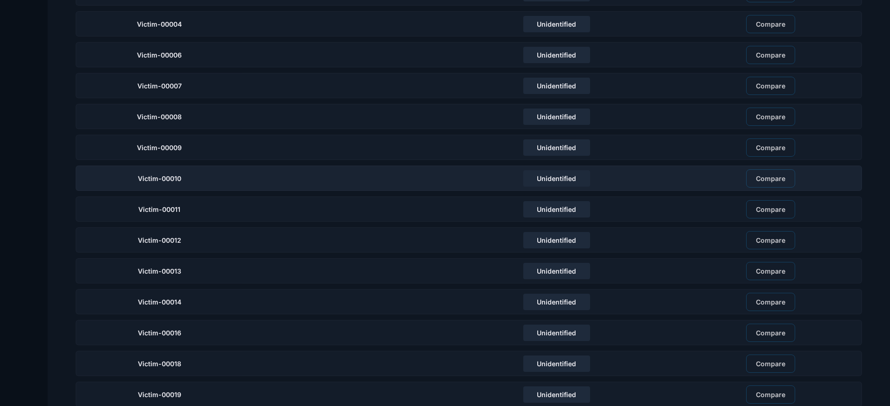
scroll to position [280, 0]
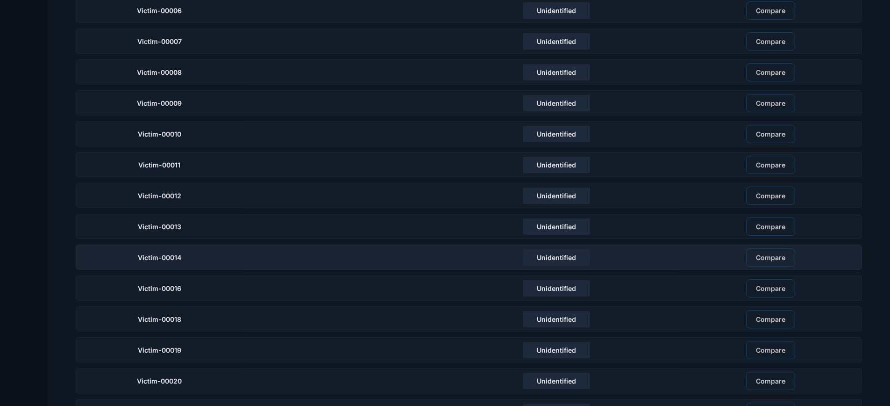
click at [199, 263] on div "Victim-00014" at bounding box center [159, 256] width 167 height 25
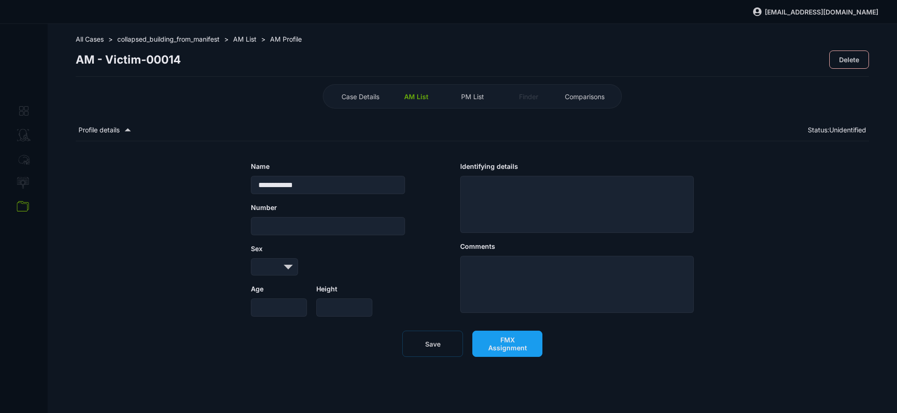
click at [512, 350] on span "FMX Assignment" at bounding box center [507, 343] width 50 height 16
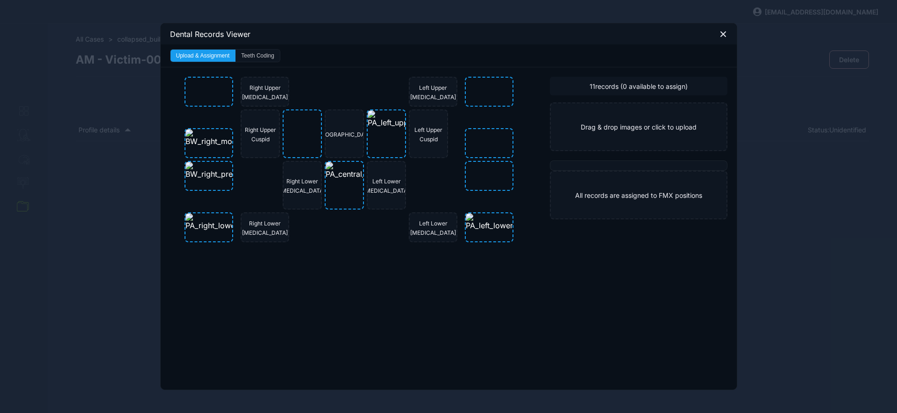
click at [256, 54] on button "Teeth Coding" at bounding box center [257, 56] width 44 height 12
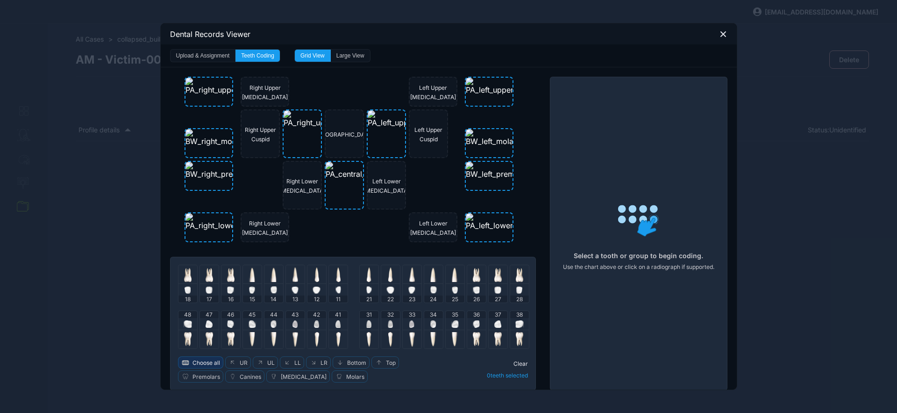
click at [209, 360] on span "Choose all" at bounding box center [206, 362] width 28 height 7
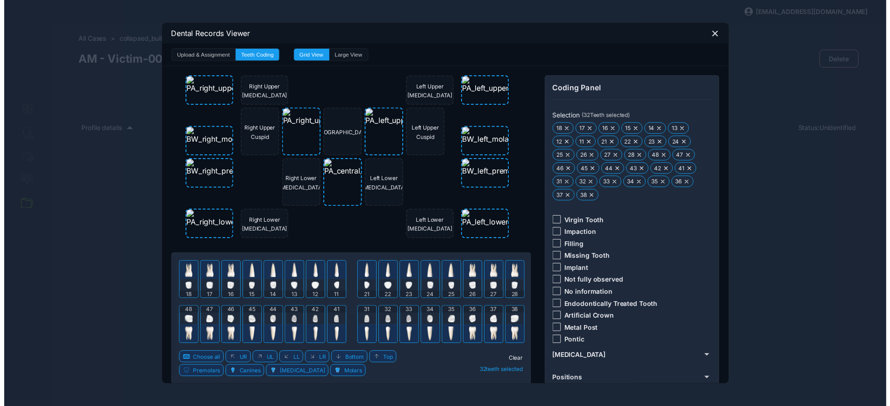
scroll to position [8, 0]
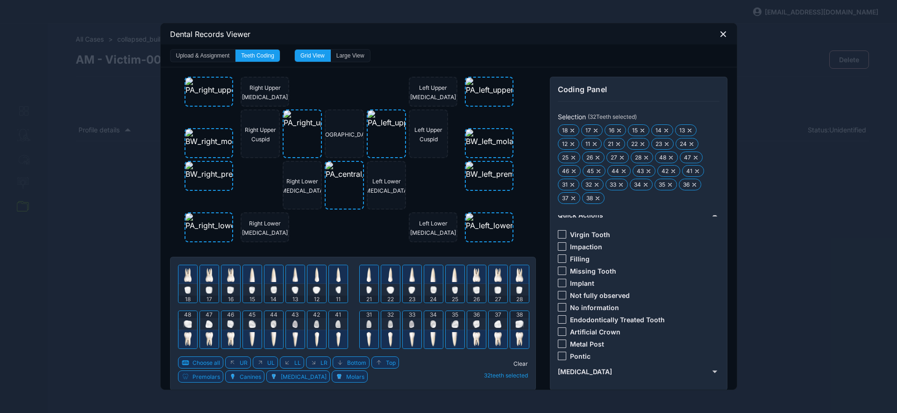
click at [560, 306] on div at bounding box center [562, 307] width 8 height 8
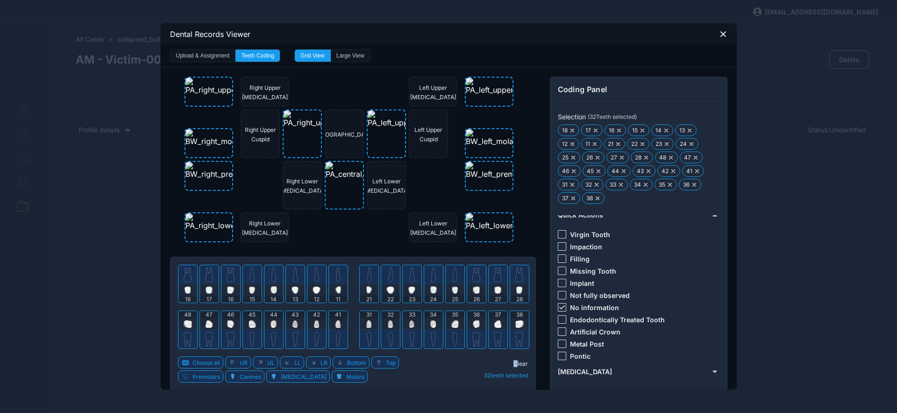
click at [513, 363] on span "Clear" at bounding box center [520, 363] width 14 height 7
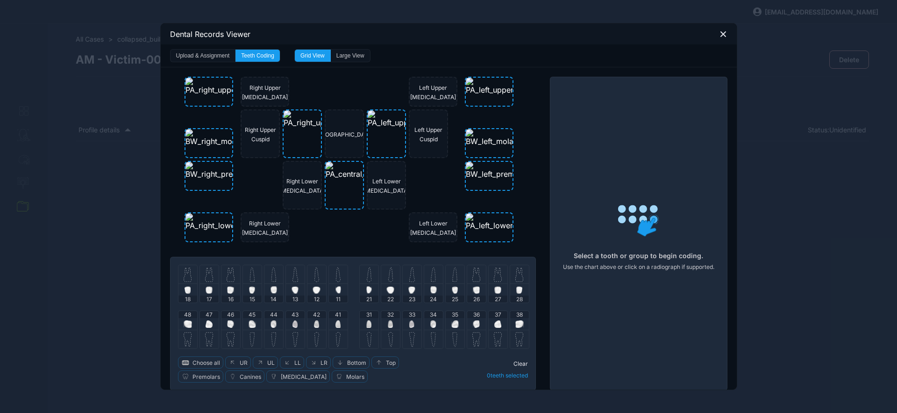
click at [206, 319] on div at bounding box center [209, 324] width 7 height 12
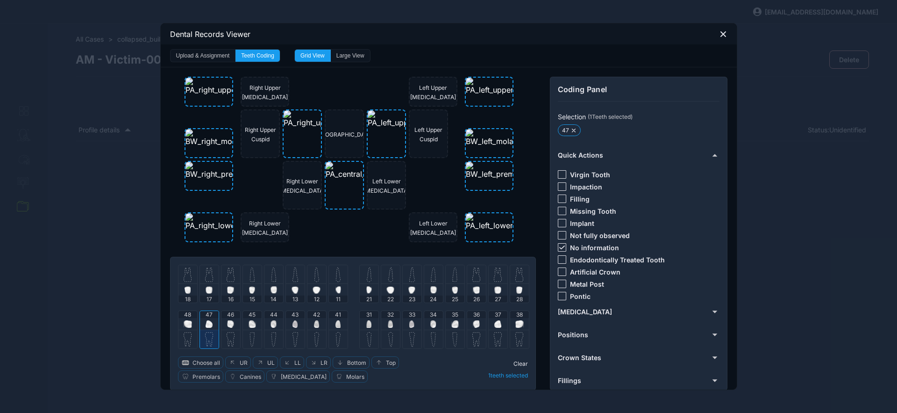
click at [249, 325] on img at bounding box center [252, 323] width 7 height 7
click at [559, 247] on icon at bounding box center [562, 247] width 6 height 4
drag, startPoint x: 561, startPoint y: 270, endPoint x: 509, endPoint y: 284, distance: 53.6
click at [561, 271] on div at bounding box center [562, 271] width 8 height 8
drag, startPoint x: 251, startPoint y: 323, endPoint x: 234, endPoint y: 327, distance: 18.1
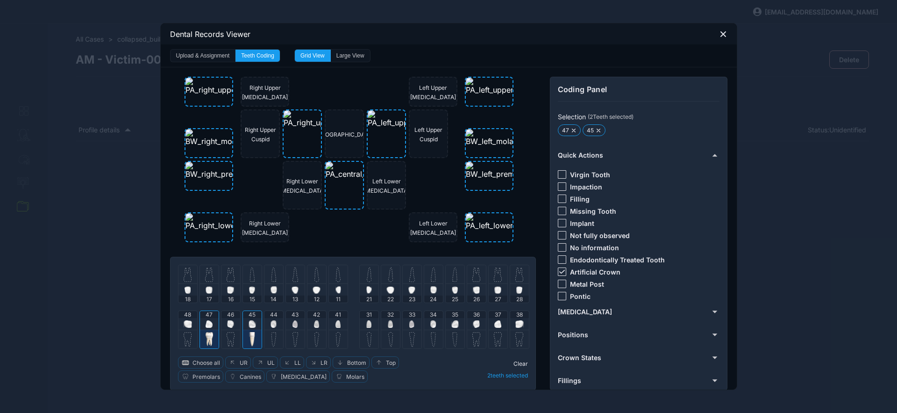
click at [251, 323] on img at bounding box center [252, 323] width 7 height 7
click at [208, 323] on img at bounding box center [209, 323] width 7 height 7
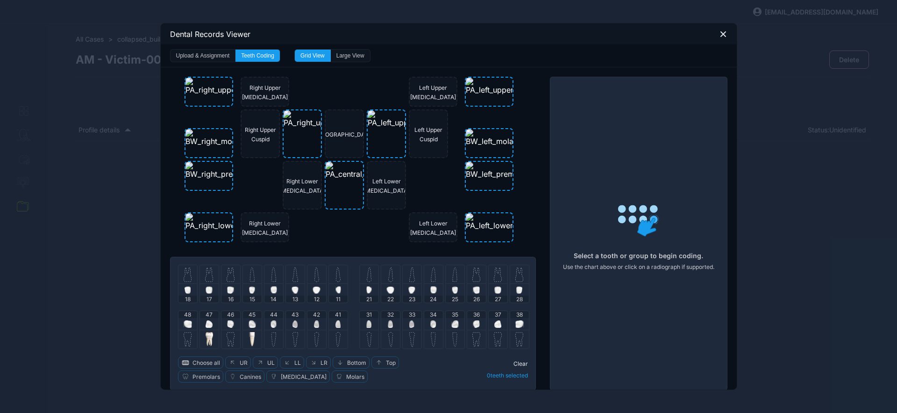
click at [227, 322] on img at bounding box center [230, 323] width 7 height 7
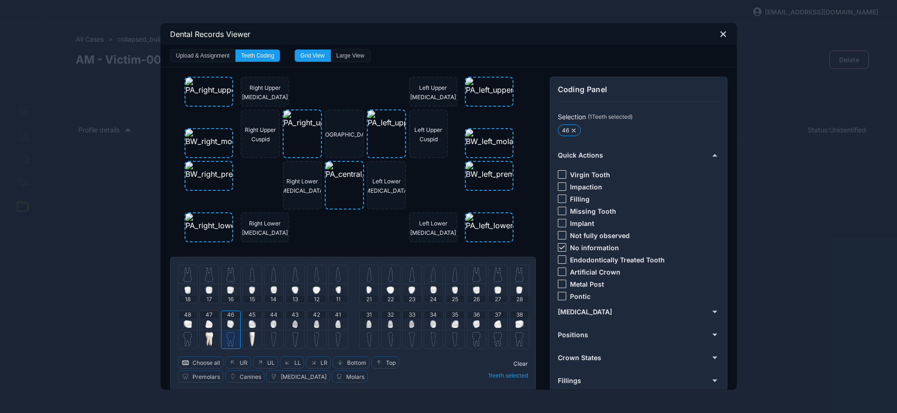
click at [558, 249] on div at bounding box center [562, 247] width 8 height 8
click at [558, 295] on div at bounding box center [562, 296] width 8 height 8
click at [227, 318] on div at bounding box center [230, 324] width 7 height 12
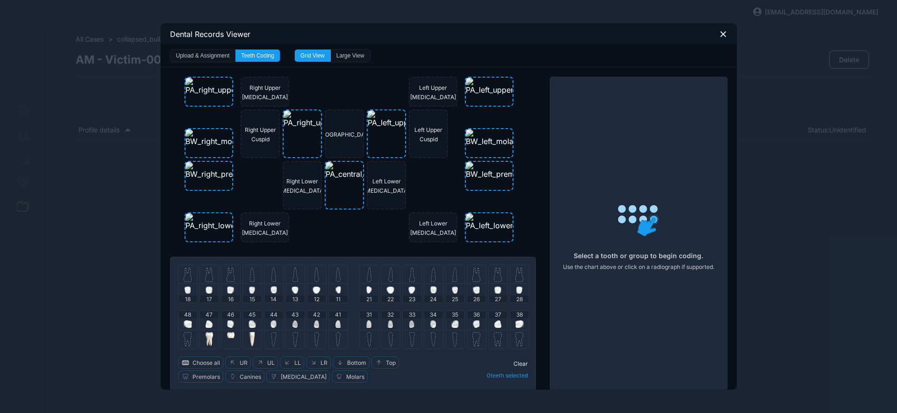
click at [205, 276] on img at bounding box center [209, 274] width 8 height 15
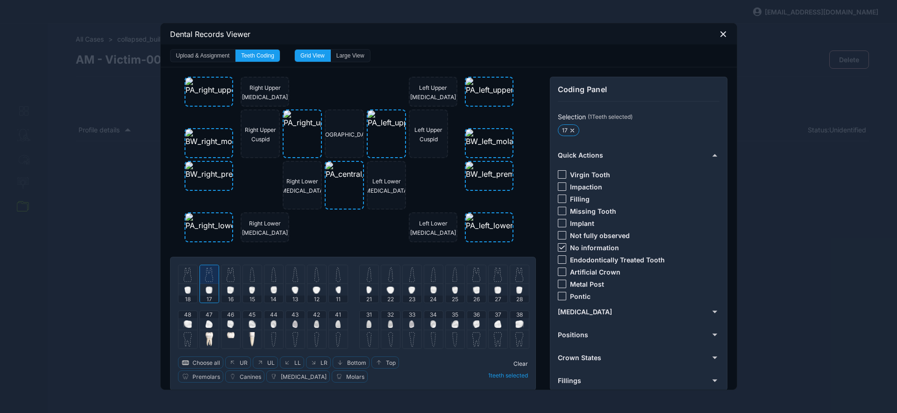
click at [249, 278] on img at bounding box center [251, 274] width 5 height 15
click at [475, 272] on img at bounding box center [476, 274] width 8 height 15
click at [431, 275] on img at bounding box center [433, 274] width 5 height 15
click at [409, 277] on img at bounding box center [412, 274] width 6 height 15
click at [451, 324] on img at bounding box center [454, 323] width 7 height 7
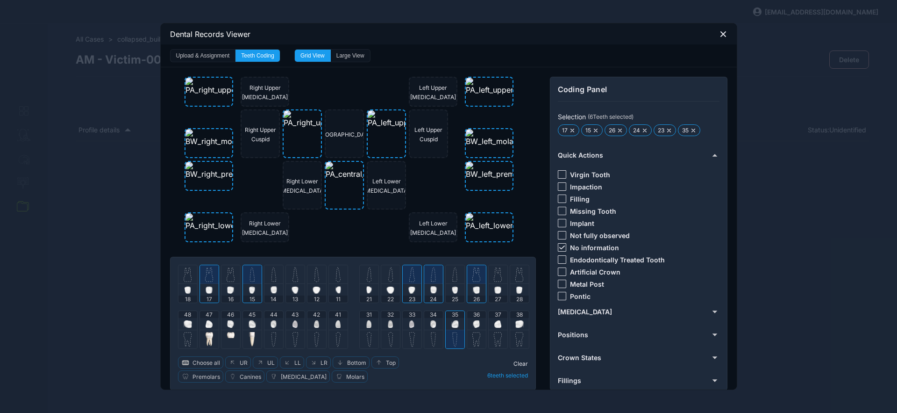
click at [558, 250] on div at bounding box center [562, 247] width 8 height 8
drag, startPoint x: 555, startPoint y: 198, endPoint x: 557, endPoint y: 205, distance: 6.7
click at [558, 199] on div at bounding box center [562, 198] width 8 height 8
click at [519, 363] on span "Clear" at bounding box center [520, 363] width 14 height 7
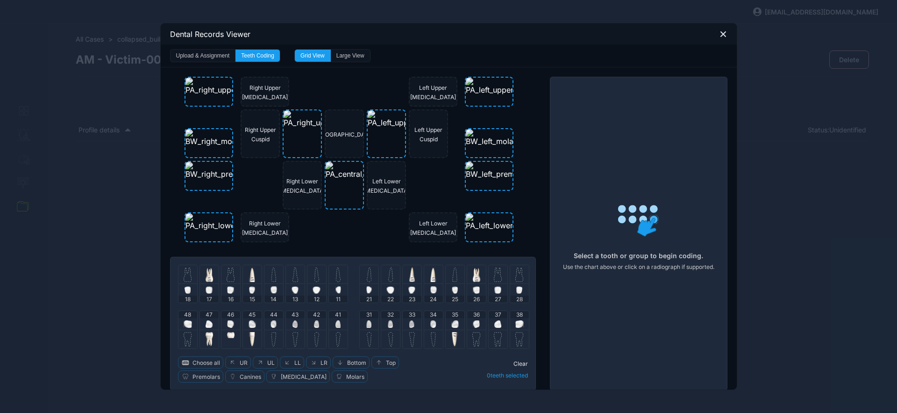
click at [228, 278] on img at bounding box center [231, 274] width 8 height 15
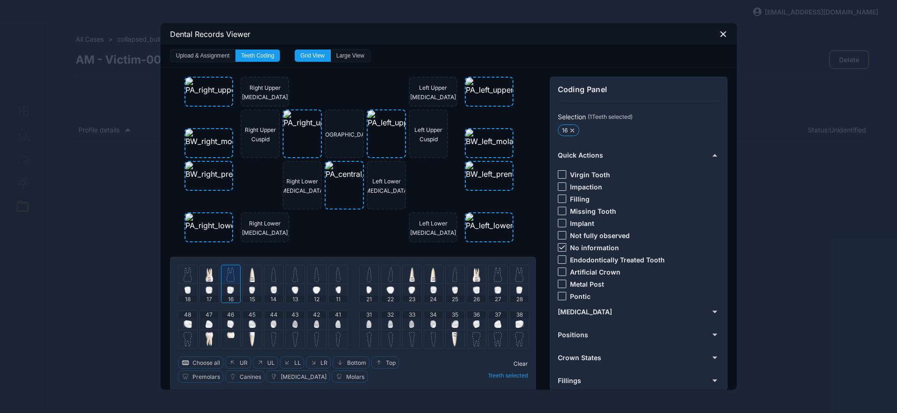
click at [559, 249] on div at bounding box center [562, 247] width 8 height 8
click at [560, 261] on div at bounding box center [562, 259] width 8 height 8
click at [513, 362] on span "Clear" at bounding box center [520, 363] width 14 height 7
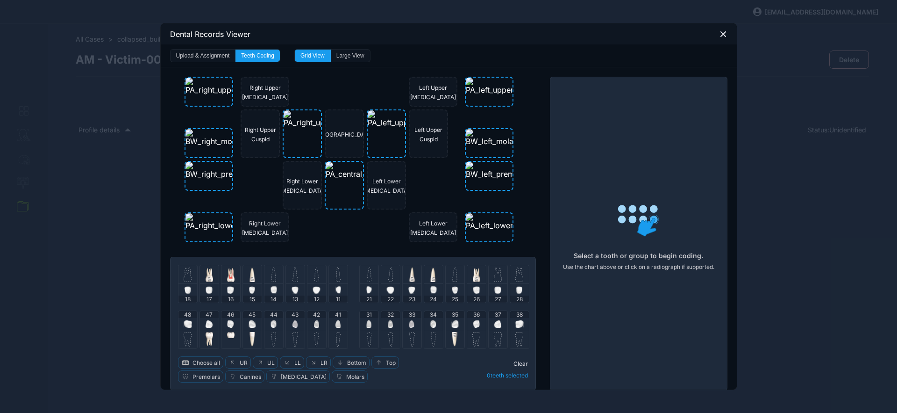
drag, startPoint x: 335, startPoint y: 319, endPoint x: 354, endPoint y: 321, distance: 18.8
click at [335, 319] on div at bounding box center [337, 324] width 5 height 12
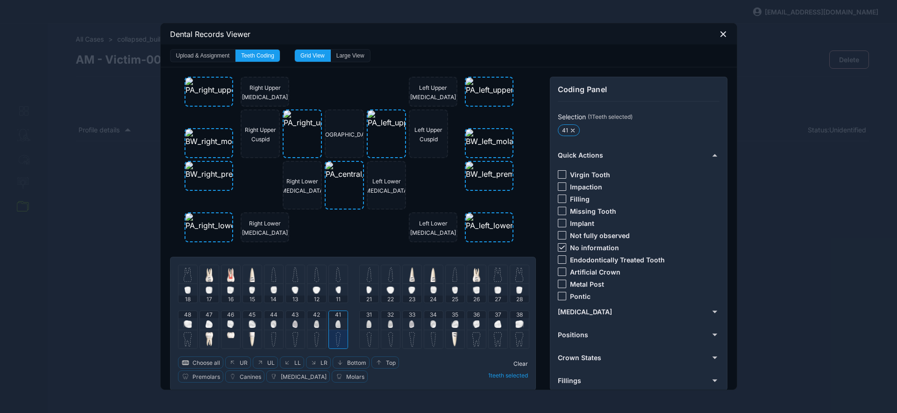
click at [370, 321] on div "31" at bounding box center [369, 320] width 19 height 19
click at [316, 319] on div "42" at bounding box center [316, 320] width 19 height 19
drag, startPoint x: 389, startPoint y: 318, endPoint x: 448, endPoint y: 303, distance: 60.6
click at [389, 318] on div "32" at bounding box center [390, 320] width 19 height 19
drag, startPoint x: 560, startPoint y: 246, endPoint x: 557, endPoint y: 237, distance: 9.3
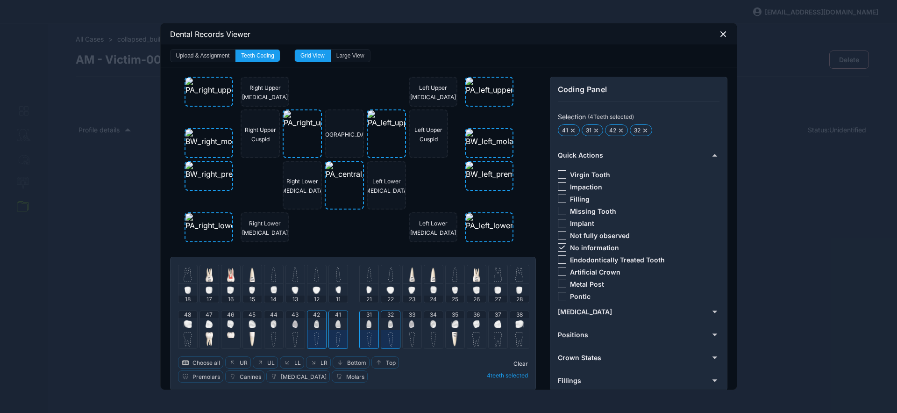
click at [560, 245] on icon at bounding box center [562, 247] width 6 height 4
drag, startPoint x: 558, startPoint y: 174, endPoint x: 535, endPoint y: 191, distance: 28.5
click at [558, 174] on div at bounding box center [562, 174] width 8 height 8
click at [515, 363] on span "Clear" at bounding box center [520, 363] width 14 height 7
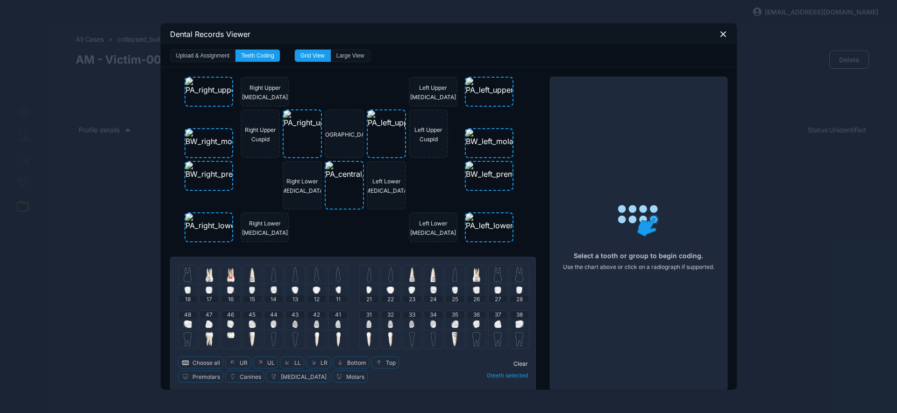
click at [451, 321] on img at bounding box center [454, 323] width 7 height 7
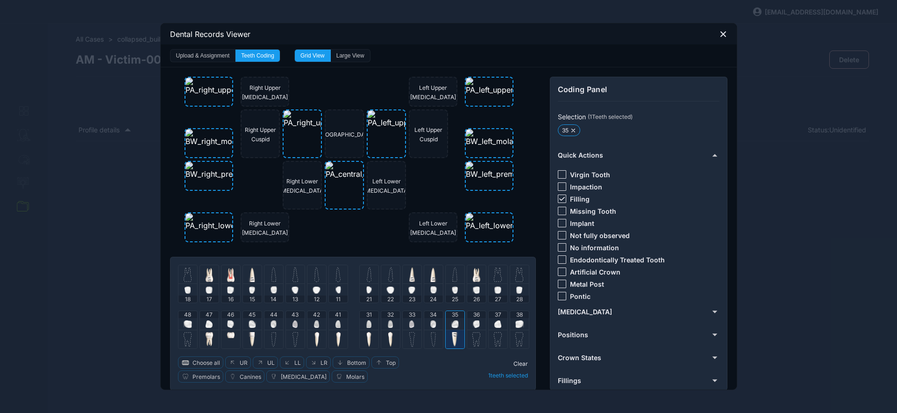
click at [455, 327] on div "35" at bounding box center [455, 320] width 19 height 19
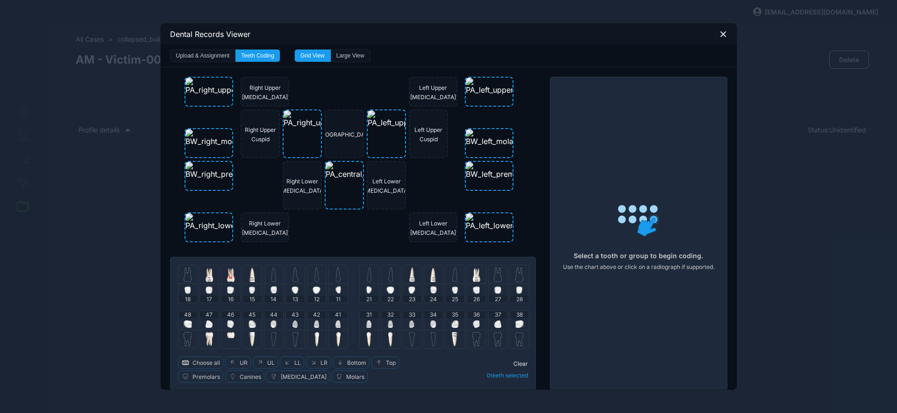
drag, startPoint x: 457, startPoint y: 327, endPoint x: 484, endPoint y: 311, distance: 31.2
click at [456, 327] on div "35" at bounding box center [455, 320] width 19 height 19
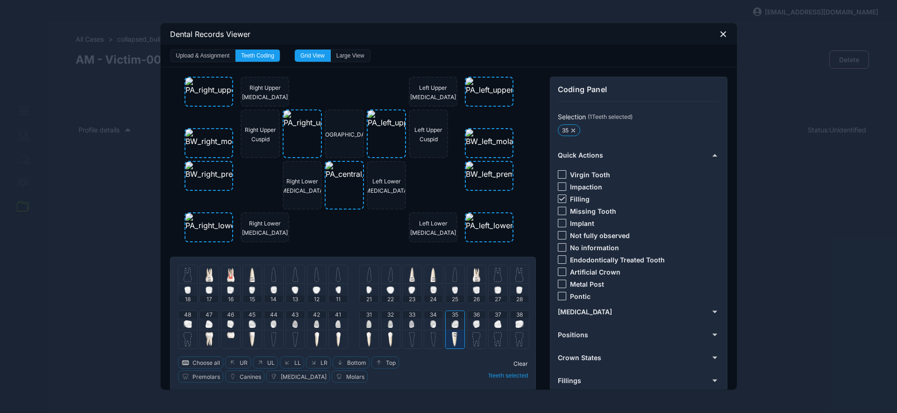
click at [559, 198] on icon at bounding box center [562, 199] width 6 height 4
click at [559, 257] on div at bounding box center [562, 259] width 8 height 8
click at [520, 362] on span "Clear" at bounding box center [520, 363] width 14 height 7
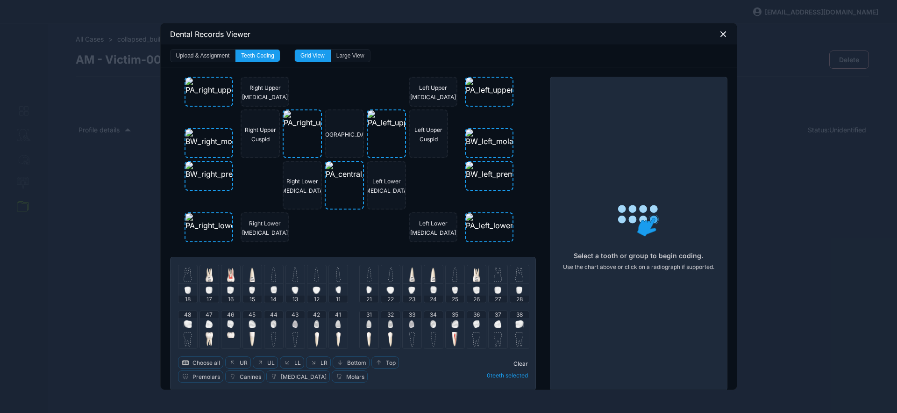
drag, startPoint x: 474, startPoint y: 320, endPoint x: 490, endPoint y: 292, distance: 31.6
click at [474, 320] on img at bounding box center [476, 323] width 7 height 7
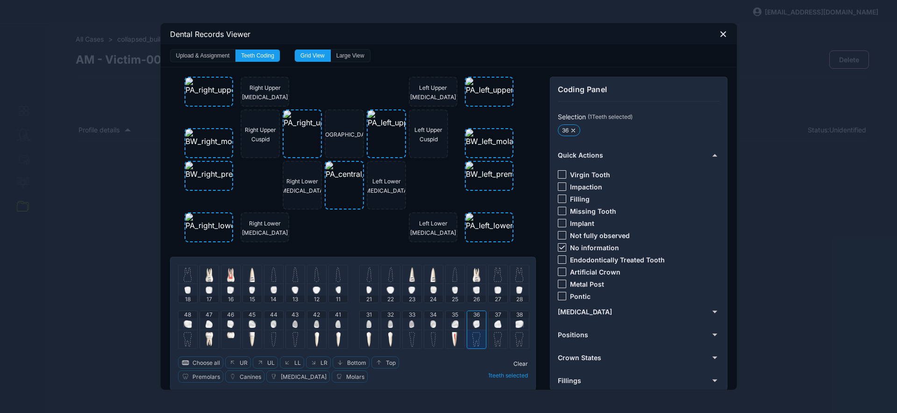
drag, startPoint x: 558, startPoint y: 245, endPoint x: 561, endPoint y: 219, distance: 26.3
click at [558, 244] on div at bounding box center [562, 247] width 8 height 8
click at [559, 196] on div at bounding box center [562, 198] width 8 height 8
drag, startPoint x: 513, startPoint y: 362, endPoint x: 507, endPoint y: 348, distance: 15.3
click at [513, 362] on span "Clear" at bounding box center [520, 363] width 14 height 7
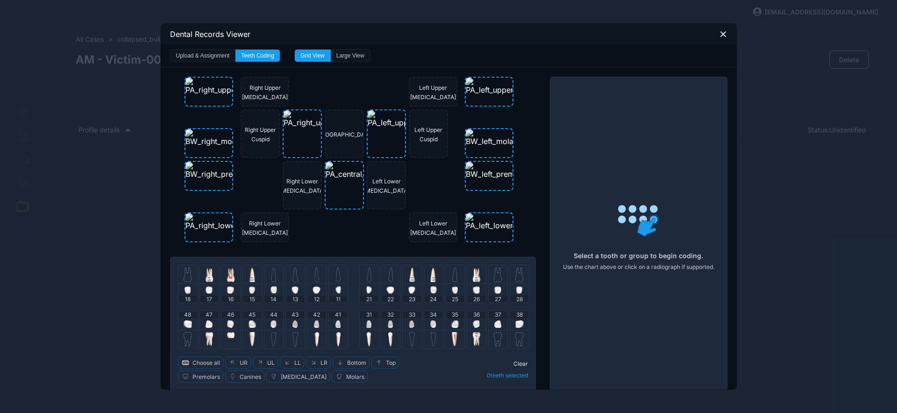
drag, startPoint x: 495, startPoint y: 325, endPoint x: 500, endPoint y: 319, distance: 8.0
click at [495, 325] on img at bounding box center [497, 323] width 7 height 7
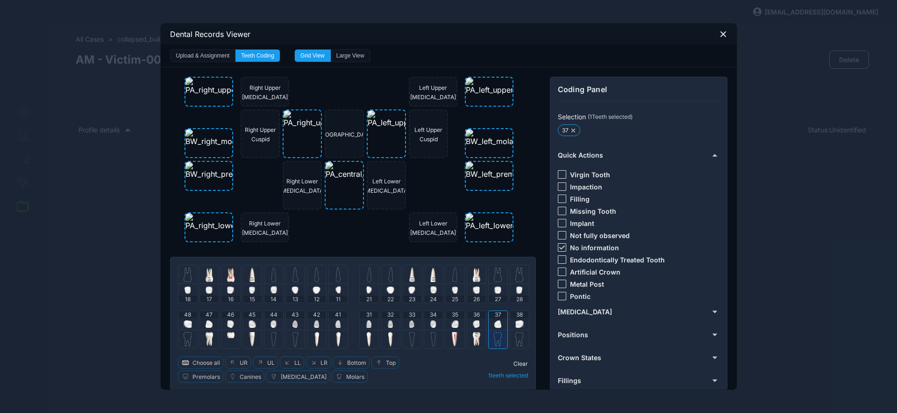
click at [559, 245] on icon at bounding box center [562, 247] width 6 height 4
drag, startPoint x: 558, startPoint y: 260, endPoint x: 531, endPoint y: 319, distance: 65.2
click at [558, 261] on div at bounding box center [562, 259] width 8 height 8
click at [515, 363] on span "Clear" at bounding box center [520, 363] width 14 height 7
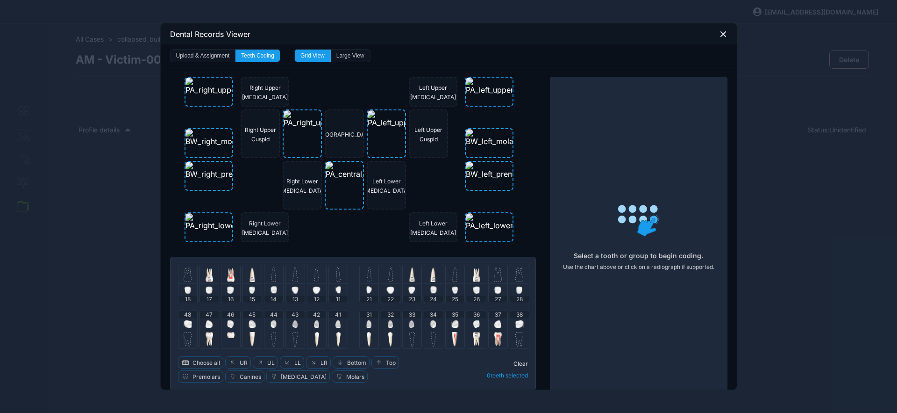
click at [432, 323] on img at bounding box center [433, 323] width 6 height 7
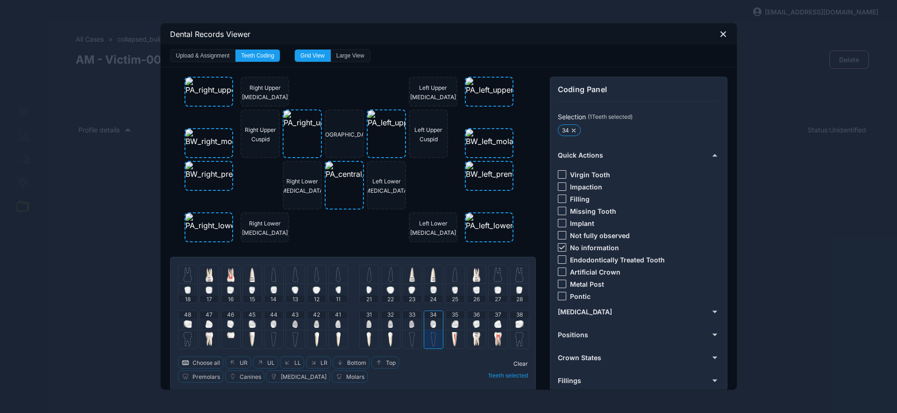
drag, startPoint x: 559, startPoint y: 242, endPoint x: 560, endPoint y: 208, distance: 33.7
click at [559, 242] on div "Virgin [MEDICAL_DATA] Filling Missing Tooth Implant Not fully observed No infor…" at bounding box center [638, 233] width 160 height 141
click at [559, 195] on div at bounding box center [562, 198] width 8 height 8
click at [522, 364] on span "Clear" at bounding box center [520, 363] width 14 height 7
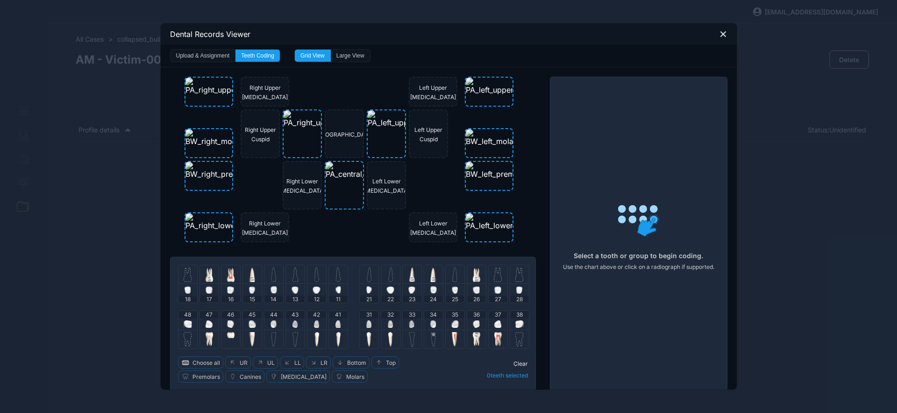
click at [428, 330] on div at bounding box center [433, 338] width 19 height 19
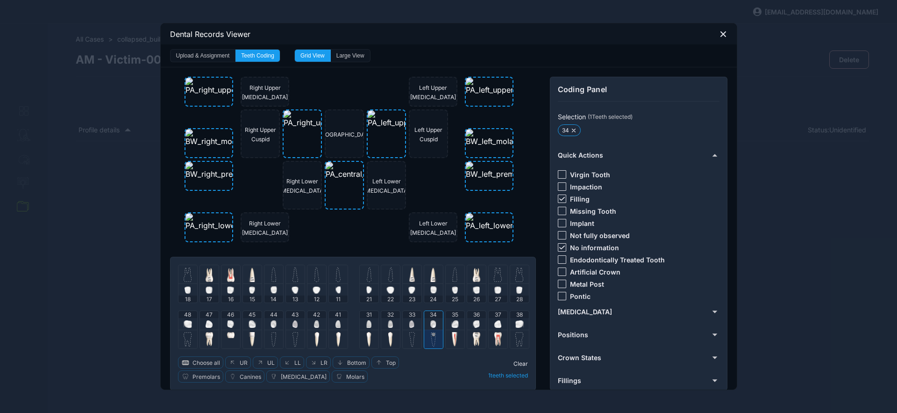
click at [559, 246] on icon at bounding box center [562, 247] width 6 height 4
click at [520, 362] on span "Clear" at bounding box center [520, 363] width 14 height 7
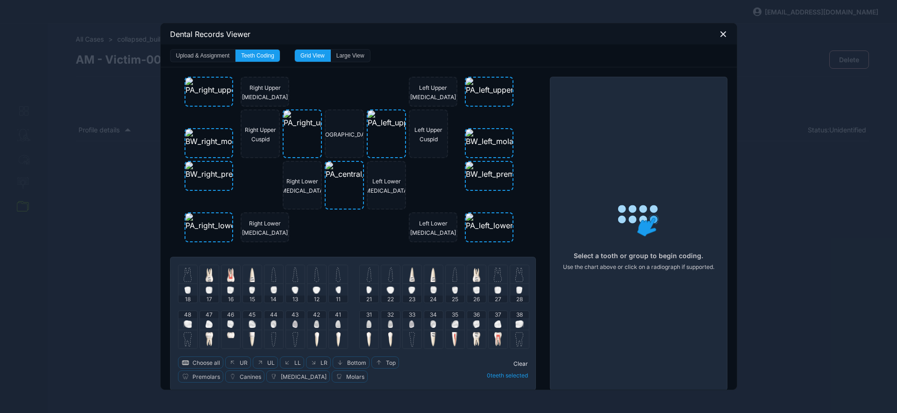
drag, startPoint x: 719, startPoint y: 37, endPoint x: 467, endPoint y: 157, distance: 279.0
click at [719, 37] on icon at bounding box center [723, 34] width 8 height 8
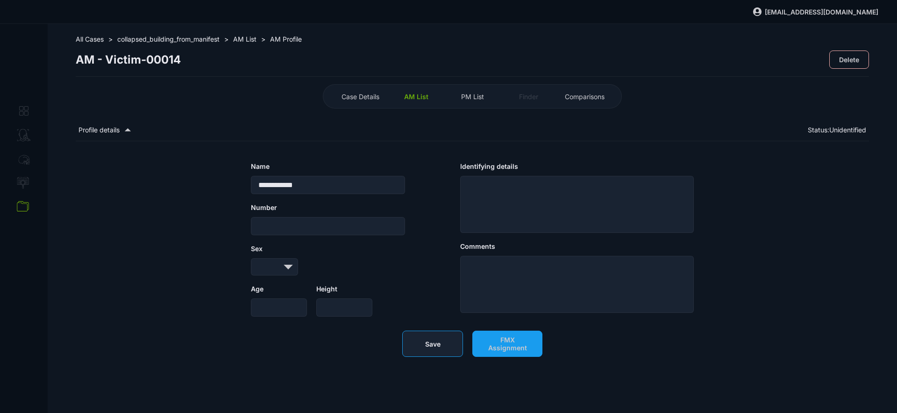
click at [447, 343] on button "Save" at bounding box center [432, 343] width 61 height 26
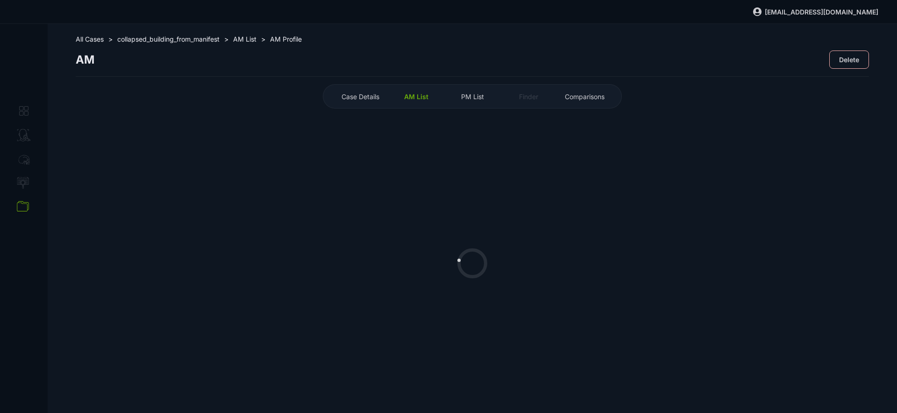
click at [419, 97] on span "AM List" at bounding box center [416, 97] width 24 height 8
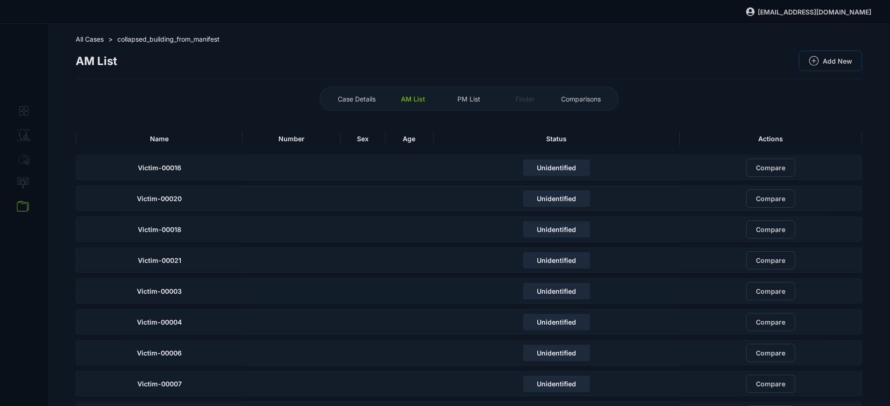
drag, startPoint x: 224, startPoint y: 143, endPoint x: 221, endPoint y: 154, distance: 11.2
click at [224, 143] on div "Name" at bounding box center [159, 138] width 167 height 14
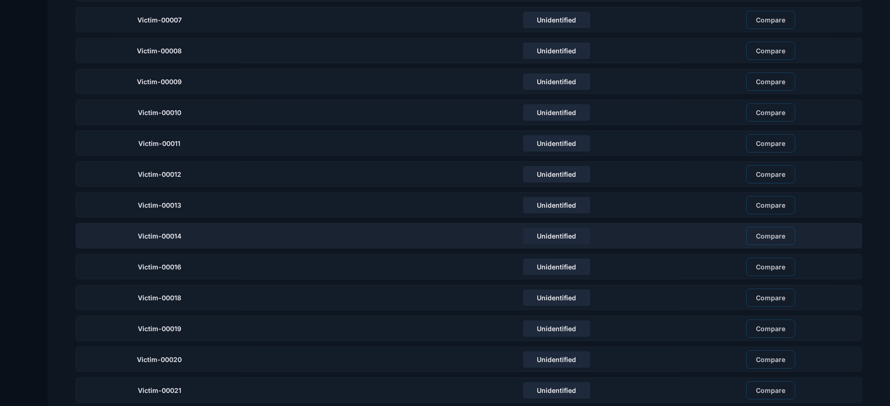
scroll to position [310, 0]
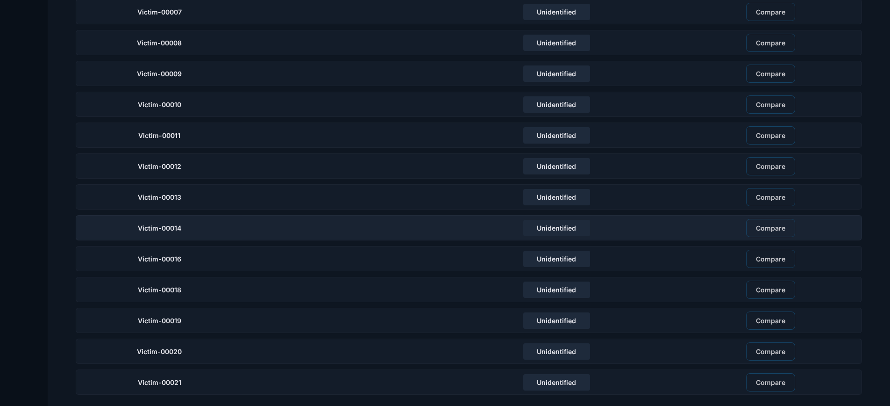
click at [192, 228] on div "Victim-00014" at bounding box center [159, 227] width 167 height 25
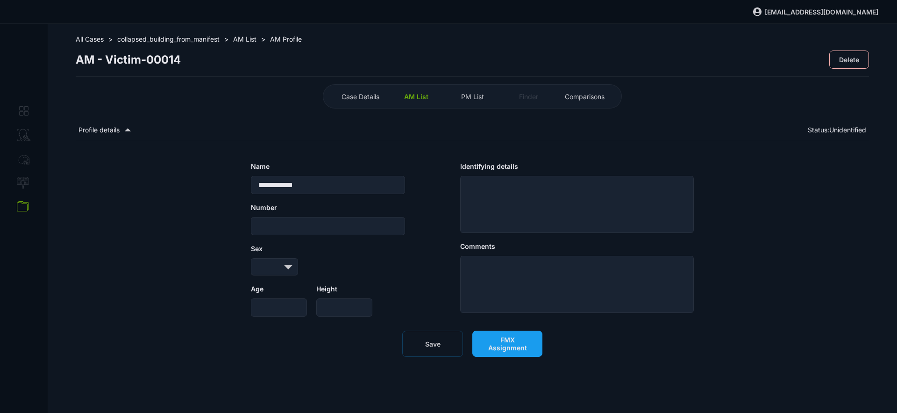
click at [513, 351] on span "FMX Assignment" at bounding box center [507, 343] width 50 height 16
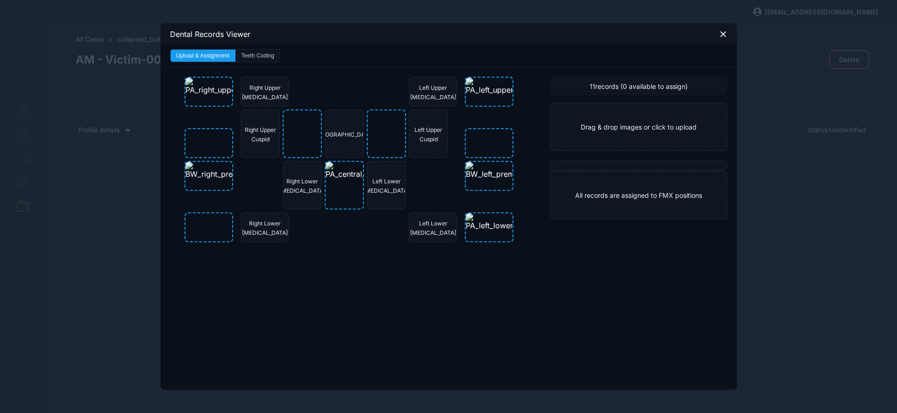
click at [246, 58] on button "Teeth Coding" at bounding box center [257, 56] width 44 height 12
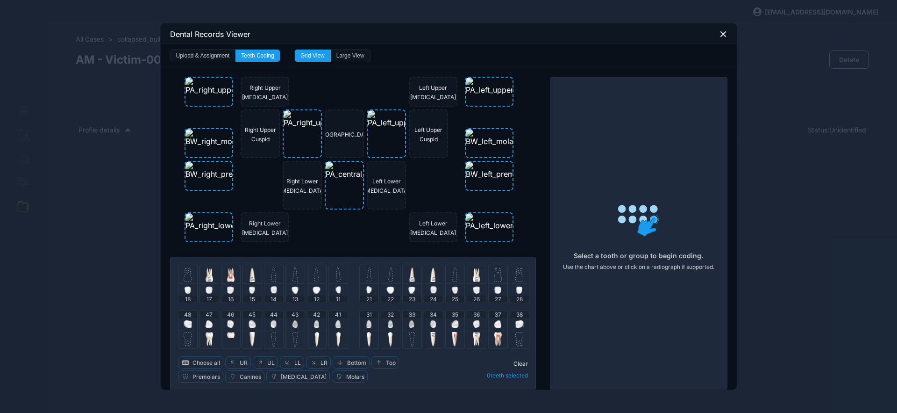
click at [719, 36] on icon at bounding box center [723, 34] width 8 height 8
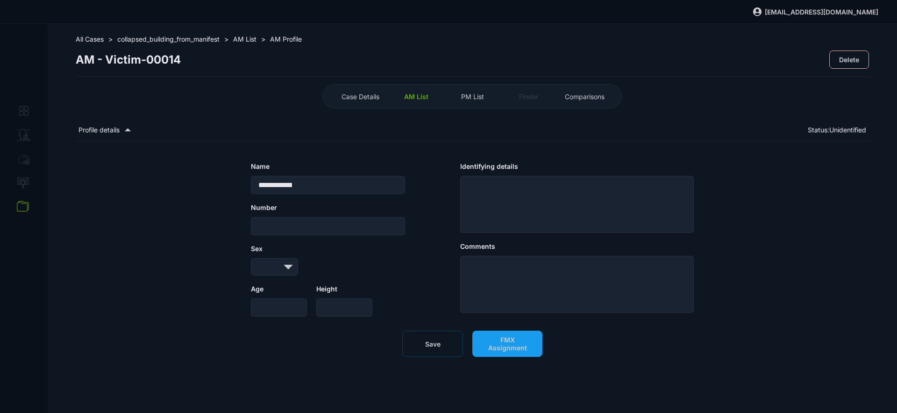
click at [253, 39] on span "AM List" at bounding box center [244, 39] width 23 height 8
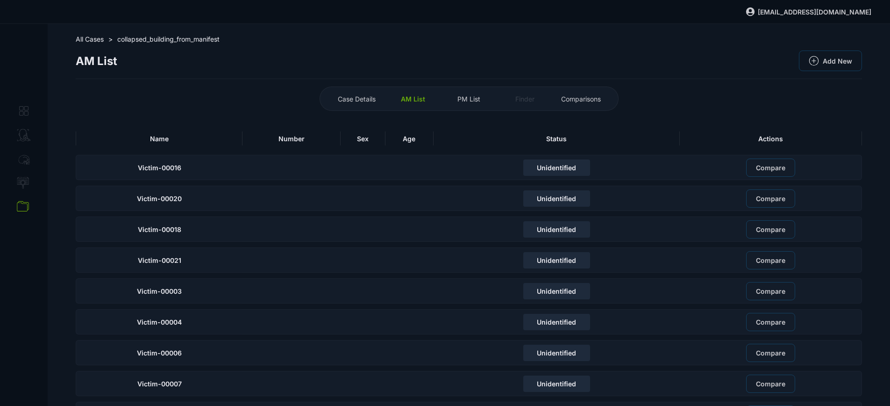
click at [204, 140] on div "Name" at bounding box center [159, 138] width 167 height 14
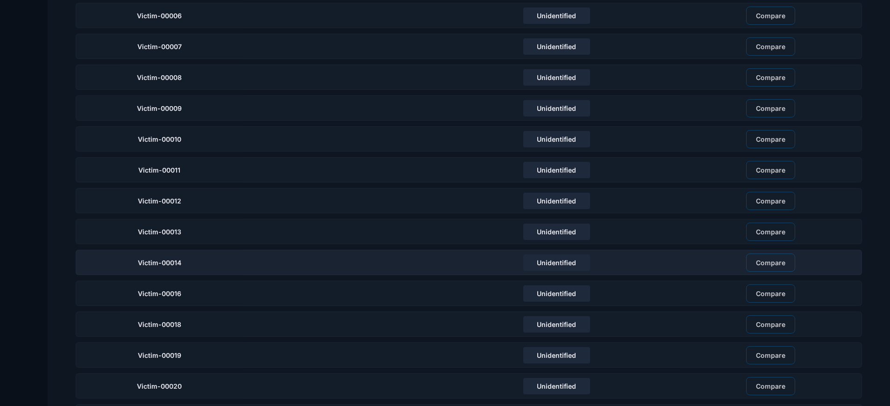
scroll to position [310, 0]
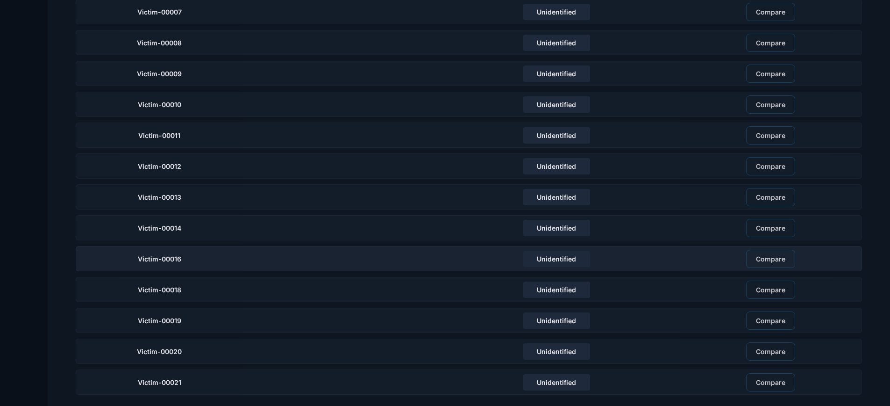
click at [204, 265] on div "Victim-00016" at bounding box center [159, 258] width 167 height 25
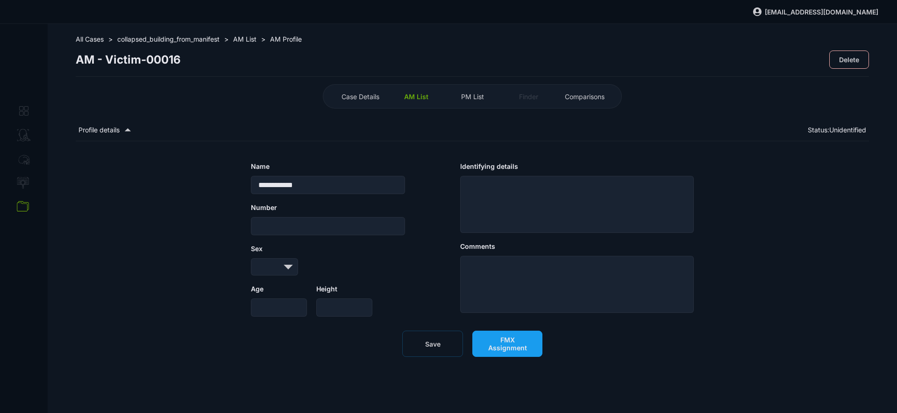
click at [510, 351] on span "FMX Assignment" at bounding box center [507, 343] width 50 height 16
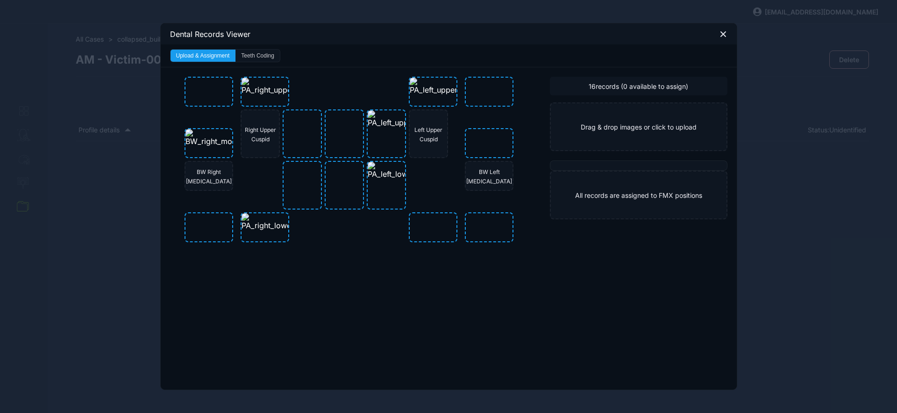
drag, startPoint x: 264, startPoint y: 57, endPoint x: 263, endPoint y: 66, distance: 9.0
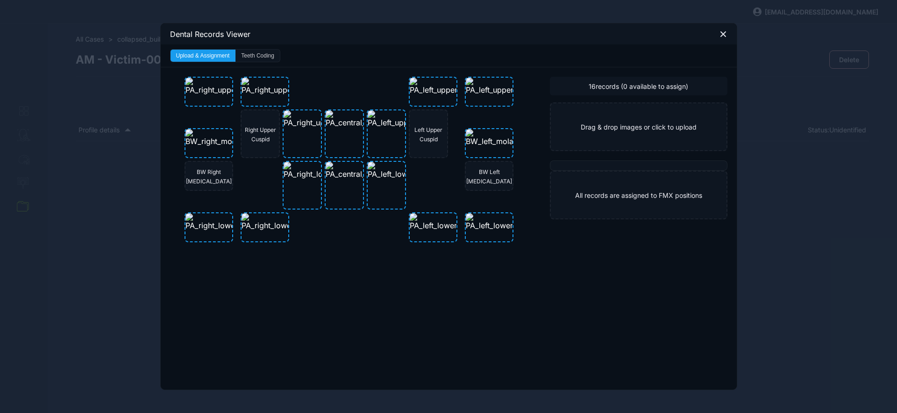
click at [264, 58] on button "Teeth Coding" at bounding box center [257, 56] width 44 height 12
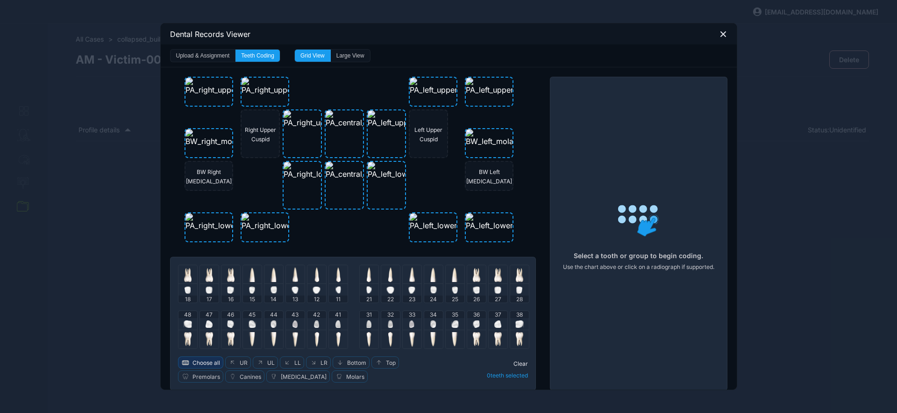
click at [200, 361] on span "Choose all" at bounding box center [206, 362] width 28 height 7
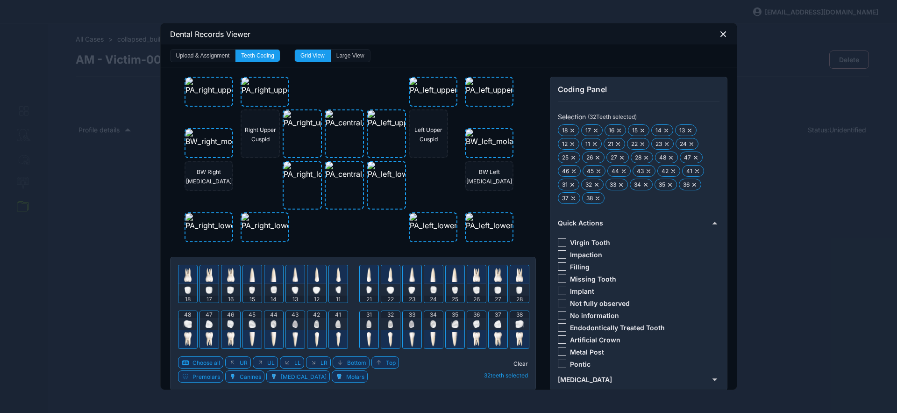
click at [559, 312] on div at bounding box center [562, 315] width 8 height 8
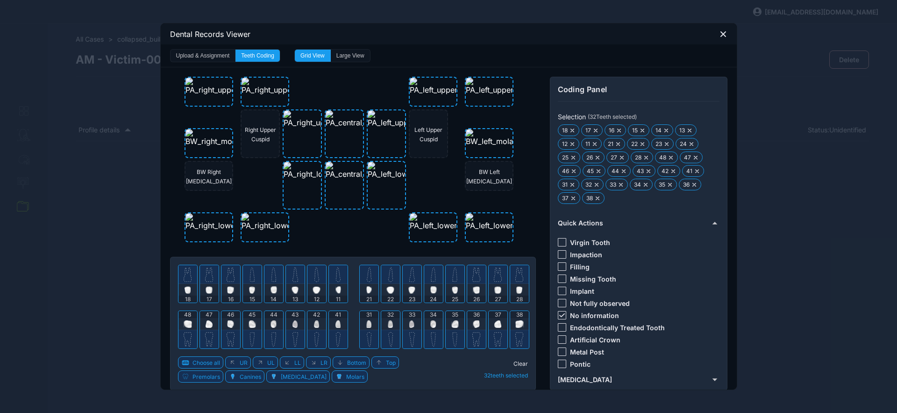
click at [519, 361] on span "Clear" at bounding box center [520, 363] width 14 height 7
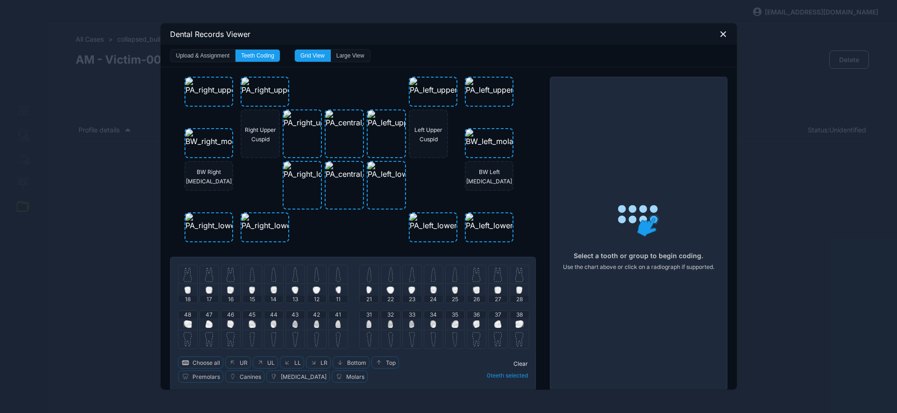
click at [228, 323] on img at bounding box center [230, 323] width 7 height 7
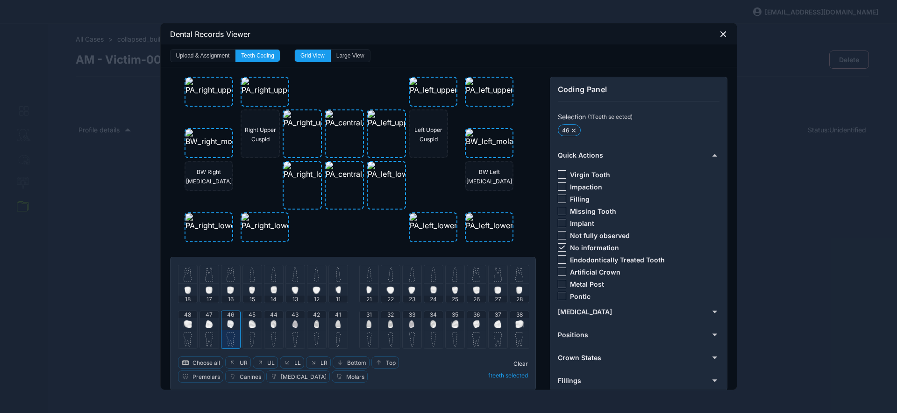
click at [253, 327] on div "45" at bounding box center [252, 320] width 19 height 19
click at [272, 322] on img at bounding box center [273, 323] width 6 height 7
click at [228, 273] on img at bounding box center [231, 274] width 8 height 15
click at [249, 276] on img at bounding box center [251, 274] width 5 height 15
click at [474, 328] on div at bounding box center [476, 324] width 7 height 12
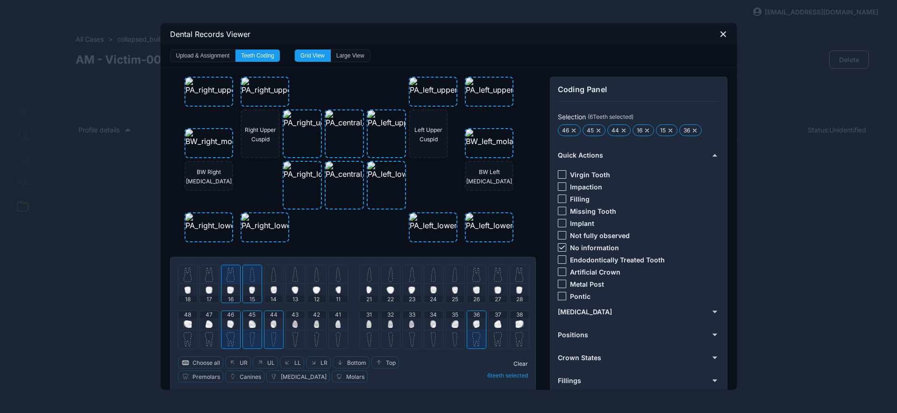
click at [494, 318] on div at bounding box center [497, 324] width 7 height 12
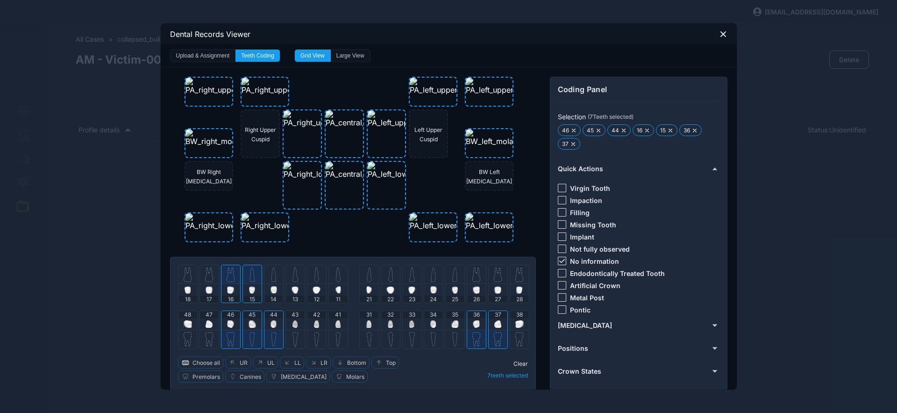
click at [494, 268] on img at bounding box center [498, 274] width 8 height 15
click at [561, 262] on icon at bounding box center [562, 261] width 6 height 4
click at [558, 287] on div at bounding box center [562, 285] width 8 height 8
click at [518, 361] on span "Clear" at bounding box center [520, 363] width 14 height 7
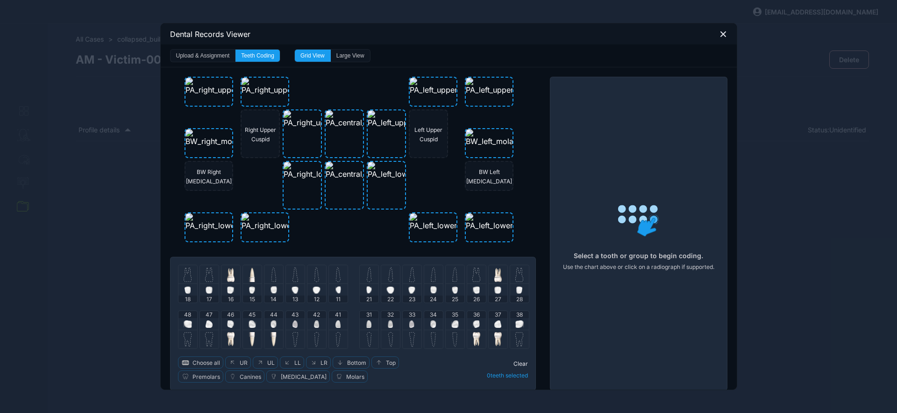
click at [207, 323] on img at bounding box center [209, 323] width 7 height 7
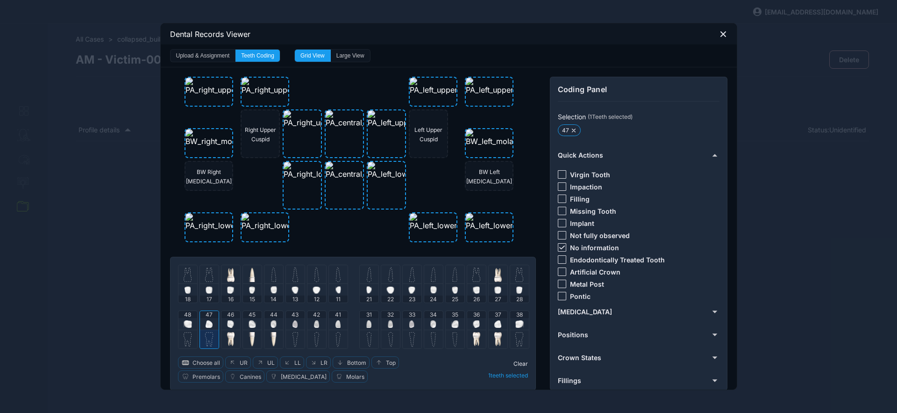
click at [211, 278] on div at bounding box center [209, 274] width 19 height 19
click at [271, 277] on img at bounding box center [273, 274] width 5 height 15
click at [292, 281] on img at bounding box center [295, 274] width 6 height 15
click at [473, 276] on img at bounding box center [476, 274] width 8 height 15
click at [472, 268] on img at bounding box center [476, 274] width 8 height 15
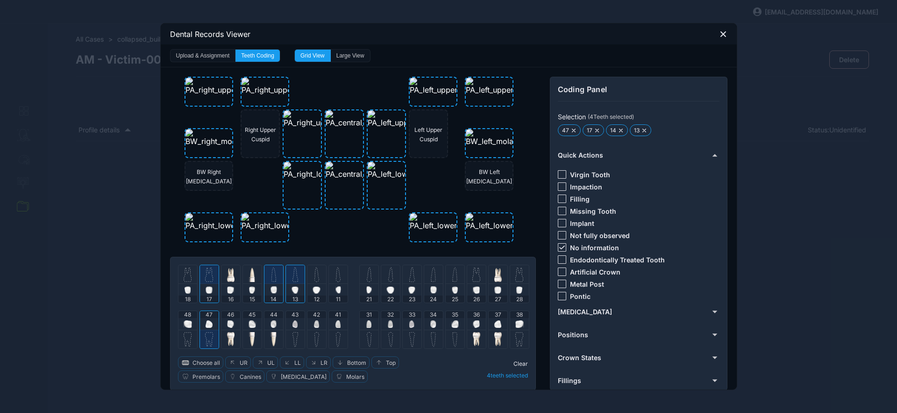
click at [452, 274] on img at bounding box center [454, 274] width 5 height 15
click at [558, 245] on div at bounding box center [562, 247] width 8 height 8
click at [559, 200] on div at bounding box center [562, 198] width 8 height 8
click at [515, 365] on span "Clear" at bounding box center [520, 363] width 14 height 7
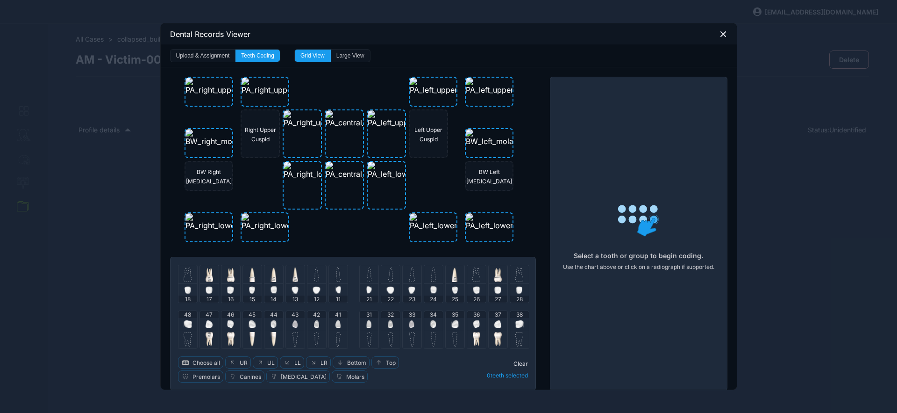
click at [474, 276] on img at bounding box center [476, 274] width 8 height 15
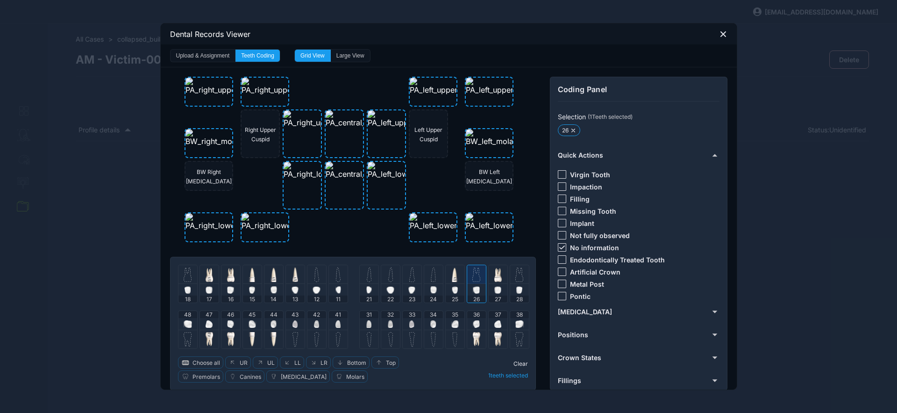
click at [558, 244] on div at bounding box center [562, 247] width 8 height 8
drag, startPoint x: 559, startPoint y: 256, endPoint x: 545, endPoint y: 293, distance: 39.2
click at [559, 256] on div at bounding box center [562, 259] width 8 height 8
click at [516, 363] on span "Clear" at bounding box center [520, 363] width 14 height 7
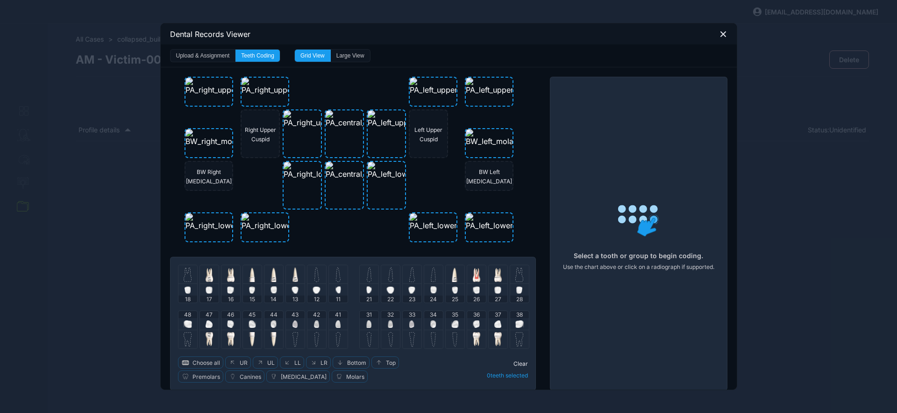
click at [336, 276] on img at bounding box center [338, 274] width 5 height 15
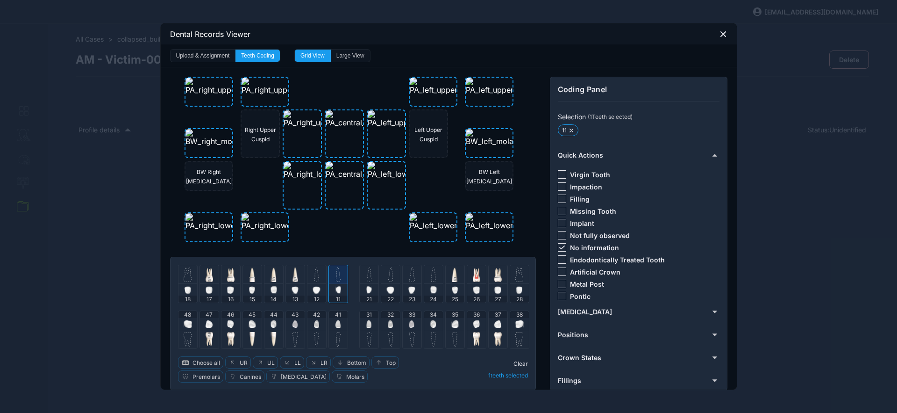
drag, startPoint x: 362, startPoint y: 279, endPoint x: 359, endPoint y: 290, distance: 11.2
click at [362, 280] on div at bounding box center [369, 274] width 19 height 19
click at [331, 322] on div "41" at bounding box center [338, 320] width 19 height 19
click at [360, 324] on div "31" at bounding box center [369, 320] width 19 height 19
click at [560, 246] on icon at bounding box center [562, 247] width 6 height 4
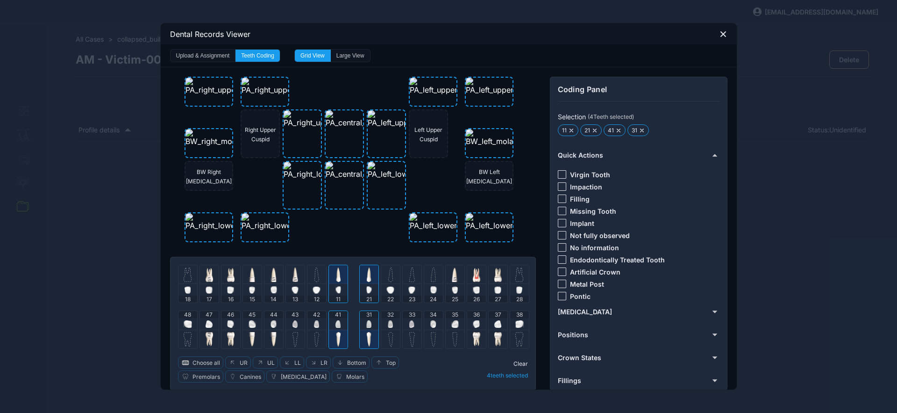
click at [558, 173] on div at bounding box center [562, 174] width 8 height 8
click at [513, 364] on span "Clear" at bounding box center [520, 363] width 14 height 7
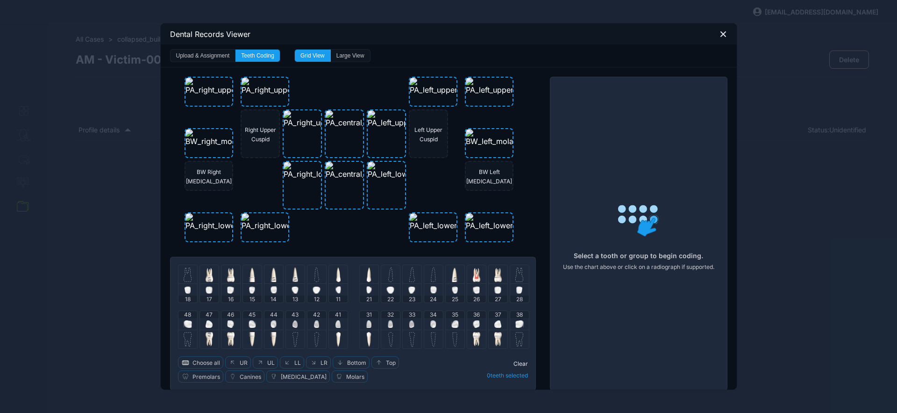
drag, startPoint x: 314, startPoint y: 276, endPoint x: 321, endPoint y: 274, distance: 7.3
click at [314, 277] on img at bounding box center [316, 274] width 5 height 15
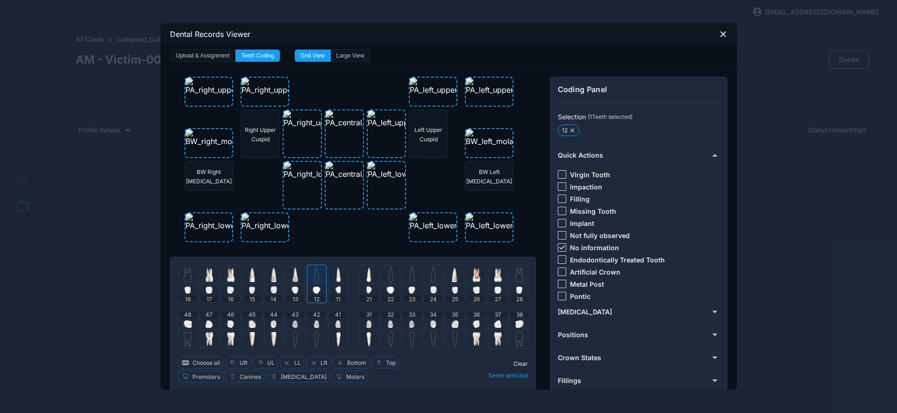
click at [384, 277] on div at bounding box center [390, 274] width 19 height 19
drag, startPoint x: 557, startPoint y: 247, endPoint x: 562, endPoint y: 236, distance: 11.7
click at [559, 246] on icon at bounding box center [562, 247] width 6 height 4
click at [558, 198] on div at bounding box center [562, 198] width 8 height 8
click at [516, 362] on span "Clear" at bounding box center [520, 363] width 14 height 7
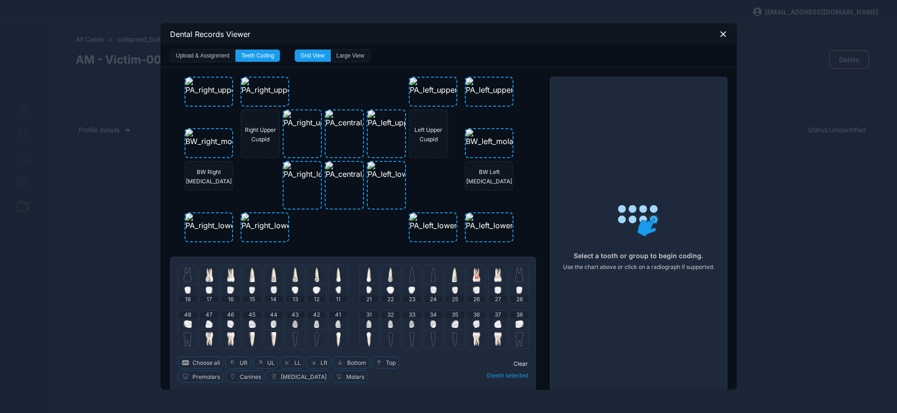
click at [723, 33] on div "Dental Records Viewer" at bounding box center [449, 33] width 576 height 21
click at [721, 33] on icon at bounding box center [723, 34] width 5 height 5
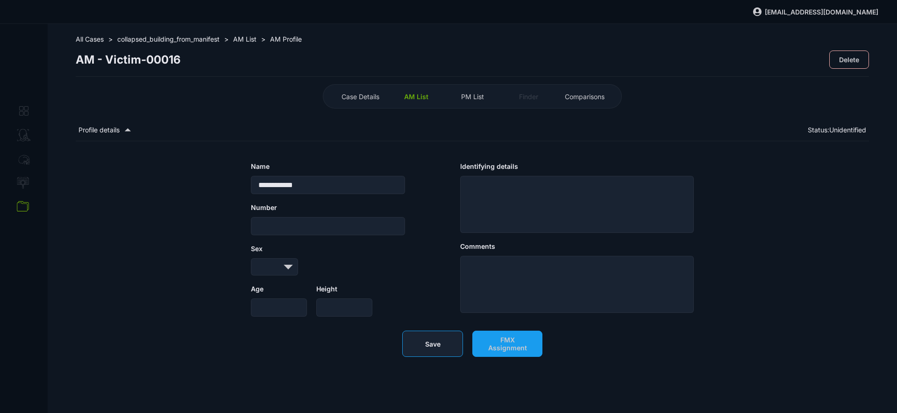
click at [445, 355] on button "Save" at bounding box center [432, 343] width 61 height 26
click at [245, 40] on span "AM List" at bounding box center [244, 39] width 23 height 8
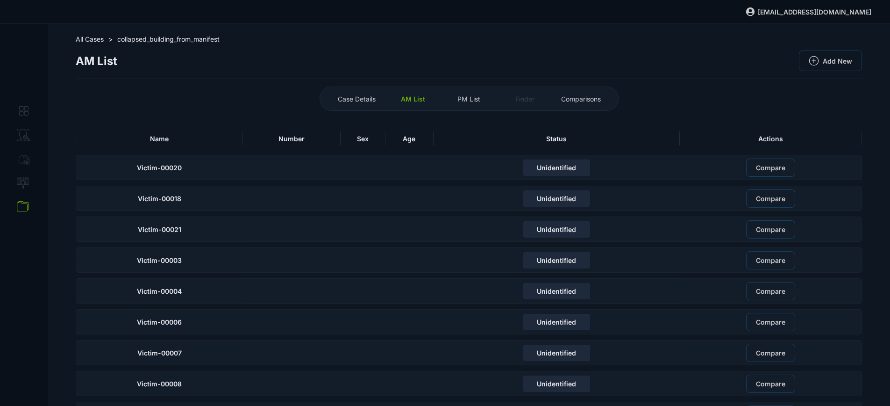
click at [206, 137] on div "Name" at bounding box center [159, 138] width 167 height 14
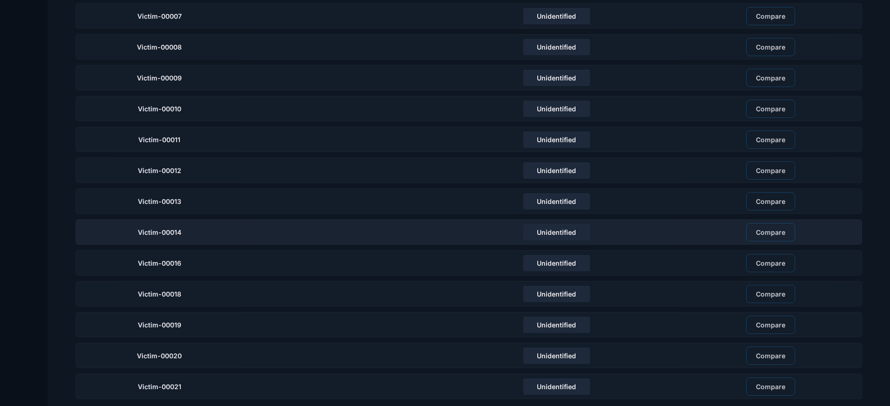
scroll to position [310, 0]
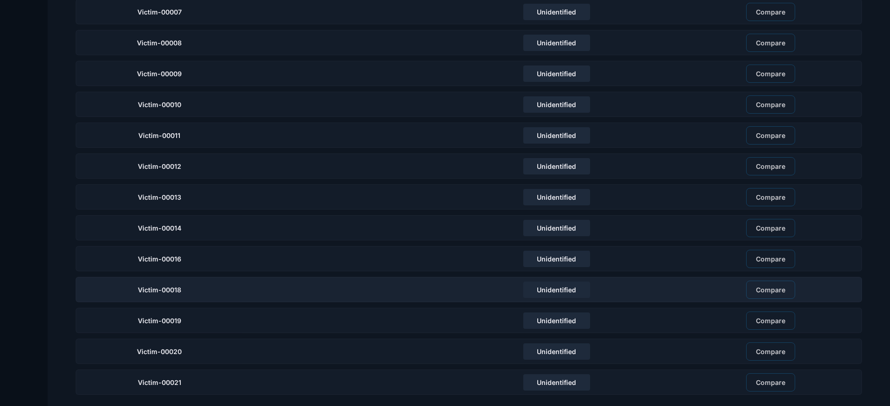
click at [198, 289] on div "Victim-00018" at bounding box center [159, 289] width 167 height 25
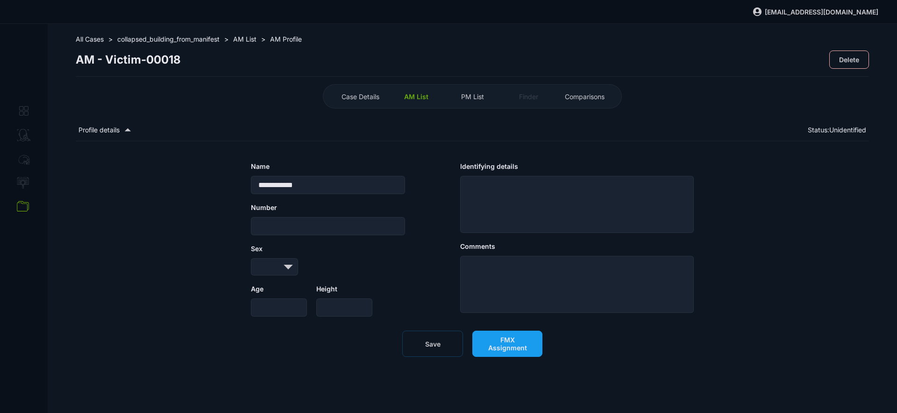
click at [505, 348] on span "FMX Assignment" at bounding box center [507, 343] width 50 height 16
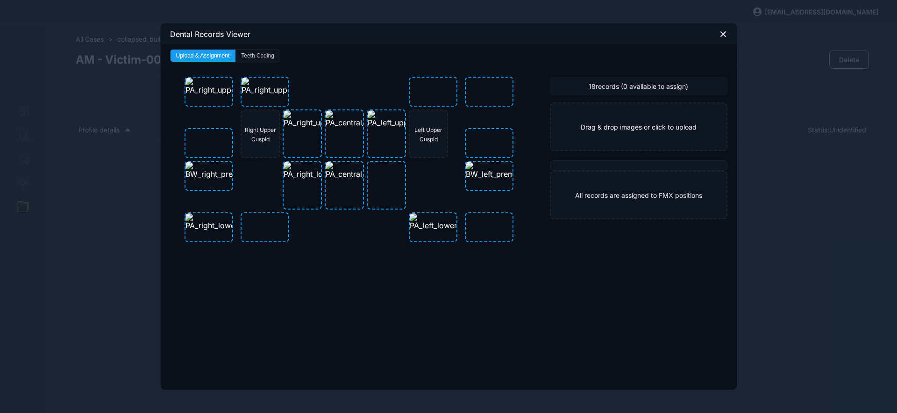
drag, startPoint x: 258, startPoint y: 57, endPoint x: 264, endPoint y: 68, distance: 12.8
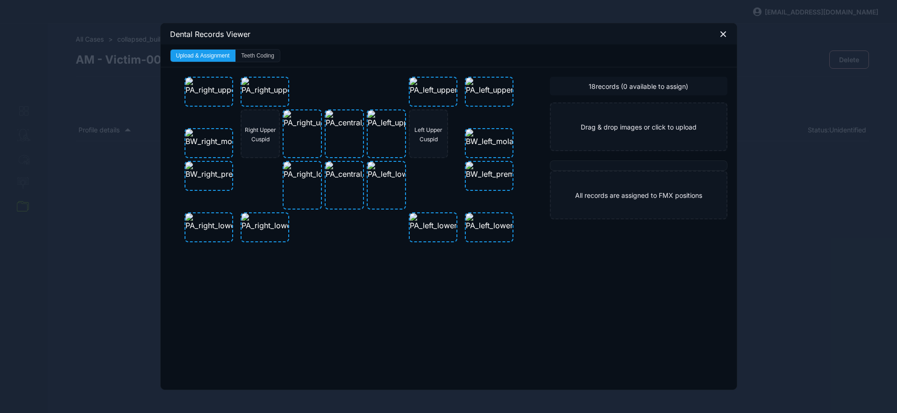
click at [258, 57] on button "Teeth Coding" at bounding box center [257, 56] width 44 height 12
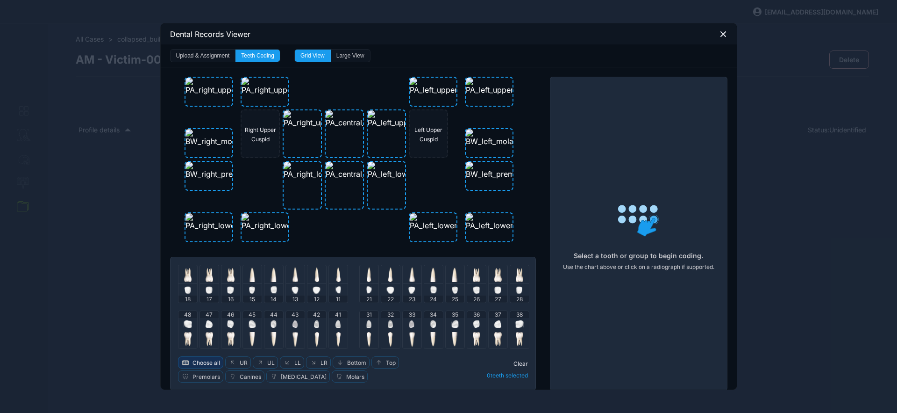
click at [192, 362] on span "Choose all" at bounding box center [206, 362] width 28 height 7
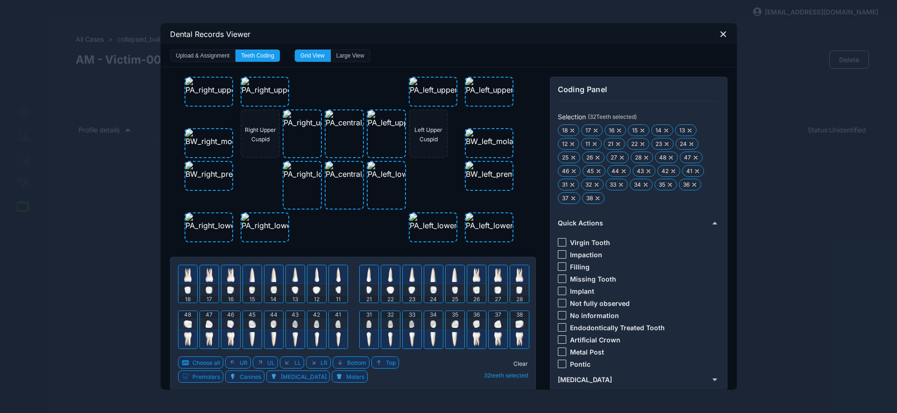
drag, startPoint x: 556, startPoint y: 241, endPoint x: 536, endPoint y: 337, distance: 98.3
click at [558, 242] on div at bounding box center [562, 242] width 8 height 8
click at [517, 363] on span "Clear" at bounding box center [520, 363] width 14 height 7
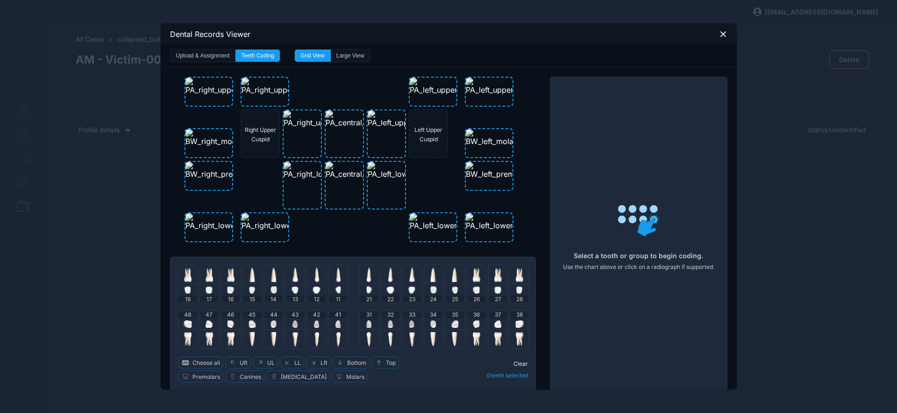
click at [515, 328] on div at bounding box center [519, 324] width 8 height 12
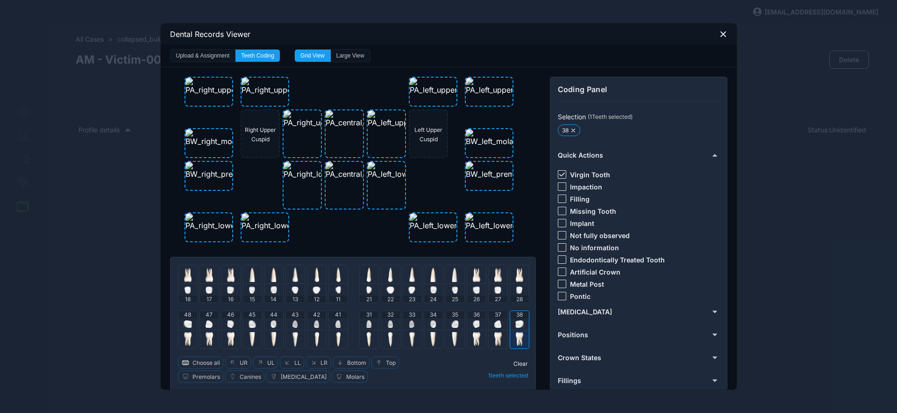
click at [517, 358] on div "Clear 1 teeth selected" at bounding box center [483, 369] width 89 height 26
click at [515, 360] on span "Clear" at bounding box center [520, 363] width 14 height 7
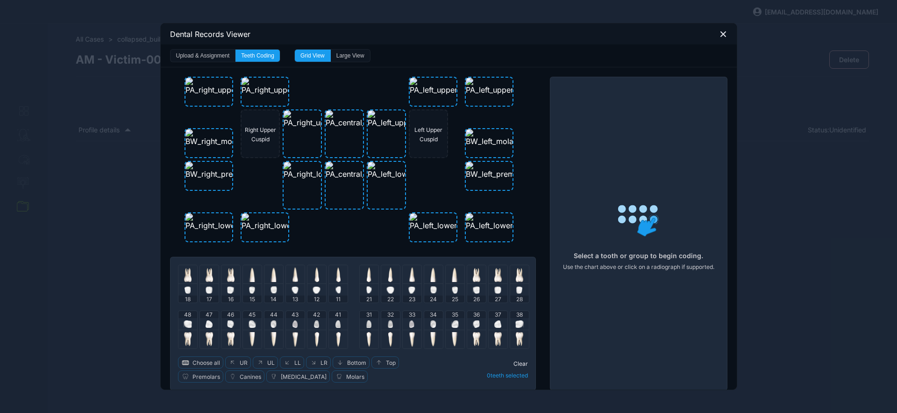
click at [516, 363] on span "Clear" at bounding box center [520, 363] width 14 height 7
drag, startPoint x: 721, startPoint y: 33, endPoint x: 717, endPoint y: 36, distance: 5.1
click at [721, 34] on icon at bounding box center [723, 34] width 8 height 8
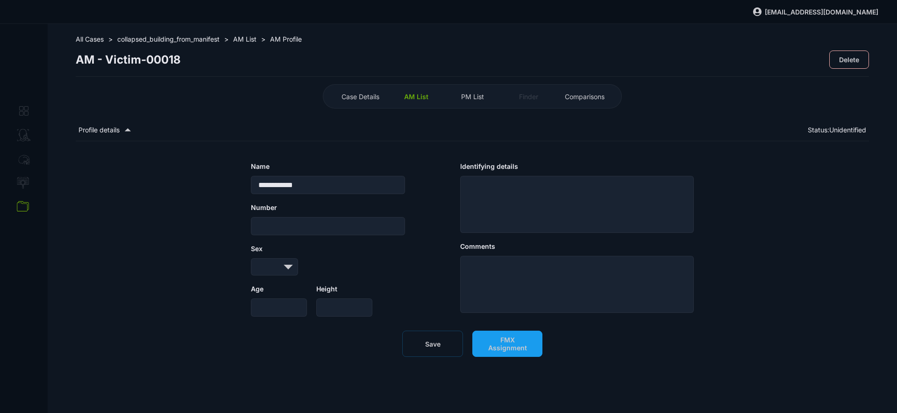
click at [452, 347] on button "Save" at bounding box center [432, 343] width 61 height 26
click at [415, 94] on span "AM List" at bounding box center [416, 97] width 24 height 8
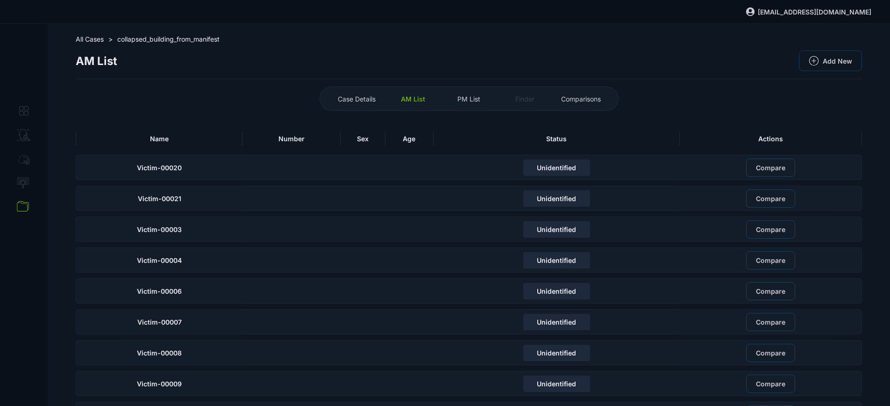
click at [186, 145] on th "Name" at bounding box center [159, 138] width 167 height 21
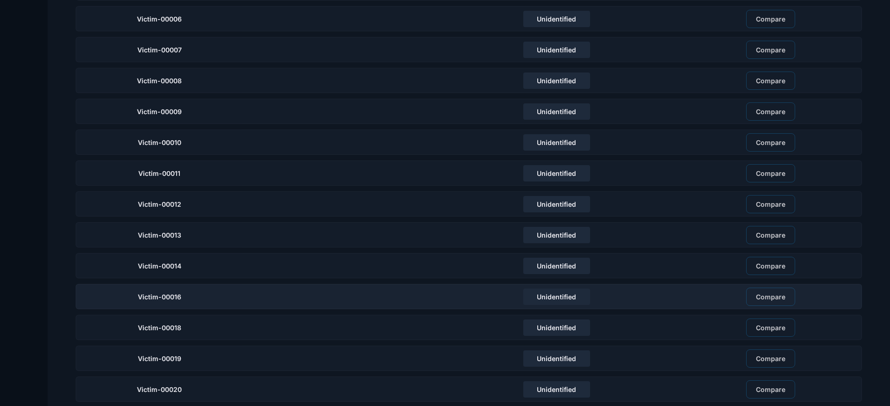
scroll to position [310, 0]
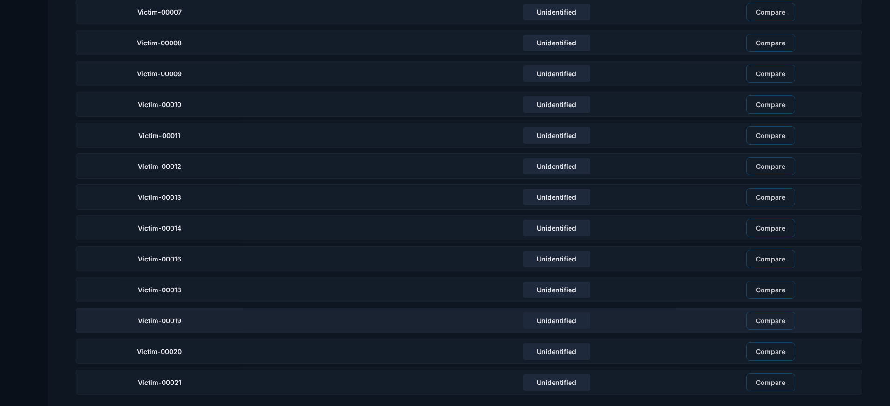
click at [204, 315] on div "Victim-00019" at bounding box center [159, 319] width 167 height 25
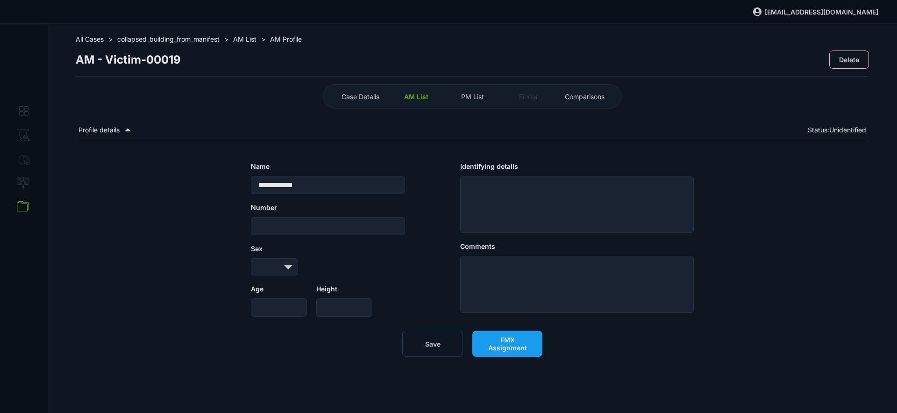
click at [507, 349] on span "FMX Assignment" at bounding box center [507, 343] width 50 height 16
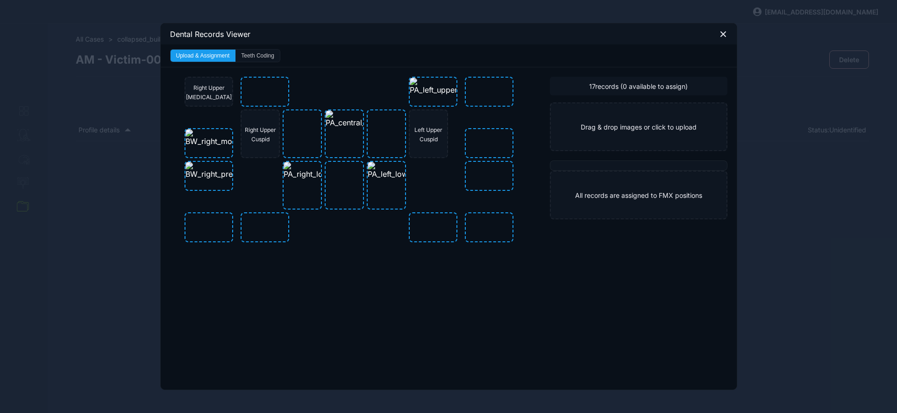
click at [249, 57] on button "Teeth Coding" at bounding box center [257, 56] width 44 height 12
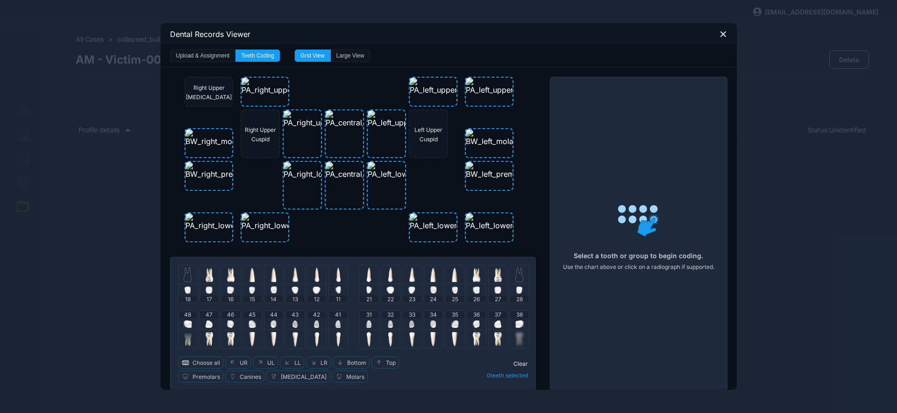
click at [721, 34] on icon at bounding box center [723, 34] width 8 height 8
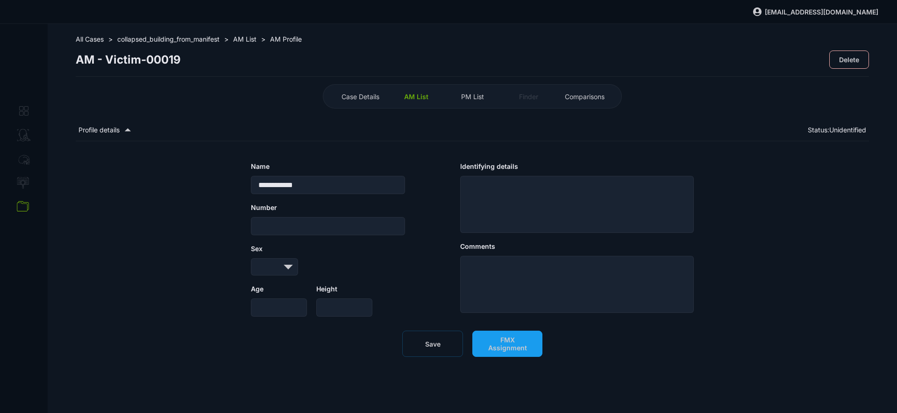
click at [250, 39] on span "AM List" at bounding box center [244, 39] width 23 height 8
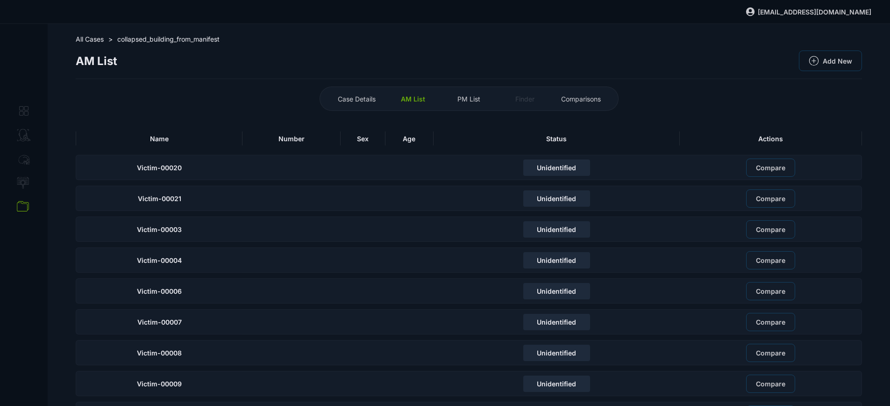
click at [210, 133] on div "Name" at bounding box center [159, 138] width 167 height 14
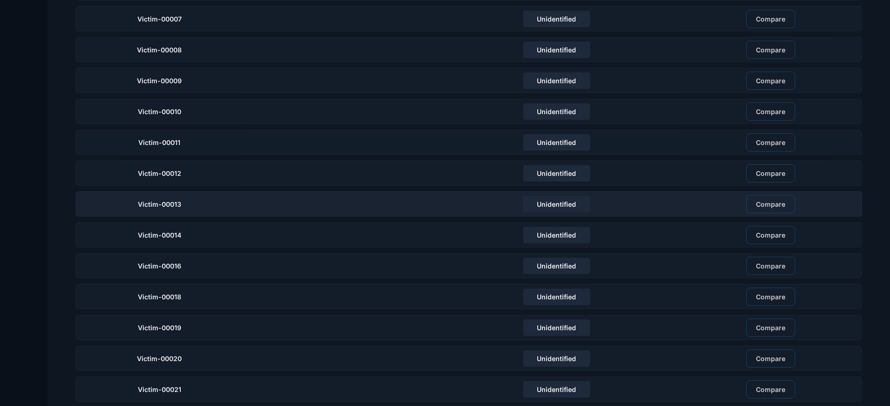
scroll to position [310, 0]
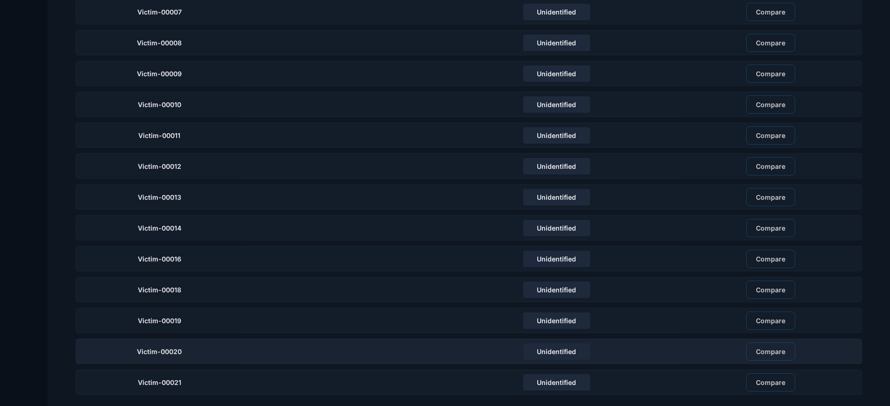
click at [214, 353] on div "Victim-00020" at bounding box center [159, 350] width 167 height 25
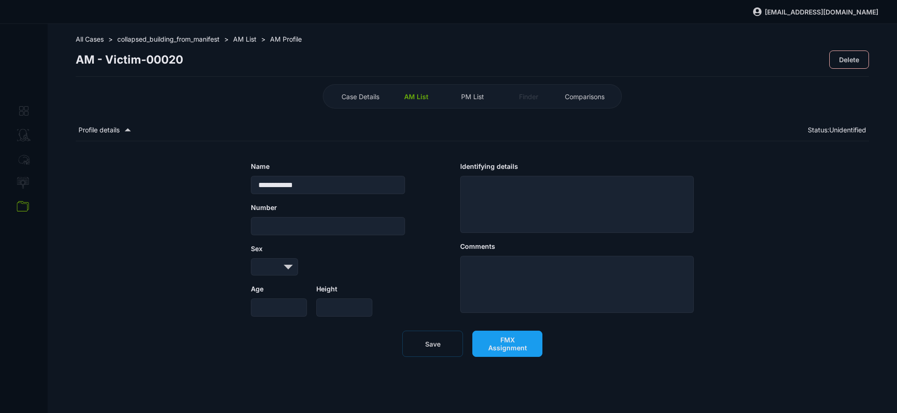
click at [514, 348] on span "FMX Assignment" at bounding box center [507, 343] width 50 height 16
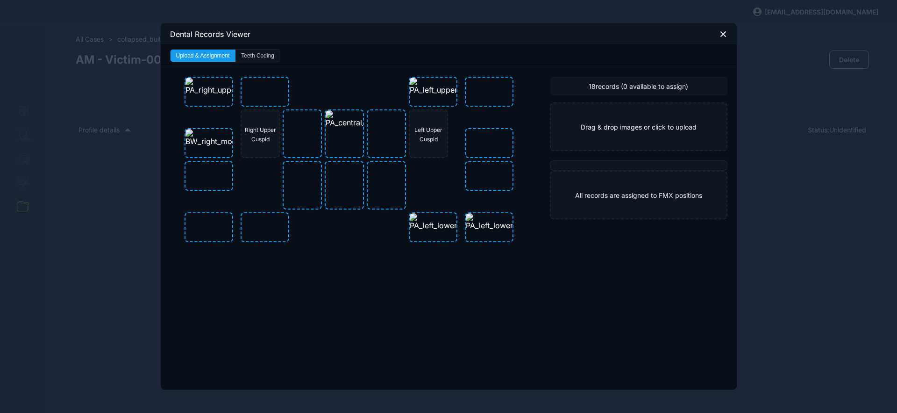
click at [261, 60] on button "Teeth Coding" at bounding box center [257, 56] width 44 height 12
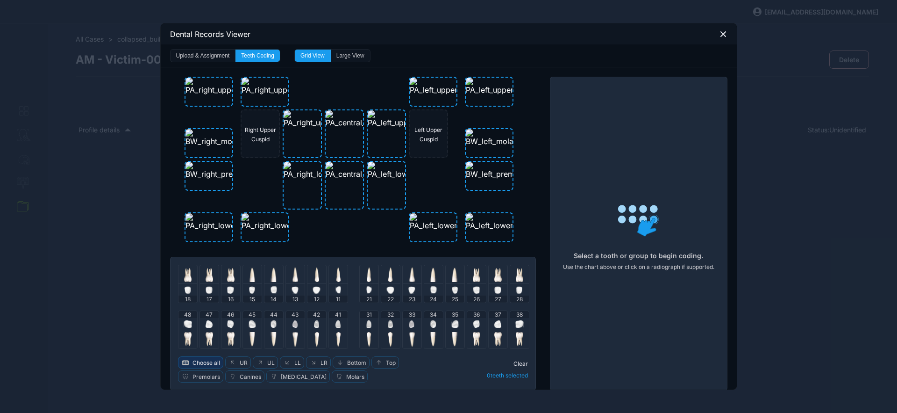
drag, startPoint x: 202, startPoint y: 360, endPoint x: 208, endPoint y: 358, distance: 6.4
click at [202, 360] on span "Choose all" at bounding box center [206, 362] width 28 height 7
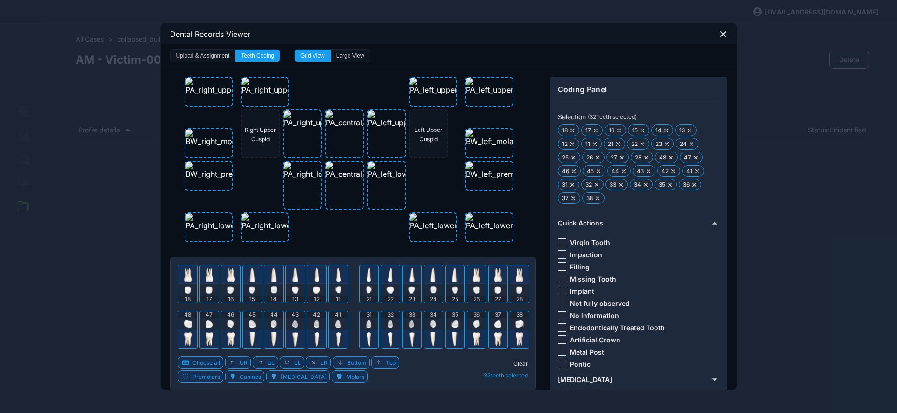
drag, startPoint x: 558, startPoint y: 311, endPoint x: 549, endPoint y: 343, distance: 33.9
click at [558, 311] on div at bounding box center [562, 315] width 8 height 8
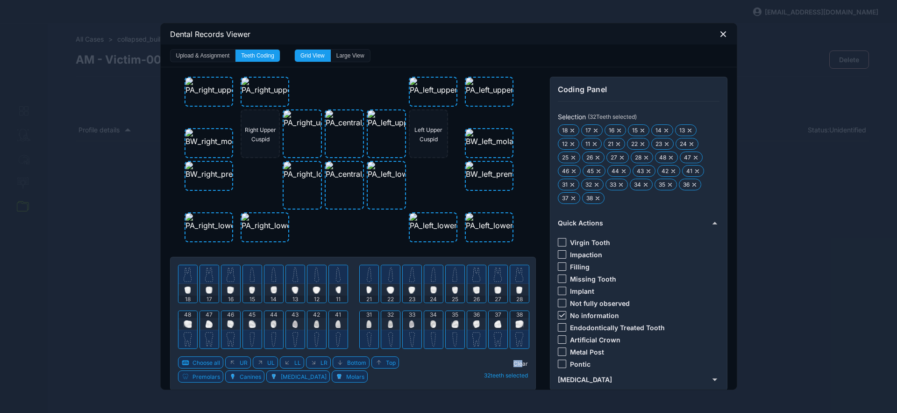
click at [520, 360] on span "Clear" at bounding box center [520, 363] width 14 height 7
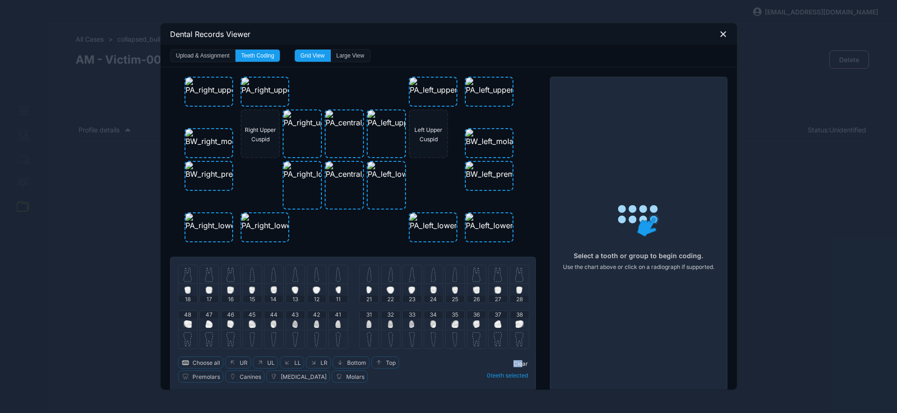
click at [207, 275] on img at bounding box center [209, 274] width 8 height 15
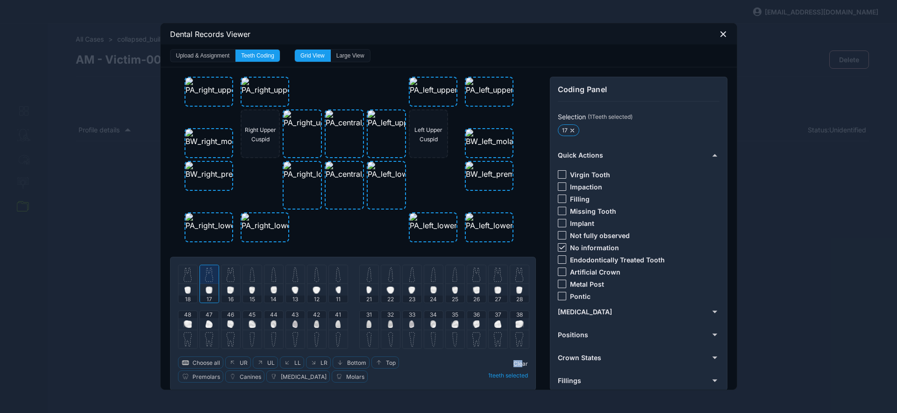
click at [227, 279] on img at bounding box center [231, 274] width 8 height 15
click at [559, 247] on icon at bounding box center [562, 247] width 6 height 4
click at [558, 175] on div at bounding box center [562, 174] width 8 height 8
click at [520, 362] on span "Clear" at bounding box center [520, 363] width 14 height 7
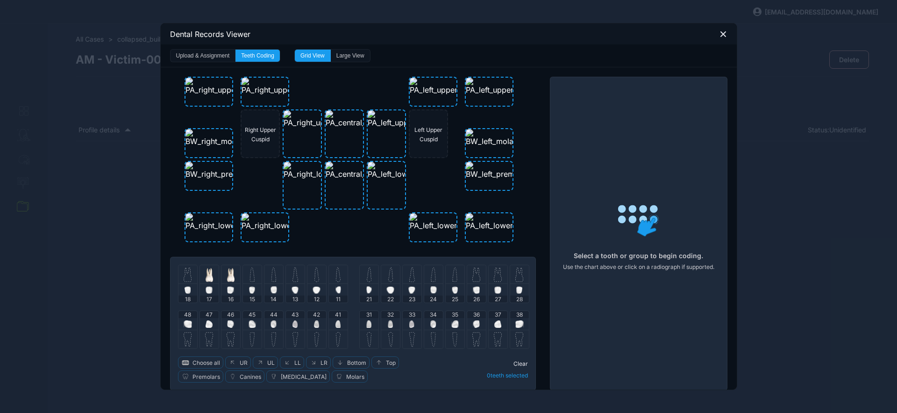
click at [249, 279] on img at bounding box center [251, 274] width 5 height 15
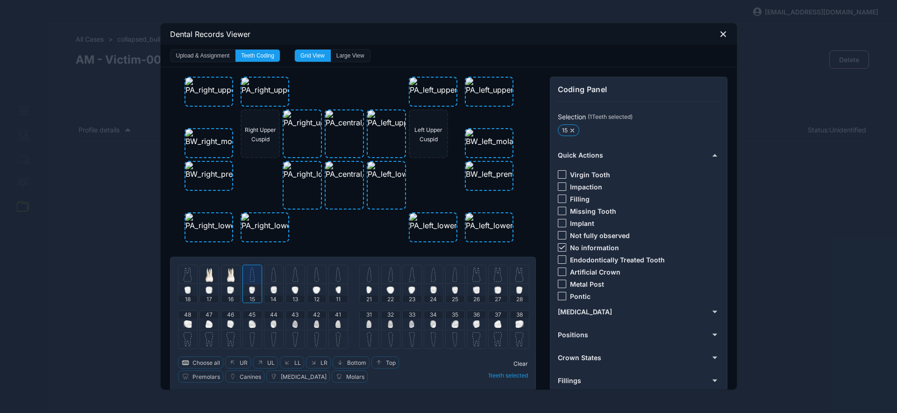
drag, startPoint x: 560, startPoint y: 244, endPoint x: 557, endPoint y: 218, distance: 26.8
click at [559, 243] on div at bounding box center [562, 247] width 8 height 8
click at [562, 199] on div at bounding box center [562, 198] width 8 height 8
click at [516, 363] on span "Clear" at bounding box center [520, 363] width 14 height 7
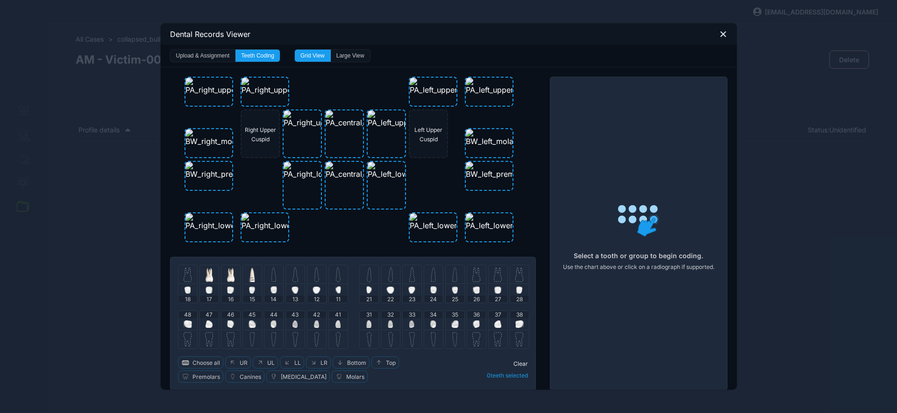
click at [185, 277] on img at bounding box center [188, 274] width 8 height 15
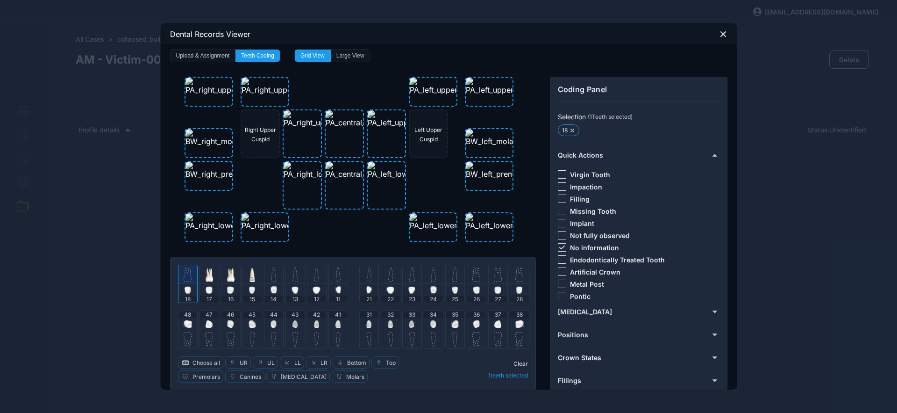
click at [562, 243] on div at bounding box center [562, 247] width 8 height 8
click at [560, 174] on div at bounding box center [562, 174] width 8 height 8
drag, startPoint x: 519, startPoint y: 364, endPoint x: 473, endPoint y: 347, distance: 49.4
click at [518, 363] on span "Clear" at bounding box center [520, 363] width 14 height 7
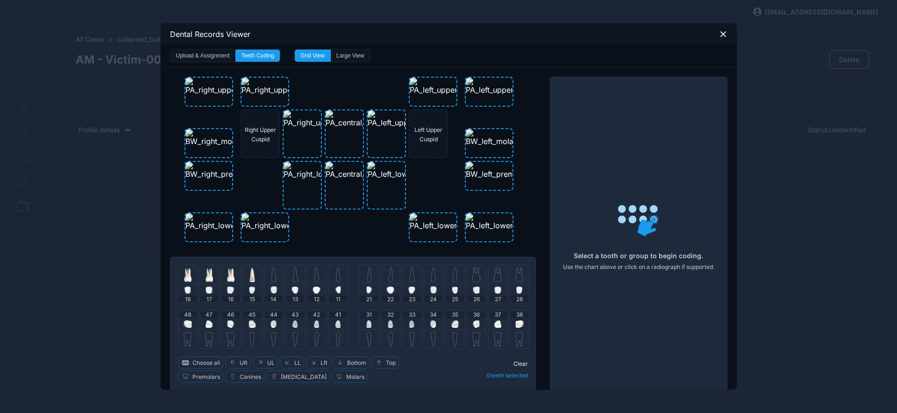
drag, startPoint x: 234, startPoint y: 272, endPoint x: 255, endPoint y: 273, distance: 21.0
click at [233, 272] on div at bounding box center [230, 274] width 19 height 19
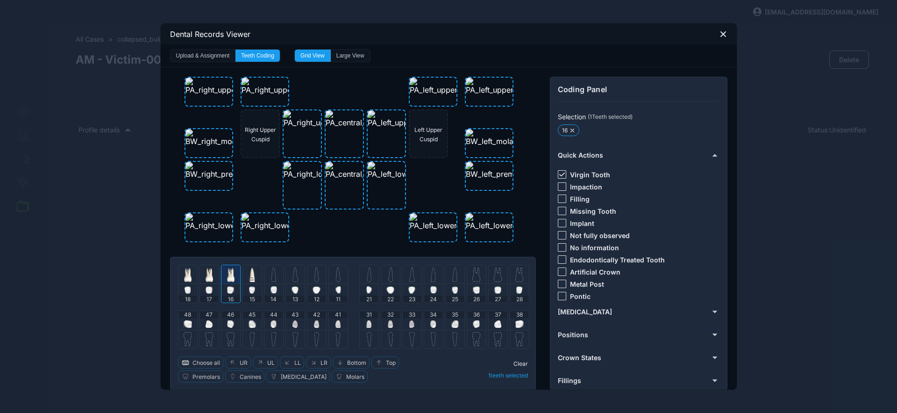
click at [558, 172] on div at bounding box center [562, 174] width 8 height 8
drag, startPoint x: 559, startPoint y: 198, endPoint x: 544, endPoint y: 251, distance: 55.8
click at [559, 198] on div at bounding box center [562, 198] width 8 height 8
click at [513, 365] on span "Clear" at bounding box center [520, 363] width 14 height 7
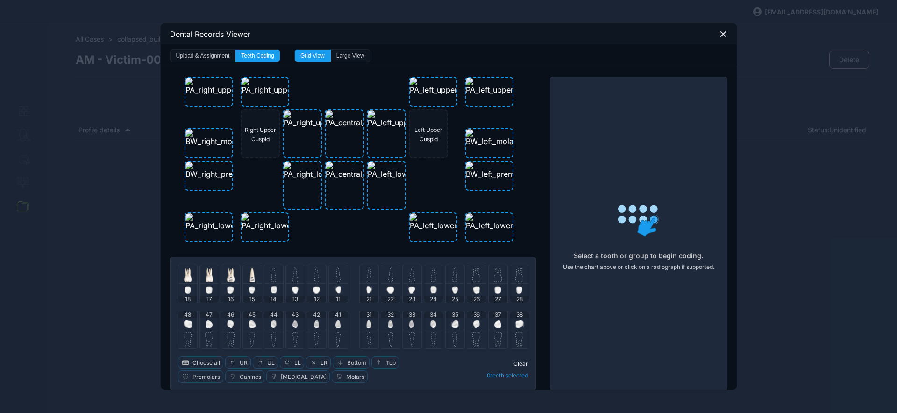
drag, startPoint x: 251, startPoint y: 276, endPoint x: 266, endPoint y: 274, distance: 15.5
click at [250, 276] on img at bounding box center [251, 278] width 5 height 5
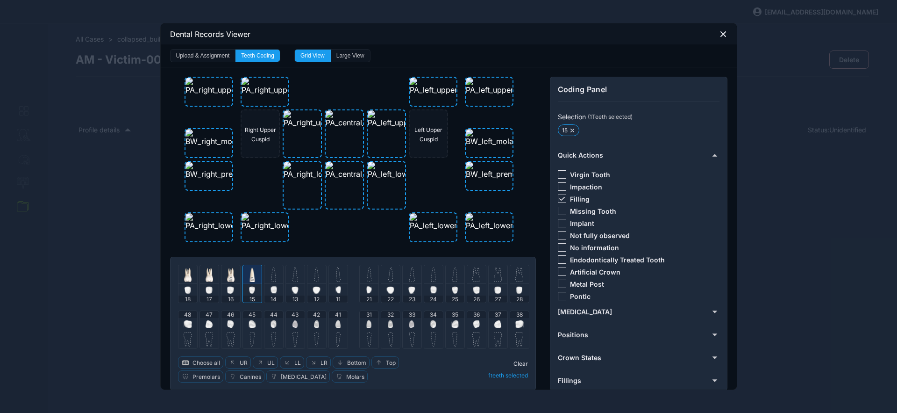
click at [560, 197] on icon at bounding box center [562, 199] width 6 height 4
click at [558, 175] on div at bounding box center [562, 174] width 8 height 8
drag, startPoint x: 519, startPoint y: 362, endPoint x: 521, endPoint y: 367, distance: 5.2
click at [519, 363] on span "Clear" at bounding box center [520, 363] width 14 height 7
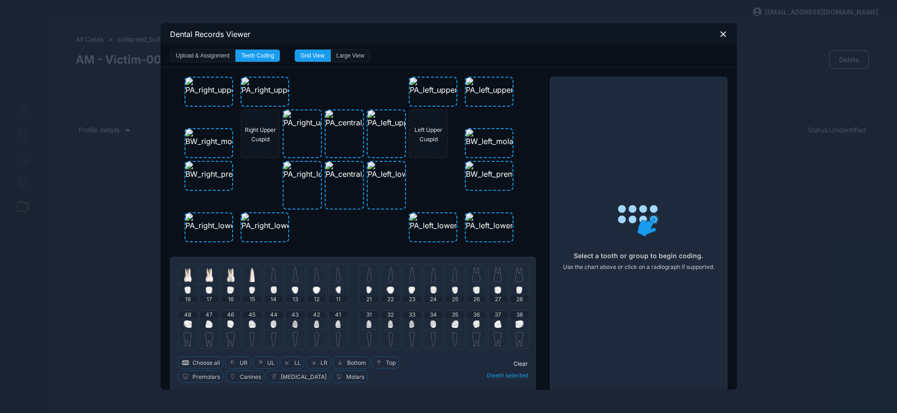
click at [271, 276] on img at bounding box center [273, 274] width 5 height 15
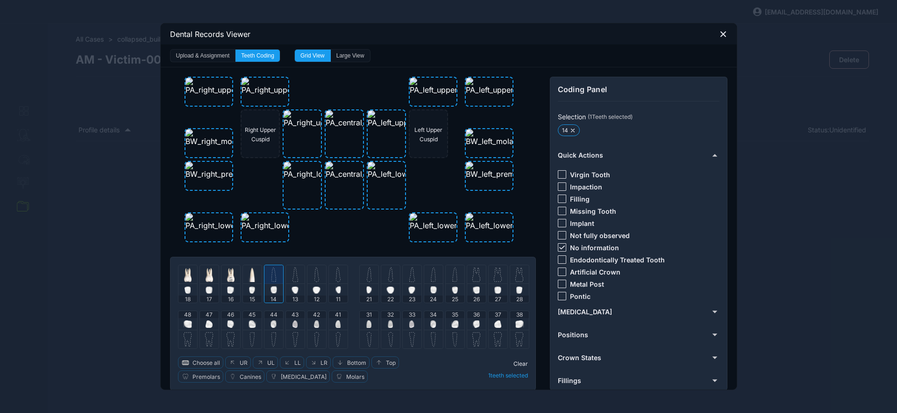
click at [292, 277] on img at bounding box center [295, 274] width 6 height 15
click at [308, 278] on div at bounding box center [316, 274] width 19 height 19
click at [332, 283] on div at bounding box center [338, 274] width 19 height 19
drag, startPoint x: 364, startPoint y: 277, endPoint x: 375, endPoint y: 274, distance: 10.7
click at [367, 277] on img at bounding box center [369, 274] width 5 height 15
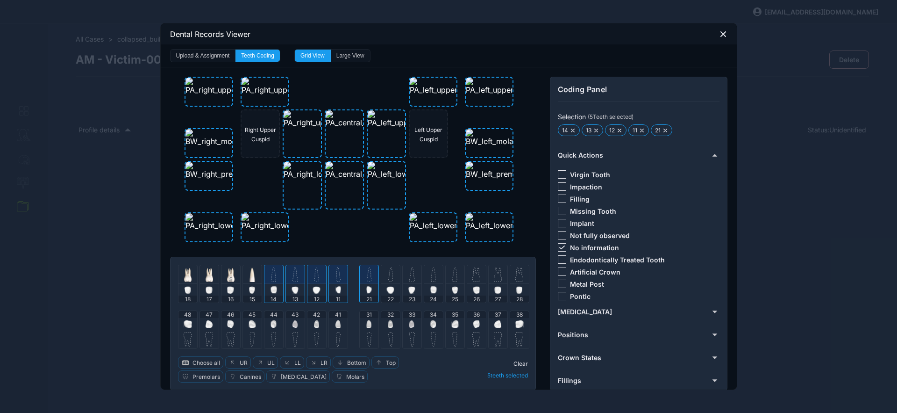
click at [388, 273] on img at bounding box center [390, 274] width 5 height 15
click at [412, 274] on div at bounding box center [412, 274] width 19 height 19
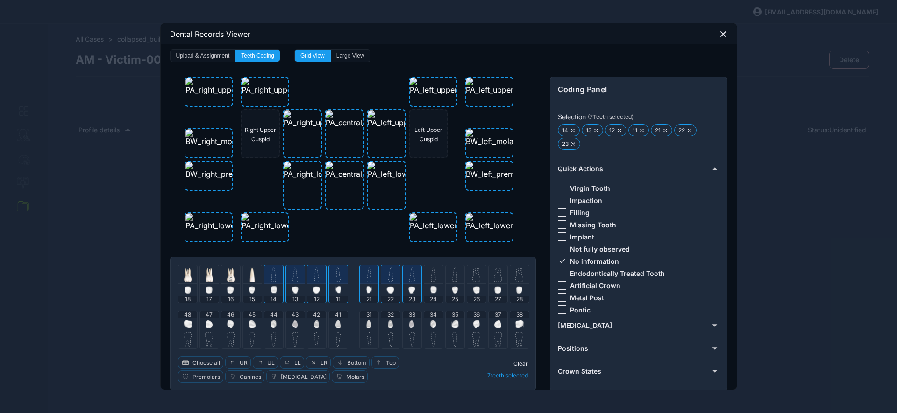
click at [431, 278] on img at bounding box center [433, 274] width 5 height 15
click at [452, 277] on img at bounding box center [454, 274] width 5 height 15
click at [562, 258] on div "No information" at bounding box center [588, 260] width 61 height 8
drag, startPoint x: 557, startPoint y: 260, endPoint x: 555, endPoint y: 231, distance: 29.1
click at [559, 260] on icon at bounding box center [562, 261] width 6 height 4
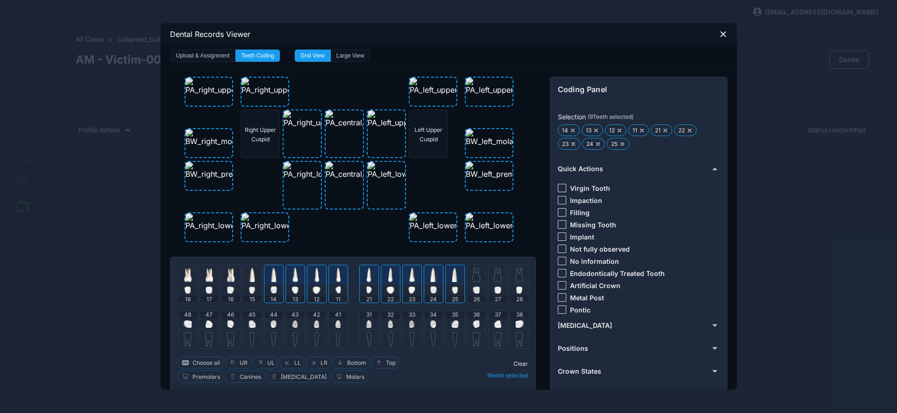
click at [558, 184] on div at bounding box center [562, 188] width 8 height 8
click at [520, 363] on span "Clear" at bounding box center [520, 363] width 14 height 7
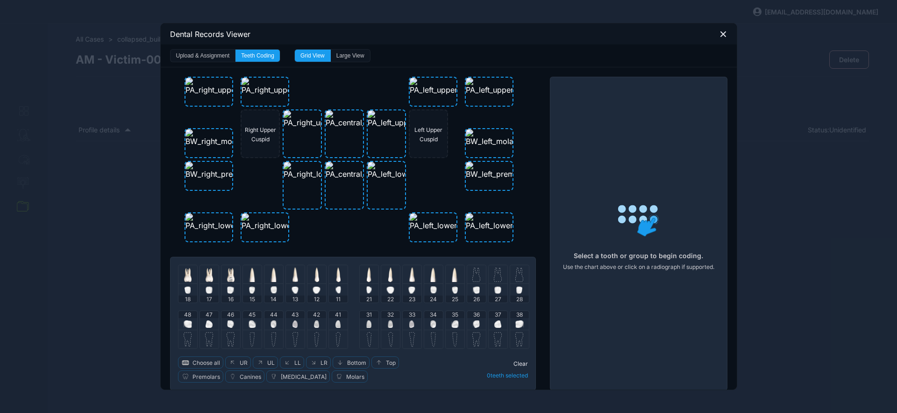
click at [477, 280] on div at bounding box center [476, 274] width 19 height 19
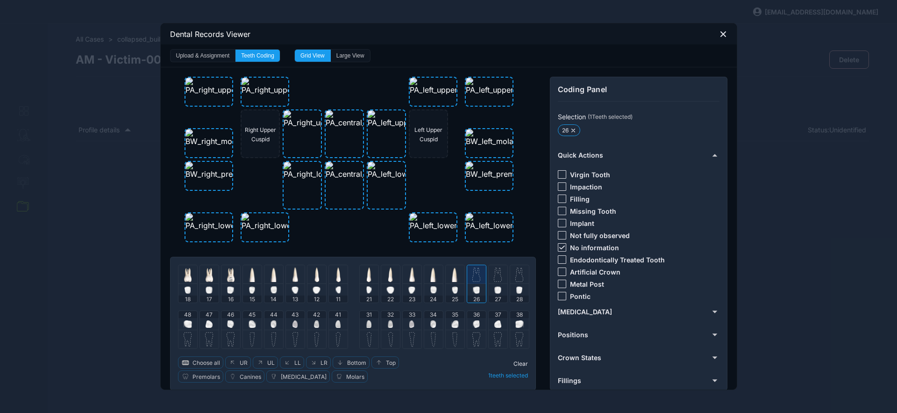
click at [559, 246] on icon at bounding box center [562, 247] width 6 height 4
drag, startPoint x: 559, startPoint y: 197, endPoint x: 541, endPoint y: 248, distance: 54.5
click at [559, 197] on div at bounding box center [562, 198] width 8 height 8
click at [518, 363] on span "Clear" at bounding box center [520, 363] width 14 height 7
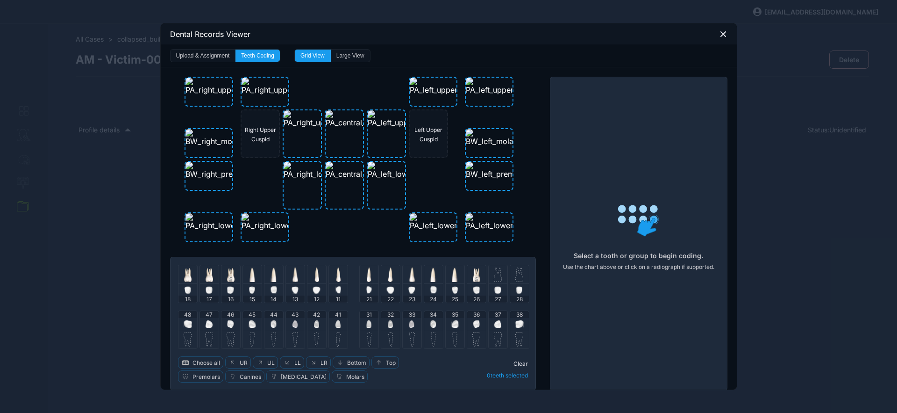
drag, startPoint x: 493, startPoint y: 277, endPoint x: 504, endPoint y: 277, distance: 10.8
click at [494, 277] on img at bounding box center [498, 274] width 8 height 15
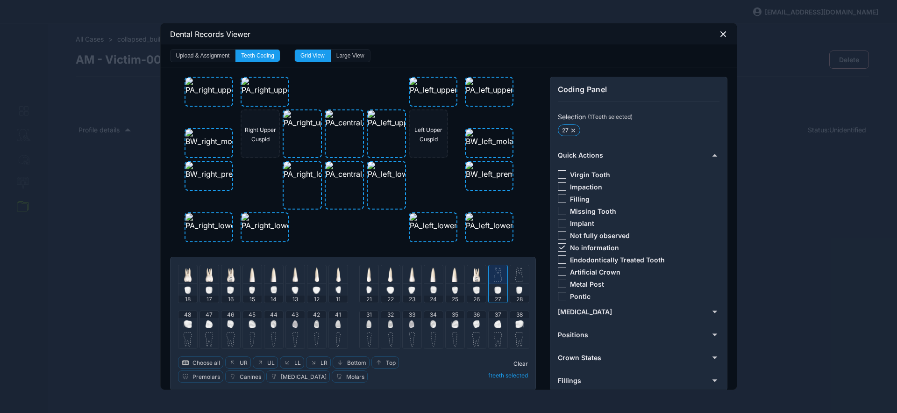
drag, startPoint x: 512, startPoint y: 276, endPoint x: 535, endPoint y: 270, distance: 23.7
click at [515, 276] on img at bounding box center [519, 274] width 8 height 15
click at [561, 246] on div at bounding box center [562, 247] width 8 height 8
click at [561, 176] on div at bounding box center [562, 174] width 8 height 8
click at [517, 364] on span "Clear" at bounding box center [520, 363] width 14 height 7
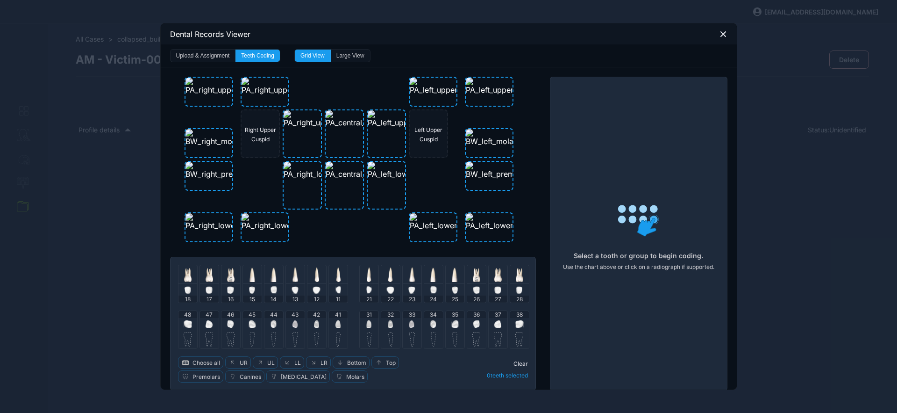
drag, startPoint x: 516, startPoint y: 324, endPoint x: 504, endPoint y: 324, distance: 11.7
click at [516, 324] on img at bounding box center [519, 323] width 8 height 7
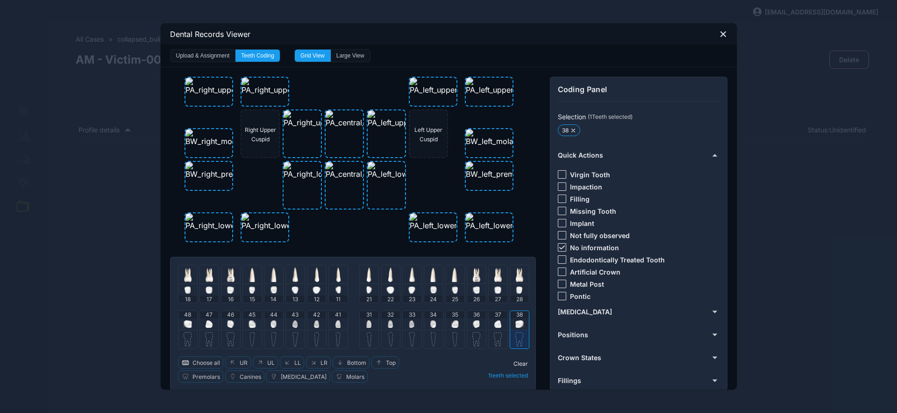
click at [498, 322] on div "37" at bounding box center [498, 320] width 19 height 19
drag, startPoint x: 558, startPoint y: 246, endPoint x: 558, endPoint y: 220, distance: 26.6
click at [559, 246] on icon at bounding box center [562, 247] width 6 height 4
drag, startPoint x: 561, startPoint y: 197, endPoint x: 546, endPoint y: 236, distance: 41.6
click at [561, 198] on div at bounding box center [562, 198] width 8 height 8
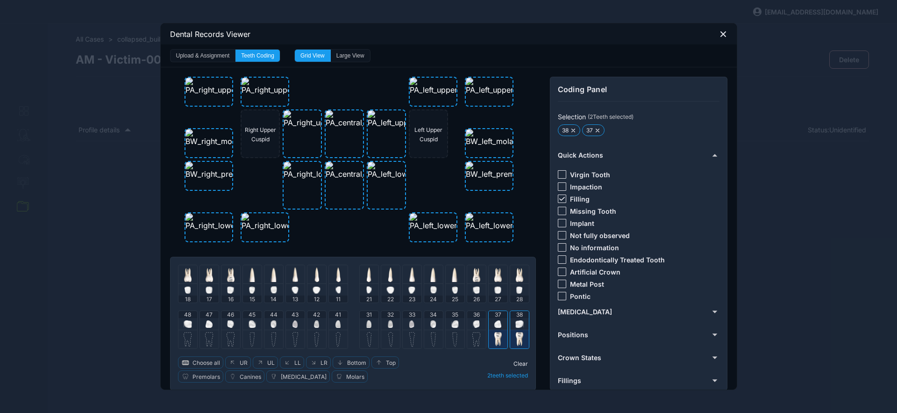
click at [515, 365] on span "Clear" at bounding box center [520, 363] width 14 height 7
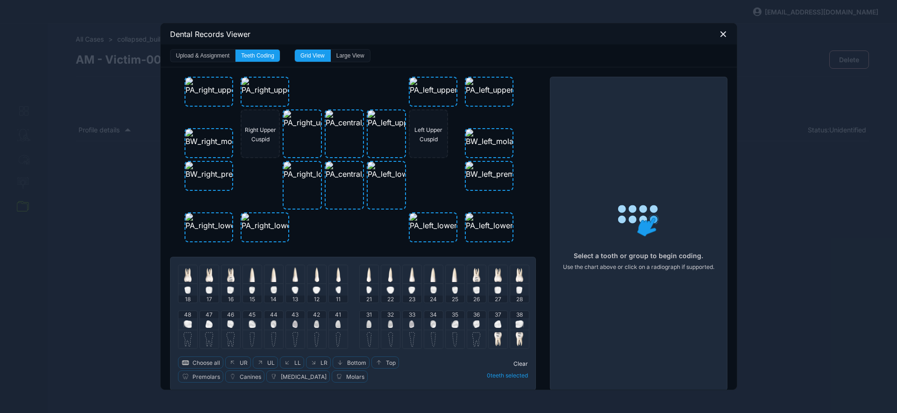
click at [473, 324] on img at bounding box center [476, 323] width 7 height 7
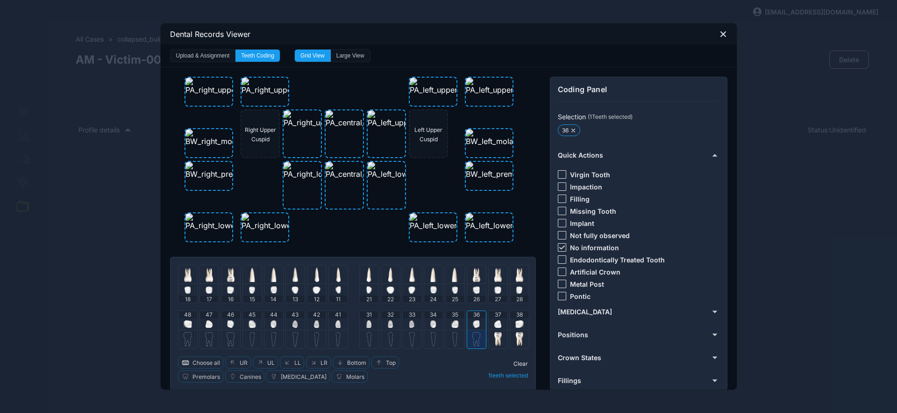
drag, startPoint x: 555, startPoint y: 233, endPoint x: 553, endPoint y: 240, distance: 7.8
click at [558, 233] on div at bounding box center [562, 235] width 8 height 8
drag, startPoint x: 556, startPoint y: 235, endPoint x: 560, endPoint y: 244, distance: 9.5
click at [559, 236] on icon at bounding box center [562, 235] width 6 height 4
click at [560, 246] on icon at bounding box center [562, 247] width 6 height 4
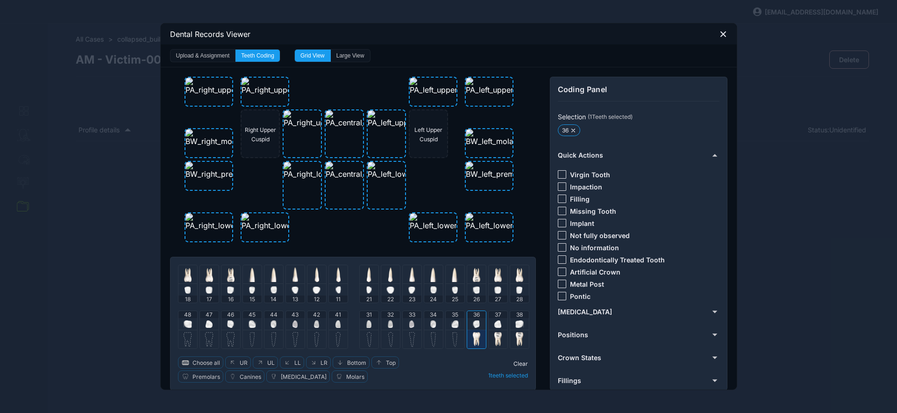
click at [560, 173] on div at bounding box center [562, 174] width 8 height 8
click at [513, 364] on span "Clear" at bounding box center [520, 363] width 14 height 7
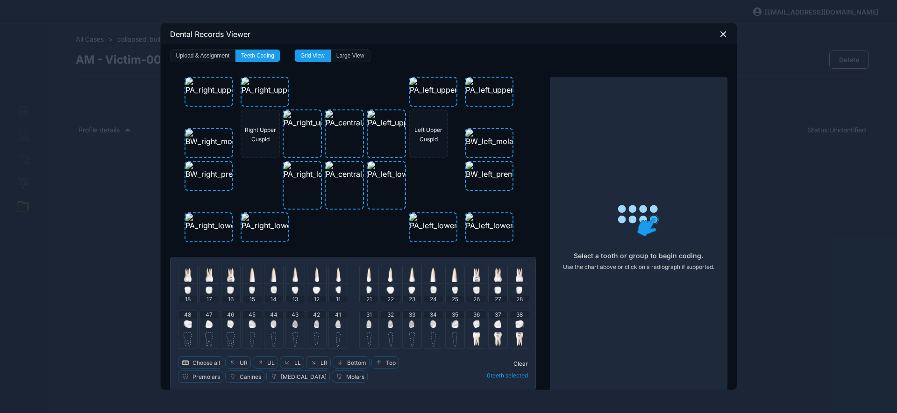
drag, startPoint x: 452, startPoint y: 327, endPoint x: 497, endPoint y: 291, distance: 56.8
click at [452, 327] on img at bounding box center [454, 323] width 7 height 7
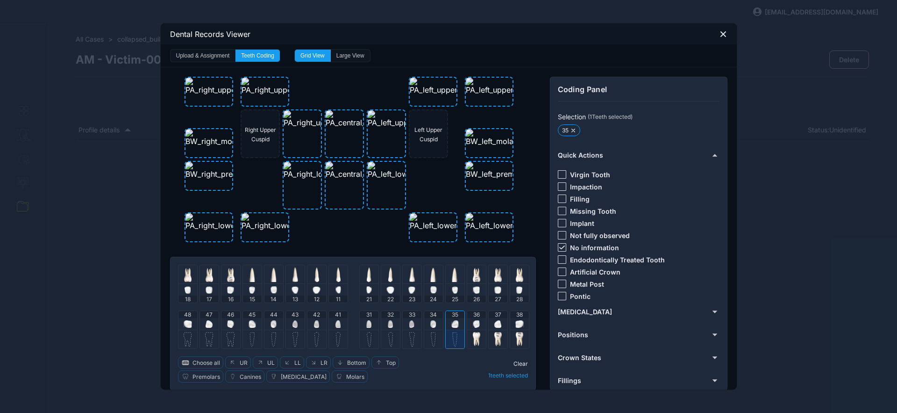
drag, startPoint x: 560, startPoint y: 244, endPoint x: 559, endPoint y: 237, distance: 7.0
click at [560, 244] on div at bounding box center [562, 247] width 8 height 8
click at [558, 200] on div at bounding box center [562, 198] width 8 height 8
click at [518, 362] on span "Clear" at bounding box center [520, 363] width 14 height 7
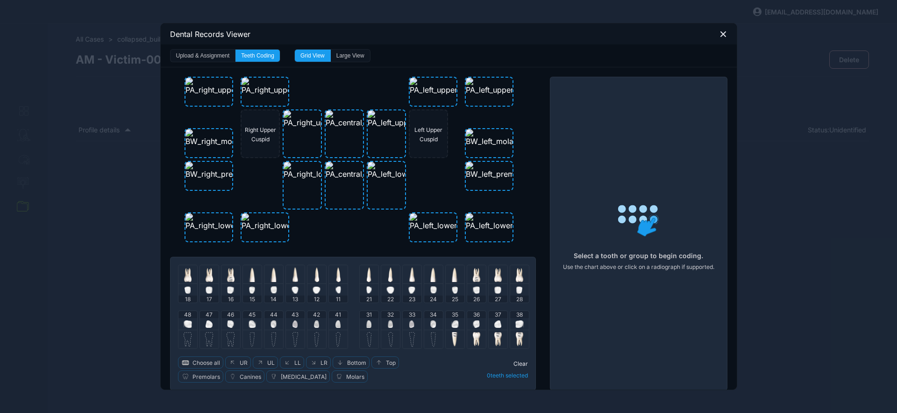
click at [430, 322] on img at bounding box center [433, 323] width 6 height 7
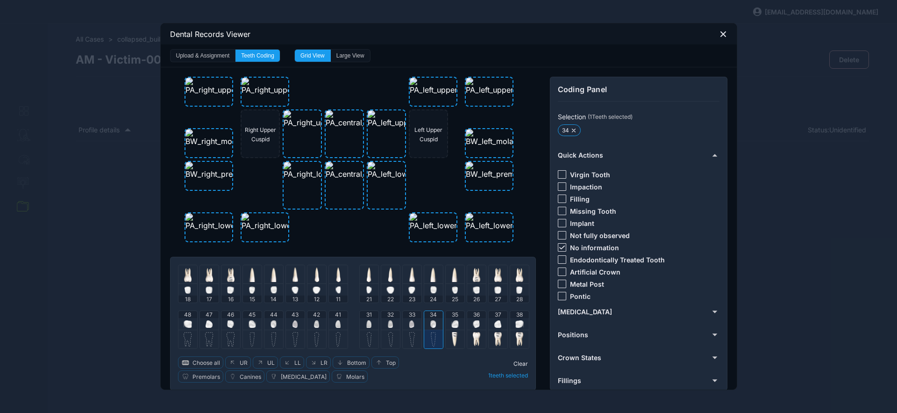
click at [405, 325] on div "33" at bounding box center [412, 320] width 19 height 19
drag, startPoint x: 392, startPoint y: 322, endPoint x: 382, endPoint y: 321, distance: 10.8
click at [391, 322] on div "32" at bounding box center [390, 320] width 19 height 19
click at [366, 319] on div at bounding box center [368, 324] width 5 height 12
click at [335, 322] on img at bounding box center [337, 323] width 5 height 7
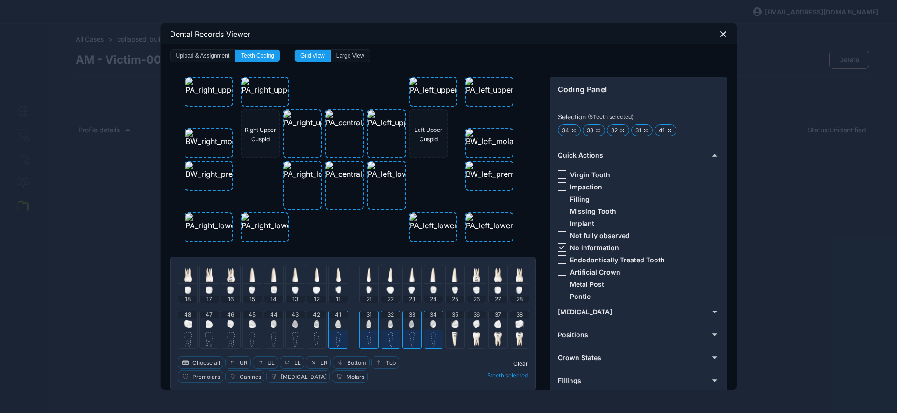
click at [314, 326] on img at bounding box center [316, 323] width 5 height 7
click at [559, 247] on icon at bounding box center [562, 247] width 6 height 4
click at [558, 175] on div at bounding box center [562, 174] width 8 height 8
click at [518, 363] on span "Clear" at bounding box center [520, 363] width 14 height 7
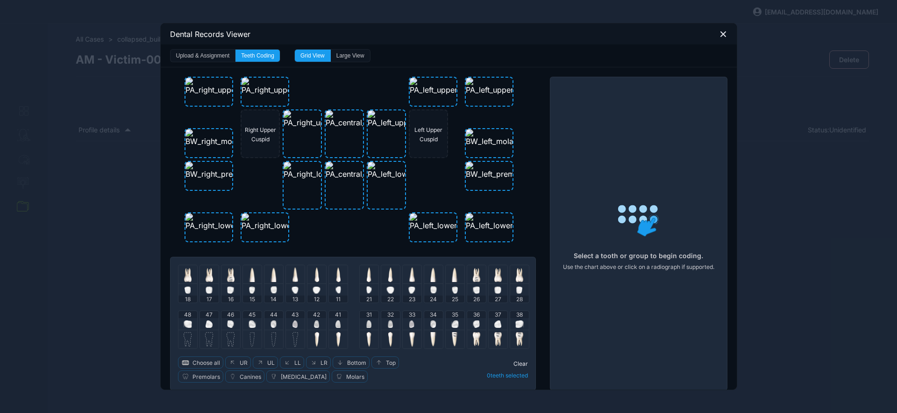
click at [294, 323] on div "43" at bounding box center [295, 320] width 19 height 19
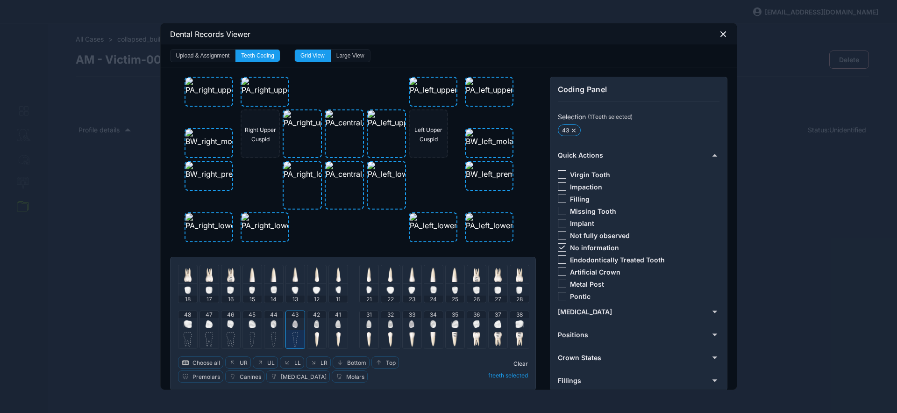
click at [558, 244] on div at bounding box center [562, 247] width 8 height 8
click at [562, 199] on div "Filling" at bounding box center [574, 198] width 32 height 8
click at [560, 197] on div at bounding box center [562, 198] width 8 height 8
click at [518, 360] on span "Clear" at bounding box center [520, 363] width 14 height 7
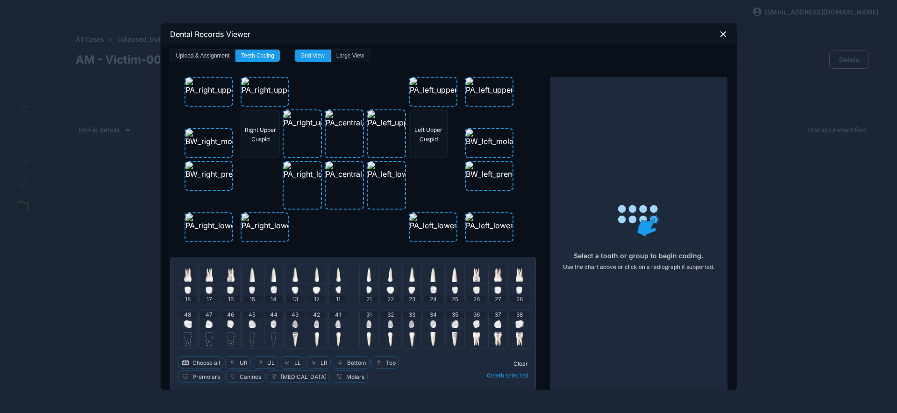
click at [286, 323] on div "43" at bounding box center [295, 320] width 19 height 19
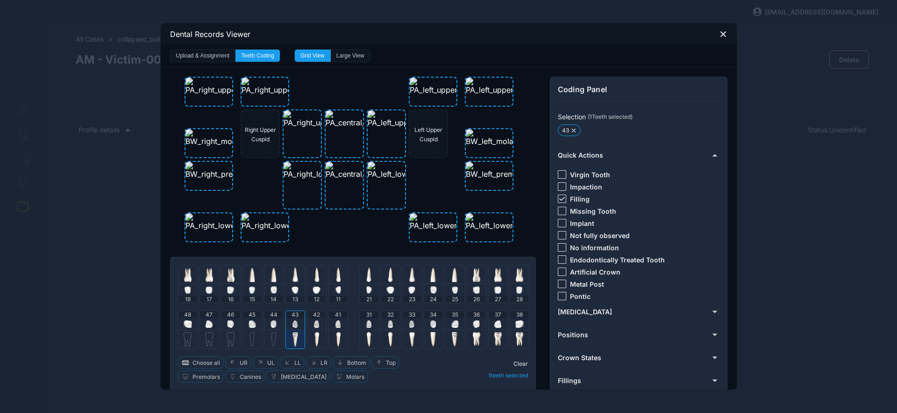
drag, startPoint x: 285, startPoint y: 322, endPoint x: 279, endPoint y: 323, distance: 6.6
click at [286, 323] on div "43" at bounding box center [295, 320] width 19 height 19
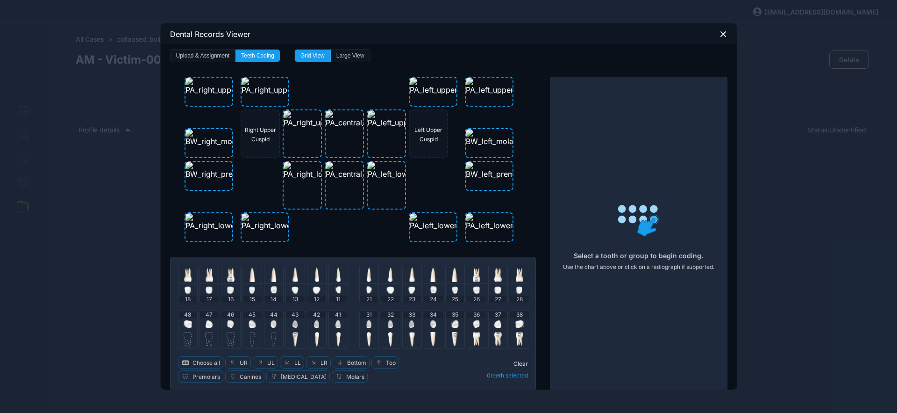
click at [274, 322] on div "44" at bounding box center [273, 320] width 19 height 19
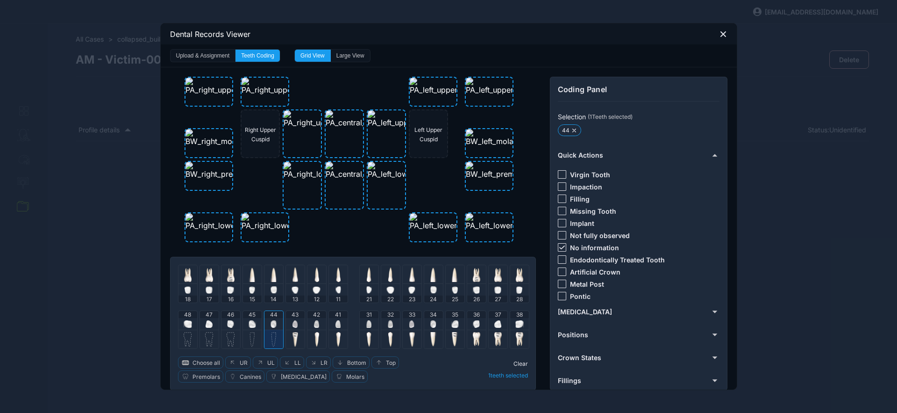
click at [559, 248] on icon at bounding box center [562, 247] width 6 height 4
drag, startPoint x: 554, startPoint y: 270, endPoint x: 554, endPoint y: 285, distance: 14.5
click at [558, 270] on div at bounding box center [562, 271] width 8 height 8
click at [517, 360] on span "Clear" at bounding box center [520, 363] width 14 height 7
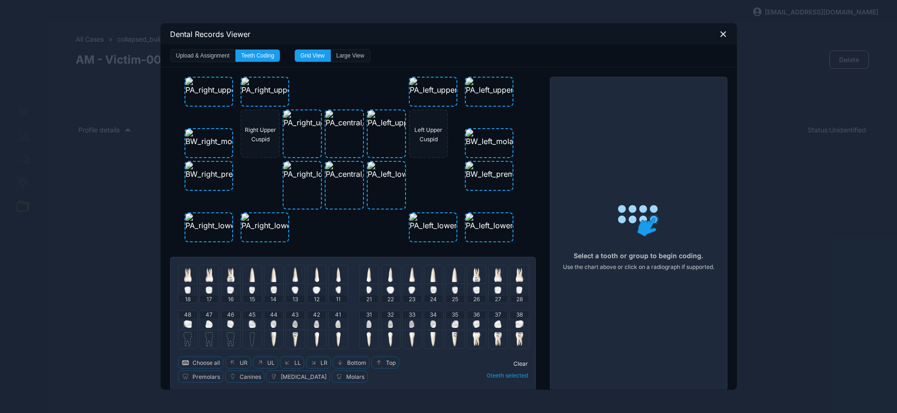
click at [249, 324] on img at bounding box center [252, 323] width 7 height 7
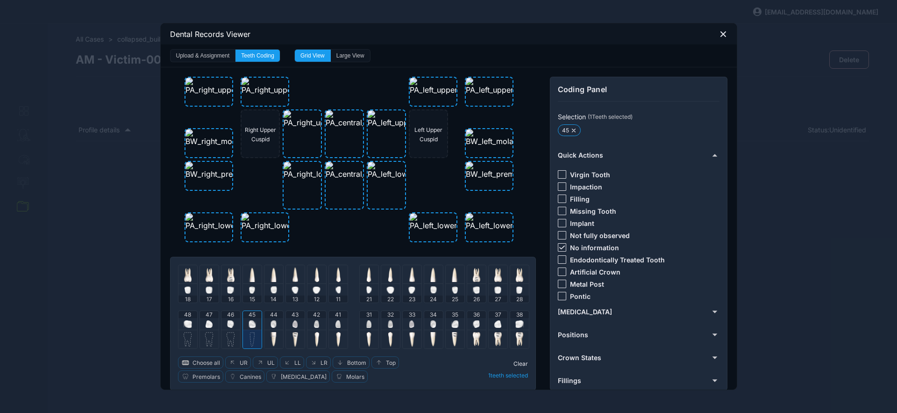
drag, startPoint x: 230, startPoint y: 323, endPoint x: 225, endPoint y: 325, distance: 5.5
click at [230, 323] on img at bounding box center [230, 323] width 7 height 7
drag, startPoint x: 185, startPoint y: 326, endPoint x: 218, endPoint y: 315, distance: 34.4
click at [185, 327] on img at bounding box center [188, 323] width 8 height 7
drag, startPoint x: 558, startPoint y: 247, endPoint x: 562, endPoint y: 205, distance: 42.3
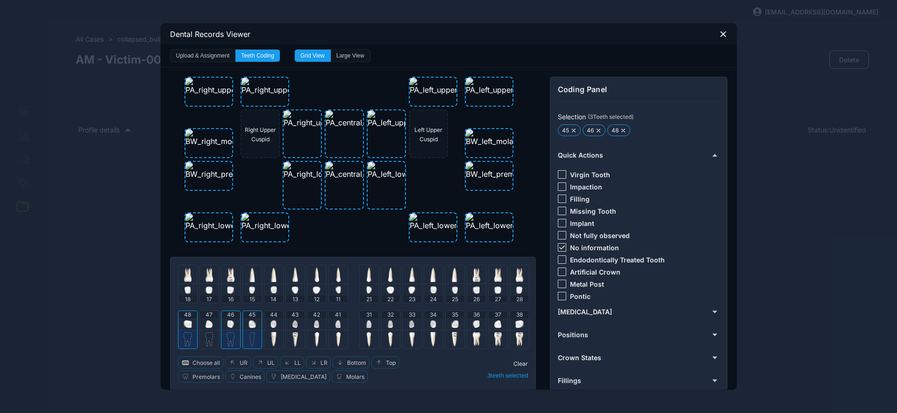
click at [559, 247] on icon at bounding box center [562, 247] width 6 height 4
drag, startPoint x: 557, startPoint y: 196, endPoint x: 552, endPoint y: 208, distance: 12.6
click at [558, 197] on div at bounding box center [562, 198] width 8 height 8
click at [513, 363] on span "Clear" at bounding box center [520, 363] width 14 height 7
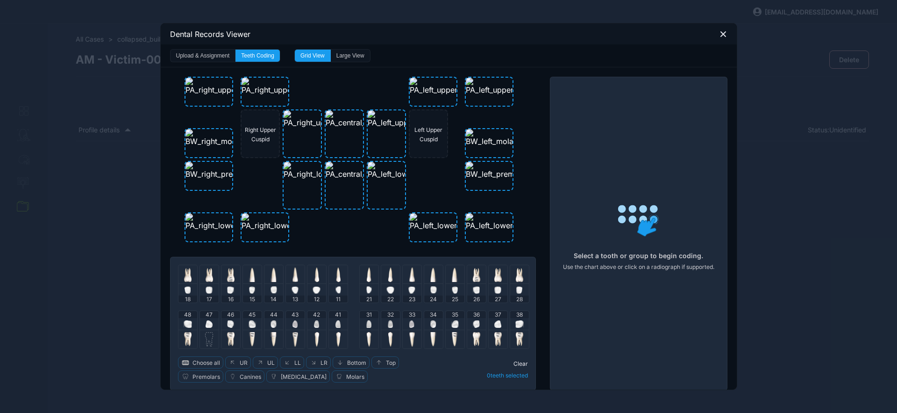
click at [206, 323] on img at bounding box center [209, 323] width 7 height 7
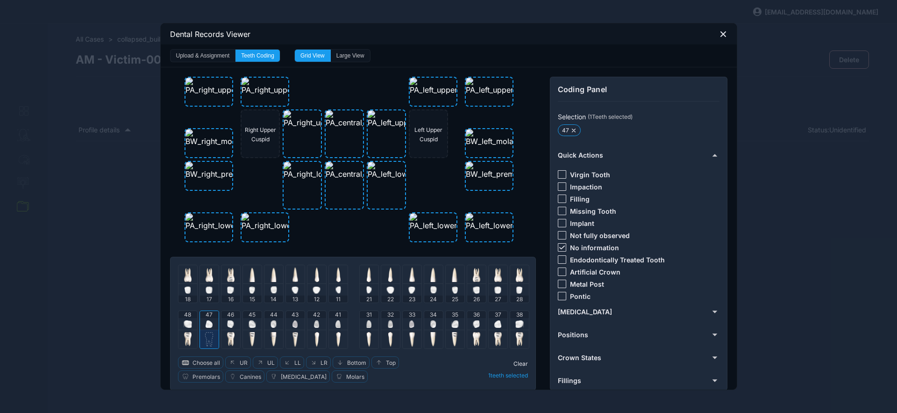
click at [559, 249] on div at bounding box center [562, 247] width 8 height 8
click at [559, 211] on div at bounding box center [562, 210] width 8 height 8
click at [719, 33] on icon at bounding box center [723, 34] width 8 height 8
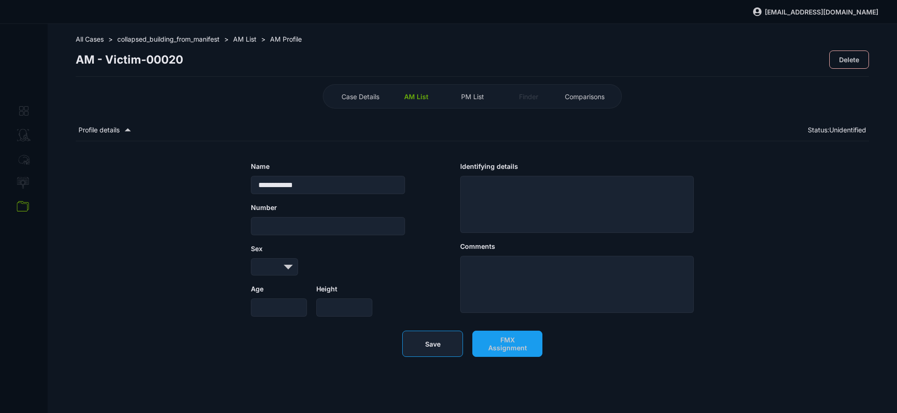
click at [458, 352] on button "Save" at bounding box center [432, 343] width 61 height 26
click at [476, 98] on span "PM List" at bounding box center [472, 97] width 23 height 8
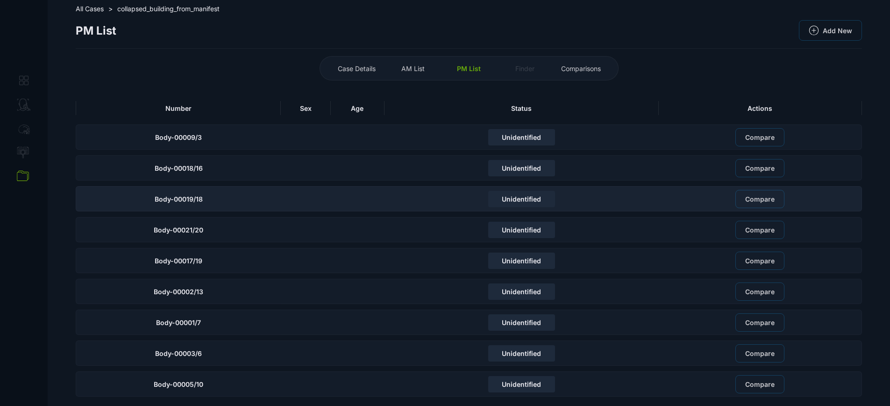
scroll to position [32, 0]
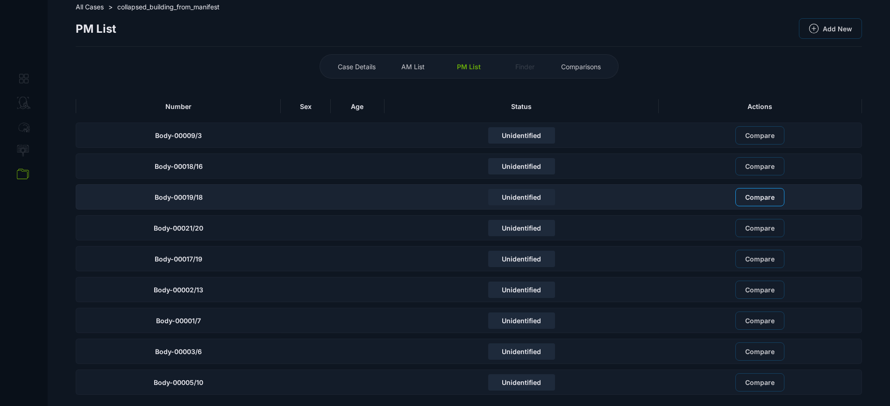
click at [784, 196] on button "Compare" at bounding box center [759, 197] width 49 height 18
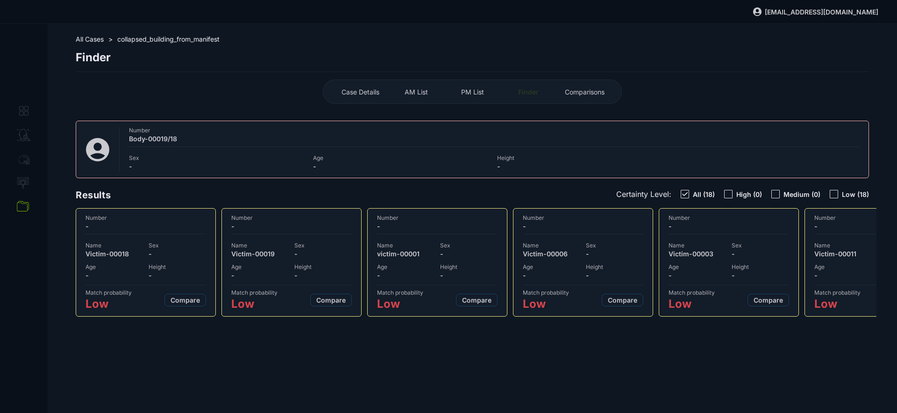
click at [163, 268] on span "Height" at bounding box center [177, 266] width 57 height 7
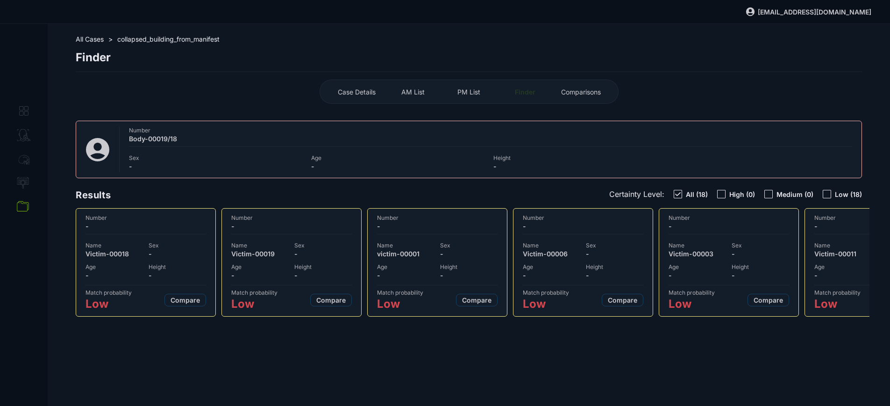
select select "***"
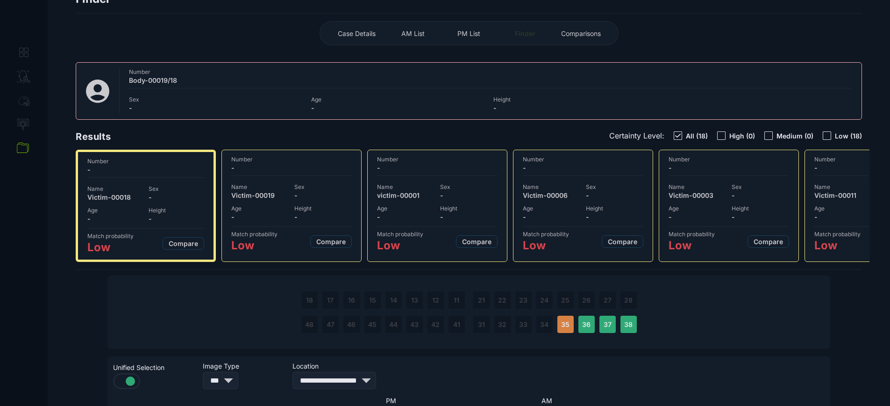
scroll to position [231, 0]
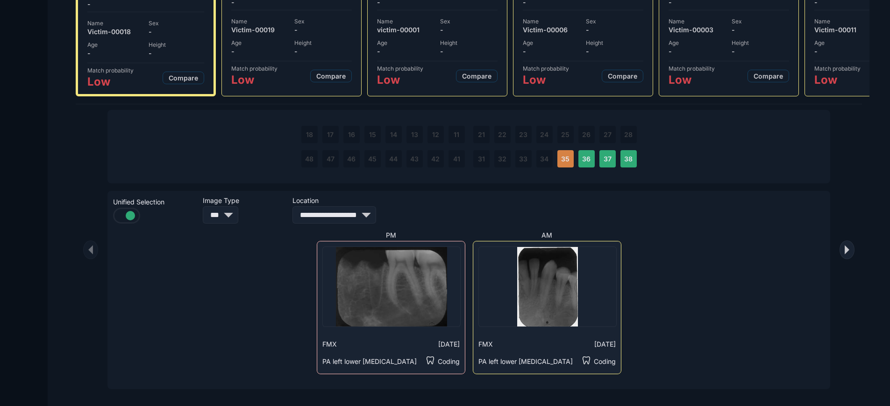
click at [357, 220] on select "**********" at bounding box center [334, 214] width 84 height 17
click at [133, 218] on div at bounding box center [130, 215] width 9 height 9
select select "**********"
select select "**"
select select "**********"
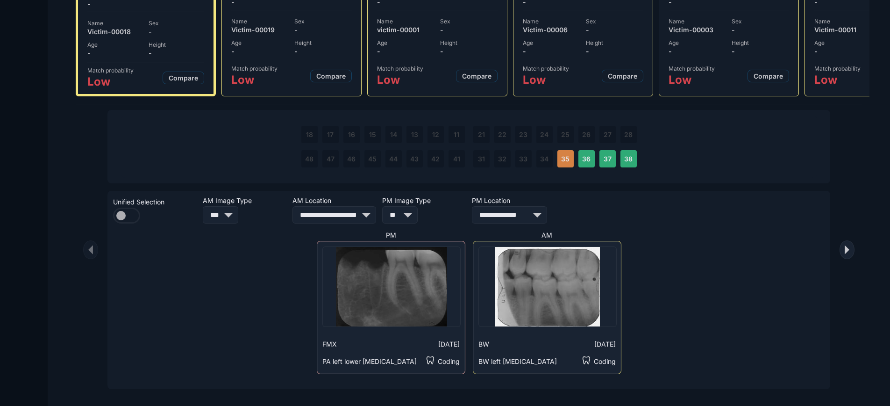
click at [238, 213] on select "*** **" at bounding box center [221, 214] width 36 height 17
select select "**"
click at [203, 206] on select "*** **" at bounding box center [221, 214] width 36 height 17
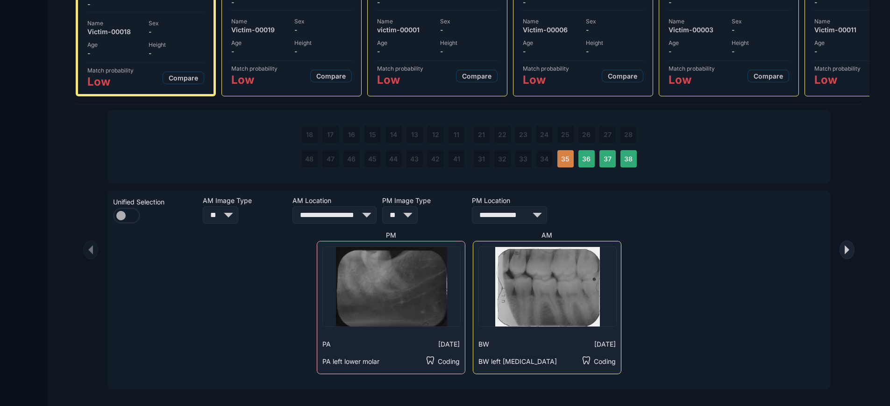
click at [354, 212] on select "**********" at bounding box center [334, 214] width 84 height 17
select select "**********"
click at [292, 206] on select "**********" at bounding box center [334, 214] width 84 height 17
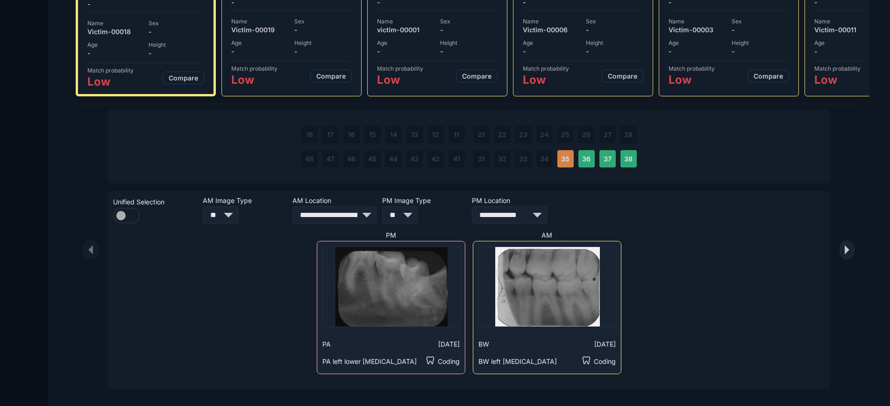
click at [485, 216] on select "**********" at bounding box center [509, 214] width 75 height 17
click at [472, 206] on select "**********" at bounding box center [509, 214] width 75 height 17
click at [492, 218] on select "**********" at bounding box center [509, 214] width 75 height 17
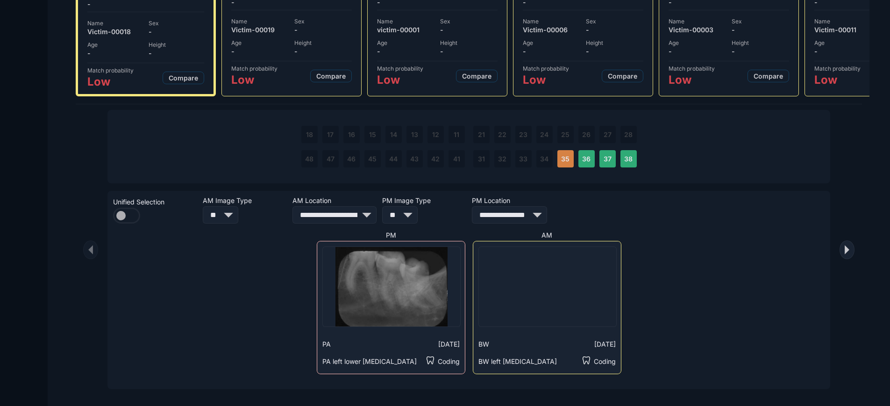
select select "**********"
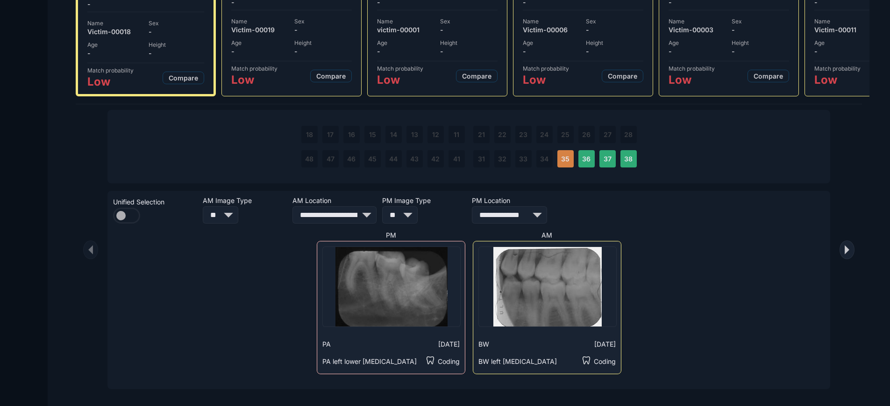
click at [472, 206] on select "**********" at bounding box center [509, 214] width 75 height 17
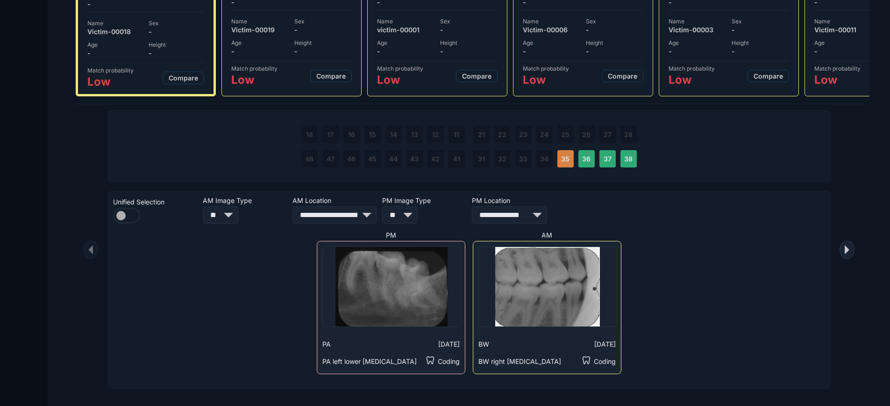
click
select select "**********"
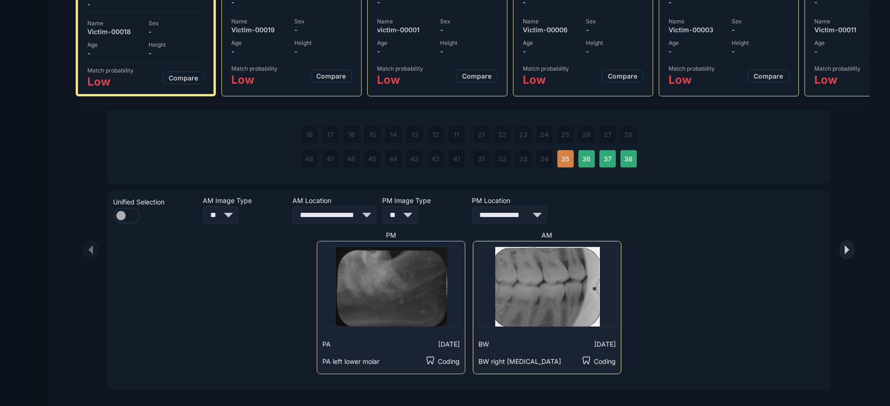
select select "**"
select select "**********"
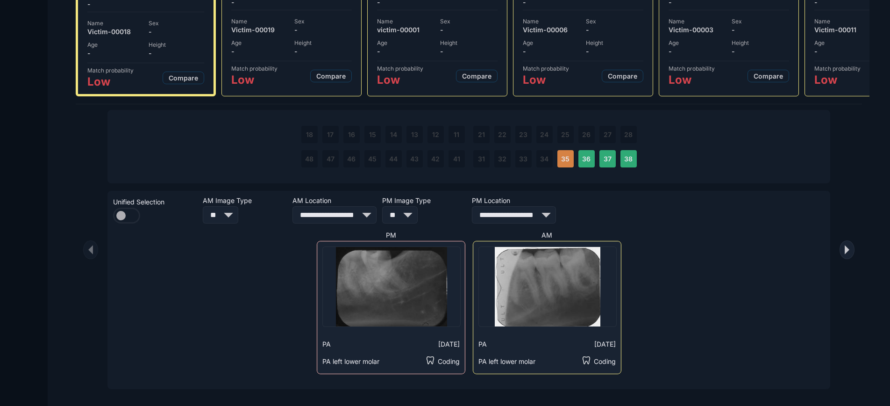
drag, startPoint x: 132, startPoint y: 220, endPoint x: 138, endPoint y: 218, distance: 5.8
select select "***"
select select "**********"
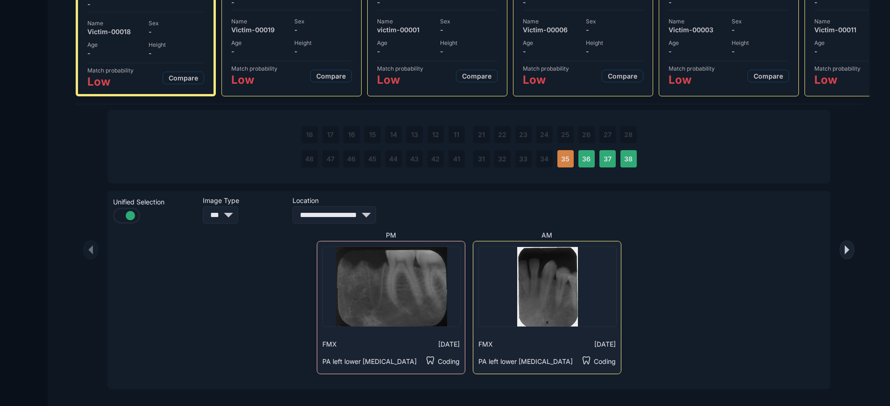
select select "***"
select select "**********"
select select "**"
select select "**********"
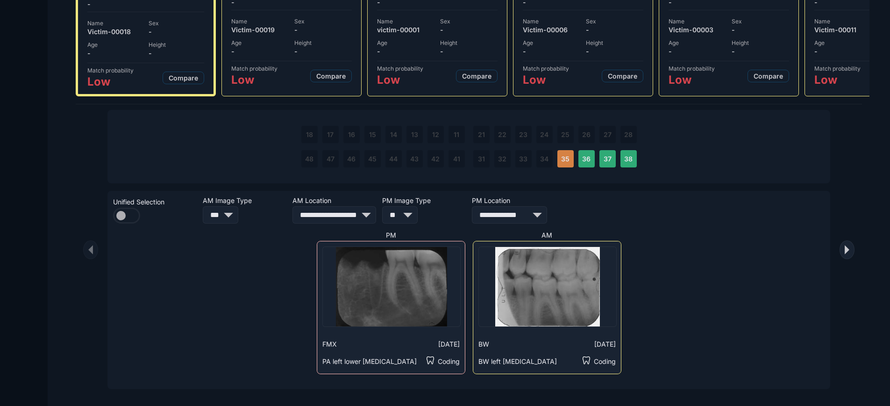
select select "**"
select select "**********"
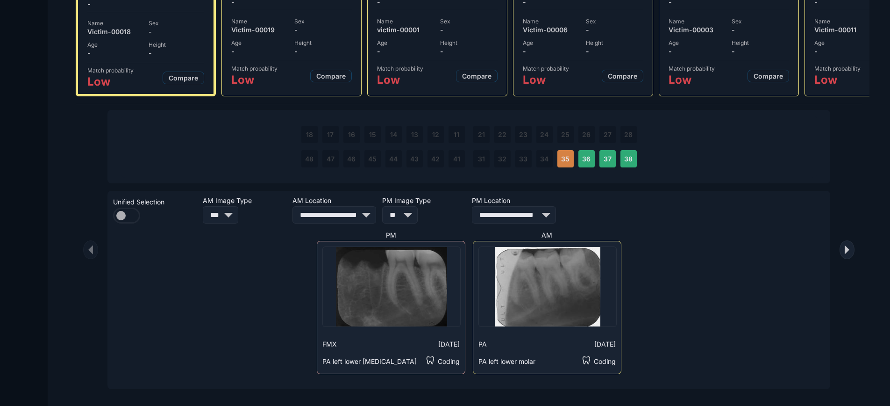
select select "**"
select select "**********"
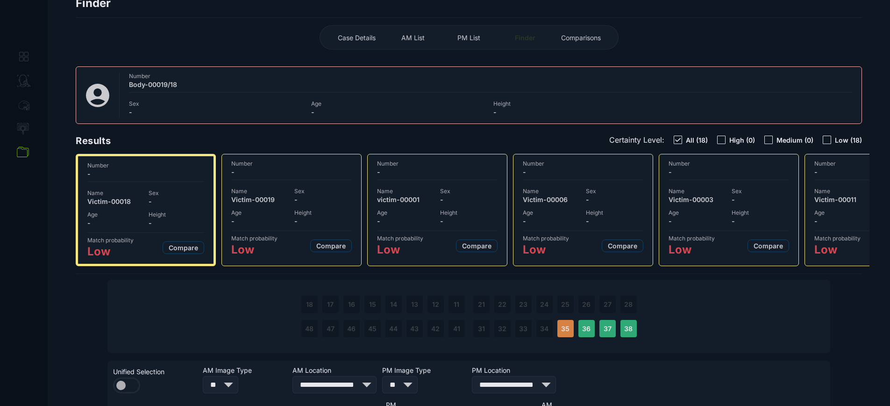
scroll to position [53, 0]
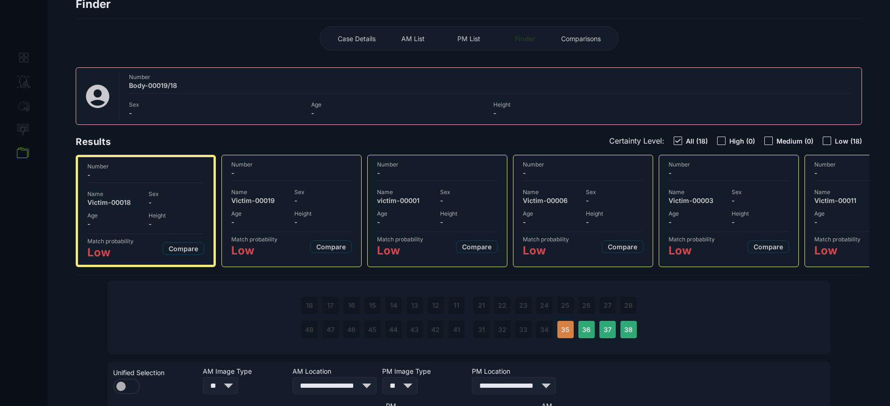
select select
select select "***"
select select "**********"
select select "**"
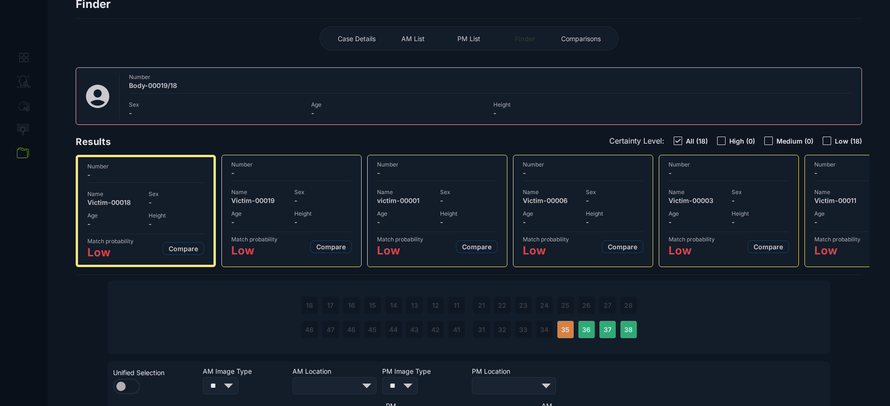
select select "**********"
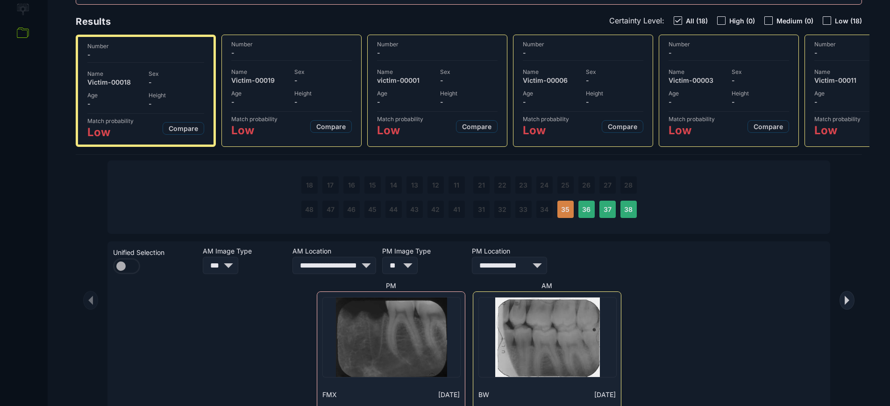
scroll to position [179, 0]
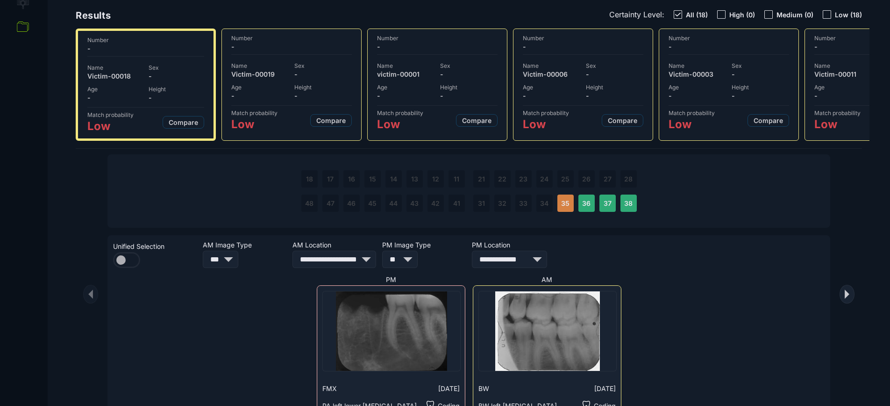
drag, startPoint x: 264, startPoint y: 242, endPoint x: 265, endPoint y: 253, distance: 10.3
select select
select select "**********"
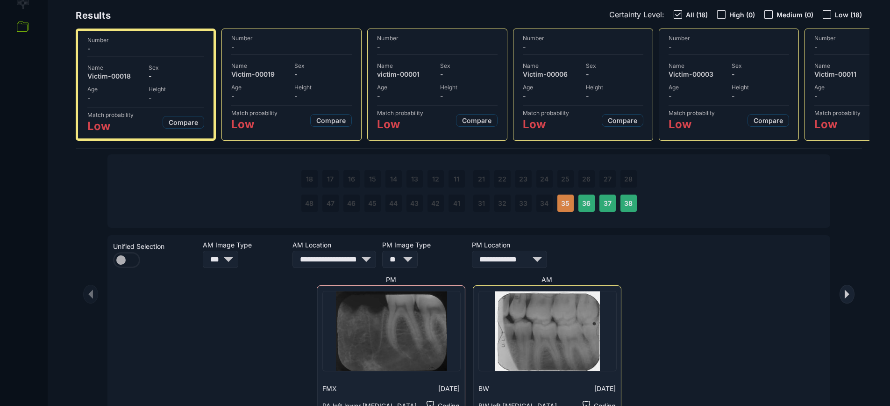
select select "**********"
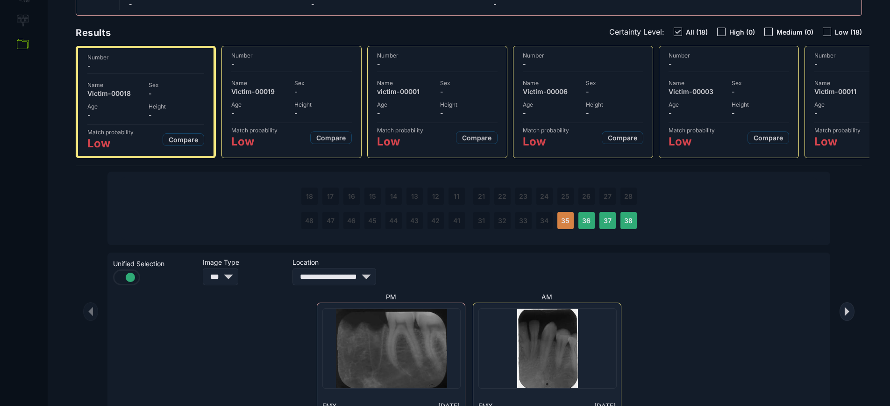
scroll to position [162, 0]
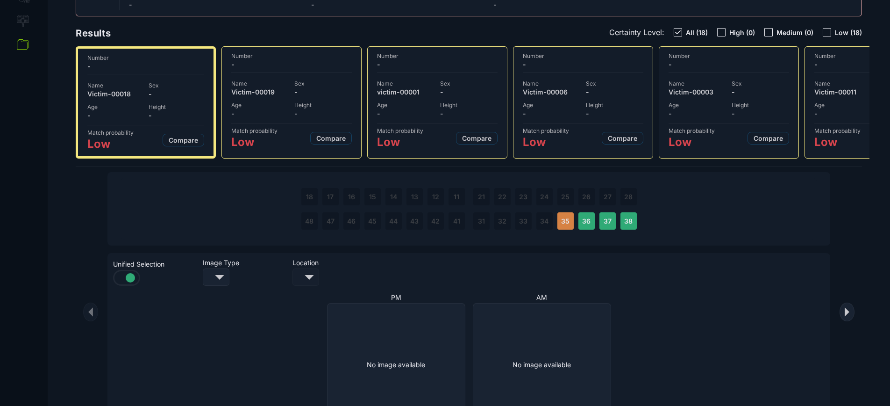
select select "**********"
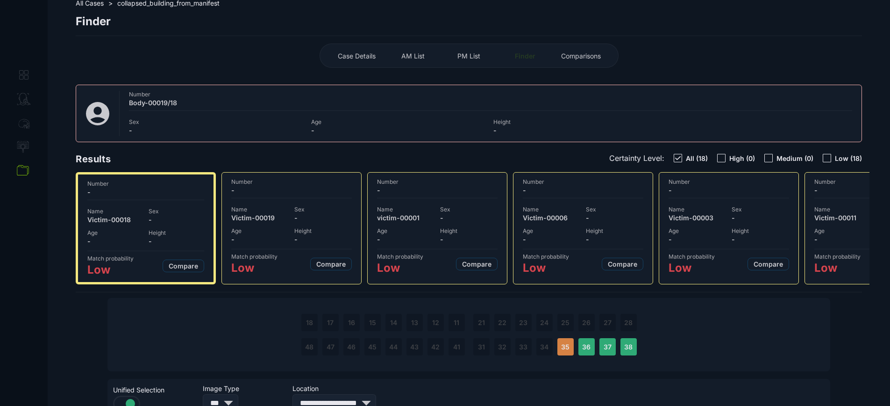
scroll to position [28, 0]
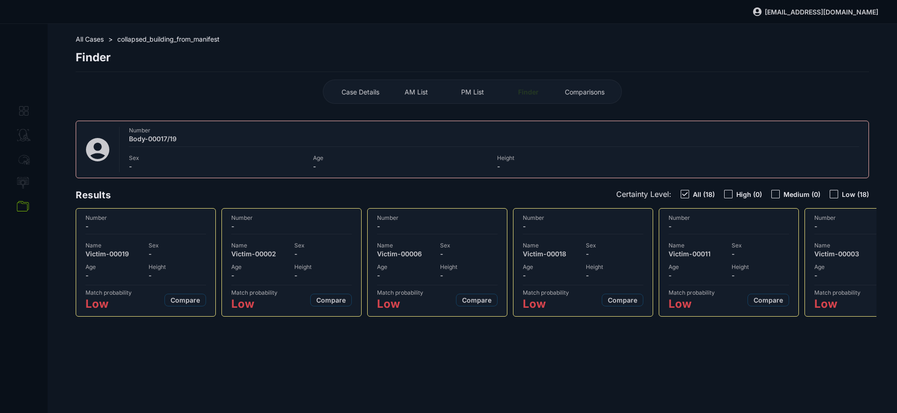
select select "**"
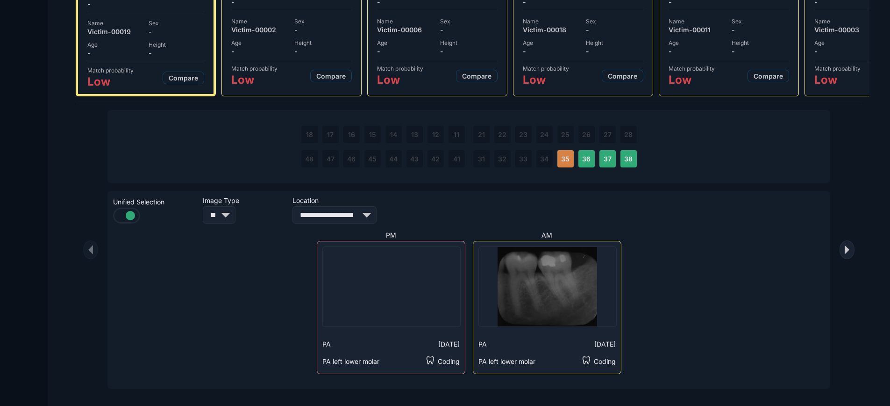
scroll to position [231, 0]
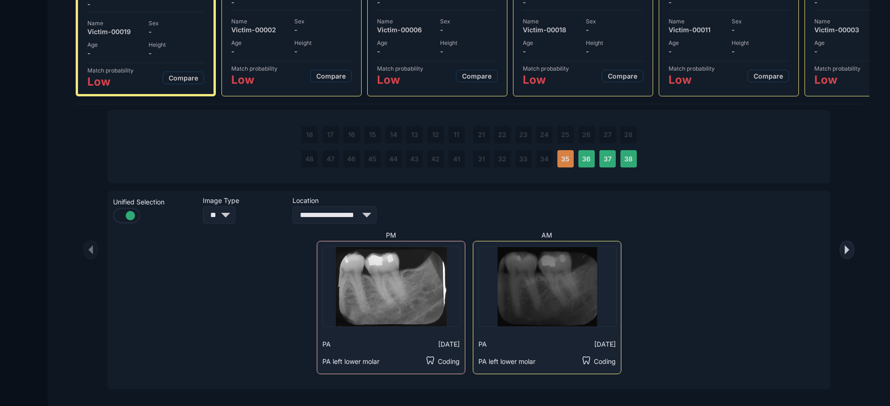
select select "**********"
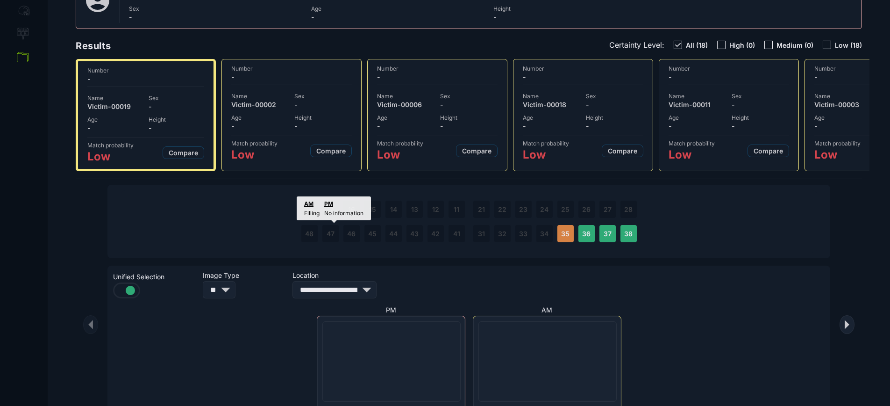
scroll to position [148, 0]
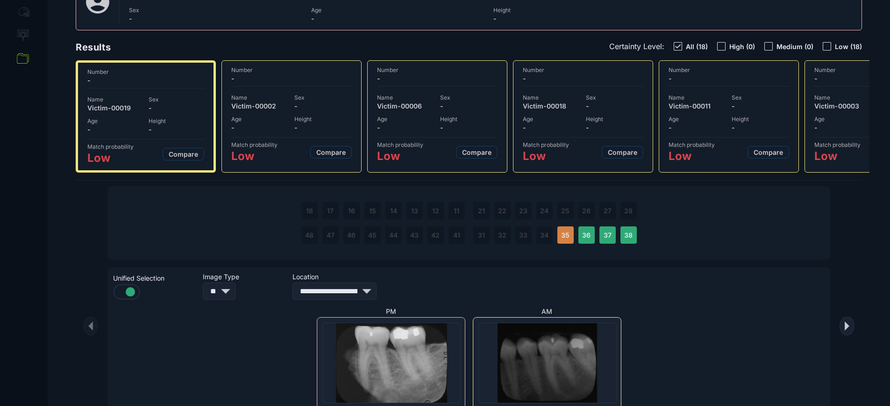
select select "**"
select select "**********"
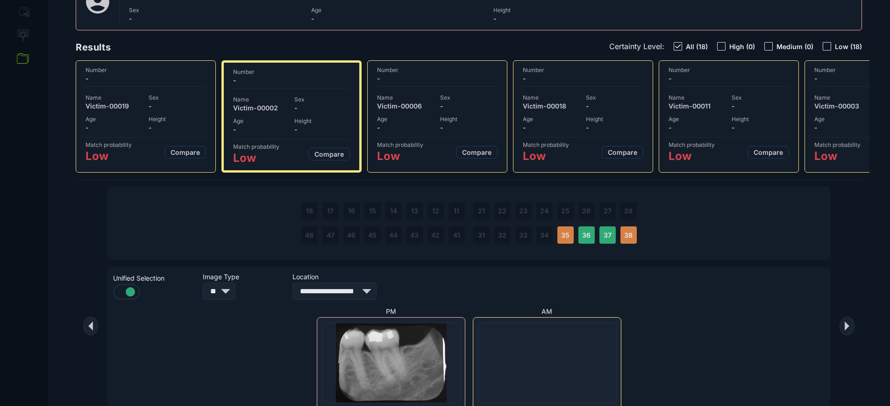
drag, startPoint x: 431, startPoint y: 107, endPoint x: 454, endPoint y: 109, distance: 22.5
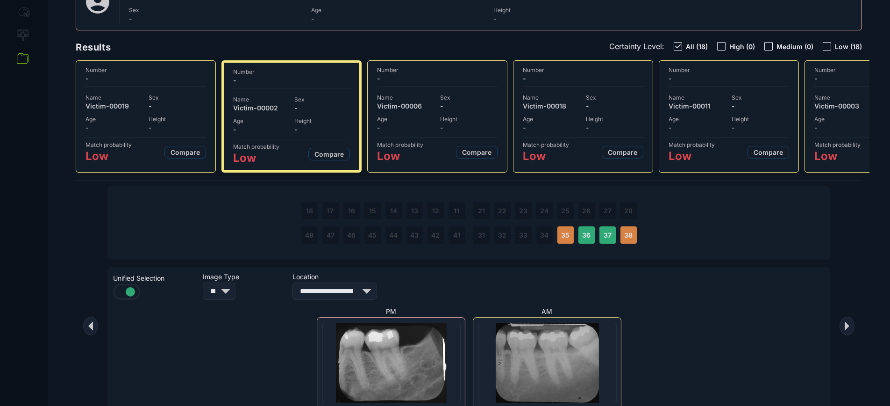
select select "**"
select select "**********"
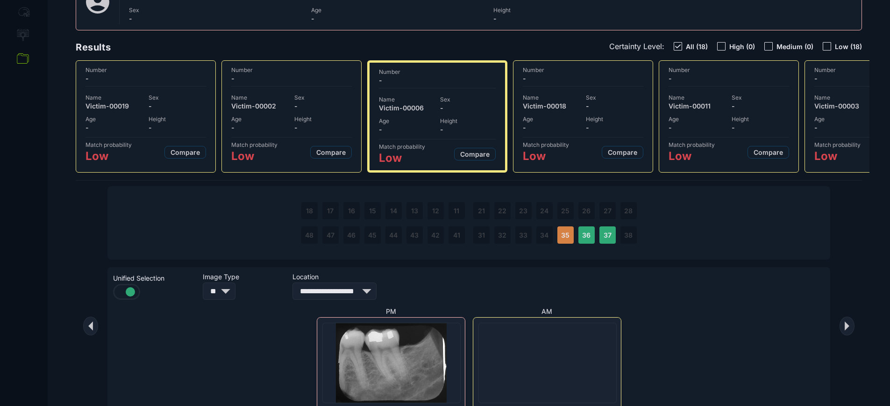
select select "**"
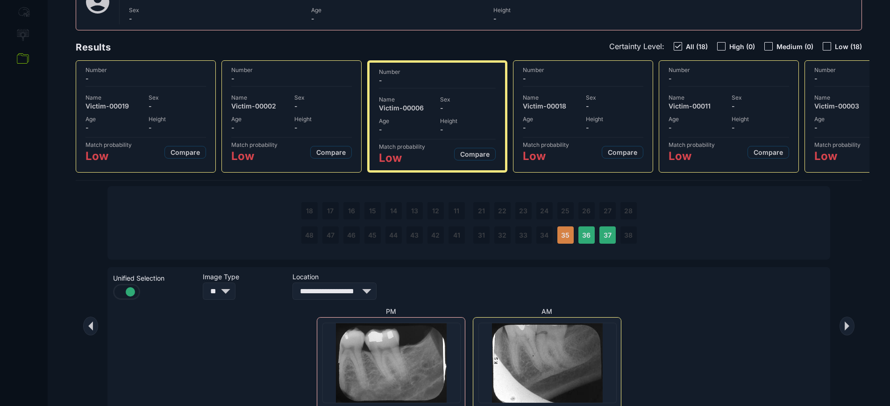
select select "**********"
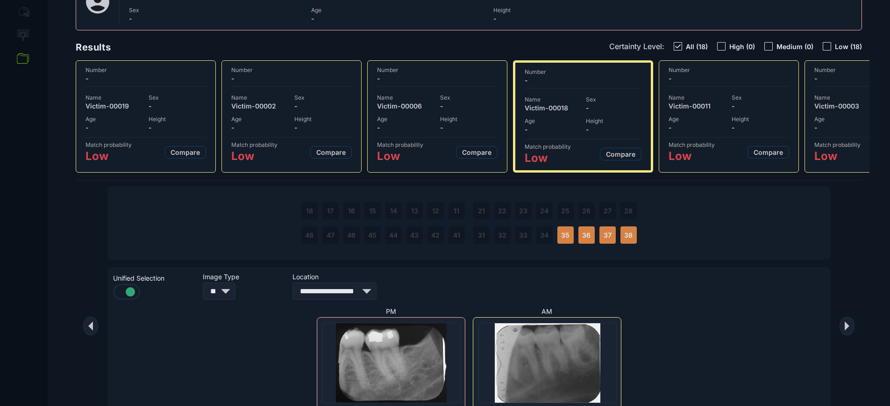
select select "**"
select select "**********"
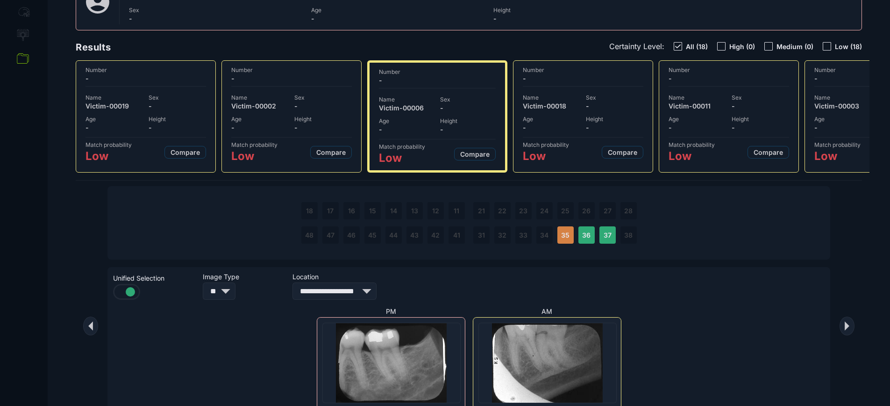
select select "**"
select select "**********"
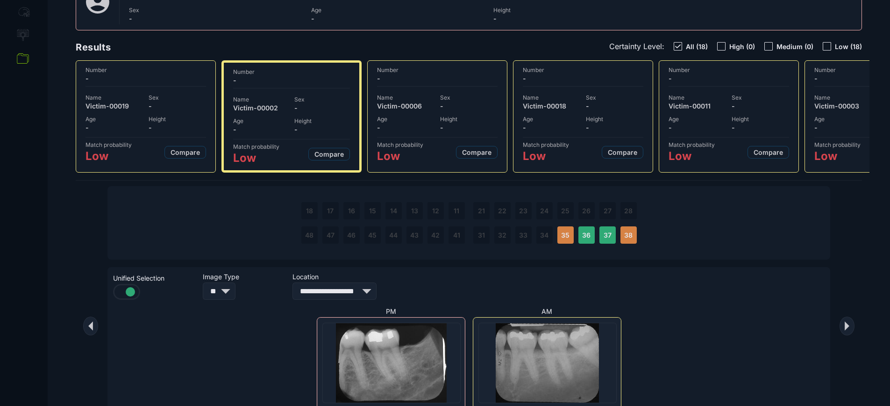
drag, startPoint x: 209, startPoint y: 111, endPoint x: 214, endPoint y: 115, distance: 7.0
select select "**"
select select "**********"
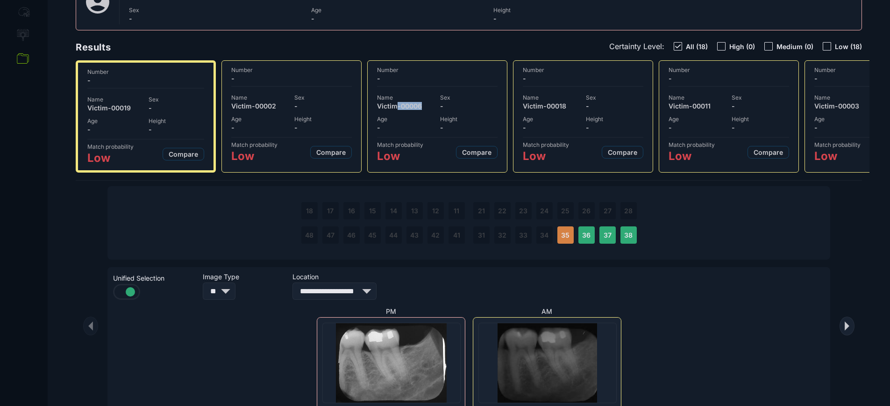
drag, startPoint x: 396, startPoint y: 110, endPoint x: 437, endPoint y: 103, distance: 42.2
select select "**"
select select "**********"
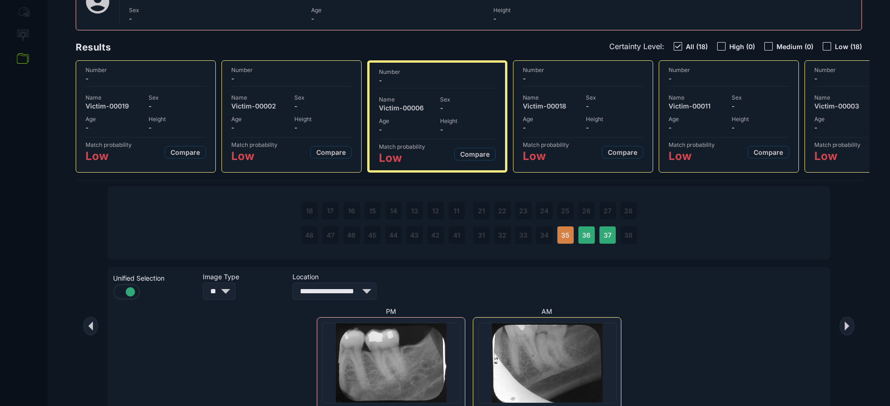
drag, startPoint x: 589, startPoint y: 100, endPoint x: 603, endPoint y: 99, distance: 14.1
select select "**"
select select "**********"
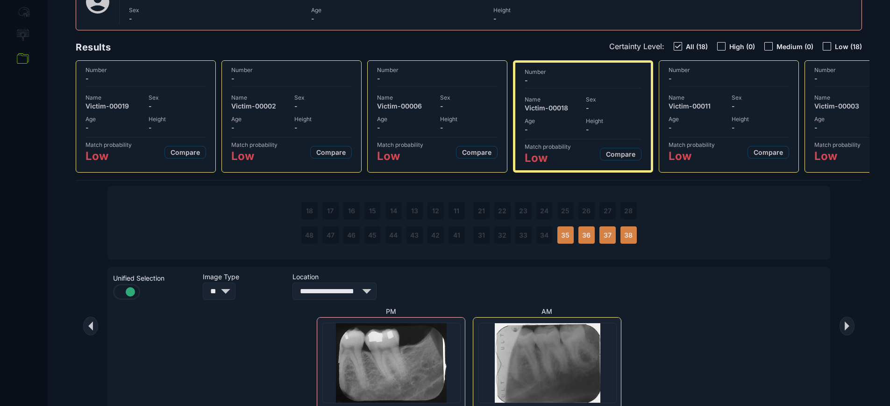
drag, startPoint x: 718, startPoint y: 99, endPoint x: 799, endPoint y: 93, distance: 81.1
select select "**"
select select "**********"
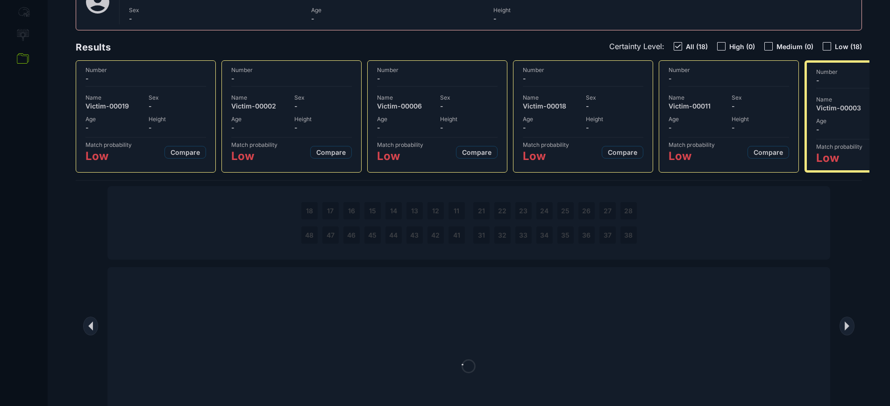
select select "**"
select select "**********"
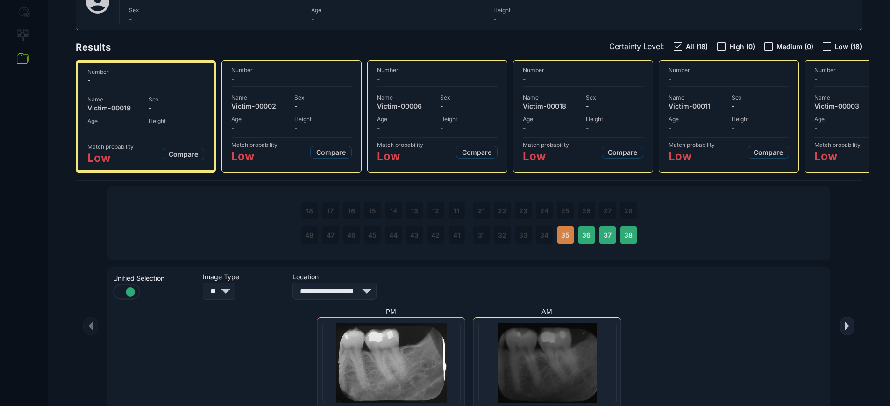
select select "**"
select select "**********"
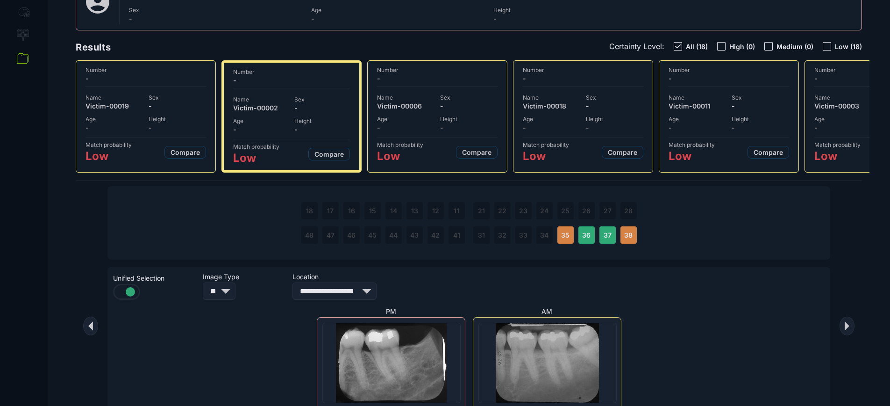
drag, startPoint x: 423, startPoint y: 102, endPoint x: 541, endPoint y: 100, distance: 118.2
select select "**"
select select "**********"
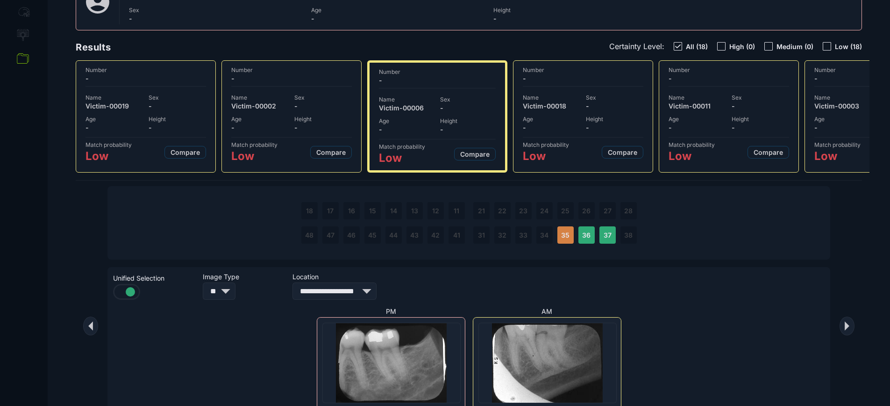
drag, startPoint x: 585, startPoint y: 103, endPoint x: 629, endPoint y: 104, distance: 43.9
select select "**"
select select "**********"
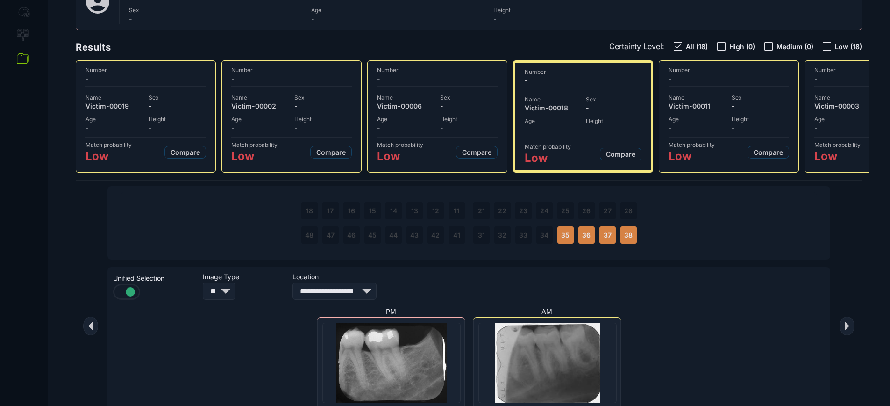
select select "**"
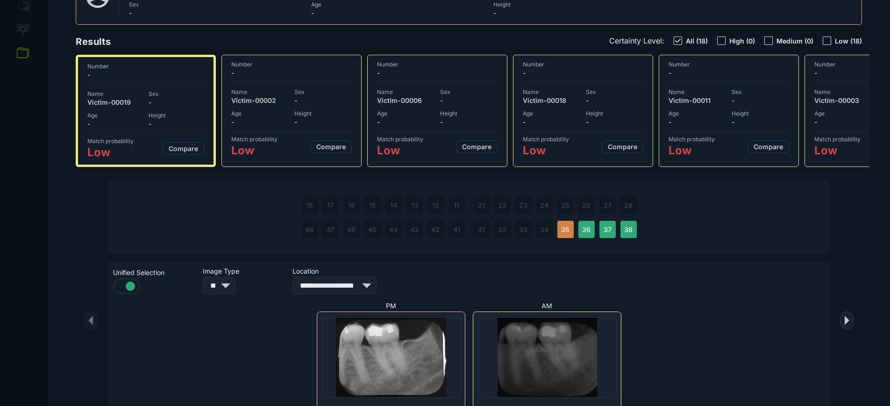
scroll to position [156, 0]
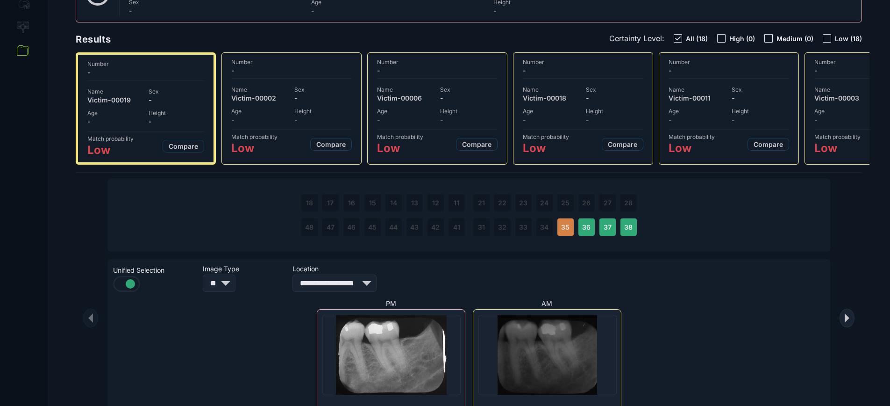
select select "**********"
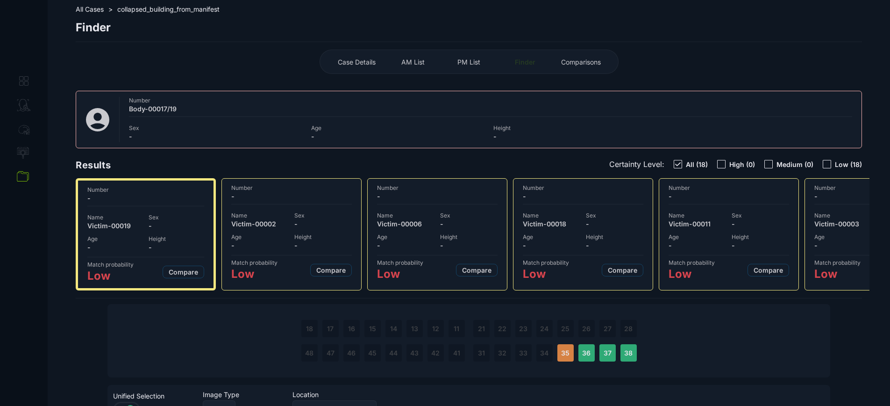
scroll to position [23, 0]
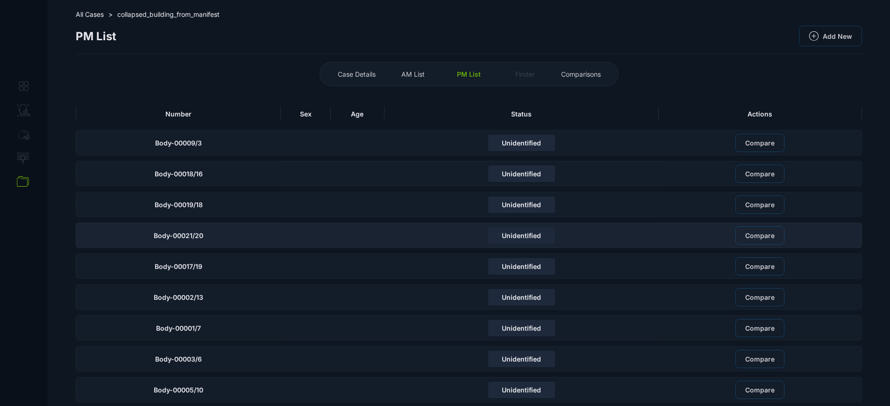
scroll to position [32, 0]
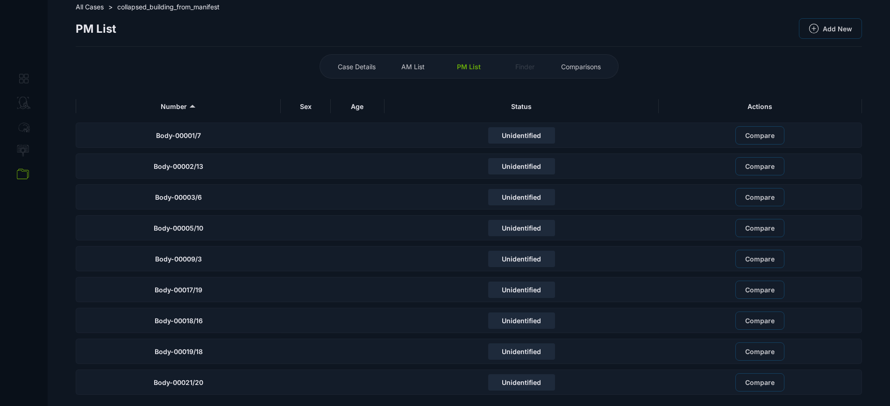
drag, startPoint x: 768, startPoint y: 377, endPoint x: 743, endPoint y: 376, distance: 25.3
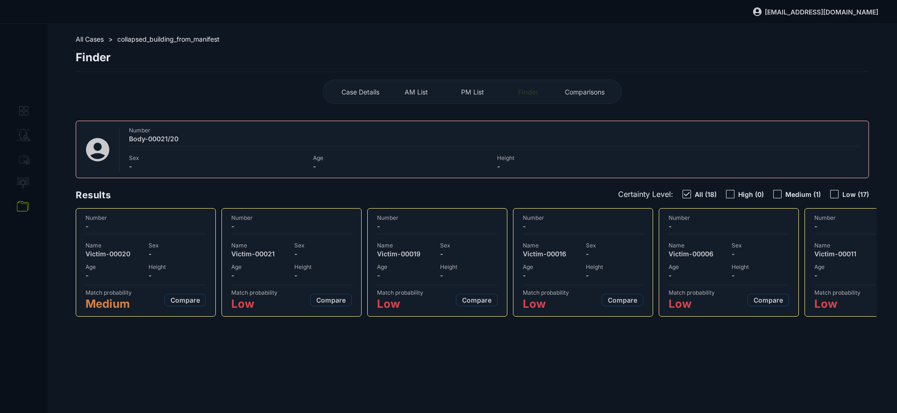
select select "***"
select select "**********"
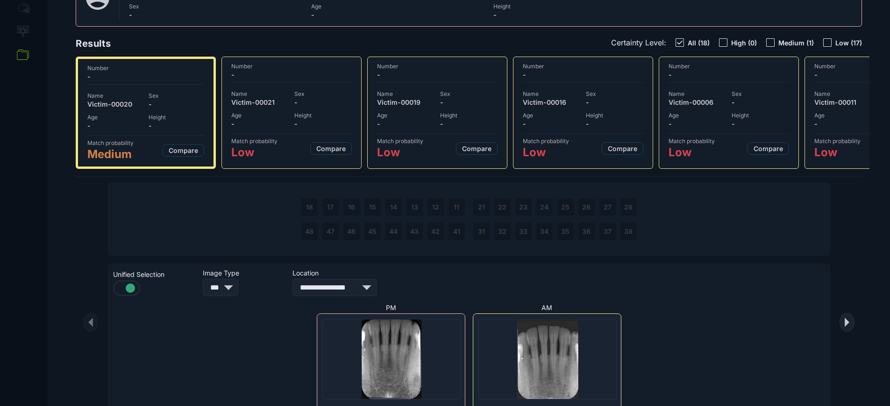
scroll to position [212, 0]
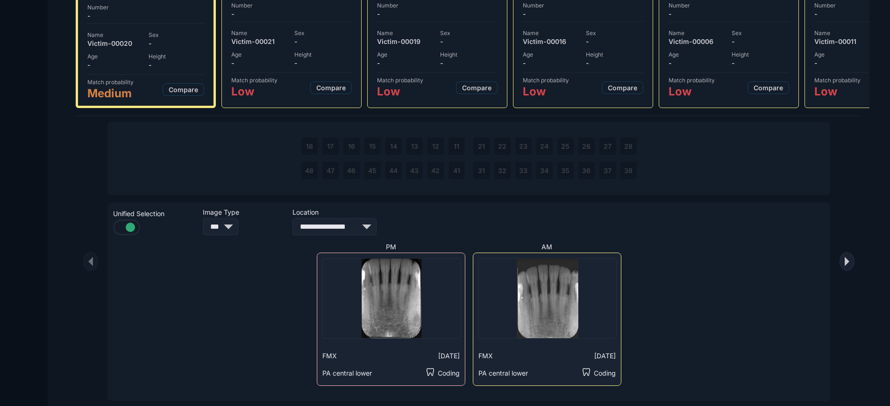
drag, startPoint x: 319, startPoint y: 47, endPoint x: 323, endPoint y: 49, distance: 5.0
select select "***"
select select "**********"
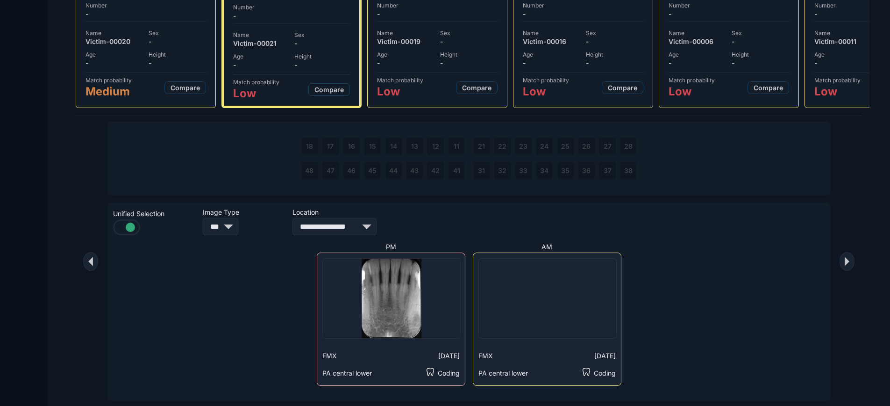
drag, startPoint x: 403, startPoint y: 50, endPoint x: 376, endPoint y: 54, distance: 26.9
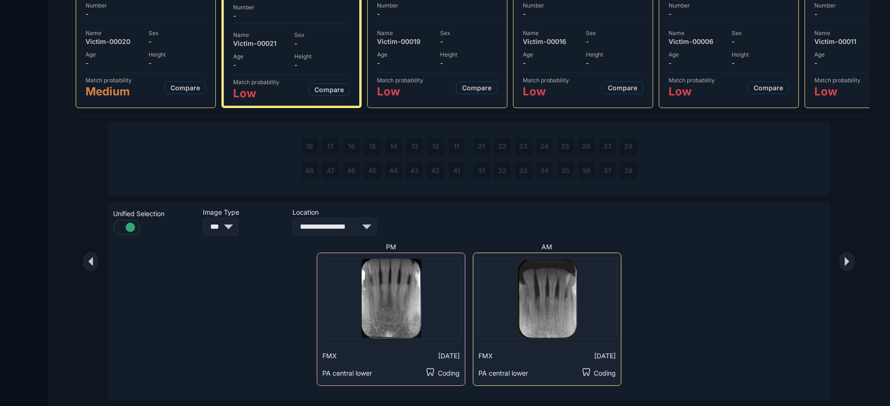
select select "***"
select select "**********"
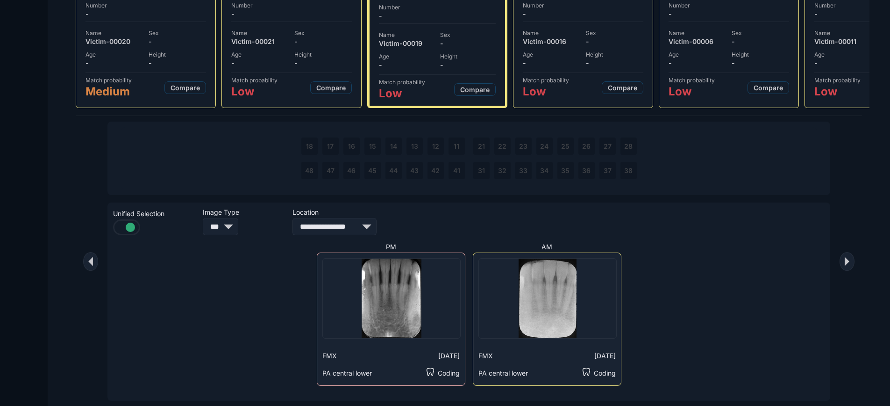
drag, startPoint x: 316, startPoint y: 56, endPoint x: 312, endPoint y: 58, distance: 4.8
select select "***"
select select "**********"
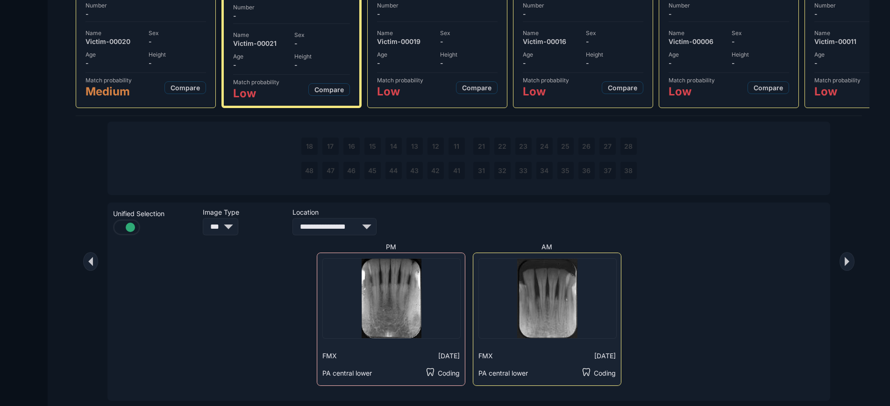
select select "***"
select select "**********"
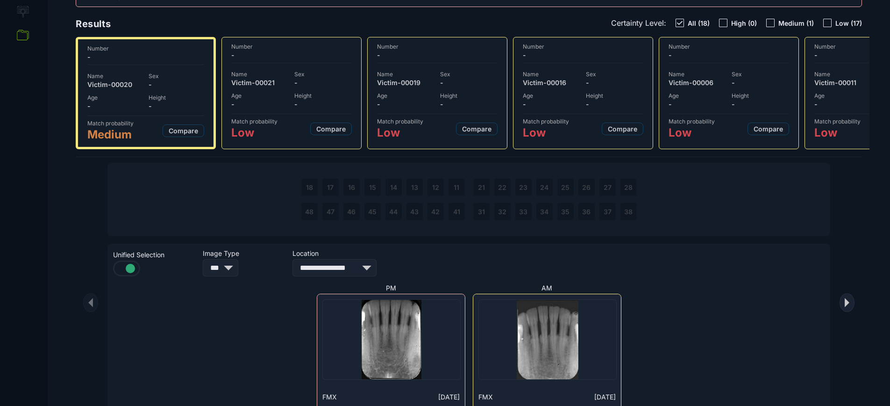
scroll to position [173, 0]
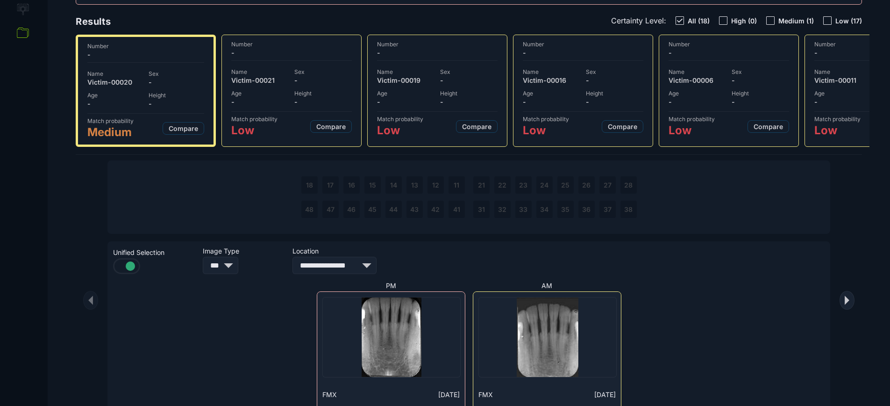
drag, startPoint x: 285, startPoint y: 268, endPoint x: 314, endPoint y: 271, distance: 29.1
select select "**"
select select "**********"
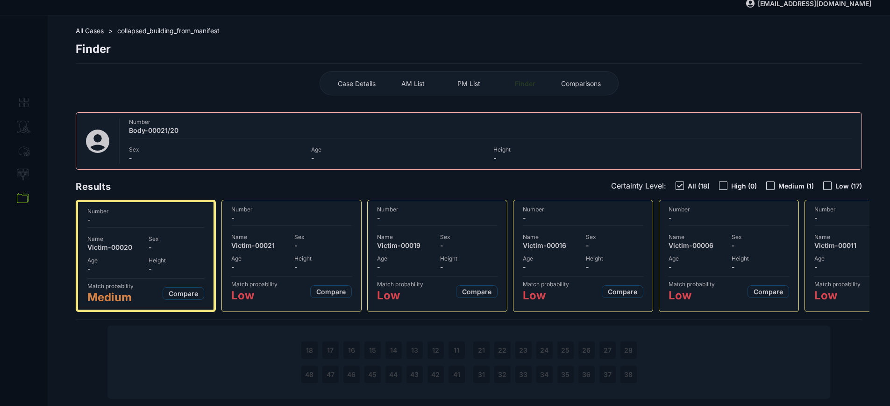
scroll to position [8, 0]
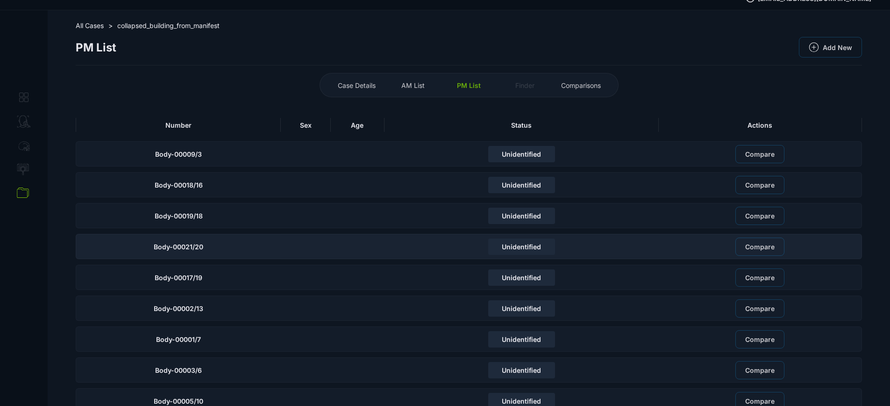
scroll to position [32, 0]
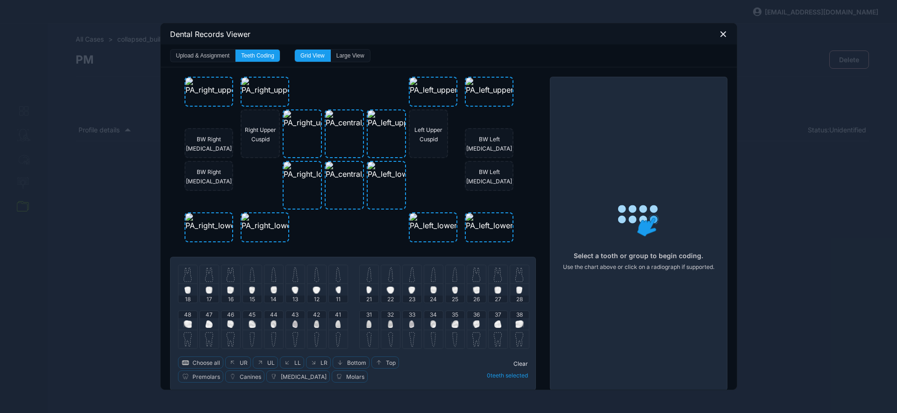
drag, startPoint x: 188, startPoint y: 274, endPoint x: 195, endPoint y: 279, distance: 8.6
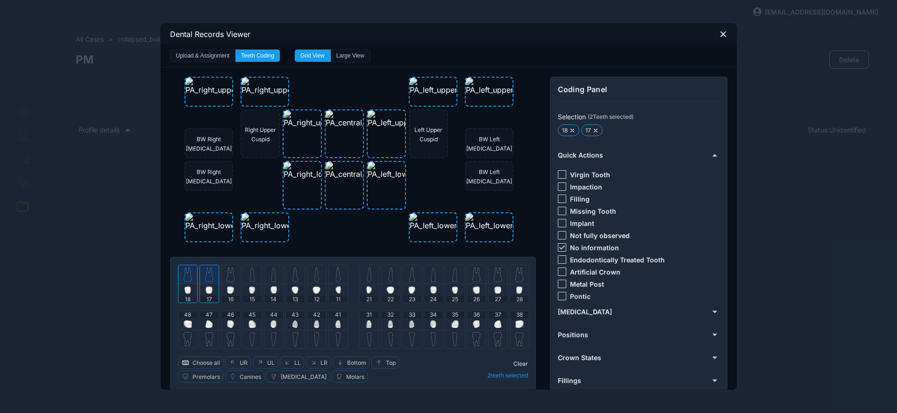
drag, startPoint x: 561, startPoint y: 246, endPoint x: 560, endPoint y: 203, distance: 42.5
drag, startPoint x: 561, startPoint y: 176, endPoint x: 555, endPoint y: 197, distance: 21.9
drag, startPoint x: 521, startPoint y: 363, endPoint x: 451, endPoint y: 340, distance: 74.0
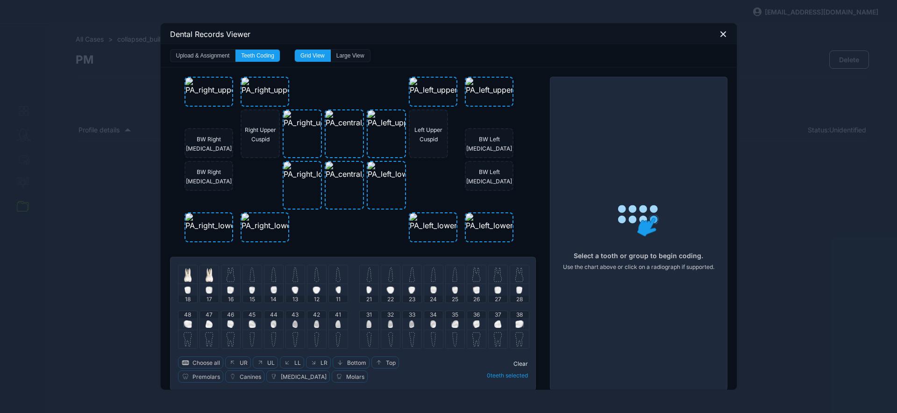
drag, startPoint x: 231, startPoint y: 275, endPoint x: 238, endPoint y: 273, distance: 7.3
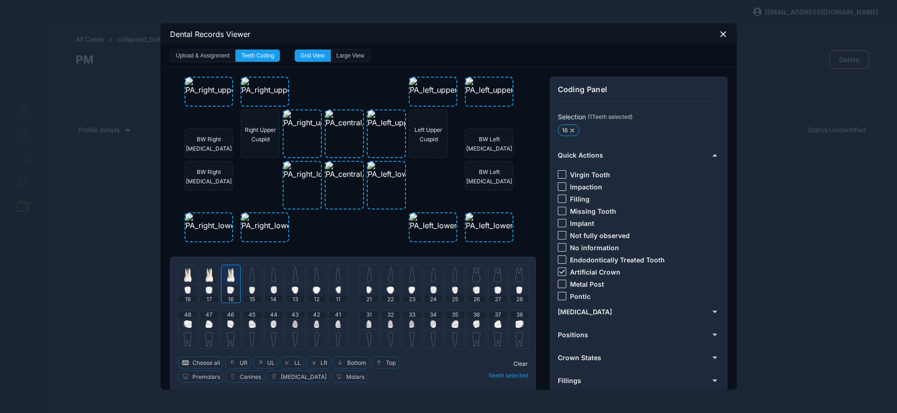
drag, startPoint x: 518, startPoint y: 362, endPoint x: 497, endPoint y: 356, distance: 22.3
drag, startPoint x: 557, startPoint y: 172, endPoint x: 556, endPoint y: 181, distance: 8.5
drag, startPoint x: 558, startPoint y: 244, endPoint x: 560, endPoint y: 226, distance: 18.4
drag, startPoint x: 562, startPoint y: 268, endPoint x: 554, endPoint y: 280, distance: 14.9
drag, startPoint x: 517, startPoint y: 361, endPoint x: 522, endPoint y: 356, distance: 7.3
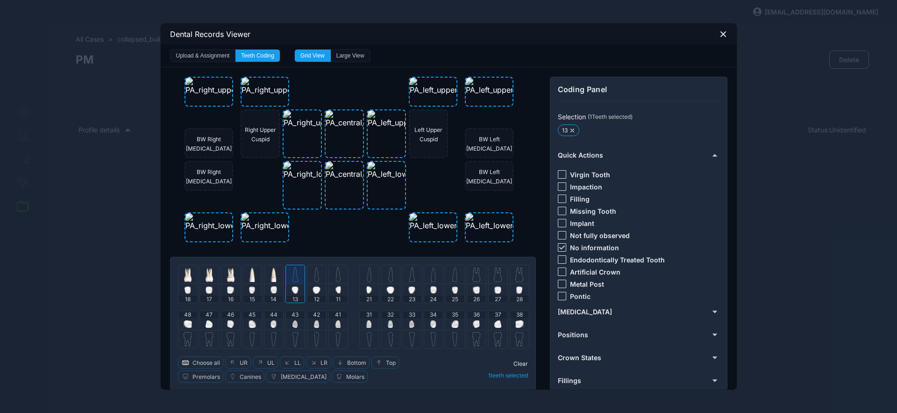
drag, startPoint x: 317, startPoint y: 279, endPoint x: 324, endPoint y: 279, distance: 7.5
drag, startPoint x: 555, startPoint y: 199, endPoint x: 533, endPoint y: 256, distance: 61.5
drag, startPoint x: 516, startPoint y: 269, endPoint x: 536, endPoint y: 245, distance: 30.9
drag, startPoint x: 558, startPoint y: 171, endPoint x: 546, endPoint y: 206, distance: 37.5
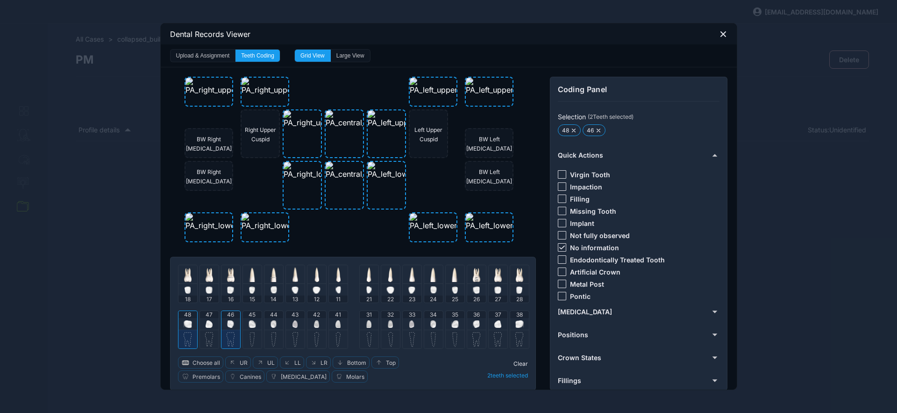
drag, startPoint x: 249, startPoint y: 320, endPoint x: 254, endPoint y: 320, distance: 5.6
drag, startPoint x: 562, startPoint y: 245, endPoint x: 559, endPoint y: 235, distance: 11.2
drag, startPoint x: 520, startPoint y: 362, endPoint x: 469, endPoint y: 358, distance: 50.6
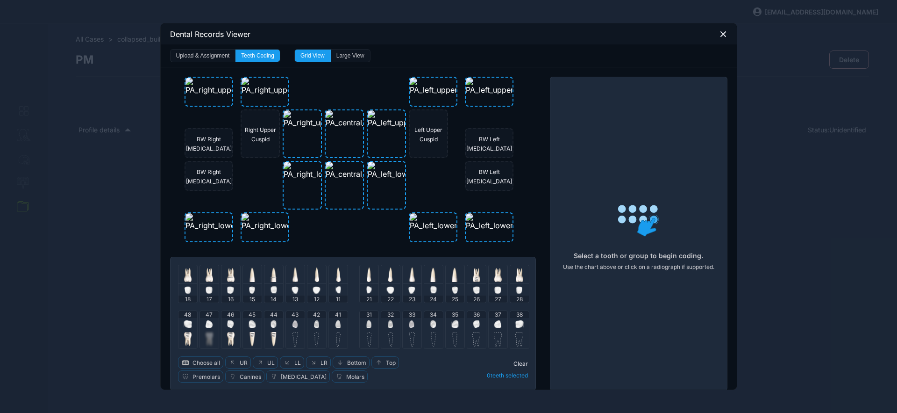
drag, startPoint x: 292, startPoint y: 321, endPoint x: 311, endPoint y: 321, distance: 18.7
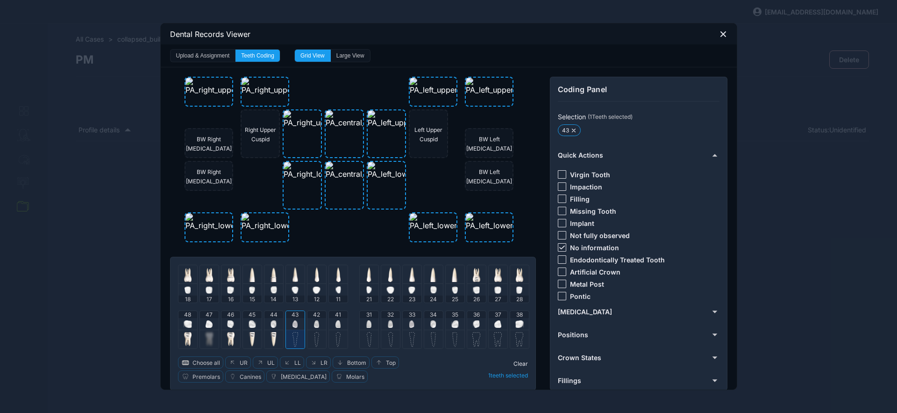
drag, startPoint x: 316, startPoint y: 323, endPoint x: 330, endPoint y: 321, distance: 14.1
drag, startPoint x: 518, startPoint y: 363, endPoint x: 427, endPoint y: 342, distance: 93.7
drag, startPoint x: 519, startPoint y: 361, endPoint x: 515, endPoint y: 358, distance: 5.0
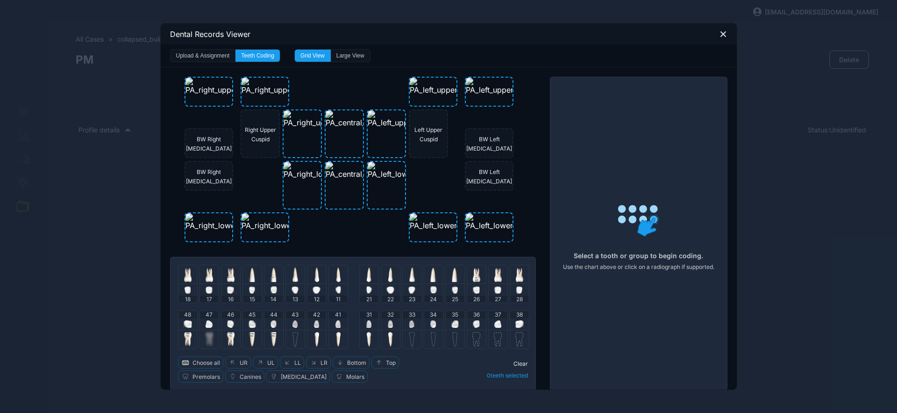
drag, startPoint x: 412, startPoint y: 318, endPoint x: 419, endPoint y: 319, distance: 7.1
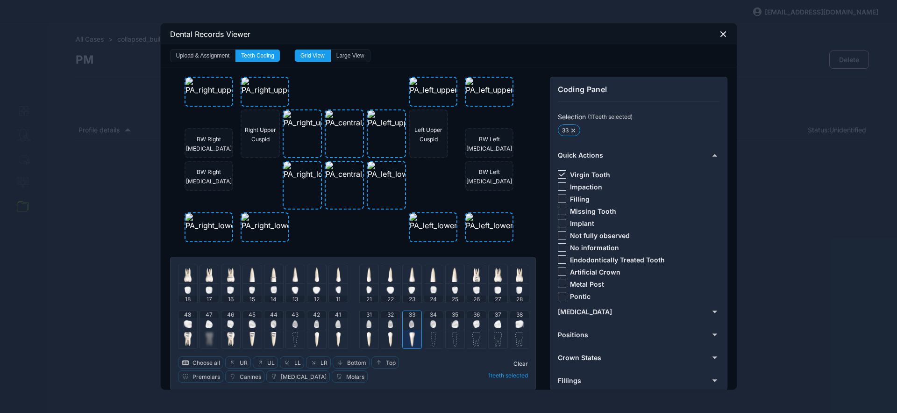
drag, startPoint x: 518, startPoint y: 361, endPoint x: 489, endPoint y: 346, distance: 32.8
drag, startPoint x: 454, startPoint y: 324, endPoint x: 432, endPoint y: 325, distance: 21.5
drag, startPoint x: 451, startPoint y: 325, endPoint x: 521, endPoint y: 287, distance: 80.1
drag, startPoint x: 560, startPoint y: 198, endPoint x: 557, endPoint y: 203, distance: 5.9
drag, startPoint x: 477, startPoint y: 320, endPoint x: 484, endPoint y: 323, distance: 8.8
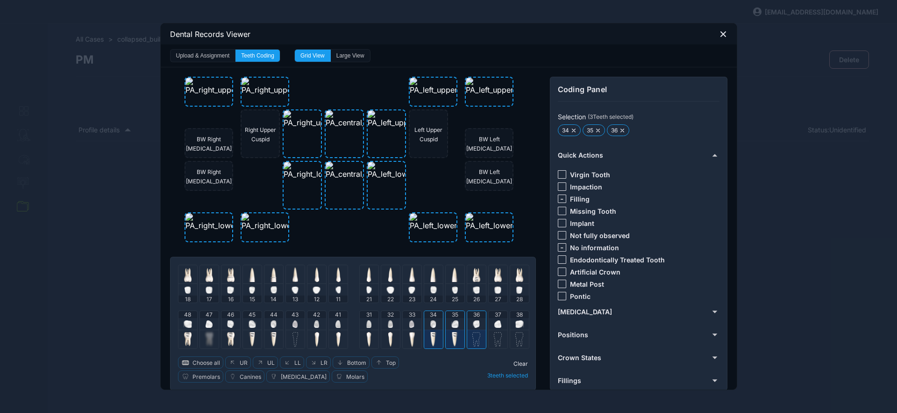
drag, startPoint x: 492, startPoint y: 325, endPoint x: 531, endPoint y: 276, distance: 62.8
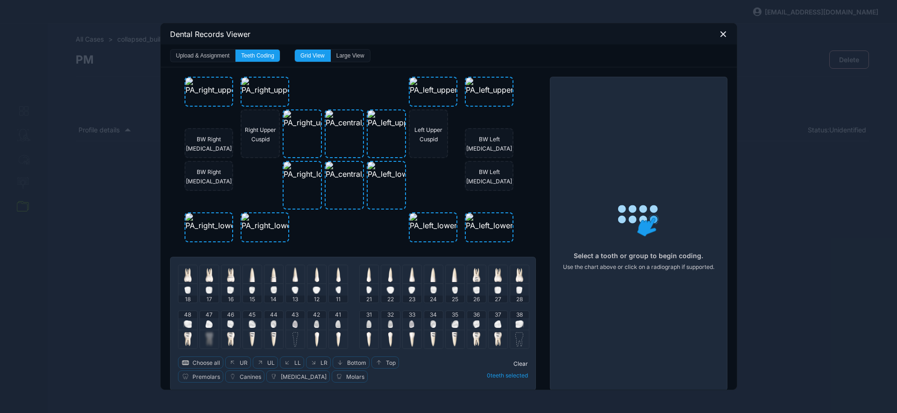
drag, startPoint x: 518, startPoint y: 327, endPoint x: 526, endPoint y: 307, distance: 20.7
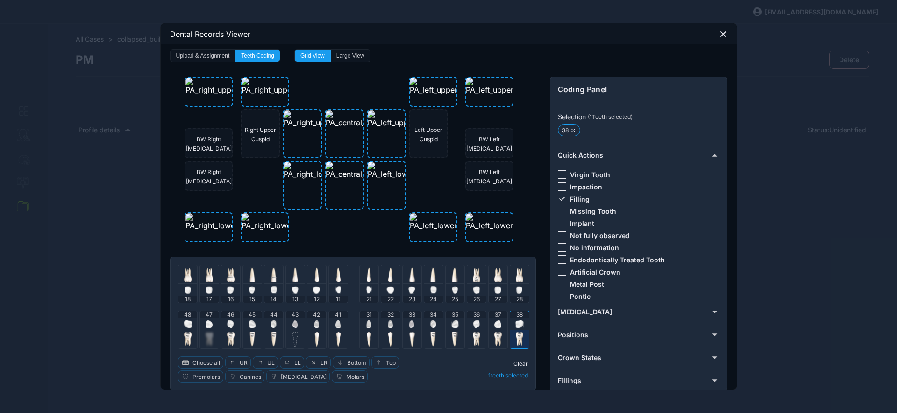
drag, startPoint x: 516, startPoint y: 362, endPoint x: 480, endPoint y: 350, distance: 38.1
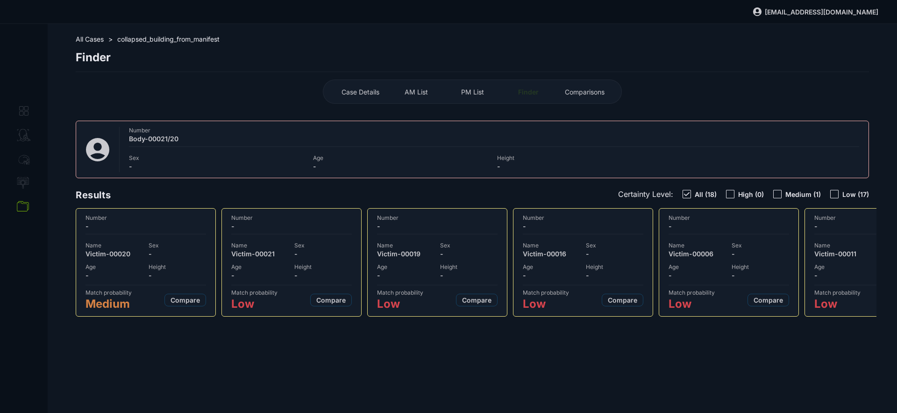
select select "***"
select select "**********"
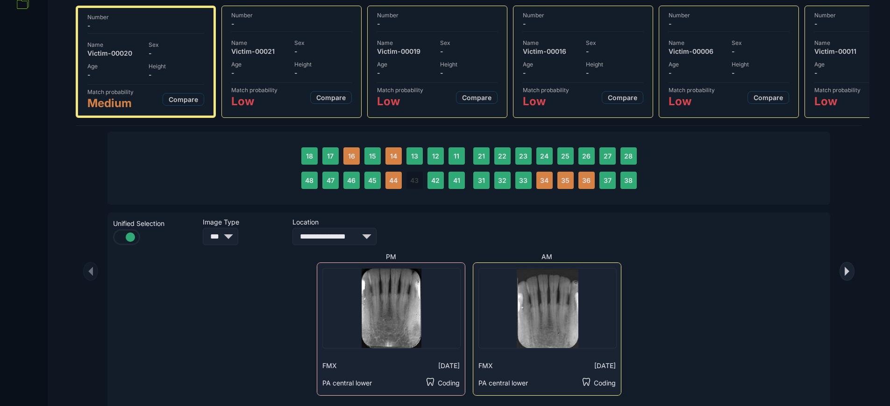
scroll to position [203, 0]
drag, startPoint x: 562, startPoint y: 180, endPoint x: 577, endPoint y: 180, distance: 14.5
select select "**"
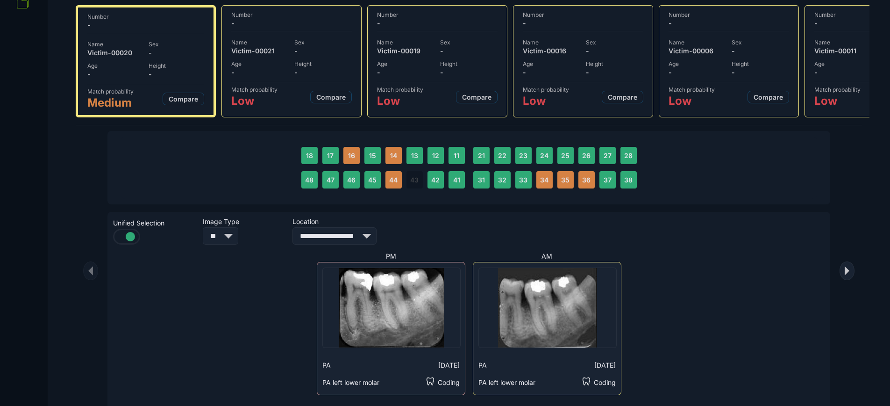
select select "**********"
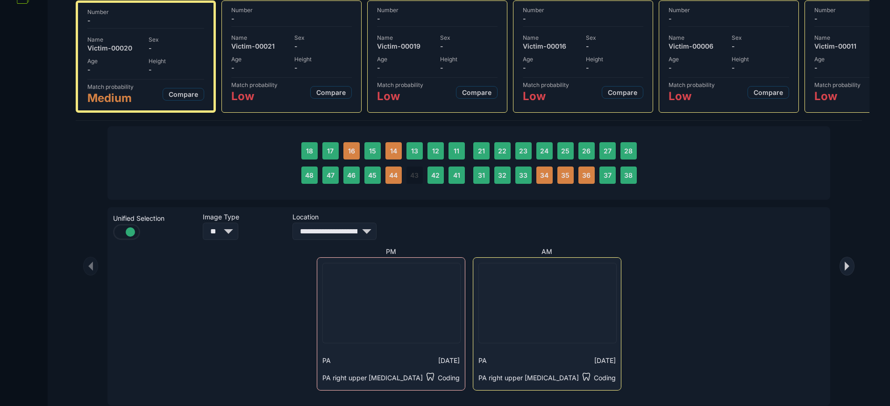
scroll to position [208, 0]
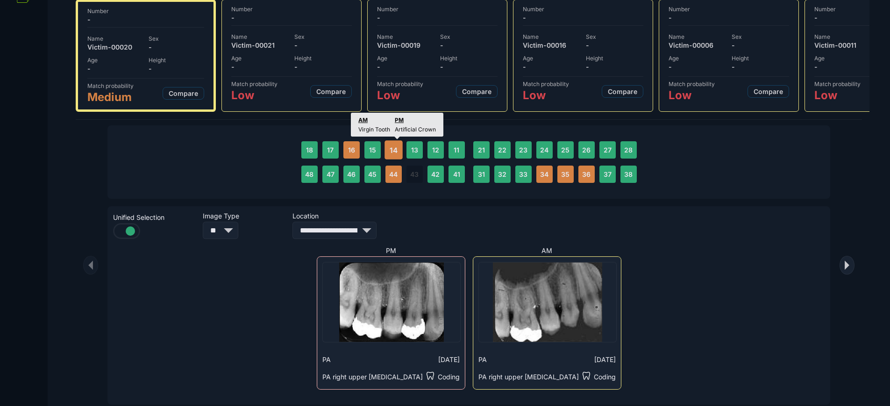
select select
select select "***"
select select "**********"
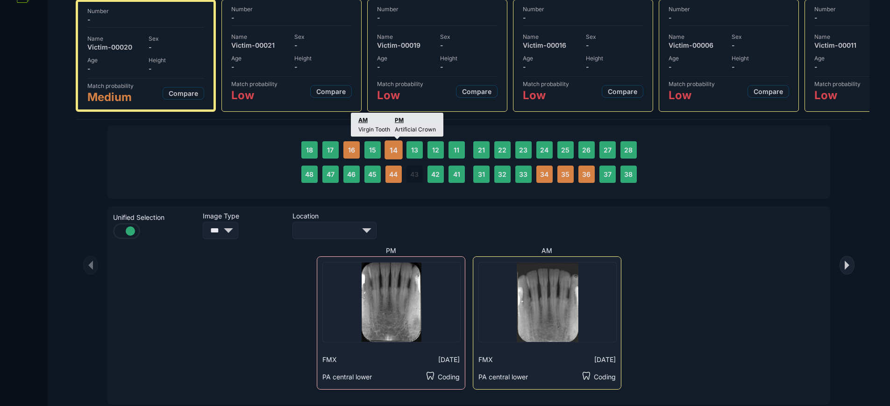
select select "**********"
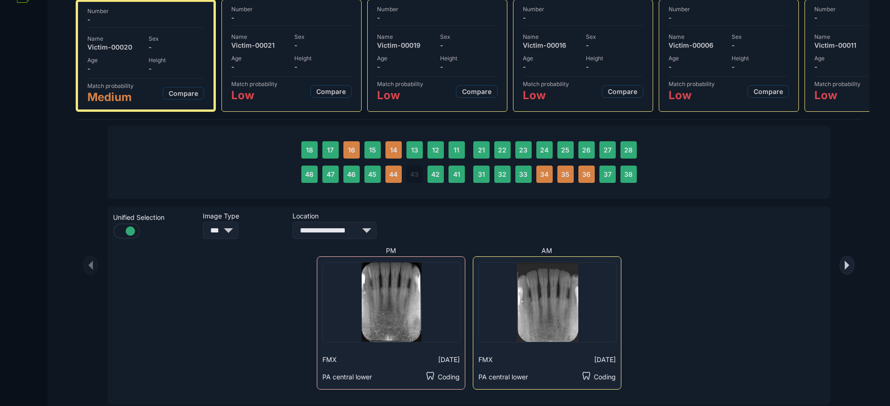
drag, startPoint x: 372, startPoint y: 213, endPoint x: 375, endPoint y: 221, distance: 8.9
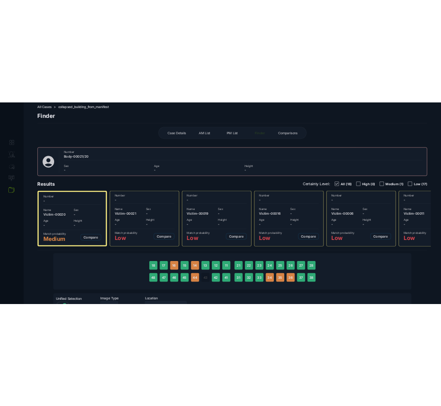
scroll to position [17, 0]
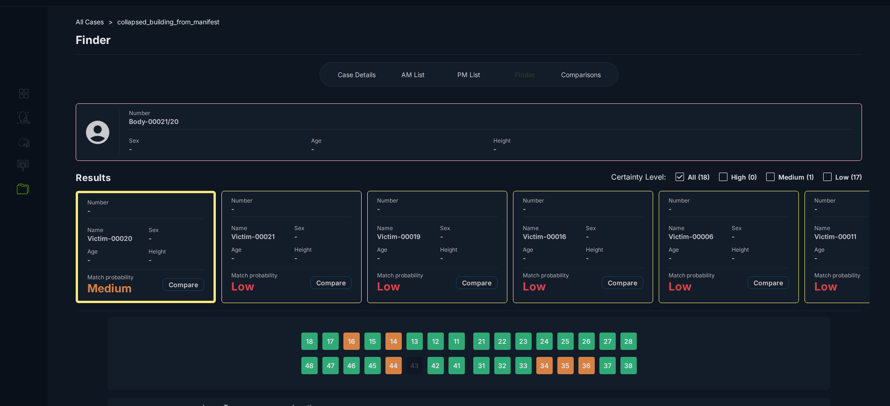
select select "**********"
click at [422, 75] on span "AM List" at bounding box center [412, 75] width 23 height 8
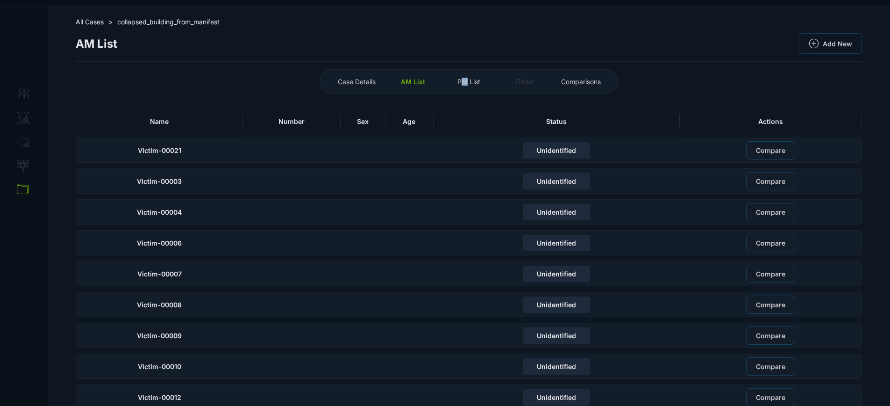
click at [468, 82] on span "PM List" at bounding box center [468, 82] width 23 height 8
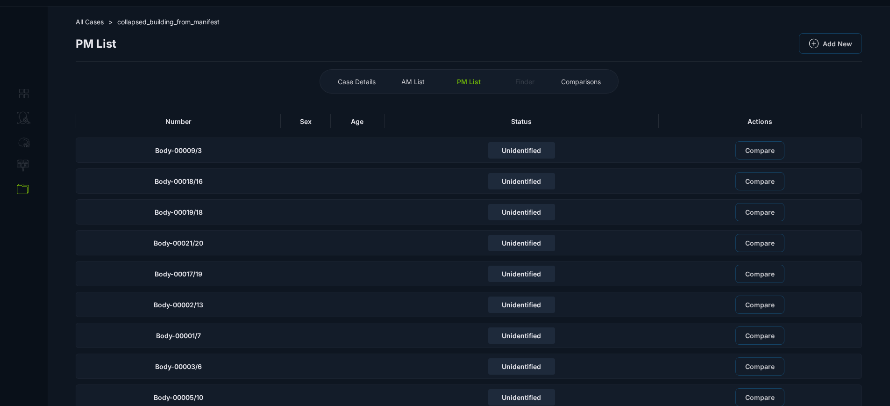
click at [418, 76] on div "AM List" at bounding box center [412, 81] width 51 height 15
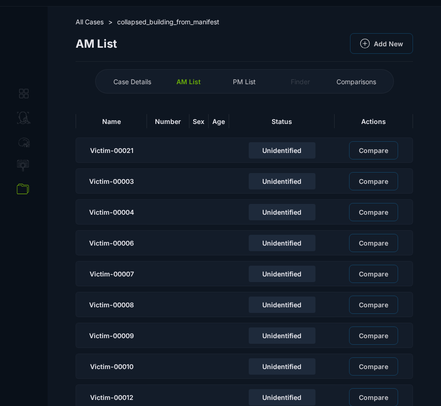
click at [252, 83] on span "PM List" at bounding box center [244, 82] width 23 height 8
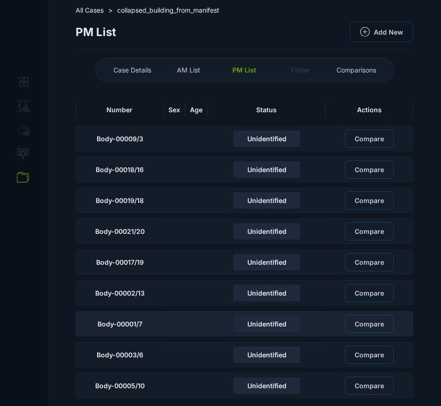
scroll to position [32, 0]
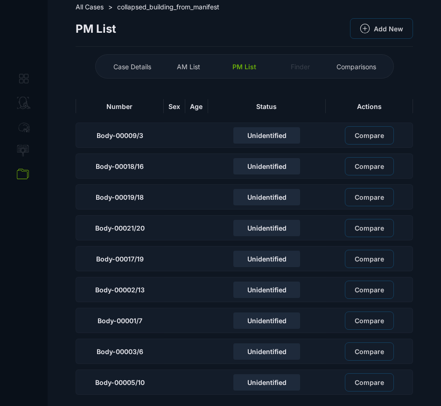
click at [142, 66] on span "Case Details" at bounding box center [133, 67] width 38 height 8
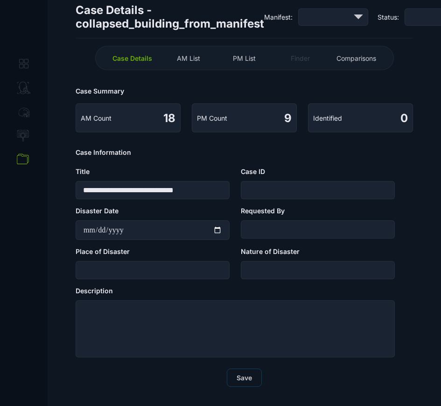
scroll to position [54, 0]
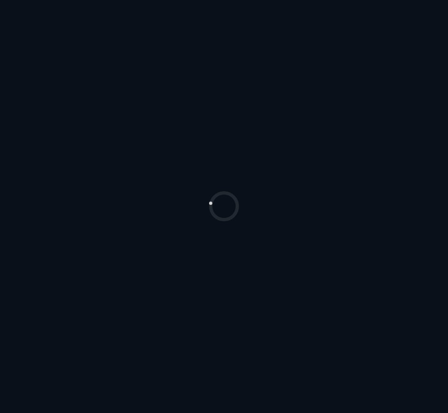
select select "*******"
select select "***"
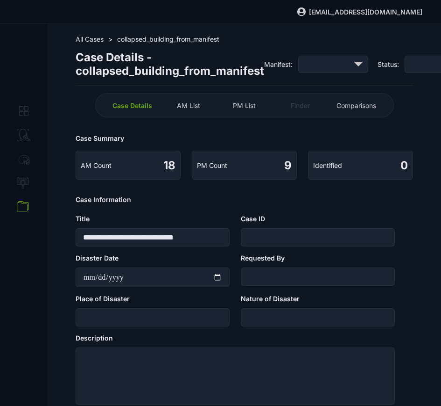
click at [187, 107] on span "AM List" at bounding box center [188, 105] width 23 height 8
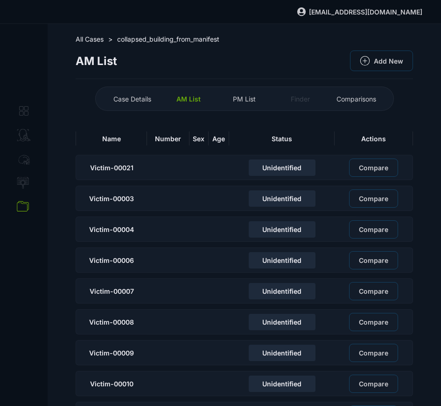
drag, startPoint x: 237, startPoint y: 95, endPoint x: 233, endPoint y: 99, distance: 5.7
click at [237, 96] on span "PM List" at bounding box center [244, 99] width 23 height 8
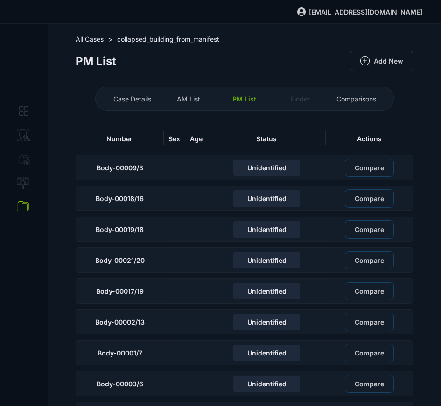
drag, startPoint x: 205, startPoint y: 99, endPoint x: 171, endPoint y: 105, distance: 35.1
click at [205, 100] on div "AM List" at bounding box center [188, 98] width 51 height 15
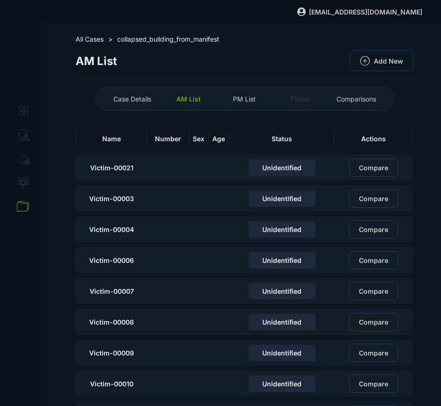
click at [148, 101] on span "Case Details" at bounding box center [133, 99] width 38 height 8
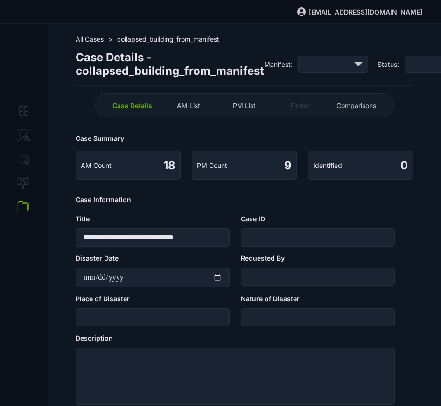
click at [148, 36] on span "collapsed_building_from_manifest" at bounding box center [168, 39] width 102 height 8
click at [104, 38] on span "All Cases" at bounding box center [90, 39] width 28 height 8
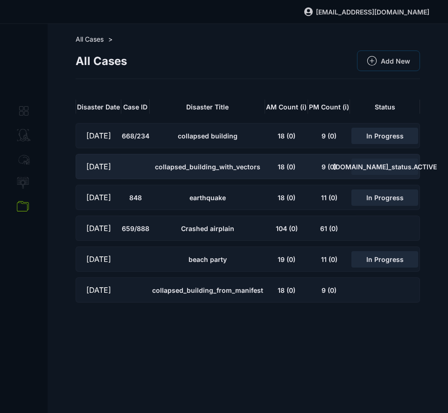
click at [250, 164] on span "collapsed_building_with_vectors" at bounding box center [208, 167] width 106 height 8
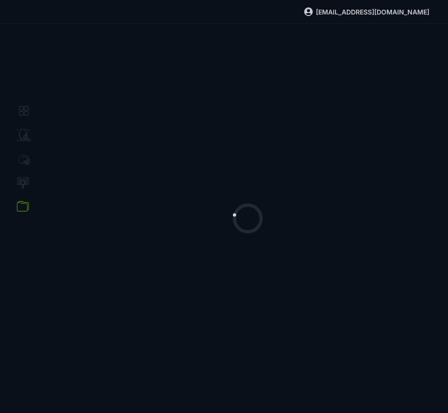
select select "**********"
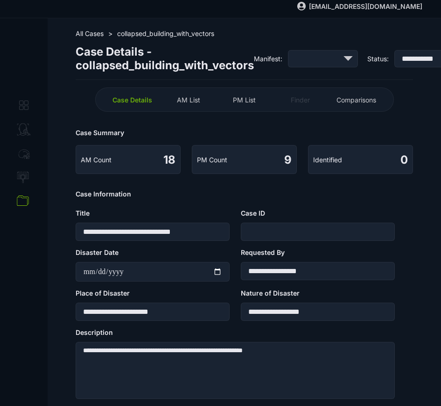
scroll to position [7, 0]
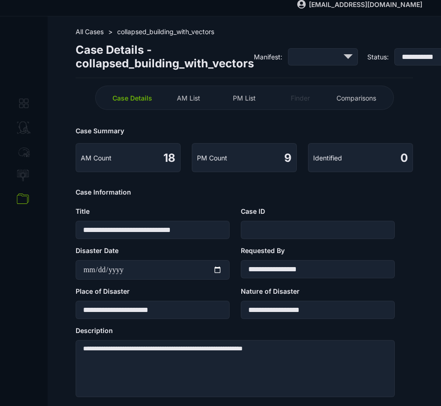
click at [199, 104] on div "AM List" at bounding box center [188, 97] width 51 height 15
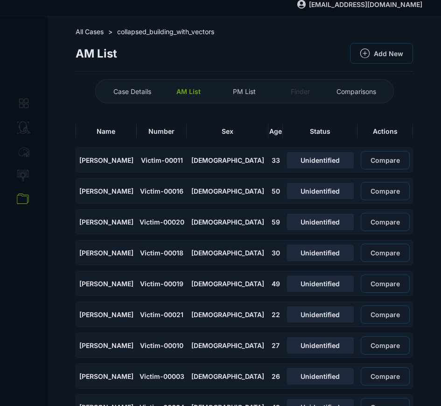
click at [256, 90] on span "PM List" at bounding box center [244, 91] width 23 height 8
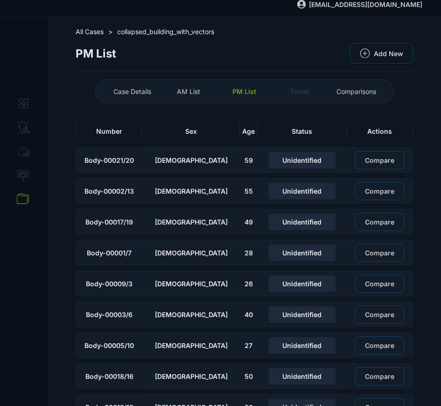
click at [188, 95] on div "AM List" at bounding box center [188, 91] width 51 height 15
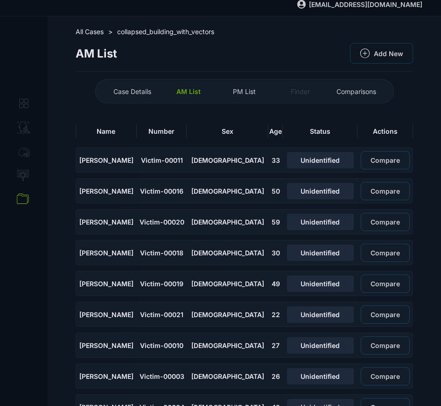
click at [244, 96] on div "PM List" at bounding box center [244, 91] width 51 height 15
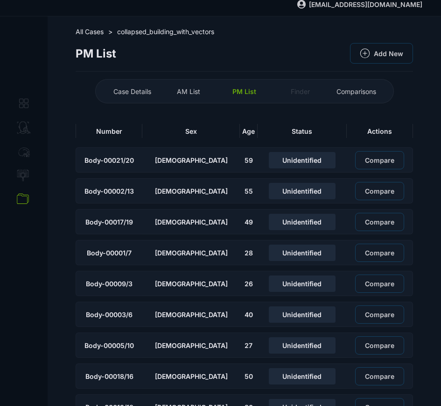
click at [198, 93] on span "AM List" at bounding box center [188, 91] width 23 height 8
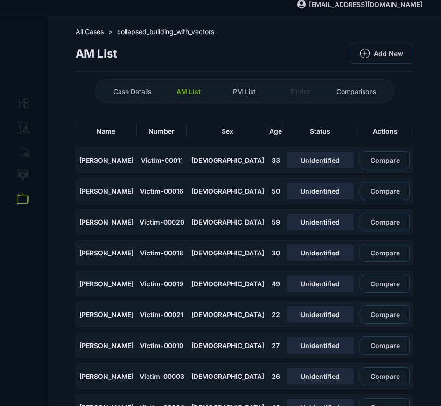
click at [250, 98] on div "PM List" at bounding box center [244, 91] width 51 height 15
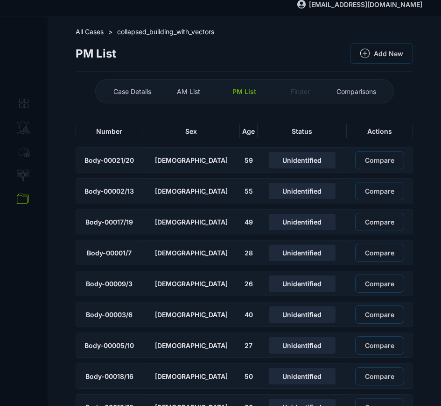
click at [146, 93] on span "Case Details" at bounding box center [133, 91] width 38 height 8
select select "**********"
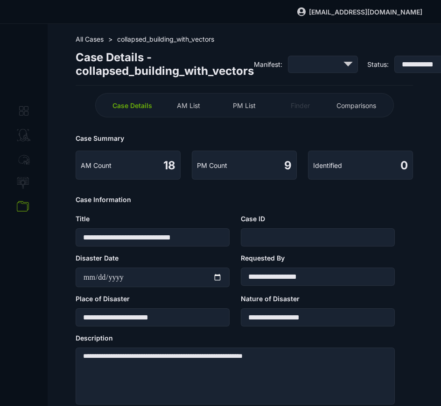
click at [99, 38] on span "All Cases" at bounding box center [90, 39] width 28 height 8
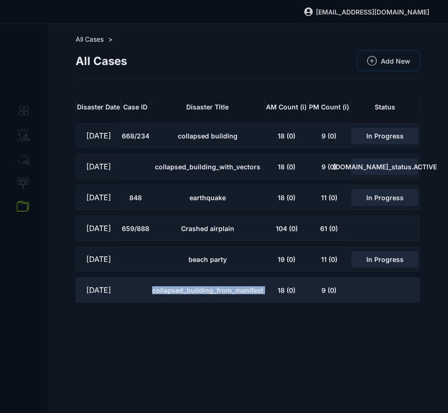
drag, startPoint x: 149, startPoint y: 290, endPoint x: 268, endPoint y: 292, distance: 119.1
click at [268, 292] on tr "09/16/25 collapsed_building_from_manifest 18 (0) 9 (0)" at bounding box center [248, 286] width 345 height 31
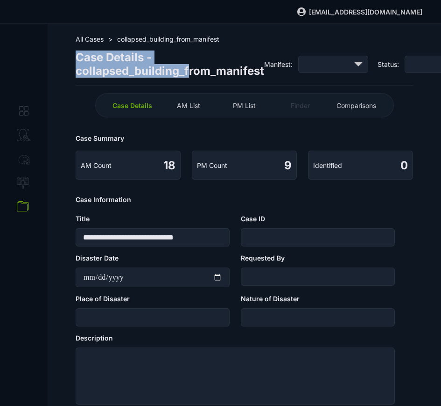
drag, startPoint x: 79, startPoint y: 57, endPoint x: 186, endPoint y: 65, distance: 107.3
click at [187, 65] on span "Case Details - collapsed_building_from_manifest" at bounding box center [170, 63] width 189 height 27
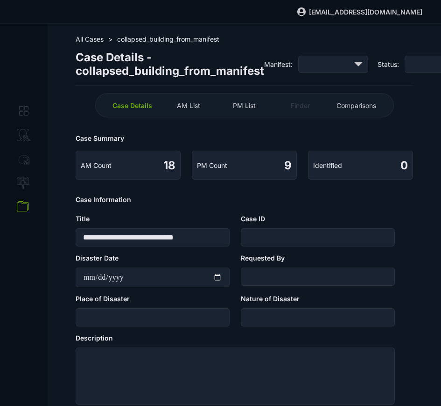
click at [185, 64] on span "Case Details - collapsed_building_from_manifest" at bounding box center [170, 63] width 189 height 27
click at [242, 62] on span "Case Details - collapsed_building_from_manifest" at bounding box center [170, 63] width 189 height 27
click at [221, 68] on span "Case Details - collapsed_building_from_manifest" at bounding box center [170, 63] width 189 height 27
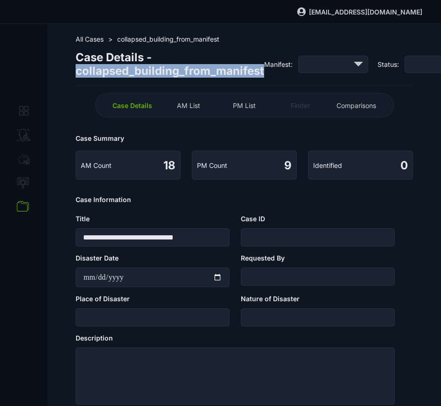
drag, startPoint x: 221, startPoint y: 67, endPoint x: 216, endPoint y: 68, distance: 5.2
click at [221, 68] on span "Case Details - collapsed_building_from_manifest" at bounding box center [170, 63] width 189 height 27
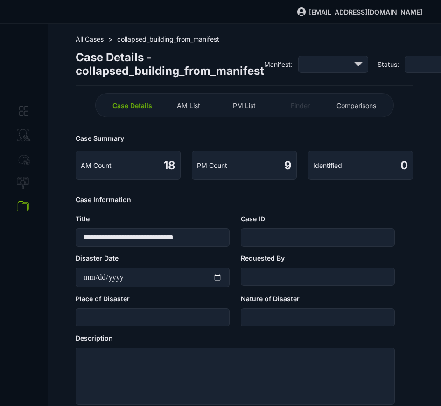
click at [148, 246] on input "**********" at bounding box center [153, 237] width 154 height 18
click at [187, 104] on span "AM List" at bounding box center [188, 105] width 23 height 8
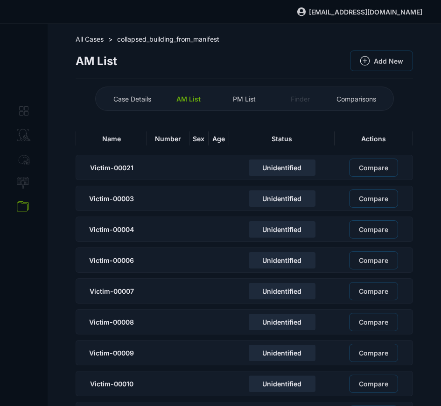
click at [243, 95] on span "PM List" at bounding box center [244, 99] width 23 height 8
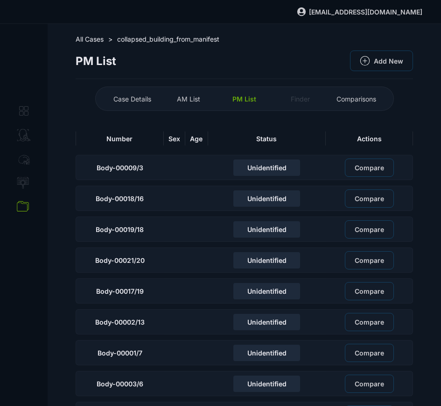
click at [206, 101] on div "AM List" at bounding box center [188, 98] width 51 height 15
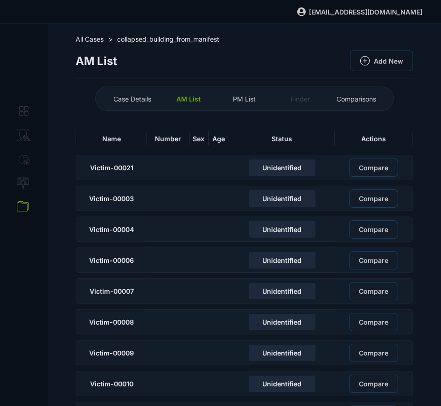
click at [199, 101] on span "AM List" at bounding box center [189, 99] width 24 height 8
click at [226, 94] on div "PM List" at bounding box center [244, 98] width 51 height 15
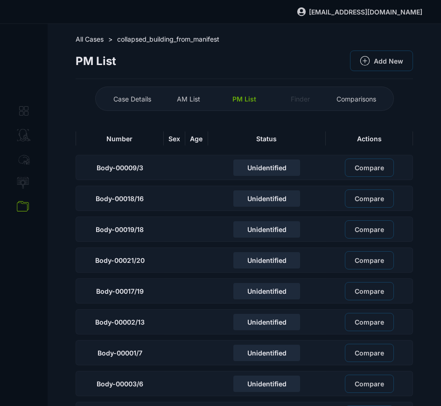
click at [190, 101] on span "AM List" at bounding box center [188, 99] width 23 height 8
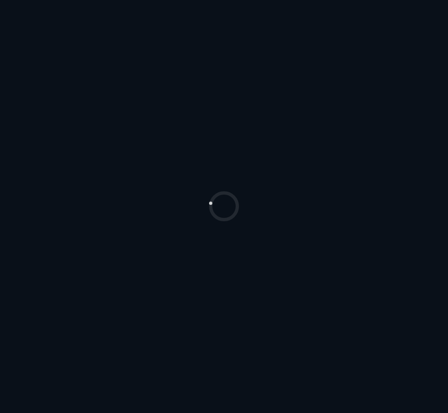
select select "*******"
select select "***"
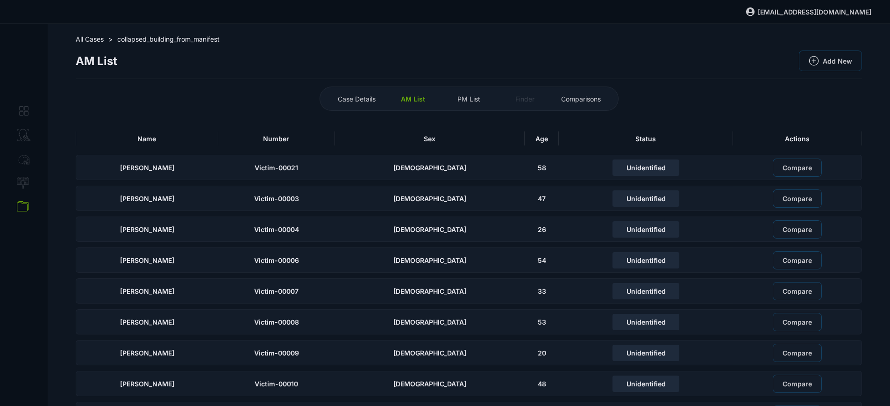
click at [448, 100] on span "PM List" at bounding box center [468, 99] width 23 height 8
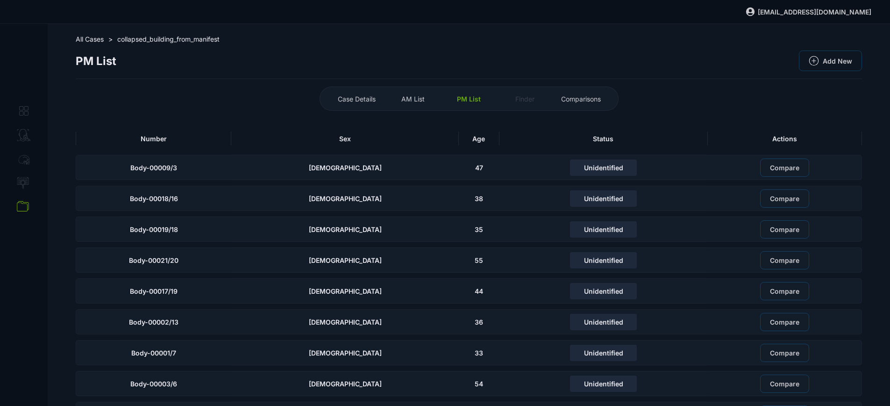
click at [425, 98] on span "AM List" at bounding box center [412, 99] width 23 height 8
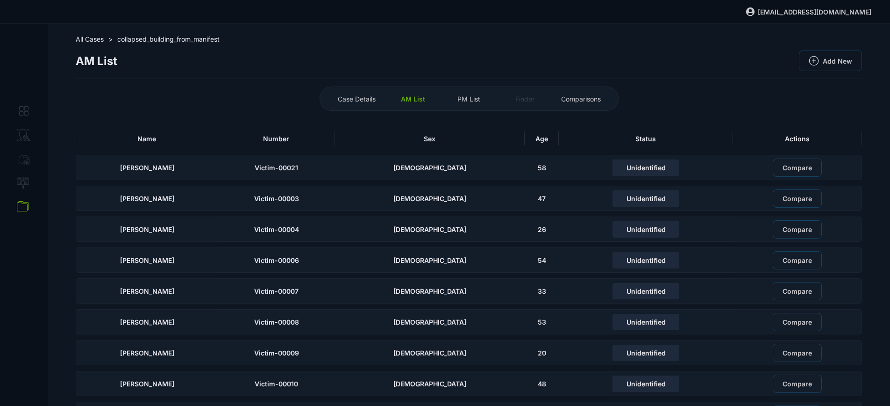
click at [370, 100] on span "Case Details" at bounding box center [357, 99] width 38 height 8
select select "**********"
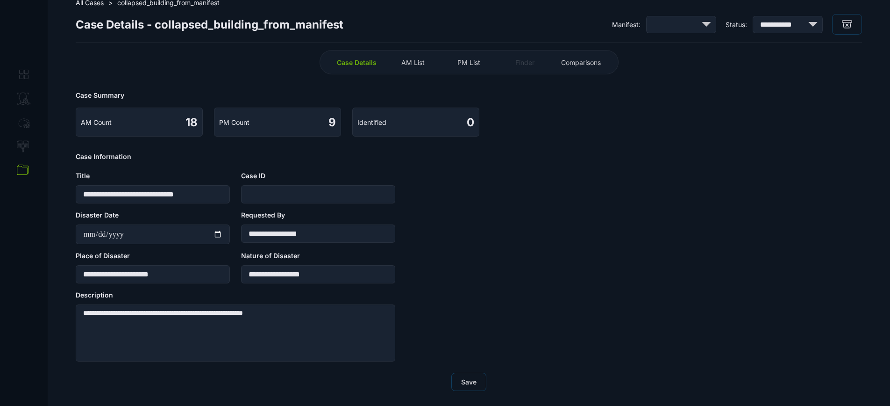
scroll to position [48, 0]
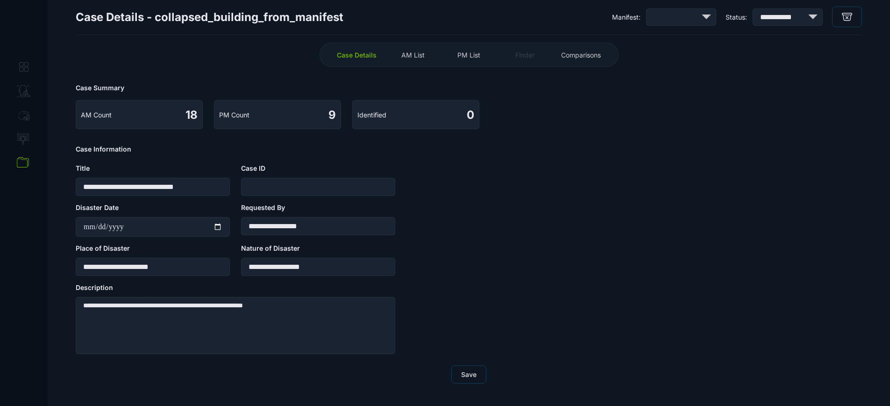
click at [296, 184] on input "text" at bounding box center [318, 187] width 154 height 18
click at [143, 267] on input "**********" at bounding box center [153, 266] width 154 height 18
click at [275, 273] on input "**********" at bounding box center [318, 266] width 154 height 18
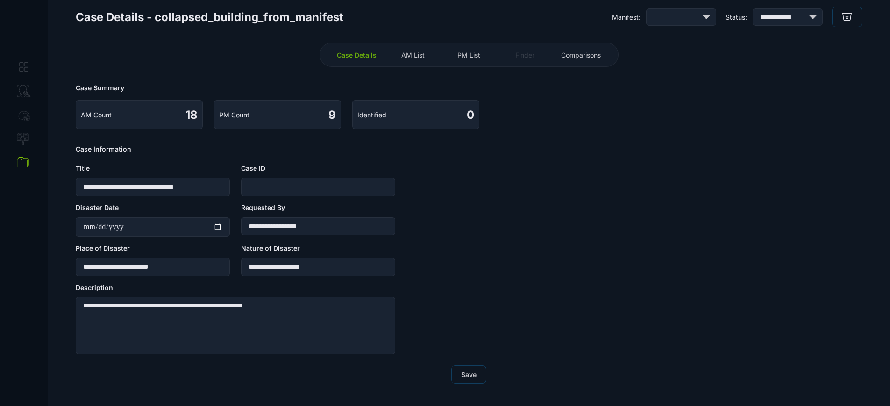
click at [275, 273] on input "**********" at bounding box center [318, 266] width 154 height 18
click at [182, 182] on input "**********" at bounding box center [153, 187] width 154 height 18
paste input "text"
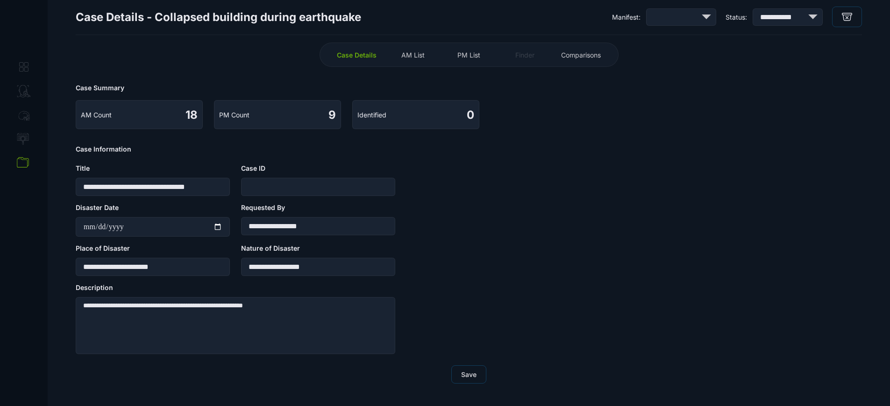
type input "**********"
click at [254, 188] on input "text" at bounding box center [318, 187] width 154 height 18
type input "*******"
click at [272, 308] on textarea "**********" at bounding box center [236, 325] width 320 height 57
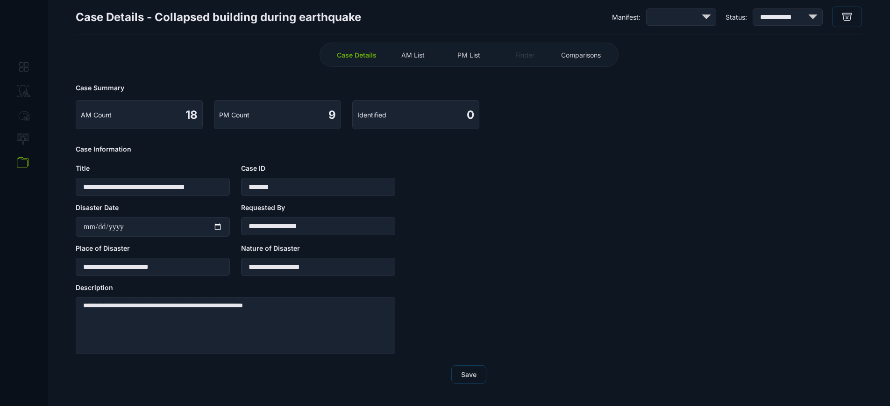
click at [206, 187] on input "**********" at bounding box center [153, 187] width 154 height 18
click at [272, 306] on textarea "**********" at bounding box center [236, 325] width 320 height 57
paste textarea "**"
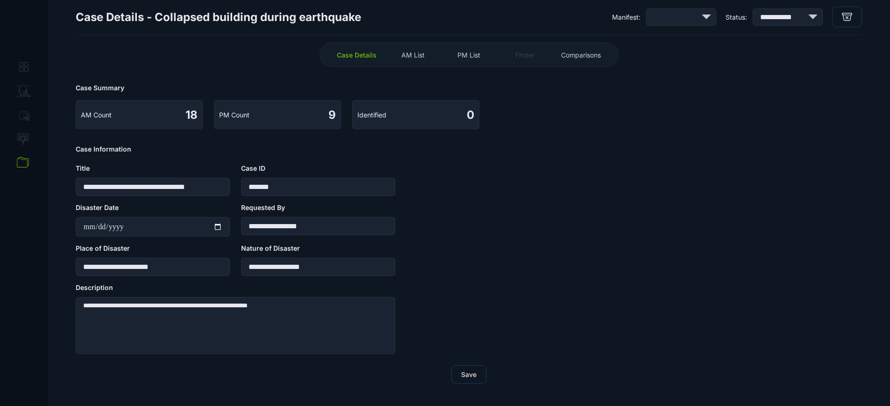
click at [221, 311] on textarea "**********" at bounding box center [236, 325] width 320 height 57
click at [308, 310] on textarea "**********" at bounding box center [236, 325] width 320 height 57
type textarea "**********"
click at [179, 269] on input "**********" at bounding box center [153, 266] width 154 height 18
type input "**********"
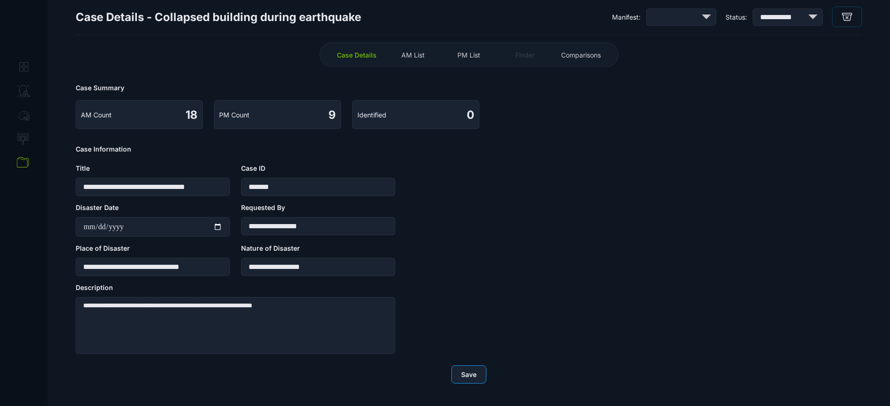
click at [448, 377] on button "Save" at bounding box center [468, 374] width 35 height 18
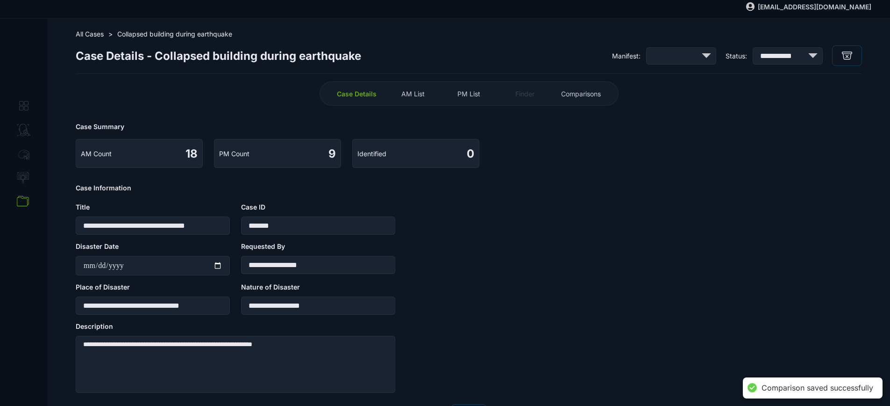
scroll to position [0, 0]
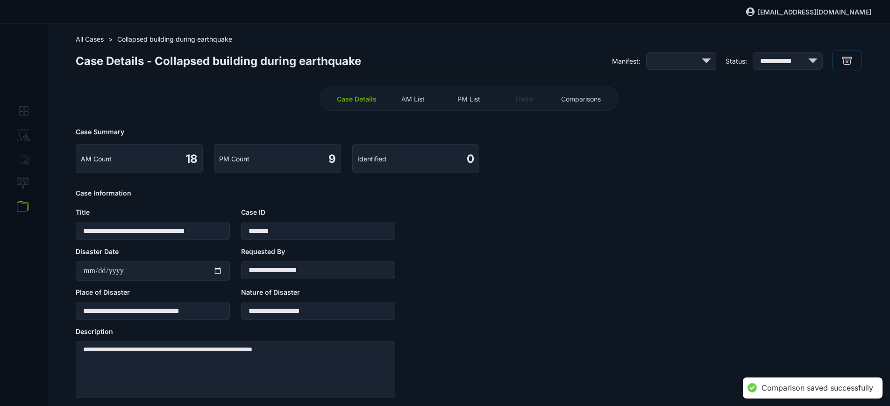
click at [448, 52] on select "**********" at bounding box center [788, 60] width 70 height 17
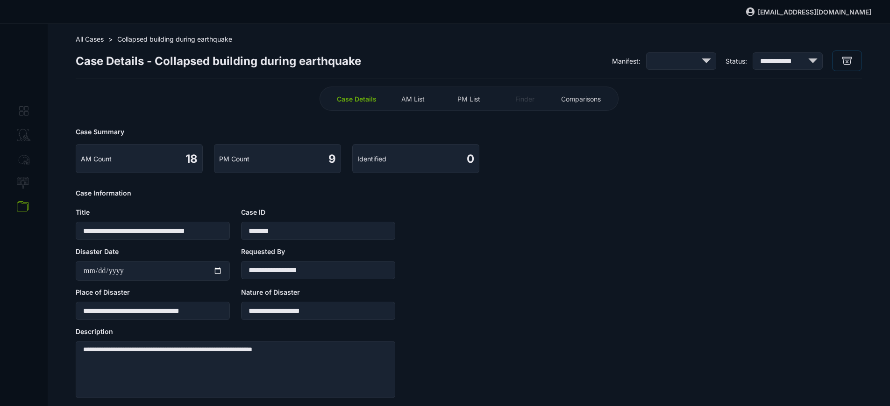
click at [448, 52] on select "**********" at bounding box center [788, 60] width 70 height 17
click at [448, 69] on select "**** ****** *****" at bounding box center [681, 60] width 70 height 17
click at [448, 52] on select "**** ****** *****" at bounding box center [681, 60] width 70 height 17
click at [448, 61] on select "**** ****** *****" at bounding box center [681, 60] width 70 height 17
select select "****"
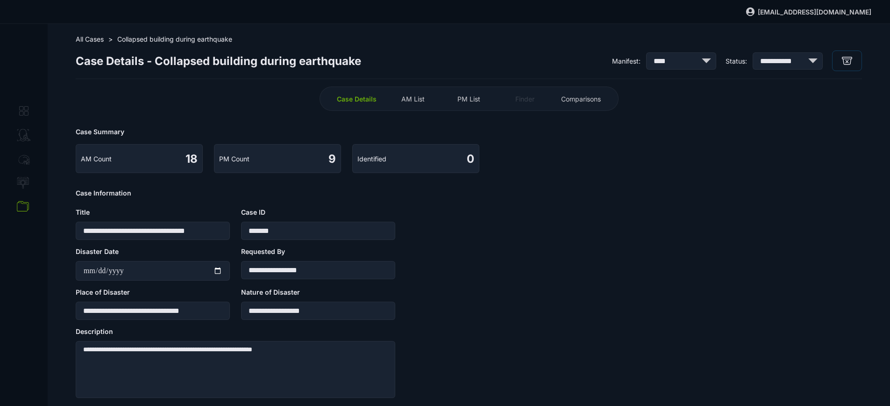
click at [448, 52] on select "**** ****** *****" at bounding box center [681, 60] width 70 height 17
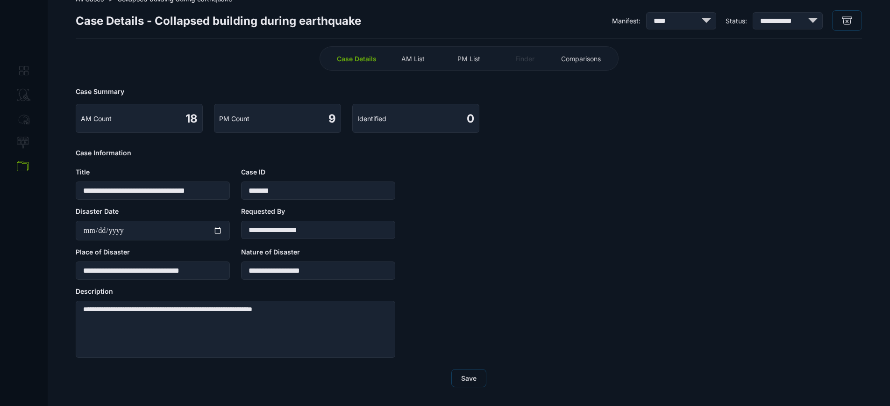
scroll to position [48, 0]
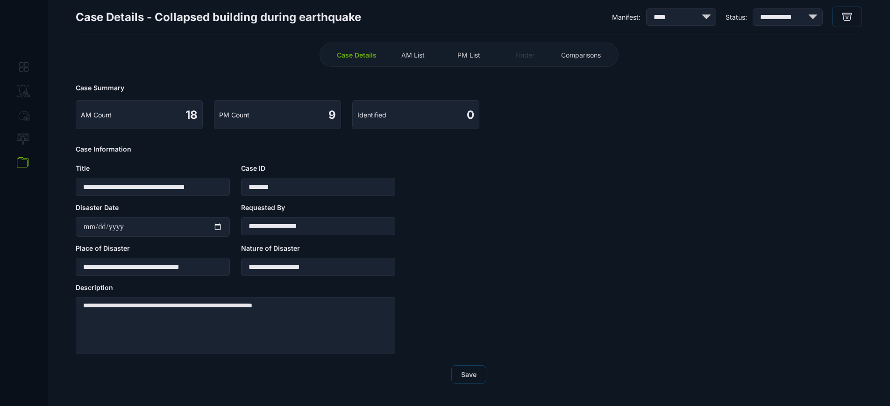
click at [448, 377] on span "Save" at bounding box center [468, 374] width 15 height 8
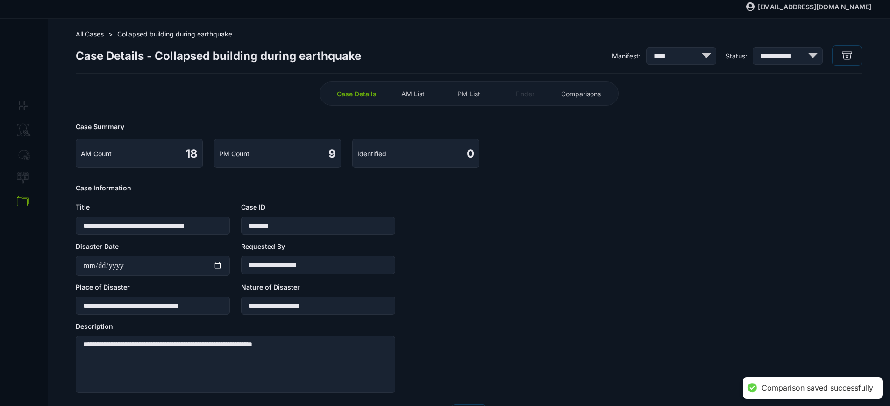
scroll to position [0, 0]
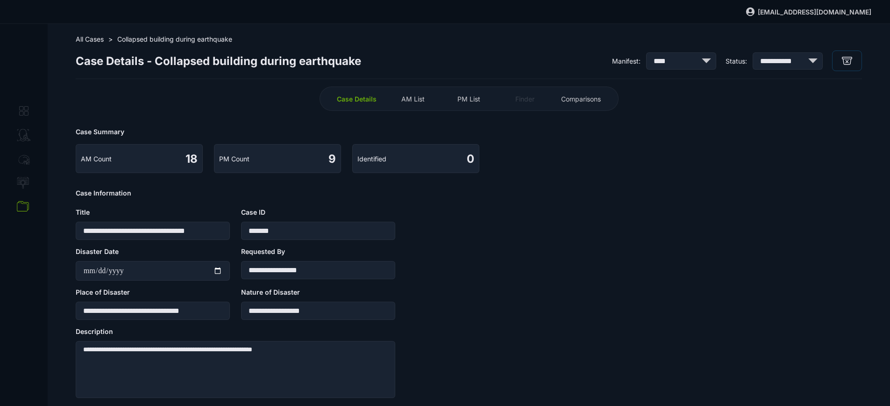
click at [410, 99] on span "AM List" at bounding box center [412, 99] width 23 height 8
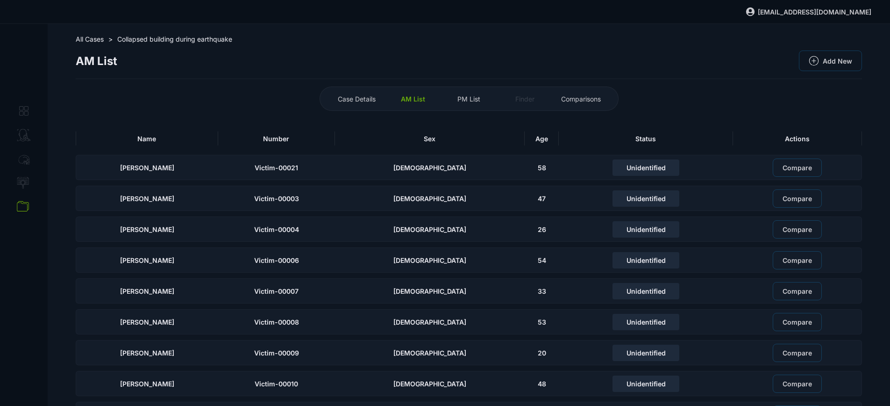
click at [86, 43] on span "All Cases" at bounding box center [90, 39] width 28 height 8
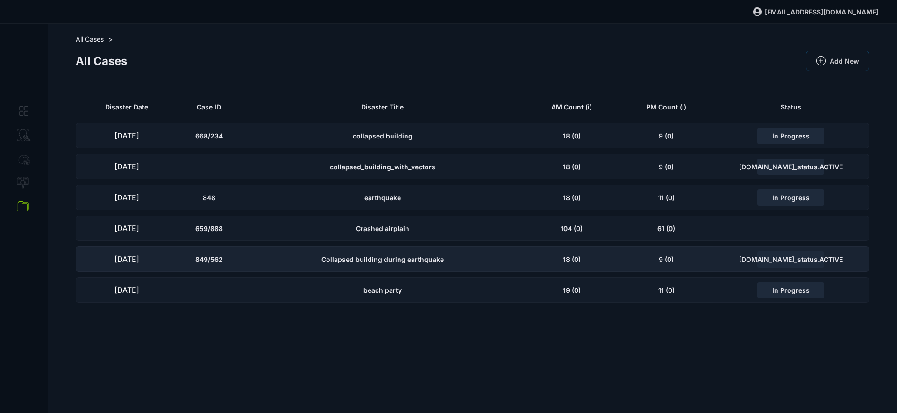
click at [448, 253] on div "types.case_status.ACTIVE" at bounding box center [790, 259] width 67 height 16
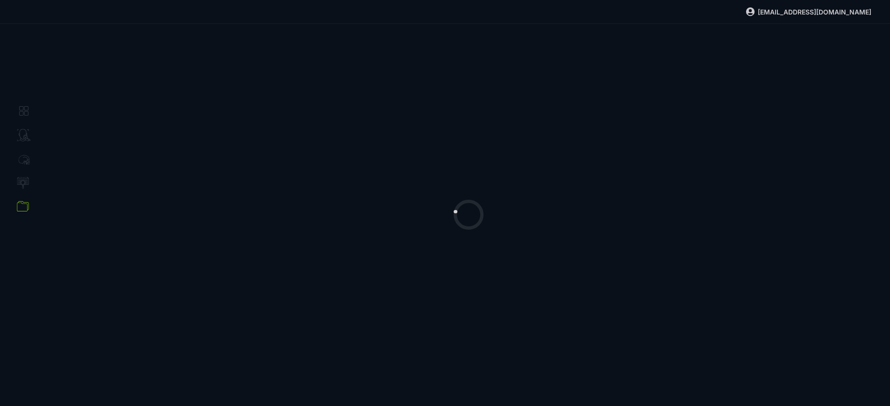
select select "****"
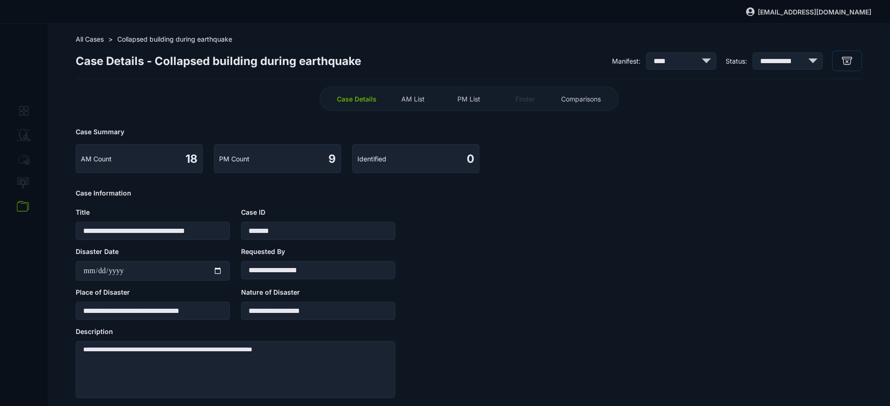
click at [448, 68] on select "**********" at bounding box center [788, 60] width 70 height 17
click at [448, 52] on select "**********" at bounding box center [788, 60] width 70 height 17
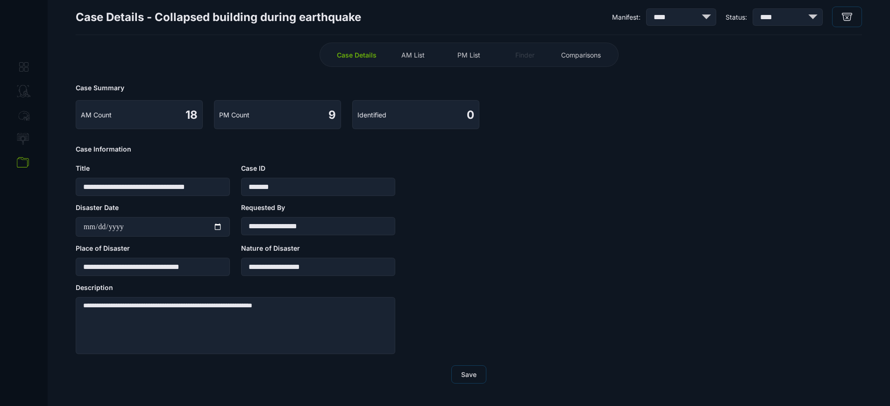
scroll to position [48, 0]
click at [448, 370] on span "Save" at bounding box center [468, 374] width 15 height 8
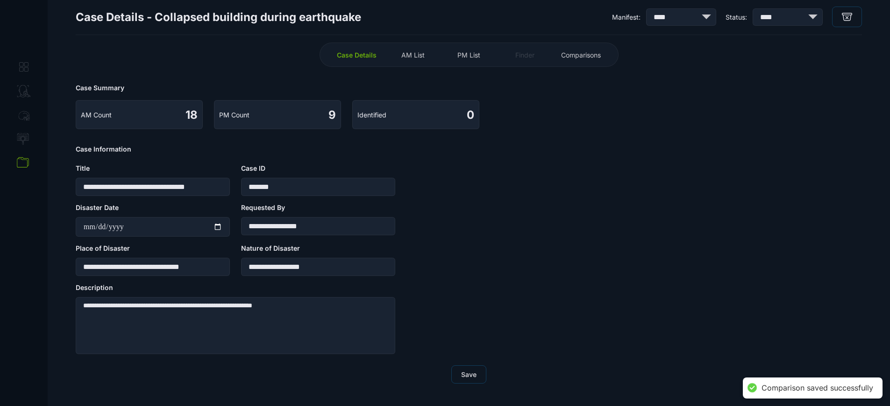
click at [448, 14] on select "**********" at bounding box center [788, 16] width 70 height 17
select select "**********"
click at [448, 8] on select "**********" at bounding box center [788, 16] width 70 height 17
click at [448, 369] on button "Save" at bounding box center [468, 374] width 35 height 18
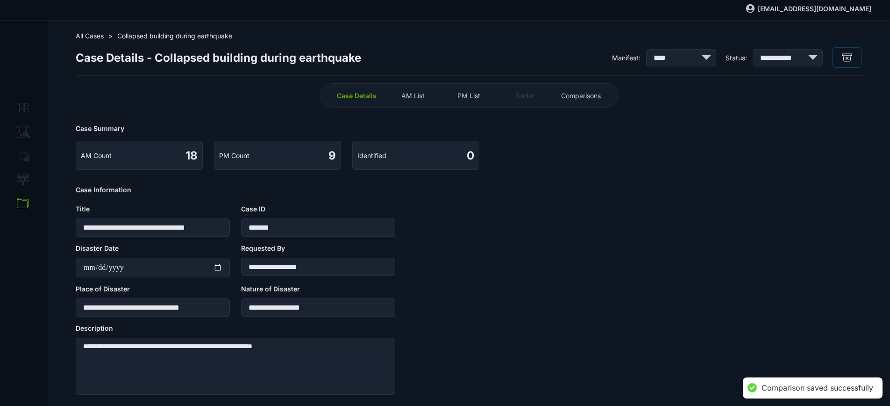
scroll to position [0, 0]
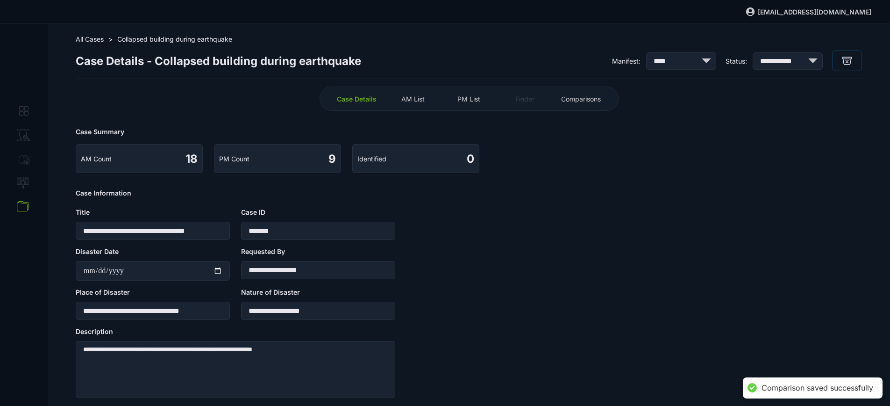
click at [103, 38] on span "All Cases" at bounding box center [90, 39] width 28 height 8
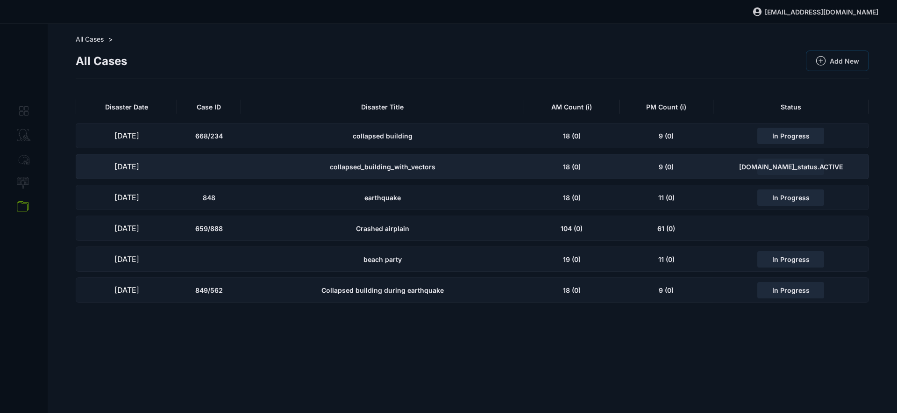
click at [448, 169] on div "18 (0)" at bounding box center [571, 166] width 95 height 25
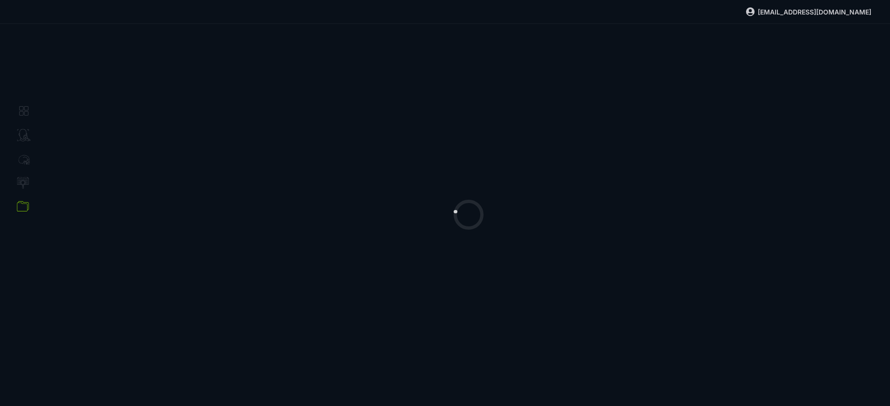
select select "**********"
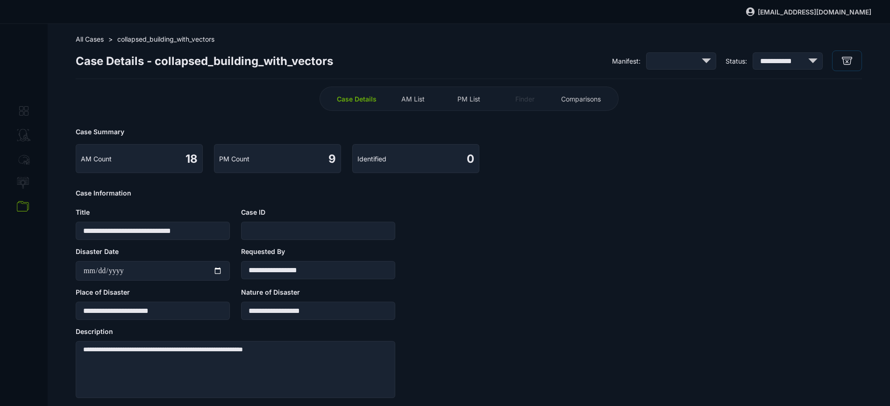
click at [448, 60] on select "**********" at bounding box center [788, 60] width 70 height 17
click at [448, 67] on button "button" at bounding box center [847, 60] width 30 height 21
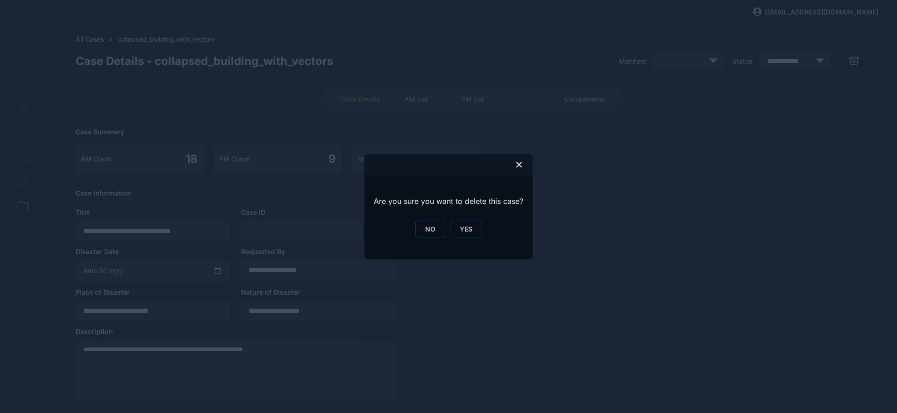
click at [448, 227] on div "NO YES" at bounding box center [448, 229] width 149 height 18
drag, startPoint x: 455, startPoint y: 228, endPoint x: 462, endPoint y: 239, distance: 12.8
click at [448, 228] on button "YES" at bounding box center [466, 229] width 32 height 18
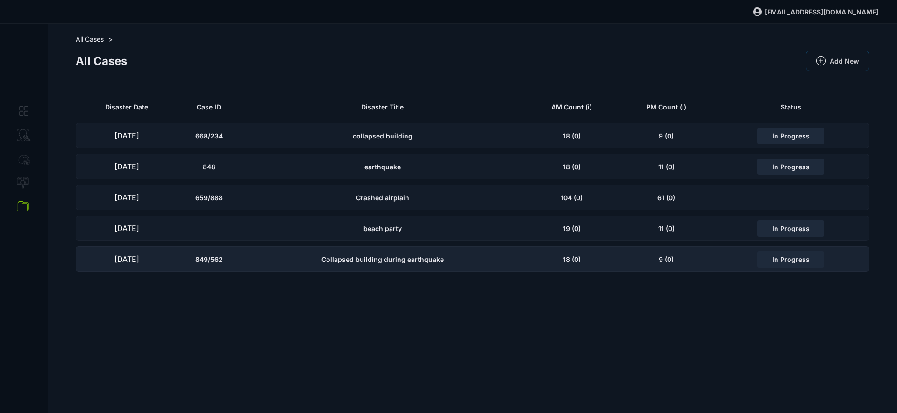
click at [425, 262] on span "Collapsed building during earthquake" at bounding box center [382, 259] width 122 height 8
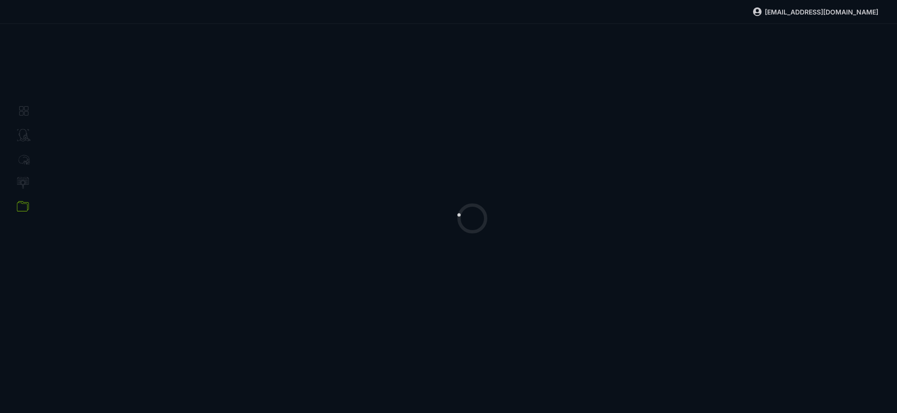
select select "****"
select select "**********"
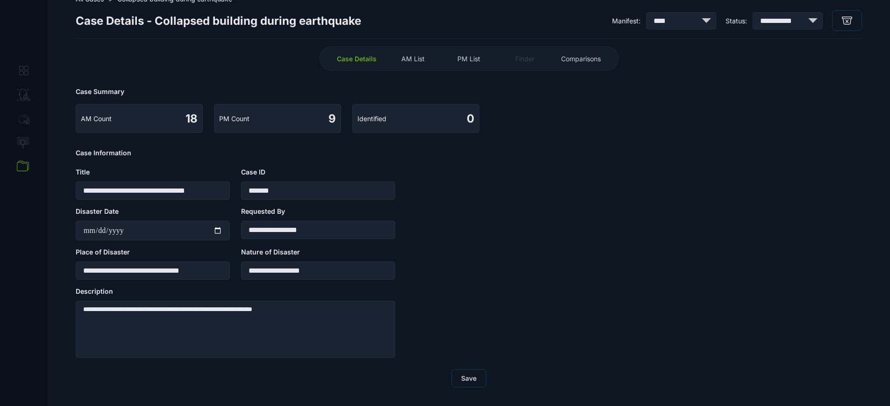
scroll to position [31, 0]
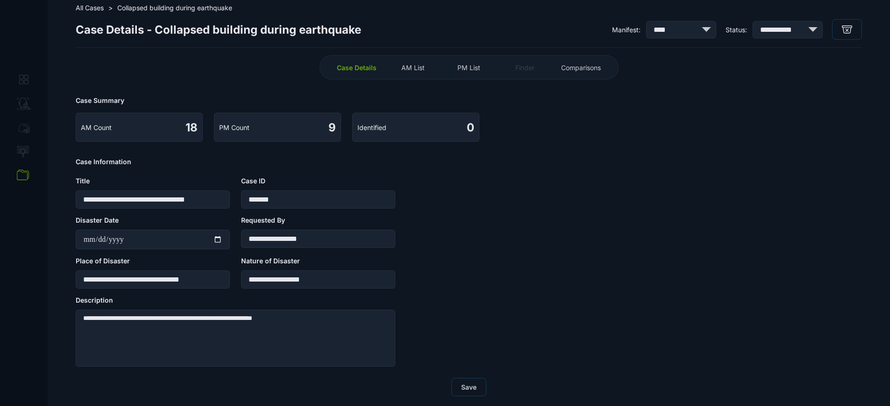
click at [415, 71] on div "AM List" at bounding box center [412, 67] width 51 height 15
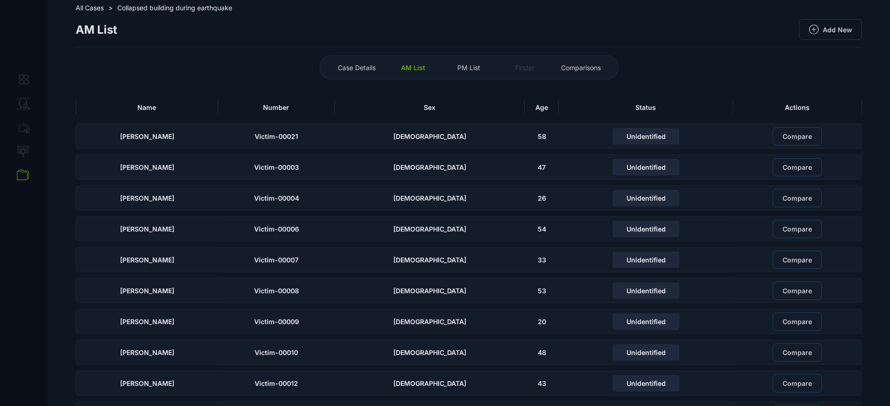
click at [448, 70] on span "PM List" at bounding box center [468, 68] width 23 height 8
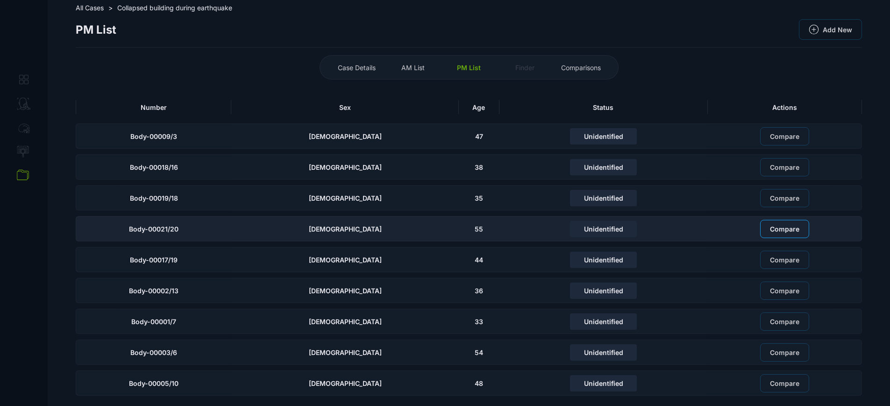
click at [448, 231] on span "Compare" at bounding box center [784, 229] width 29 height 8
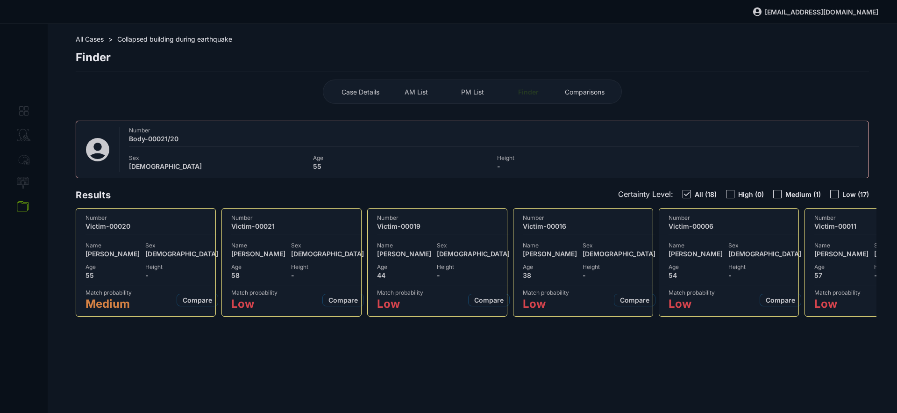
click at [164, 242] on span "Sex" at bounding box center [181, 245] width 73 height 7
select select "***"
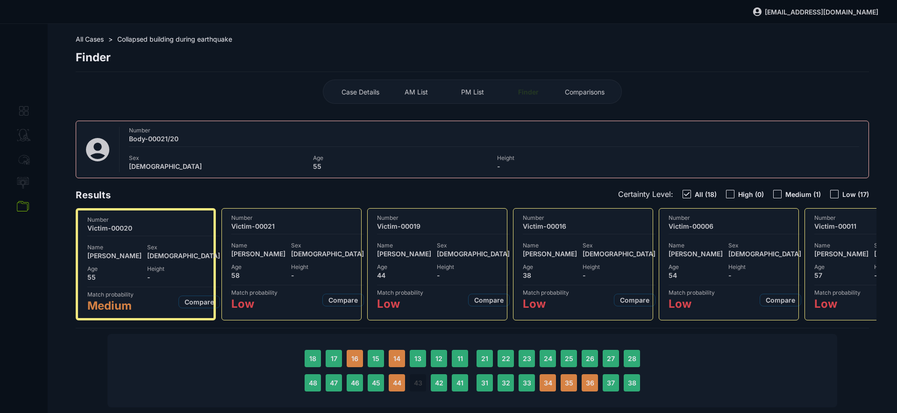
select select "**********"
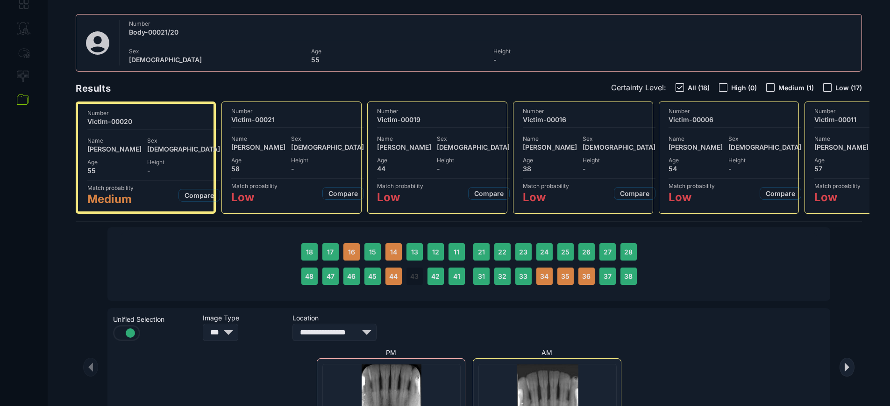
scroll to position [161, 0]
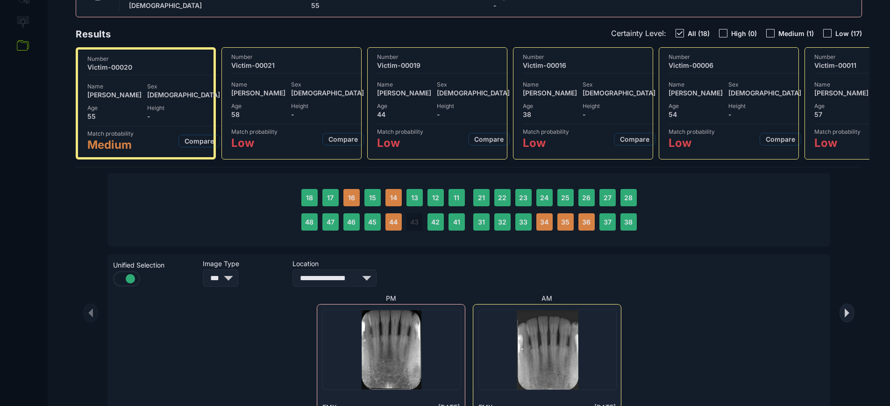
click at [317, 64] on span "Victim-00021" at bounding box center [297, 65] width 133 height 8
select select "***"
select select "**********"
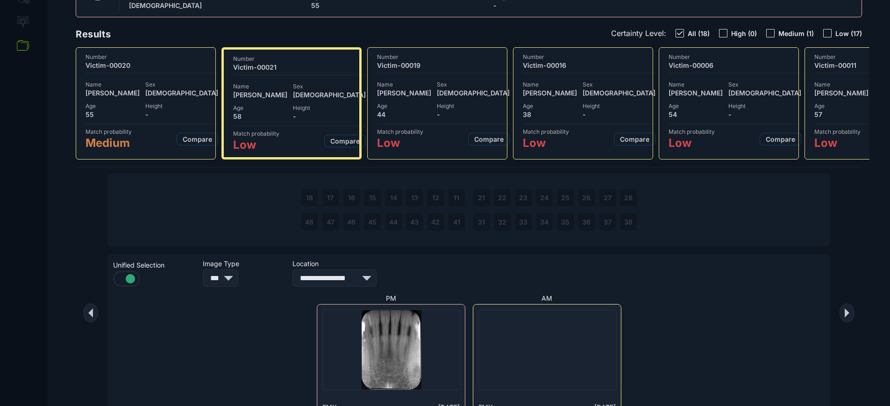
click at [448, 81] on span "Sex" at bounding box center [473, 84] width 73 height 7
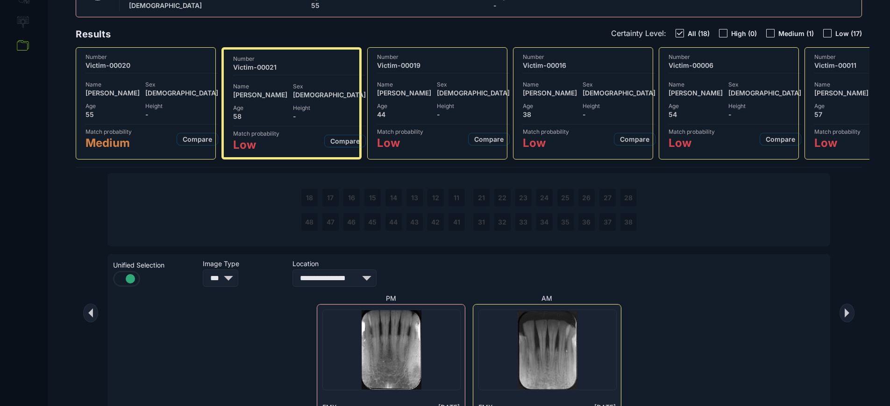
select select "***"
select select "**********"
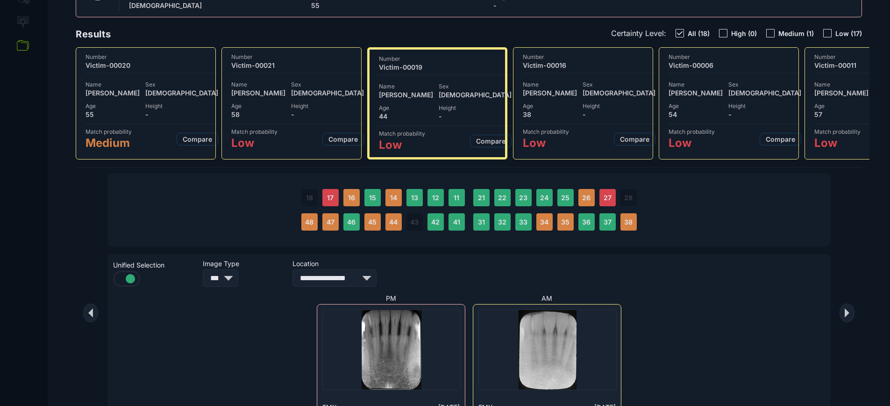
click at [448, 70] on div "Number Victim-00016" at bounding box center [589, 63] width 133 height 20
select select "***"
select select "**********"
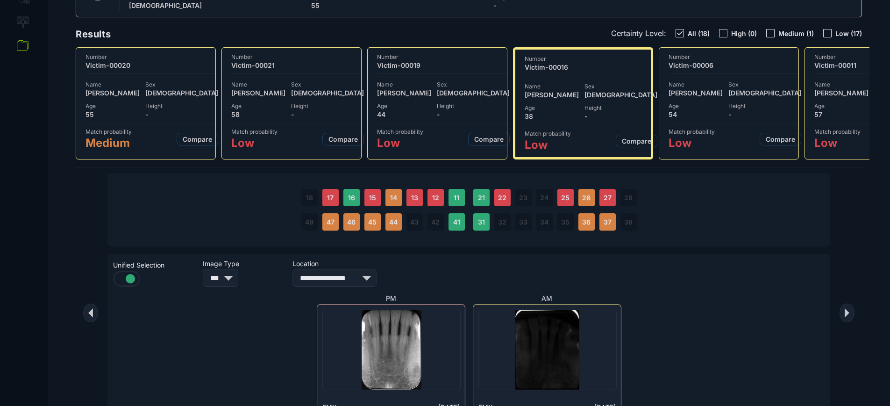
click at [448, 63] on span "Victim-00006" at bounding box center [735, 65] width 133 height 8
select select "***"
select select "**********"
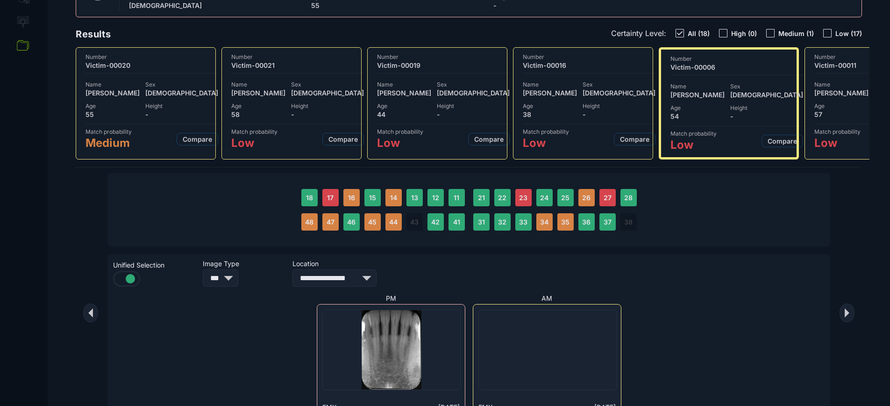
click at [448, 82] on span "Name" at bounding box center [550, 84] width 54 height 7
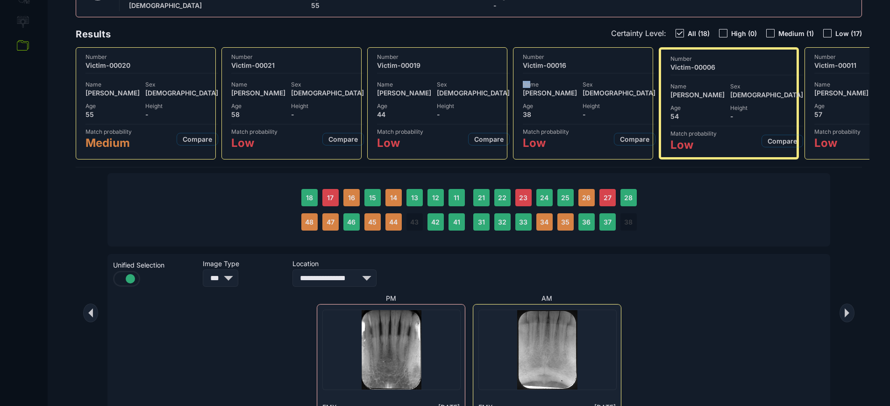
select select "***"
select select "**********"
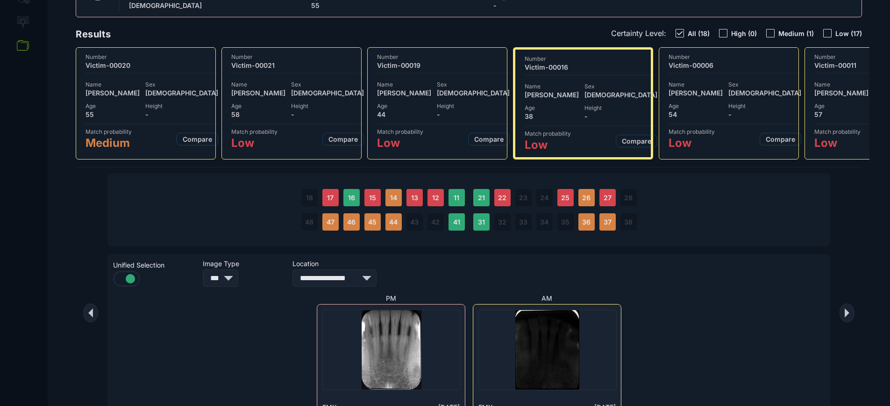
click at [313, 109] on div "Height -" at bounding box center [327, 110] width 73 height 16
select select "***"
select select "**********"
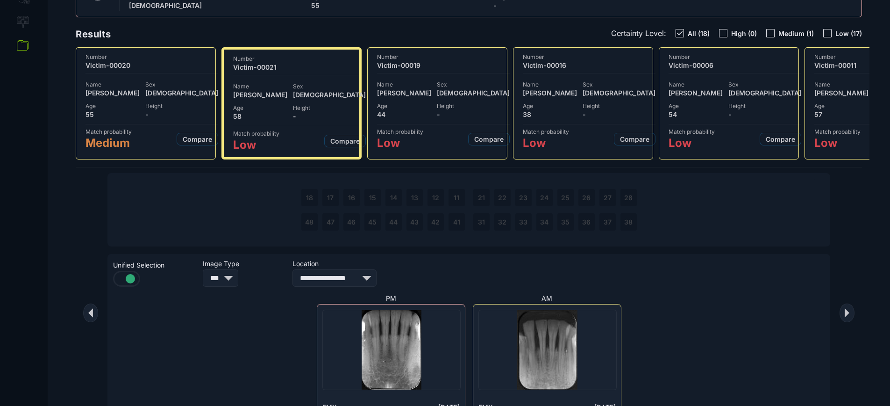
drag, startPoint x: 216, startPoint y: 114, endPoint x: 166, endPoint y: 113, distance: 50.5
click at [216, 114] on div "Number Victim-00020 Name Nancy Williams Sex FEMALE Age 55 Height - Match probab…" at bounding box center [468, 103] width 801 height 112
click at [156, 111] on span "-" at bounding box center [181, 114] width 73 height 8
select select "***"
select select "**********"
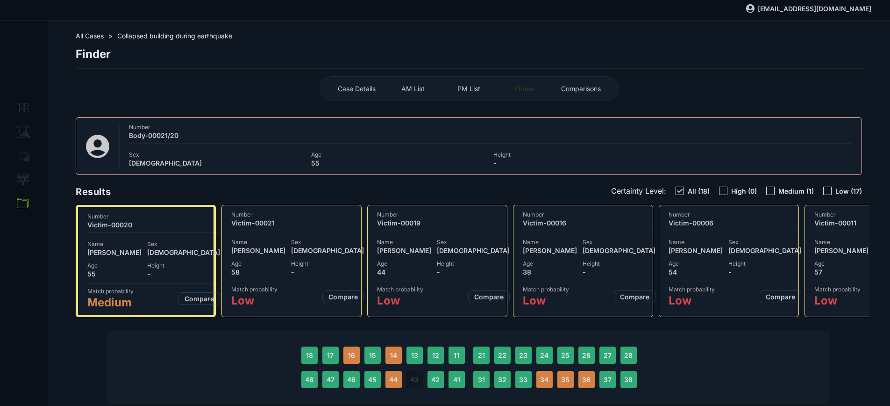
scroll to position [0, 0]
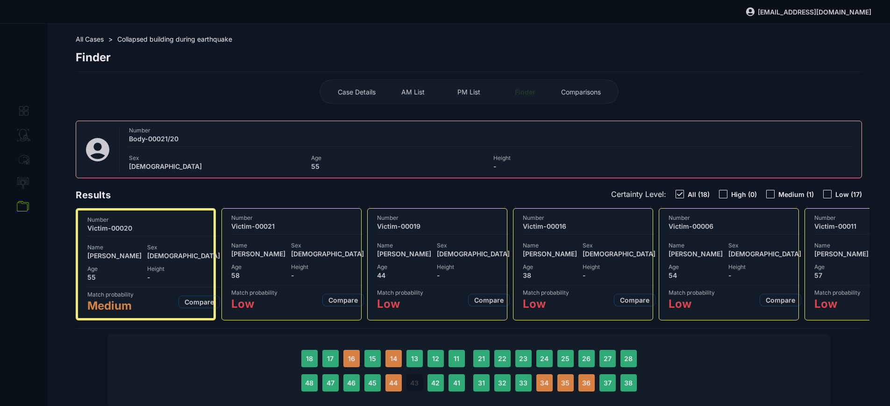
click at [422, 92] on span "AM List" at bounding box center [412, 92] width 23 height 8
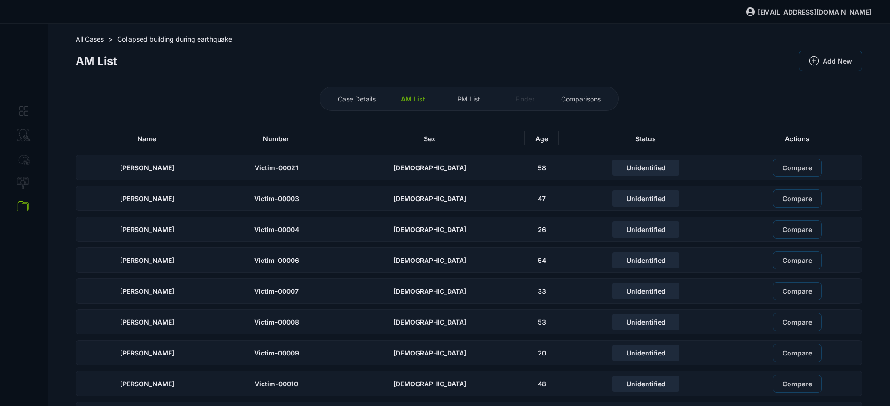
click at [377, 93] on div "Case Details" at bounding box center [356, 98] width 51 height 15
select select "****"
select select "**********"
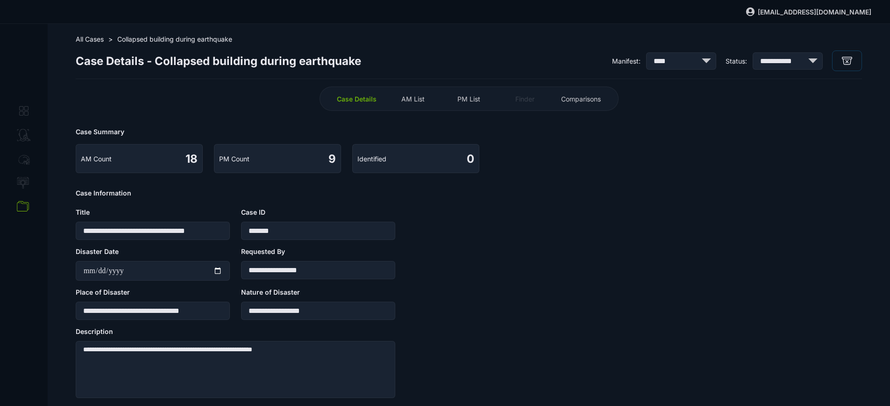
click at [173, 63] on span "Case Details - Collapsed building during earthquake" at bounding box center [218, 61] width 285 height 14
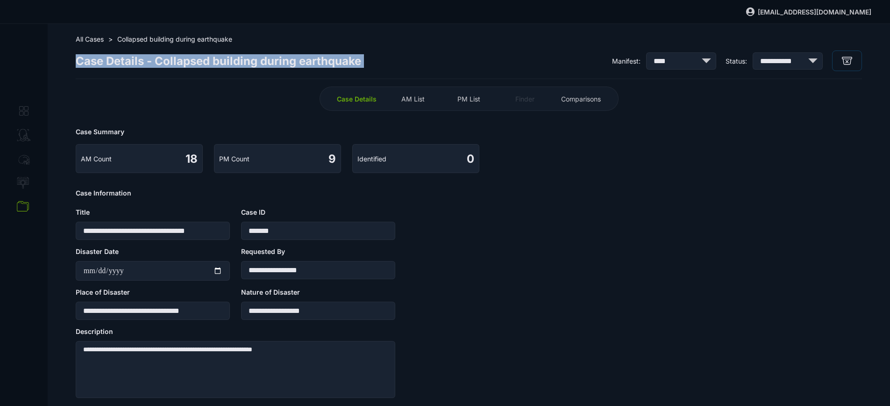
click at [173, 63] on span "Case Details - Collapsed building during earthquake" at bounding box center [218, 61] width 285 height 14
drag, startPoint x: 161, startPoint y: 67, endPoint x: 155, endPoint y: 75, distance: 9.7
click at [161, 67] on span "Case Details - Collapsed building during earthquake" at bounding box center [218, 61] width 285 height 14
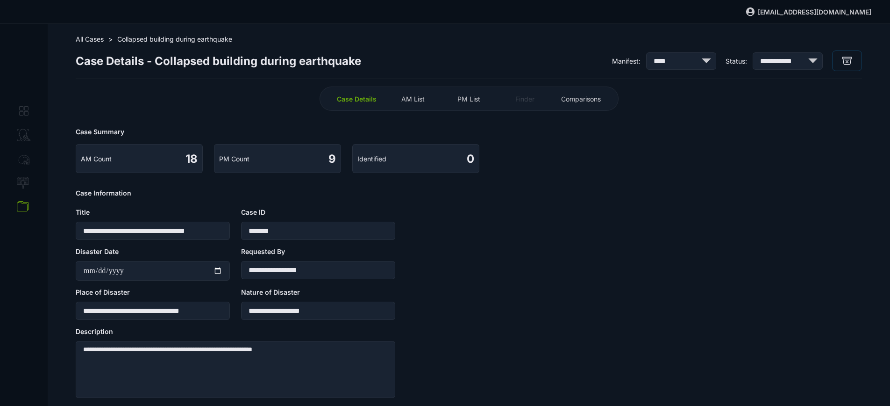
click at [142, 236] on input "**********" at bounding box center [153, 230] width 154 height 18
drag, startPoint x: 449, startPoint y: 101, endPoint x: 427, endPoint y: 103, distance: 22.5
click at [446, 102] on div "Case Details AM List PM List Finder Comparisons" at bounding box center [469, 98] width 299 height 24
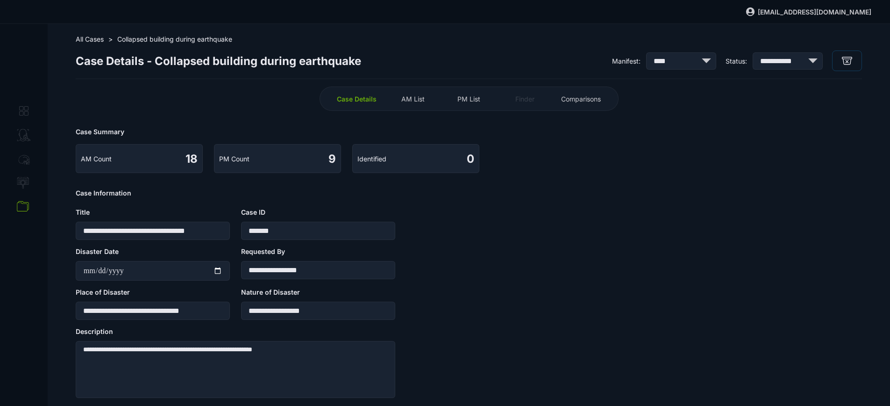
click at [427, 103] on div "AM List" at bounding box center [412, 98] width 51 height 15
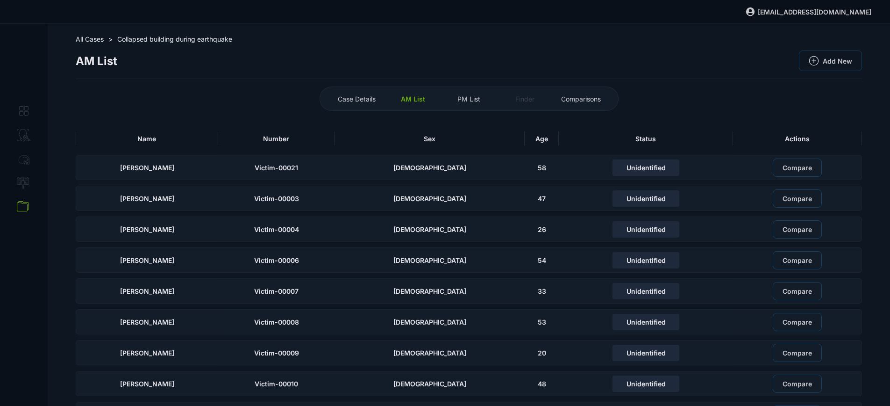
click at [448, 97] on span "PM List" at bounding box center [468, 99] width 23 height 8
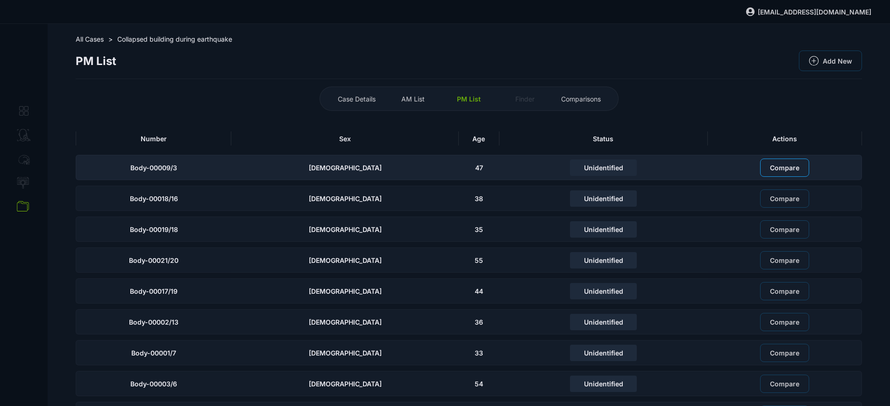
click at [448, 164] on span "Compare" at bounding box center [784, 168] width 29 height 8
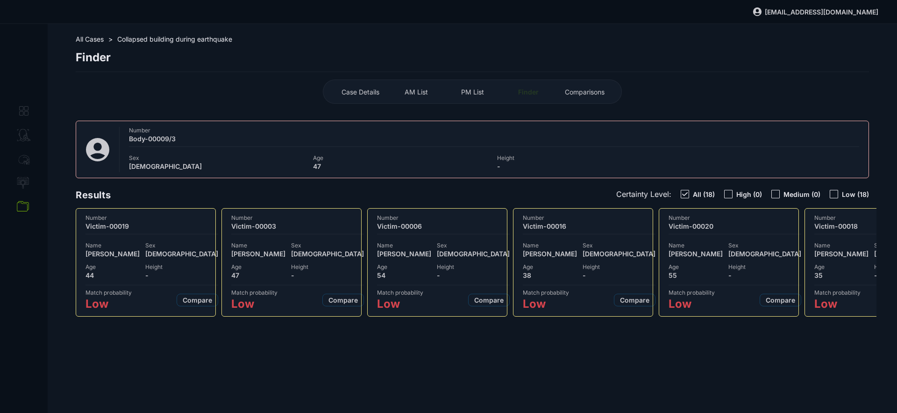
click at [448, 90] on span "PM List" at bounding box center [472, 92] width 23 height 8
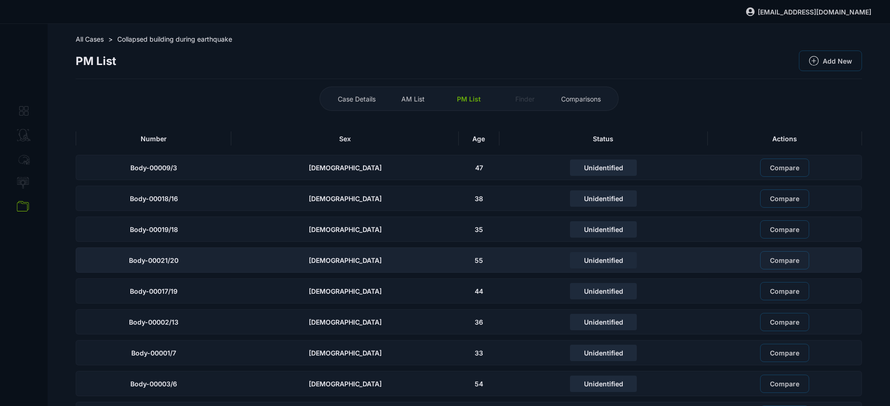
click at [231, 256] on div "Body-00021/20" at bounding box center [154, 259] width 156 height 25
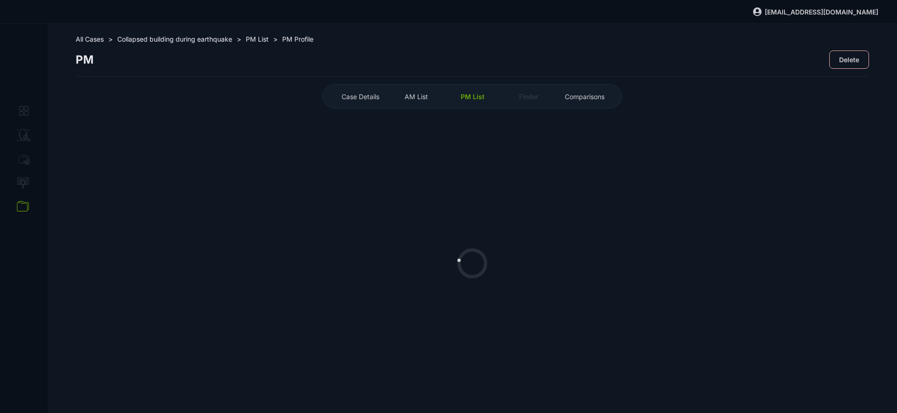
click at [424, 91] on div "AM List" at bounding box center [416, 96] width 51 height 15
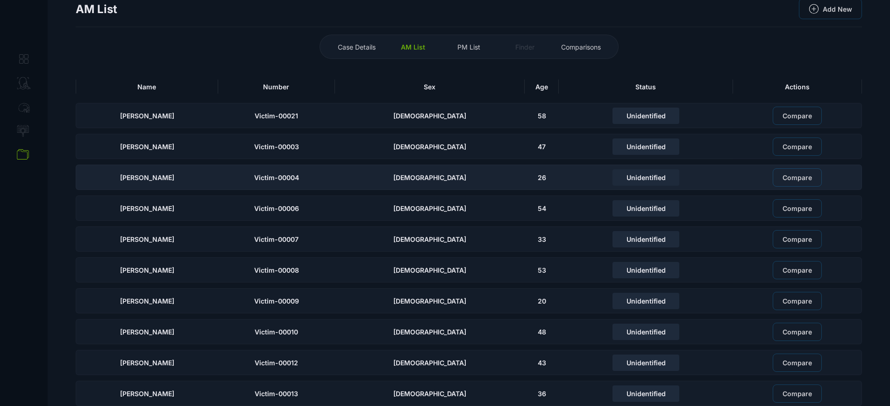
scroll to position [56, 0]
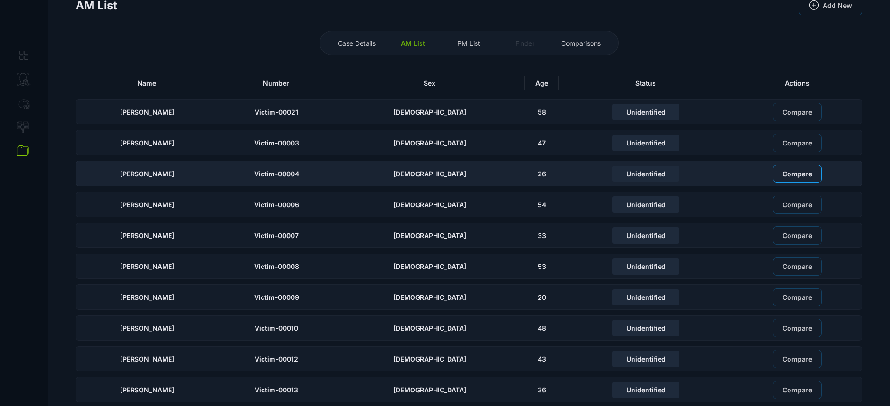
click at [448, 174] on span "Compare" at bounding box center [797, 174] width 29 height 8
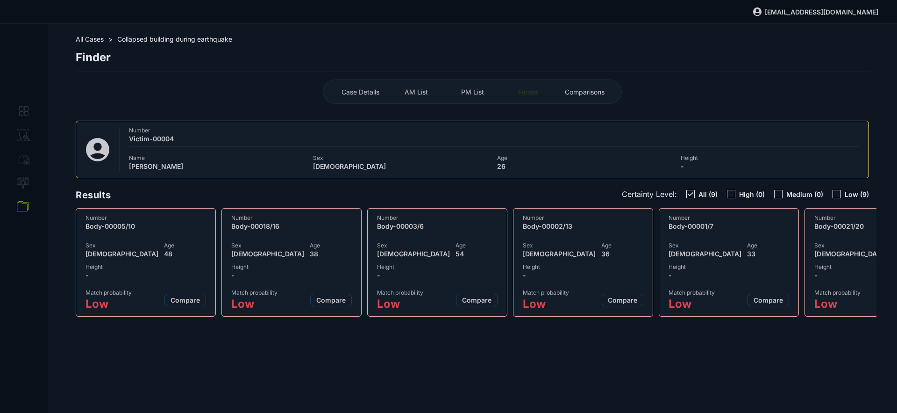
click at [448, 93] on span "PM List" at bounding box center [472, 92] width 23 height 8
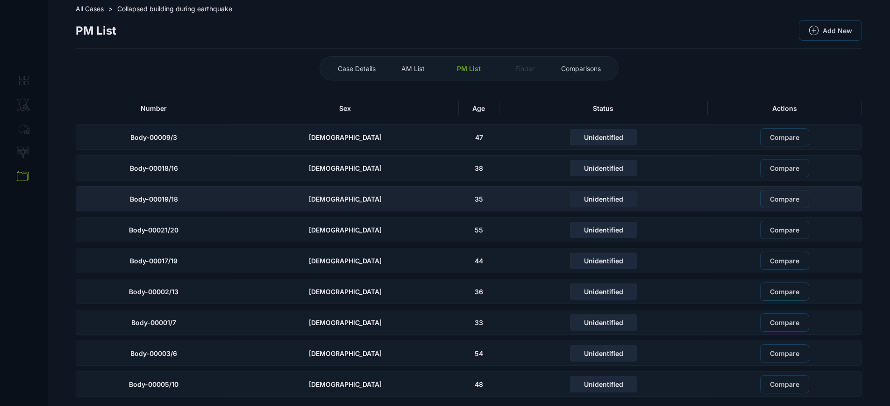
scroll to position [32, 0]
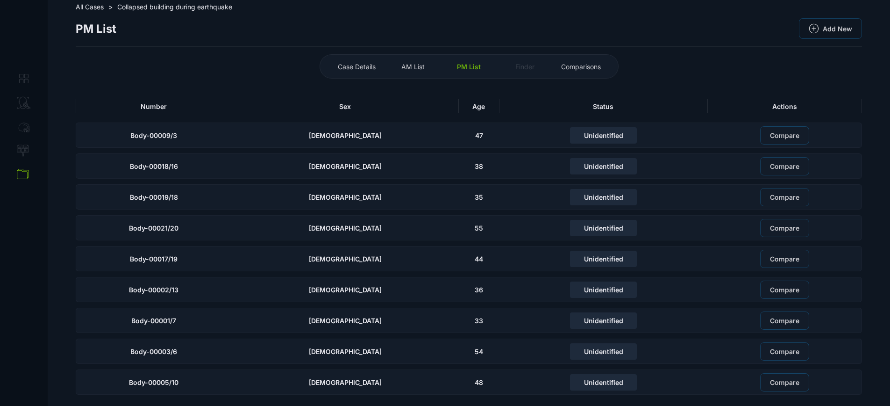
click at [410, 63] on span "AM List" at bounding box center [412, 67] width 23 height 8
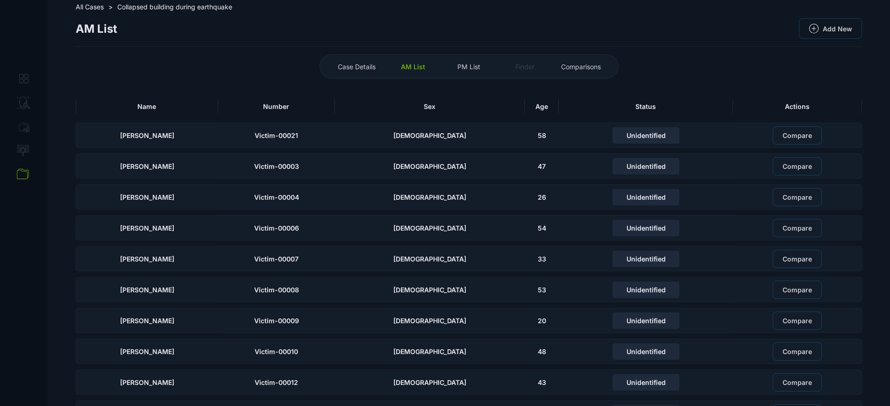
click at [448, 73] on div "PM List" at bounding box center [468, 66] width 51 height 15
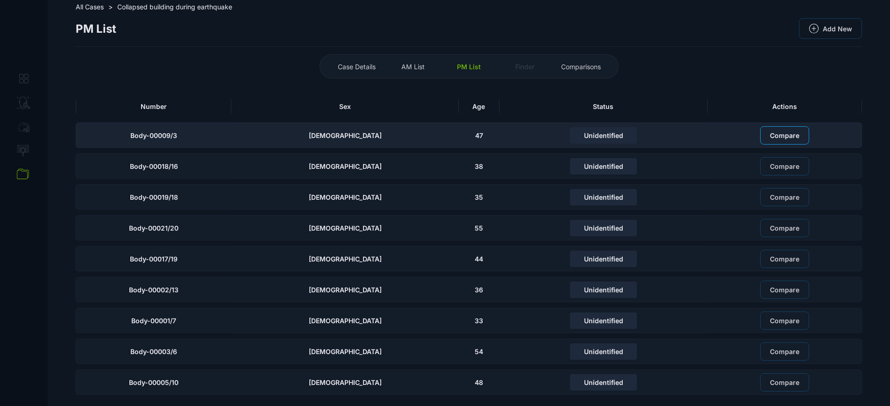
click at [448, 139] on button "Compare" at bounding box center [784, 135] width 49 height 18
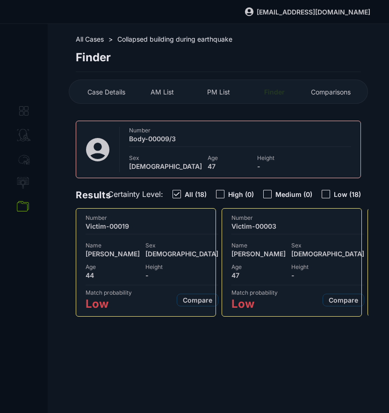
click at [259, 240] on div "Name Logan Lee Sex MALE Age 47 Height -" at bounding box center [297, 260] width 133 height 41
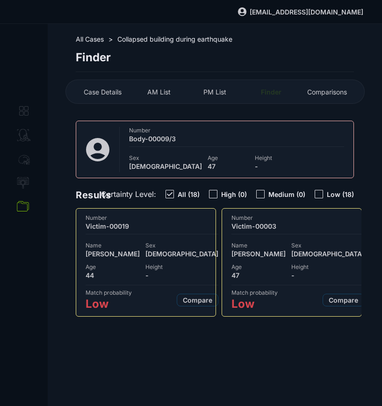
select select "**"
select select "**********"
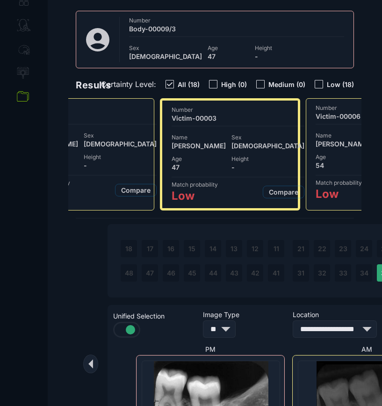
scroll to position [0, 103]
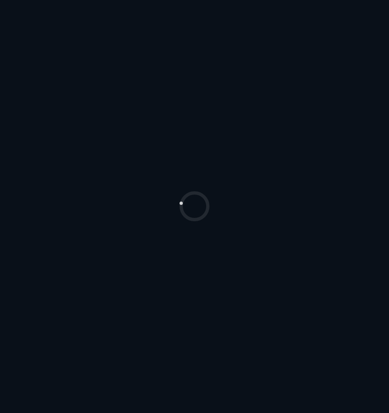
select select "*******"
select select "***"
